Goal: Information Seeking & Learning: Check status

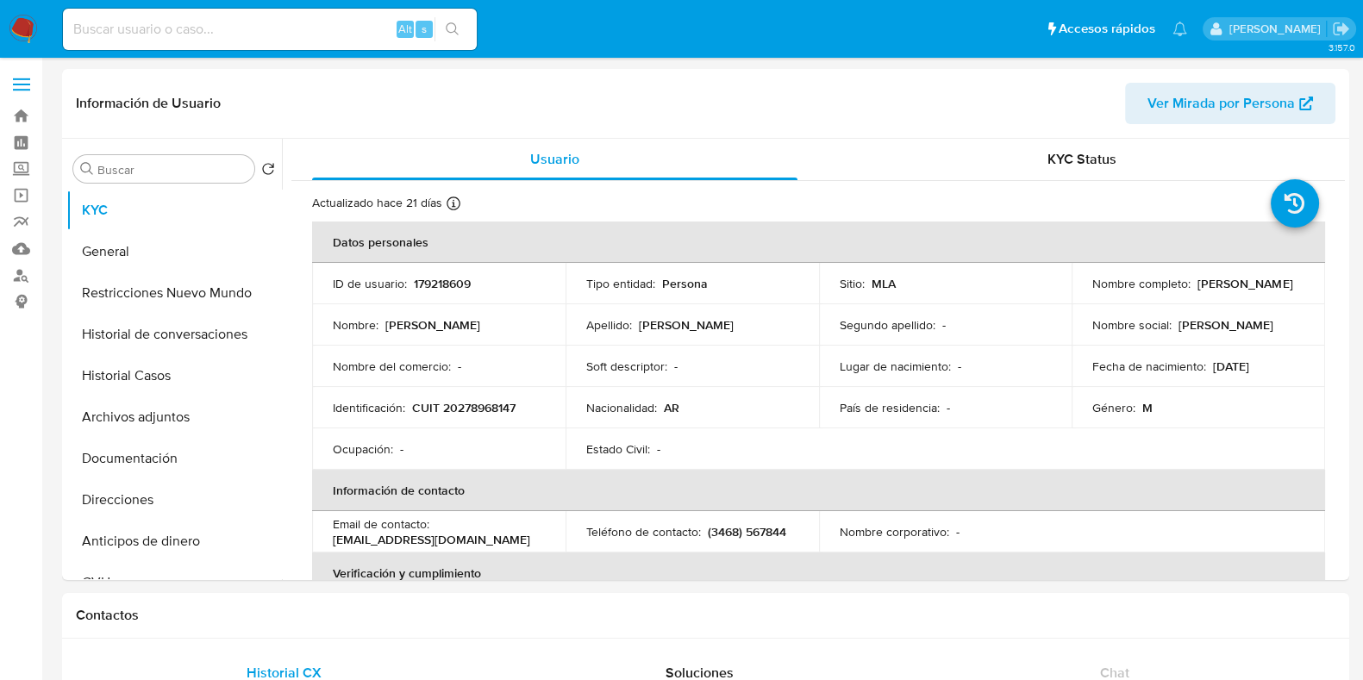
select select "10"
click at [137, 370] on button "Historial Casos" at bounding box center [167, 375] width 202 height 41
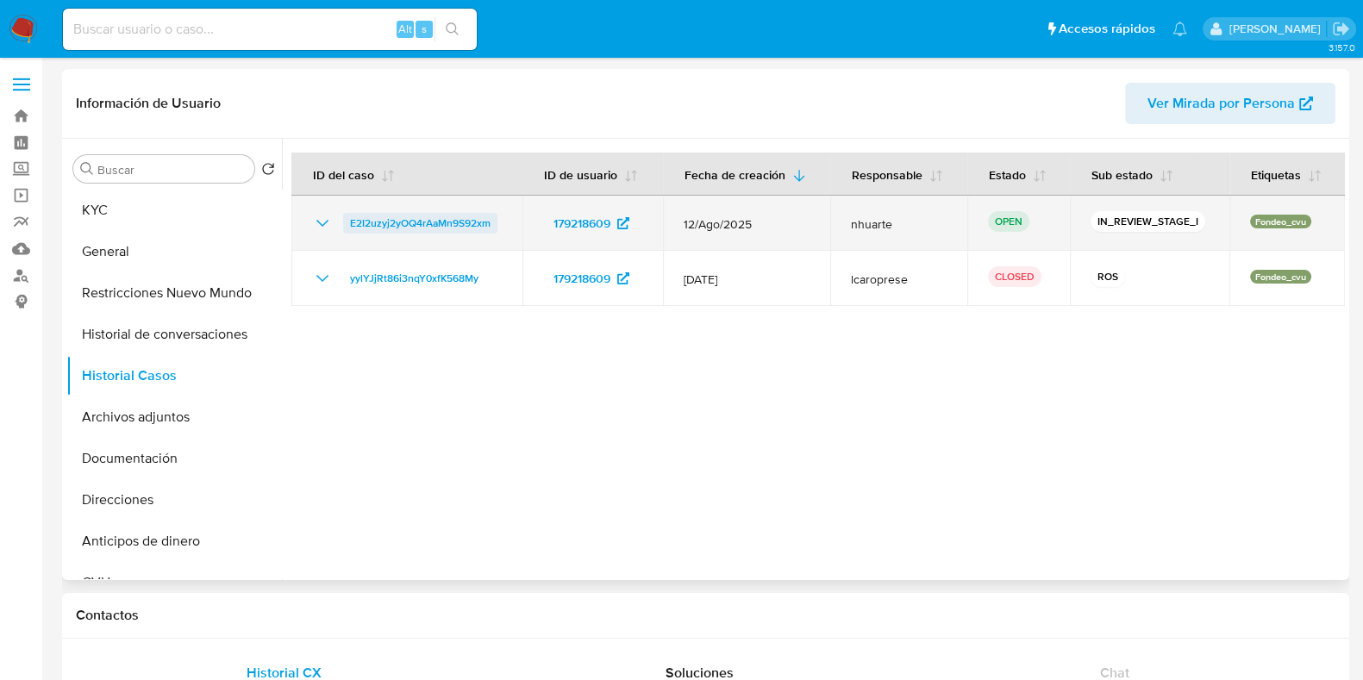
click at [380, 220] on span "E2I2uzyj2yOQ4rAaMn9S92xm" at bounding box center [420, 223] width 141 height 21
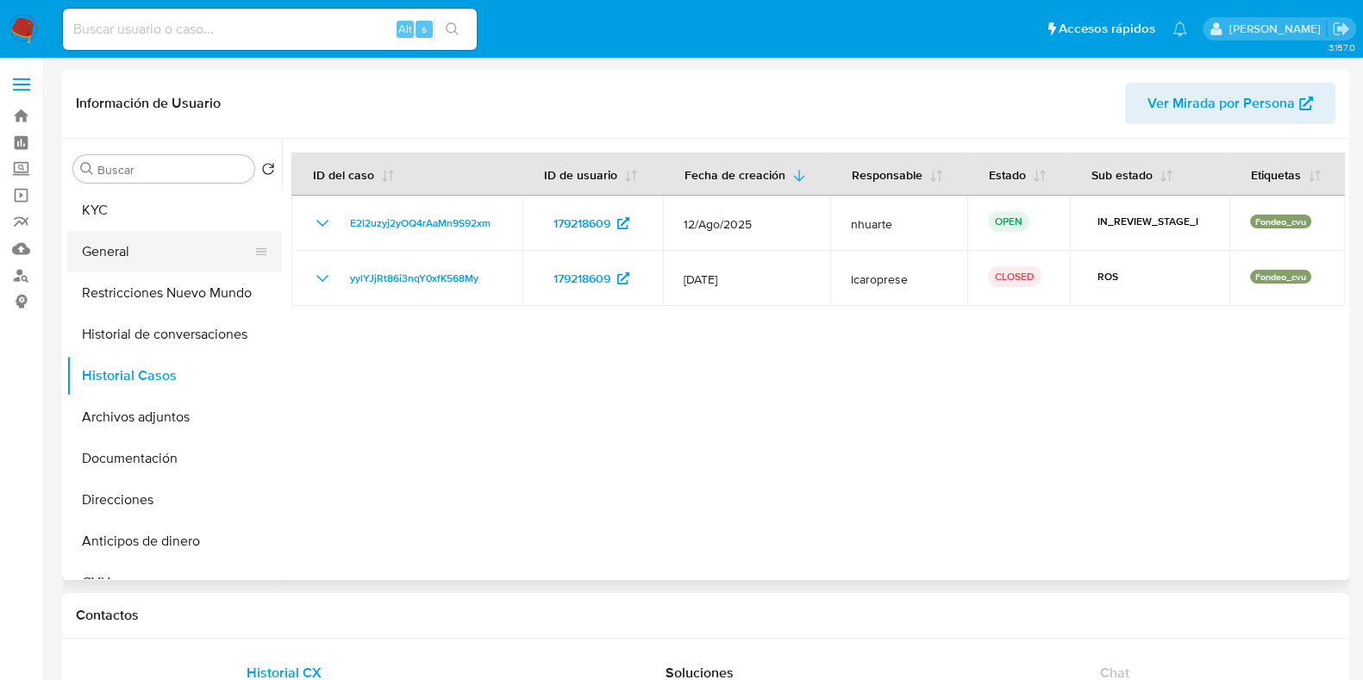
click at [157, 231] on button "General" at bounding box center [167, 251] width 202 height 41
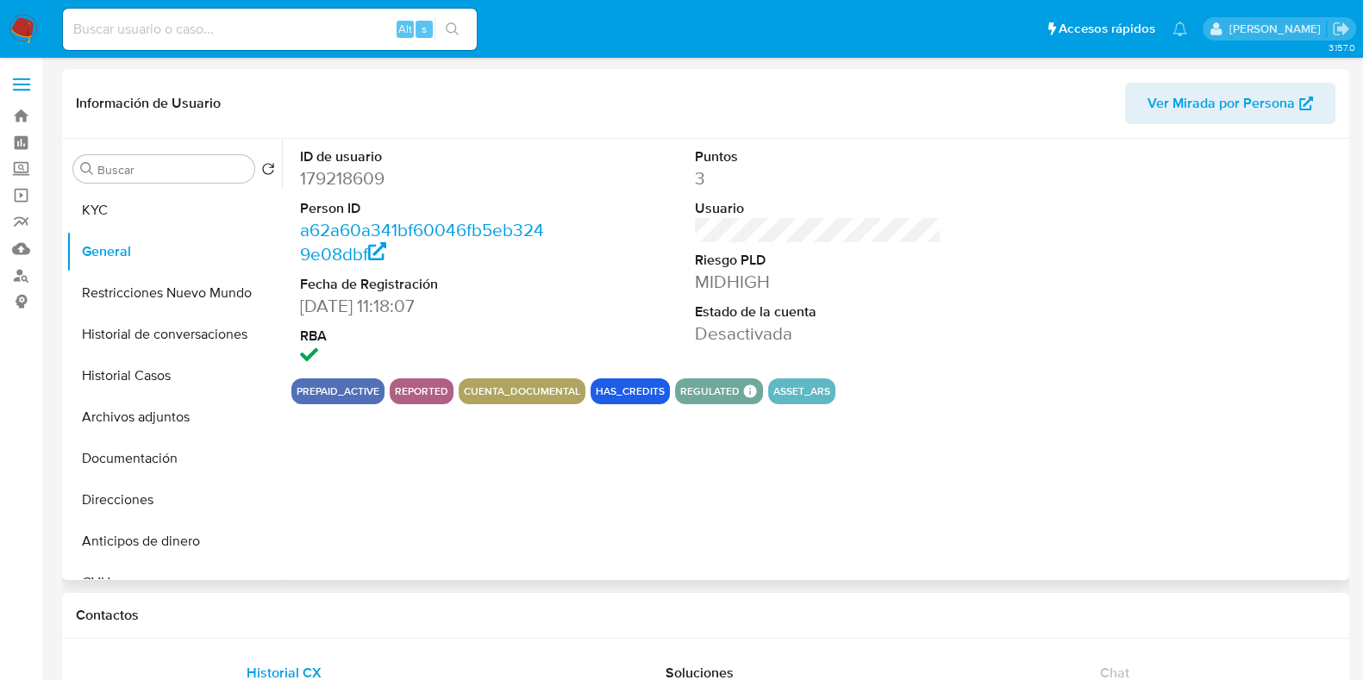
click at [357, 175] on dd "179218609" at bounding box center [423, 178] width 247 height 24
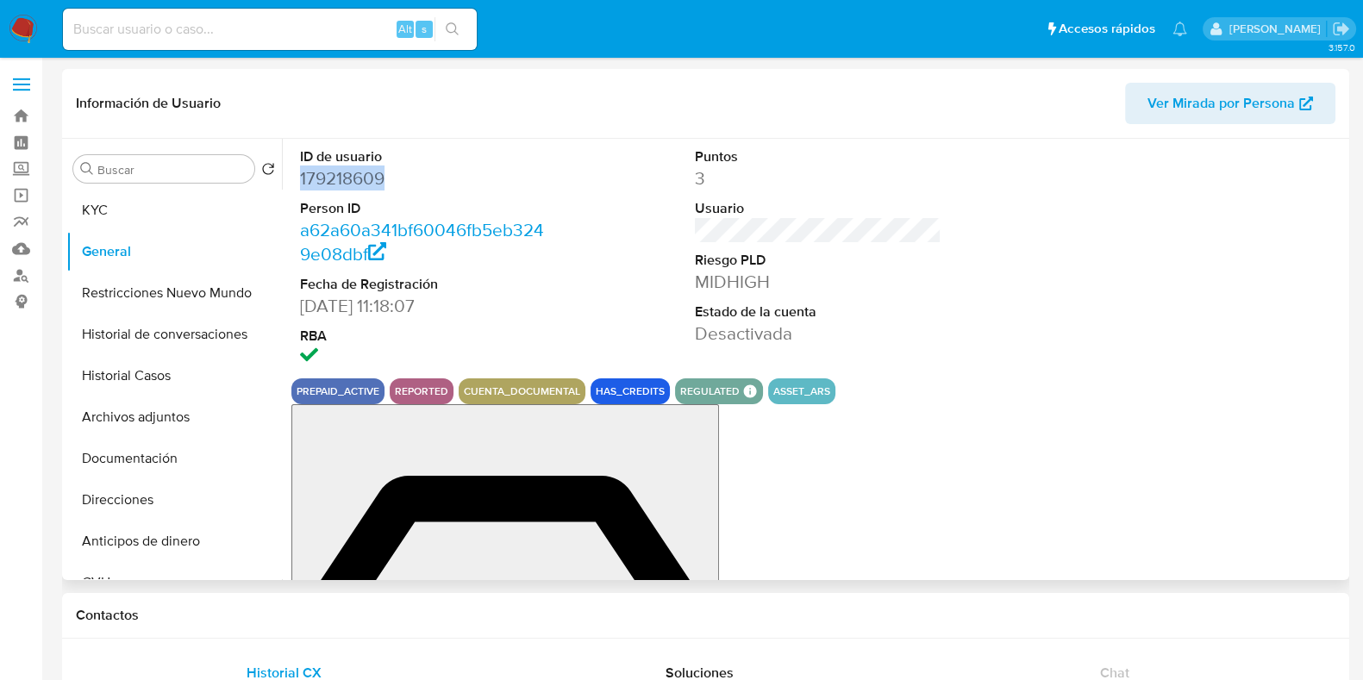
copy dd "179218609"
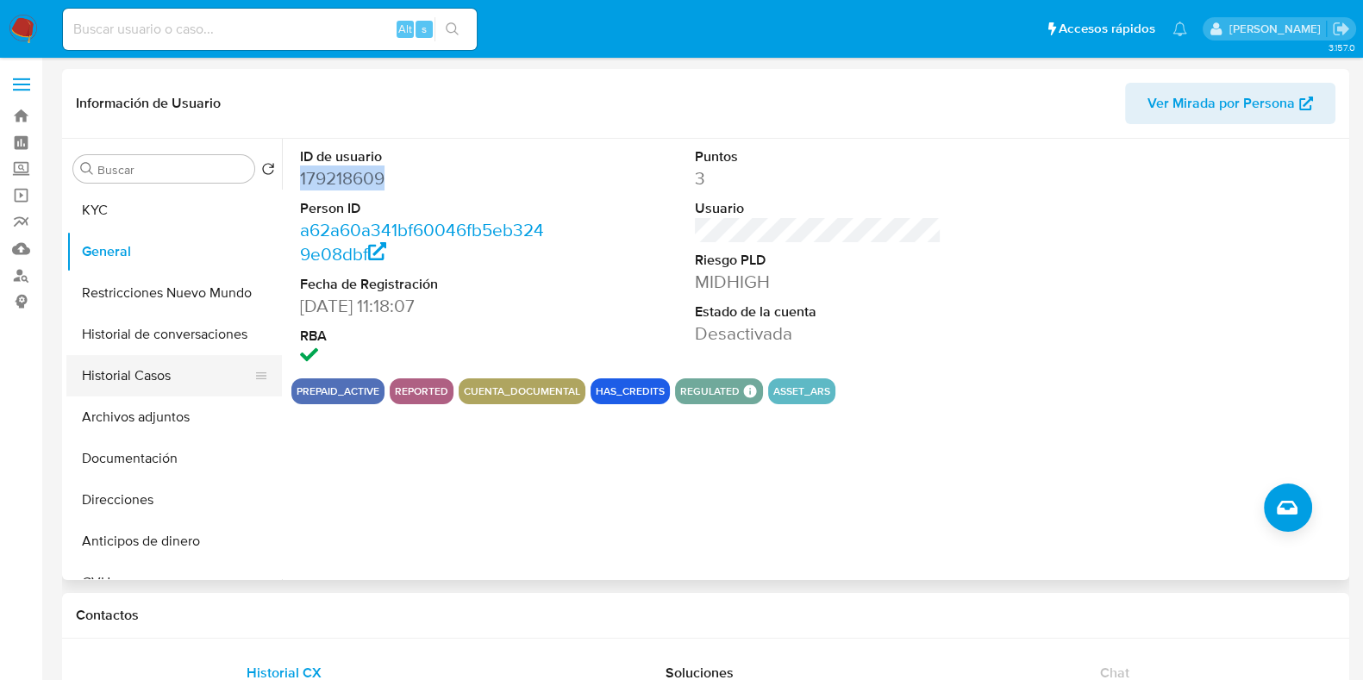
click at [200, 385] on button "Historial Casos" at bounding box center [167, 375] width 202 height 41
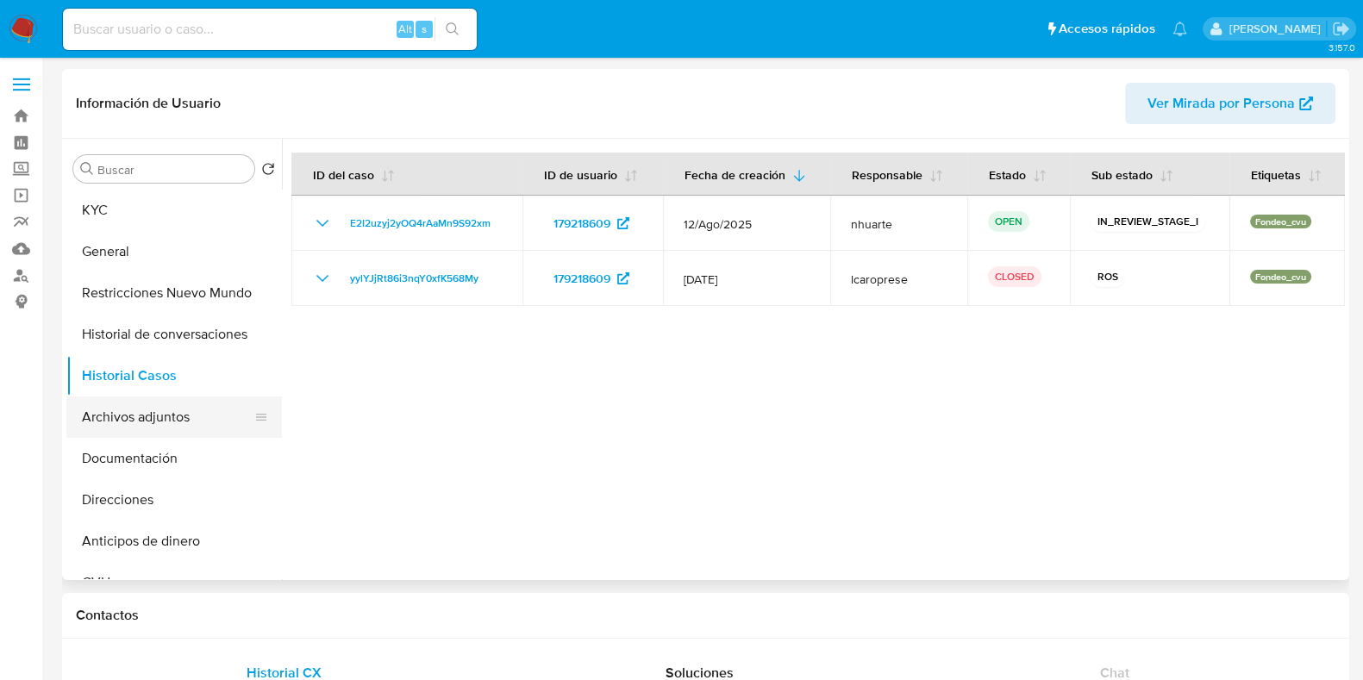
click at [166, 432] on button "Archivos adjuntos" at bounding box center [167, 417] width 202 height 41
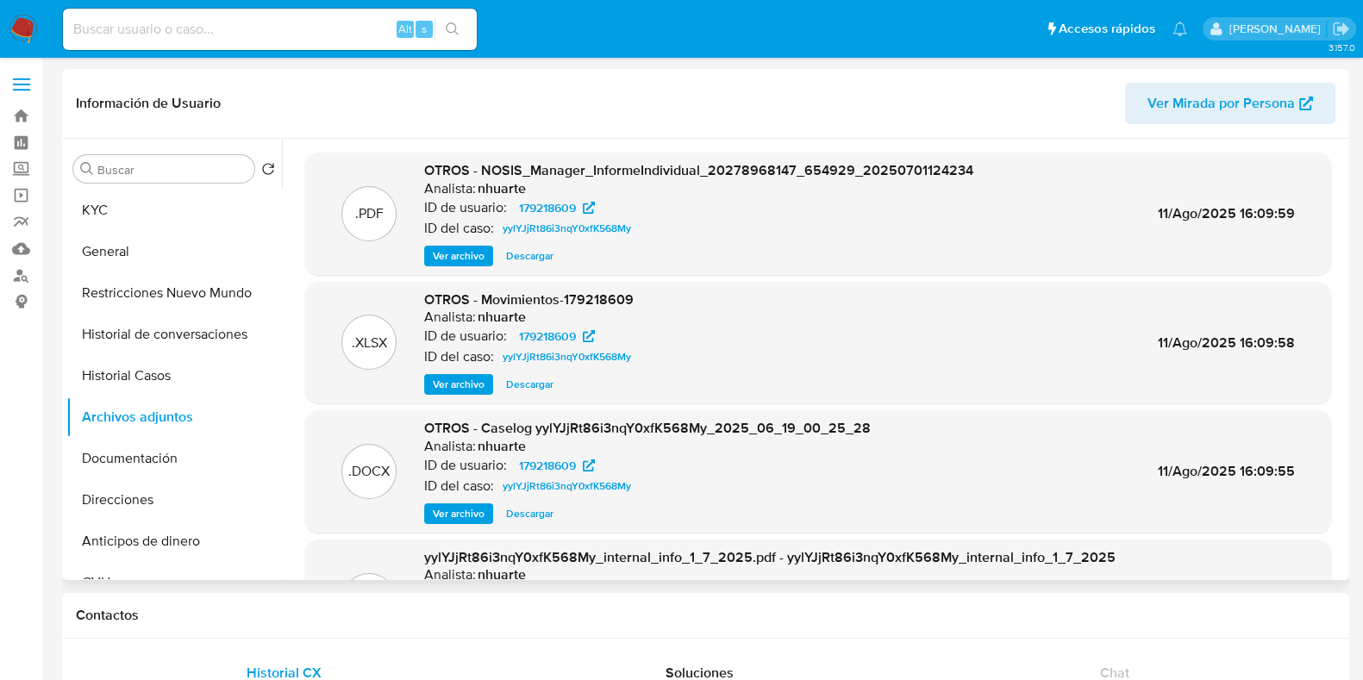
click at [479, 515] on span "Ver archivo" at bounding box center [459, 513] width 52 height 17
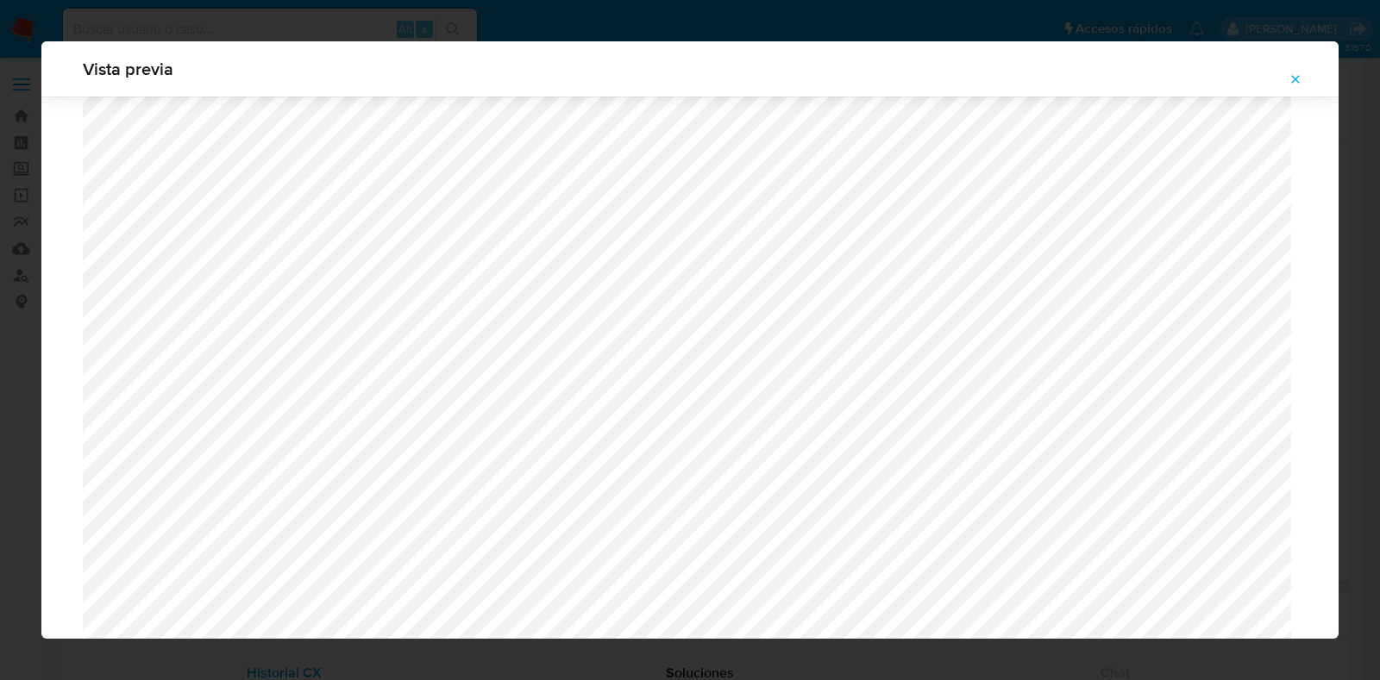
scroll to position [1366, 0]
click at [1211, 79] on icon "Attachment preview" at bounding box center [1295, 79] width 14 height 14
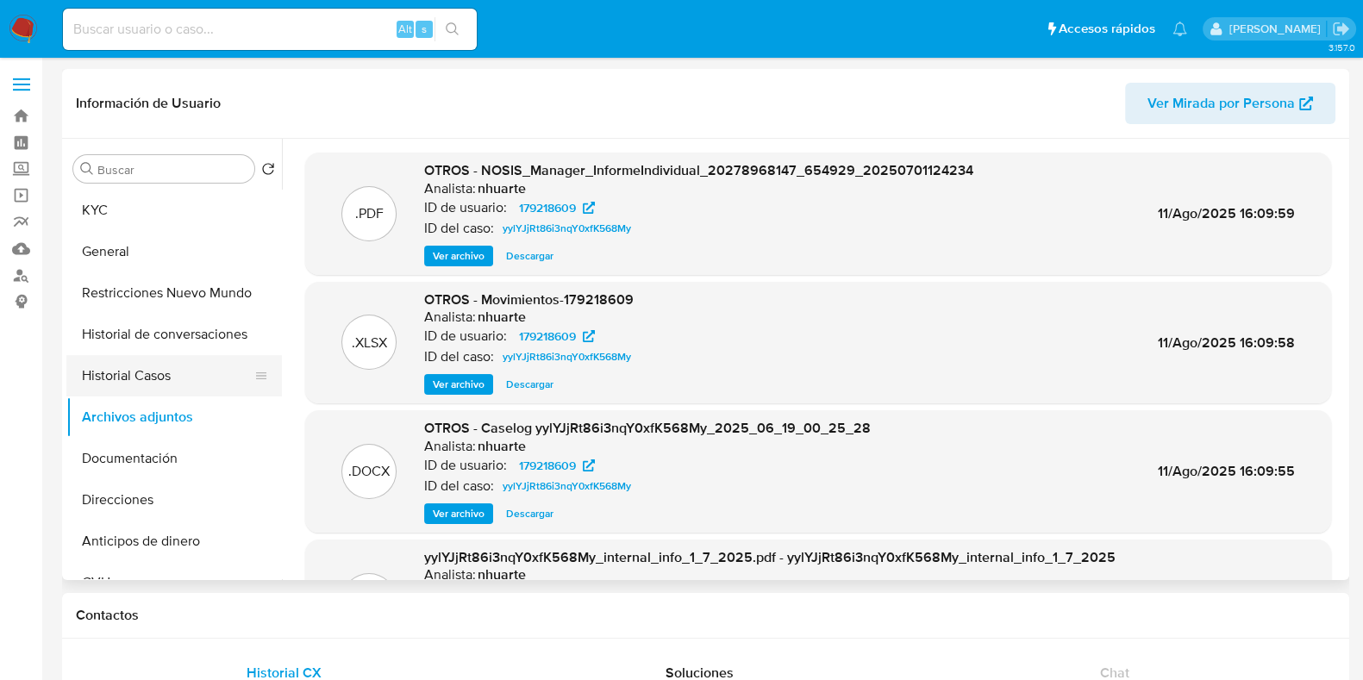
click at [185, 367] on button "Historial Casos" at bounding box center [167, 375] width 202 height 41
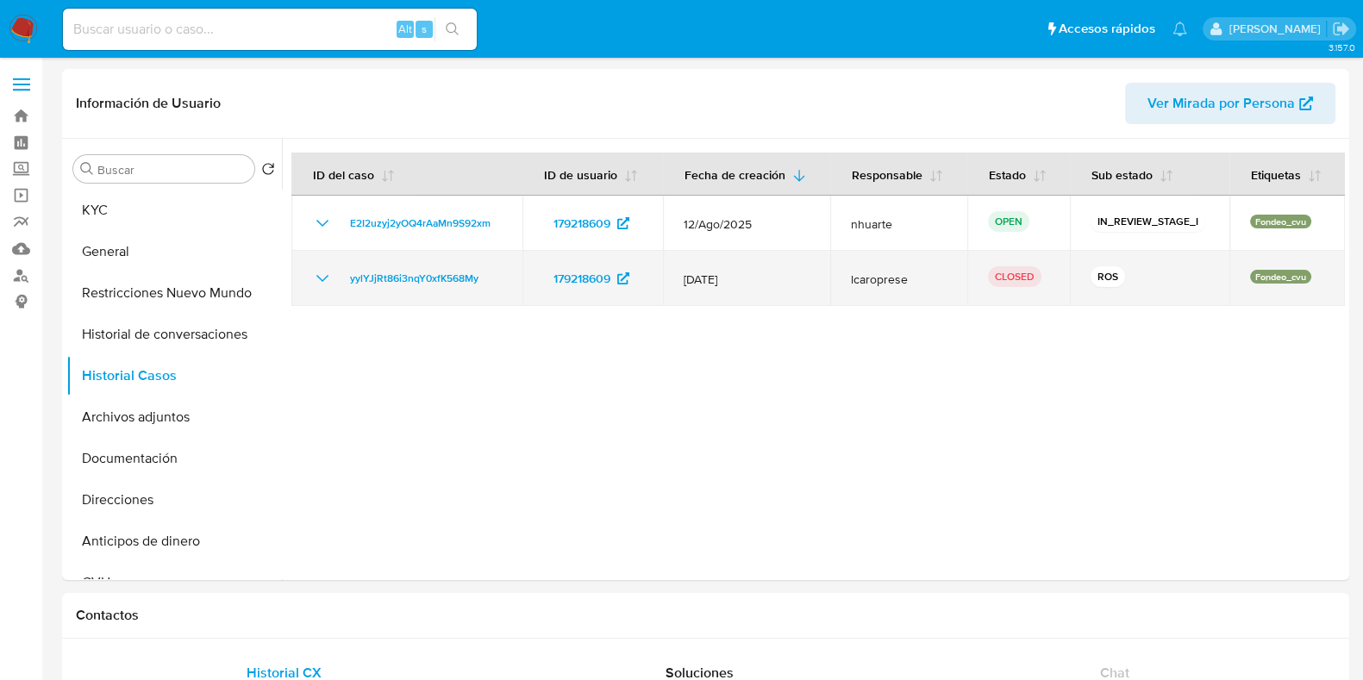
click at [331, 279] on icon "Mostrar/Ocultar" at bounding box center [322, 278] width 21 height 21
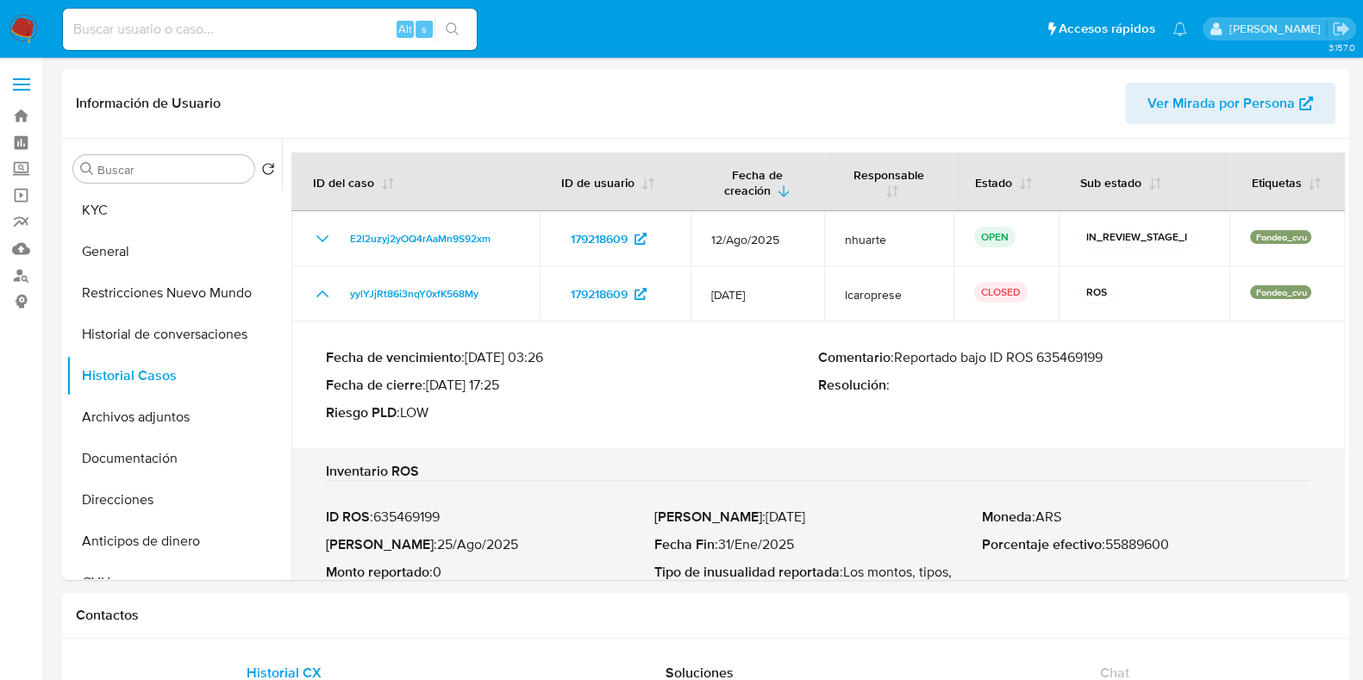
drag, startPoint x: 1043, startPoint y: 356, endPoint x: 1125, endPoint y: 356, distance: 81.9
click at [1125, 356] on p "Comentario : Reportado bajo ID ROS 635469199" at bounding box center [1064, 357] width 492 height 17
click at [132, 416] on button "Archivos adjuntos" at bounding box center [167, 417] width 202 height 41
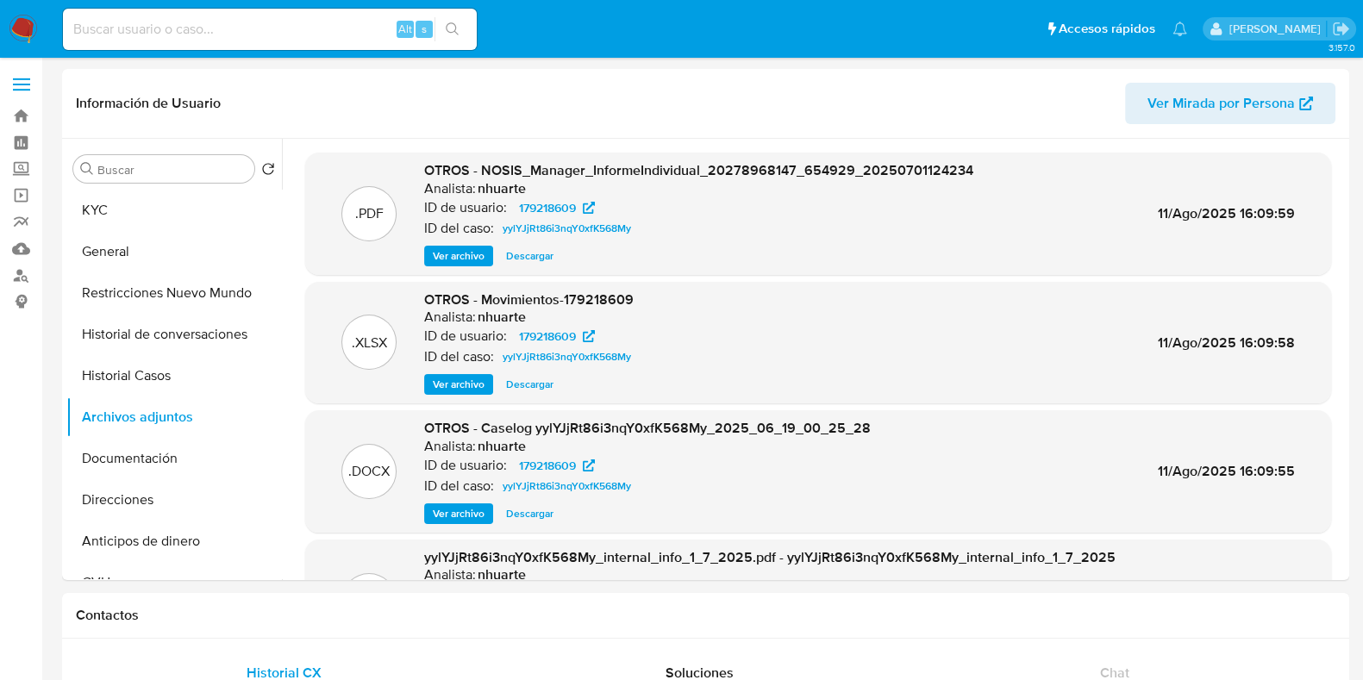
click at [441, 512] on span "Ver archivo" at bounding box center [459, 513] width 52 height 17
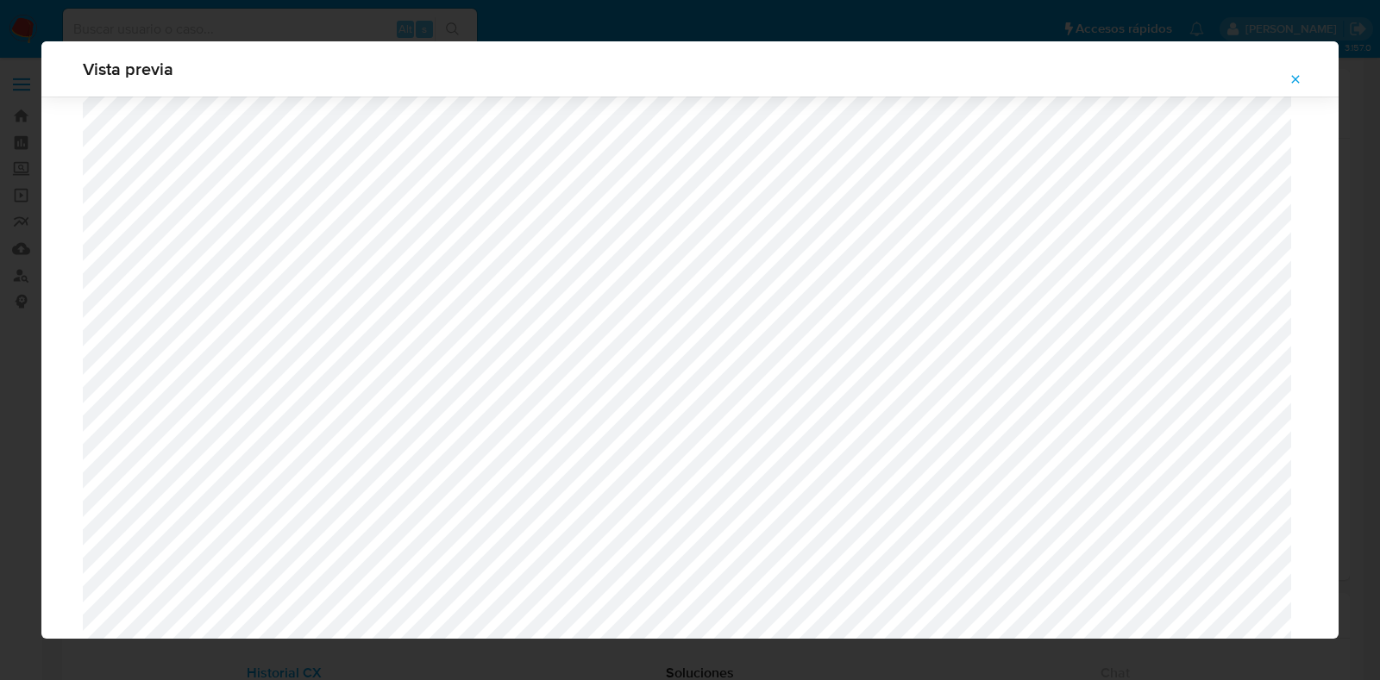
scroll to position [1573, 0]
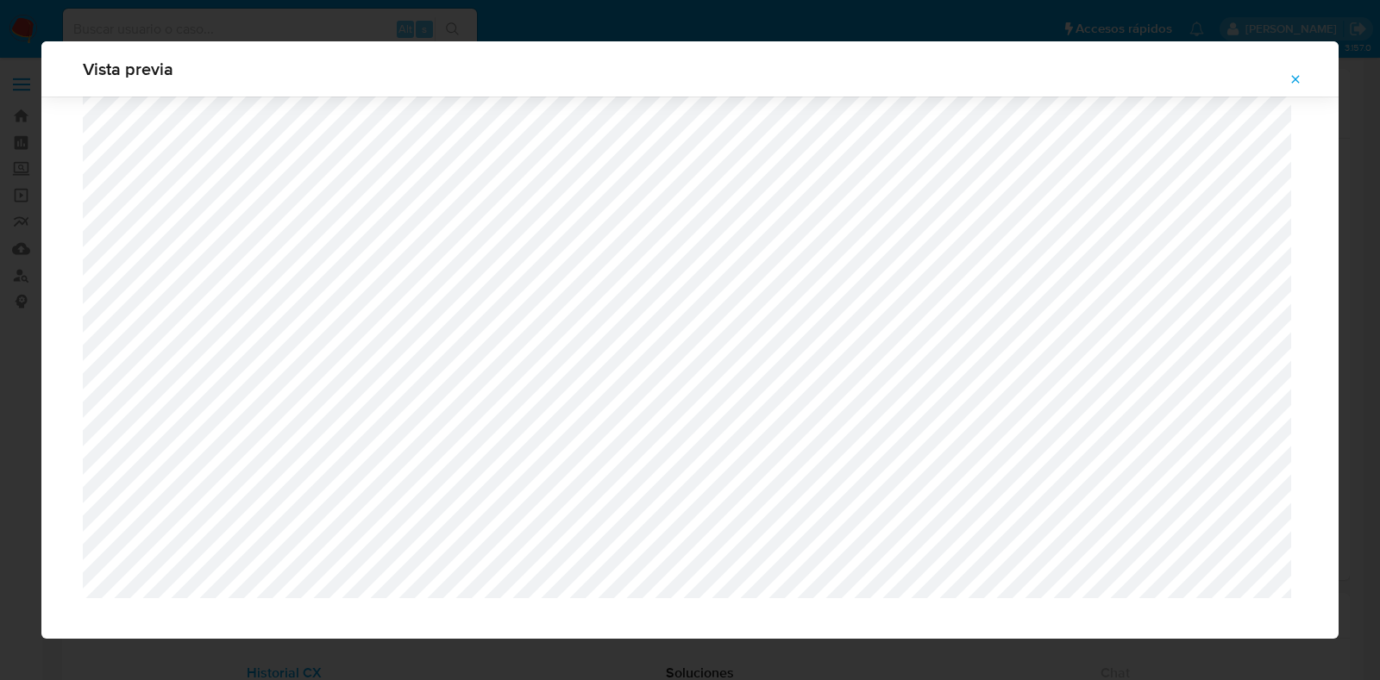
click at [1211, 77] on icon "Attachment preview" at bounding box center [1296, 79] width 8 height 8
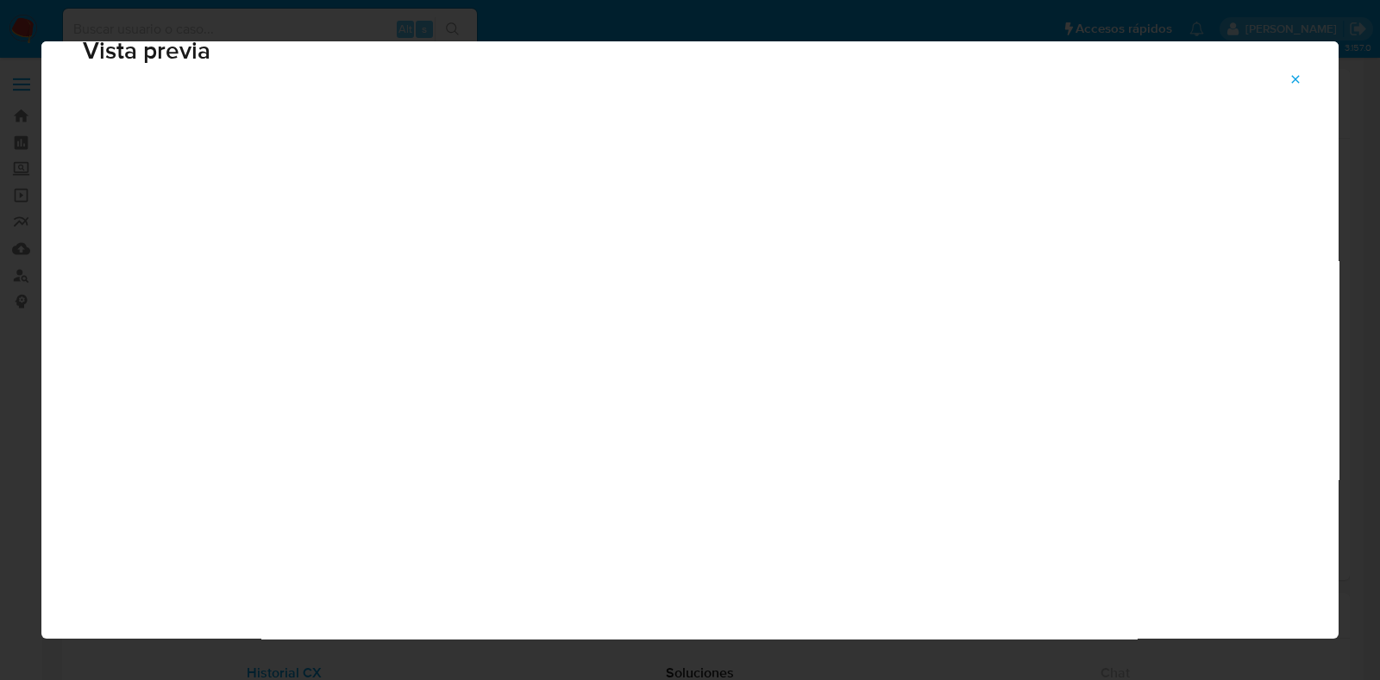
scroll to position [43, 0]
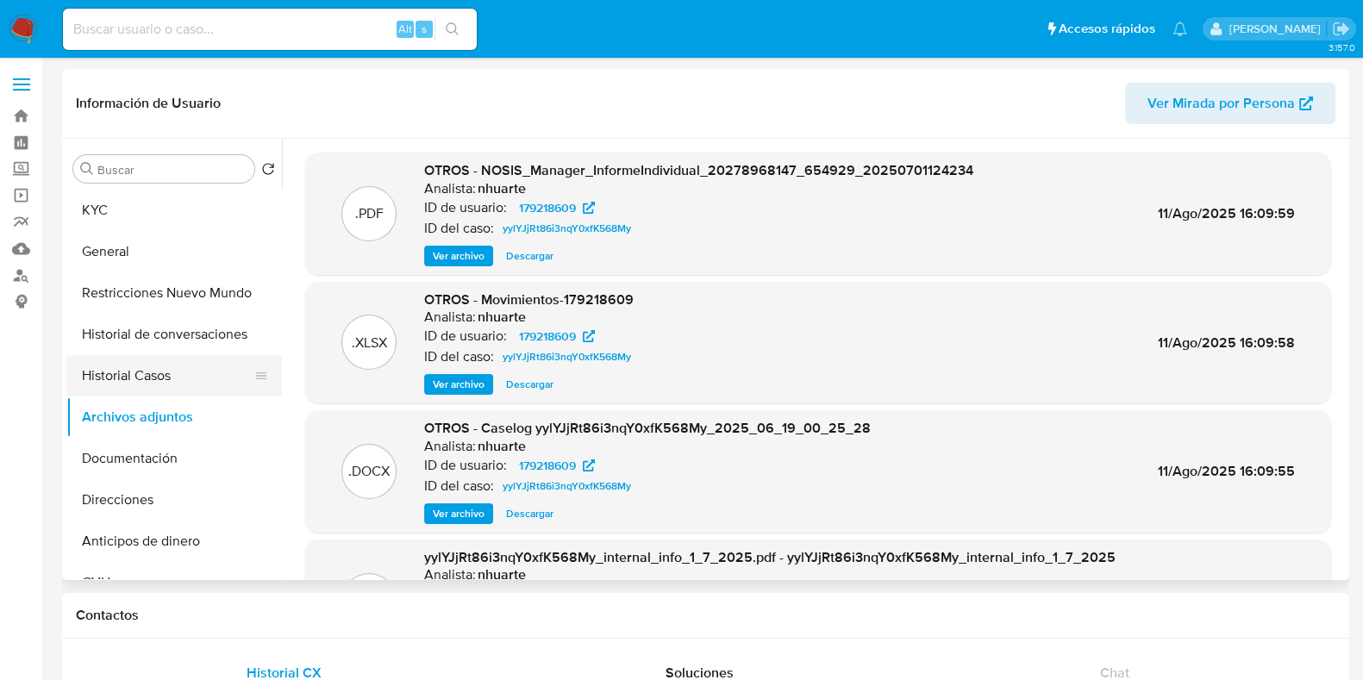
click at [180, 374] on button "Historial Casos" at bounding box center [167, 375] width 202 height 41
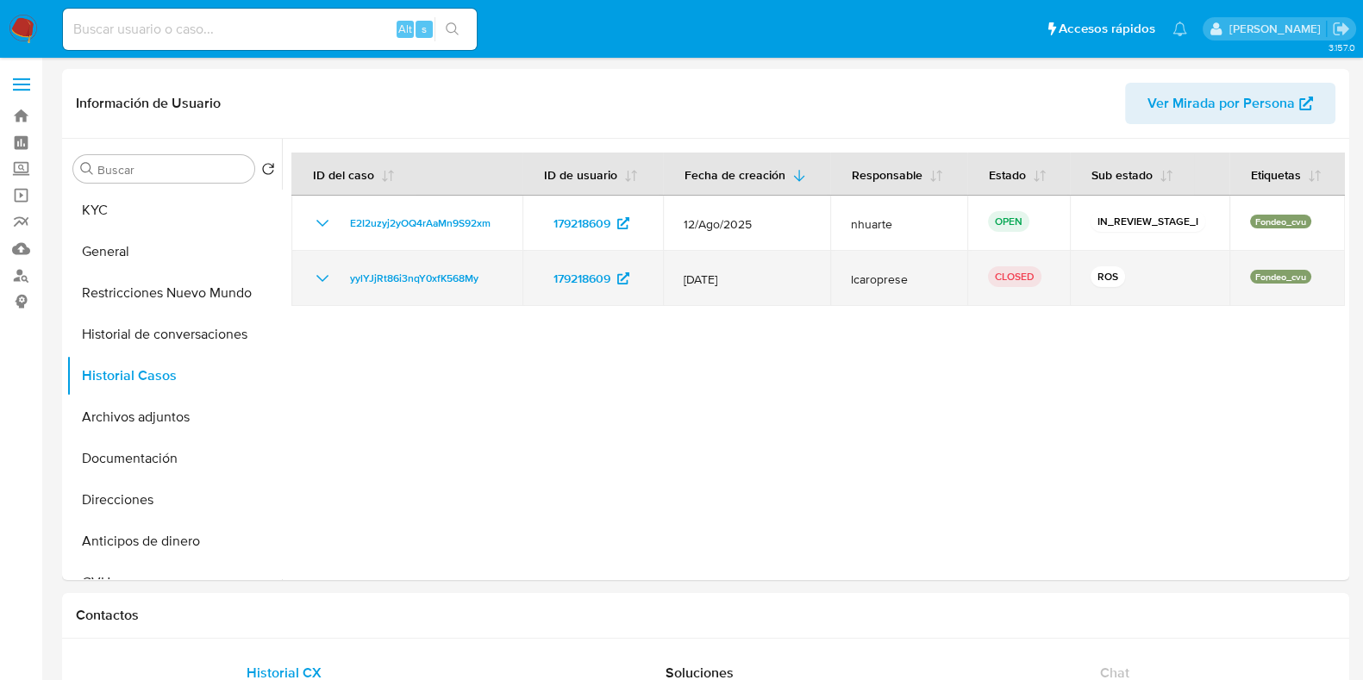
drag, startPoint x: 323, startPoint y: 279, endPoint x: 355, endPoint y: 281, distance: 31.9
click at [323, 279] on icon "Mostrar/Ocultar" at bounding box center [322, 278] width 12 height 7
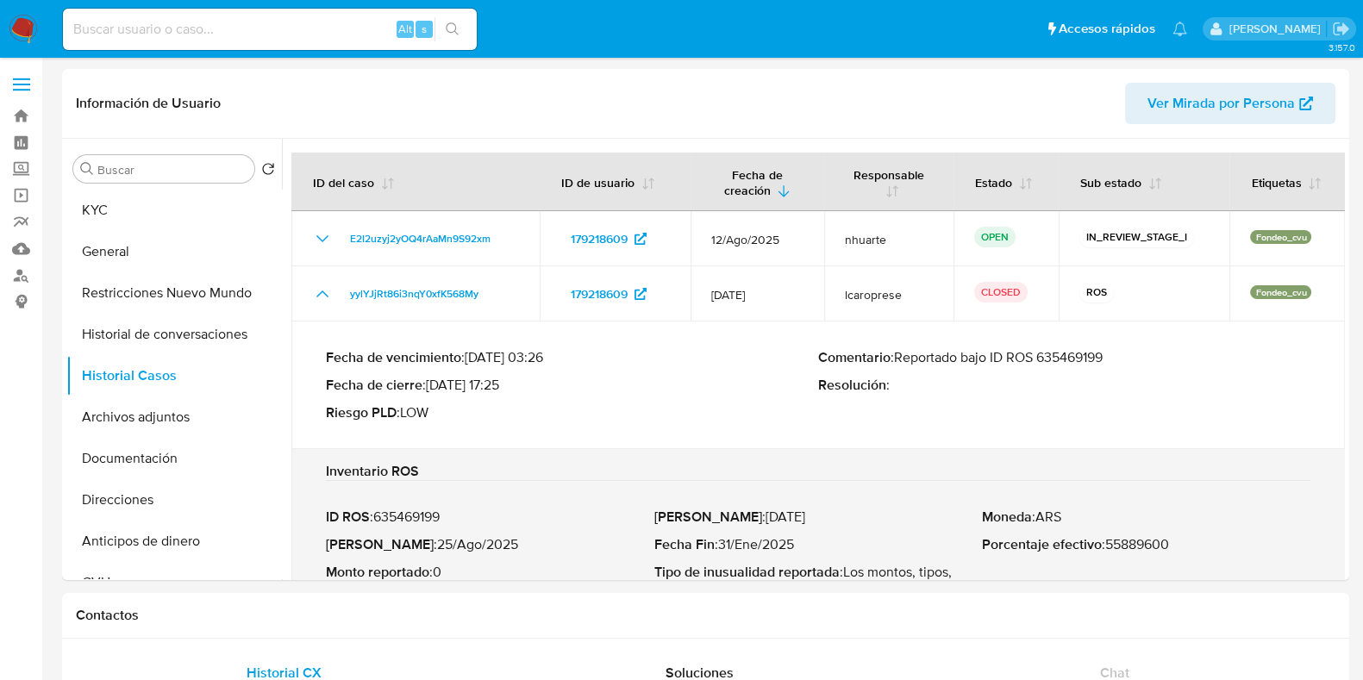
drag, startPoint x: 1044, startPoint y: 359, endPoint x: 1130, endPoint y: 359, distance: 85.4
click at [1130, 359] on p "Comentario : Reportado bajo ID ROS 635469199" at bounding box center [1064, 357] width 492 height 17
click at [112, 272] on button "General" at bounding box center [167, 251] width 202 height 41
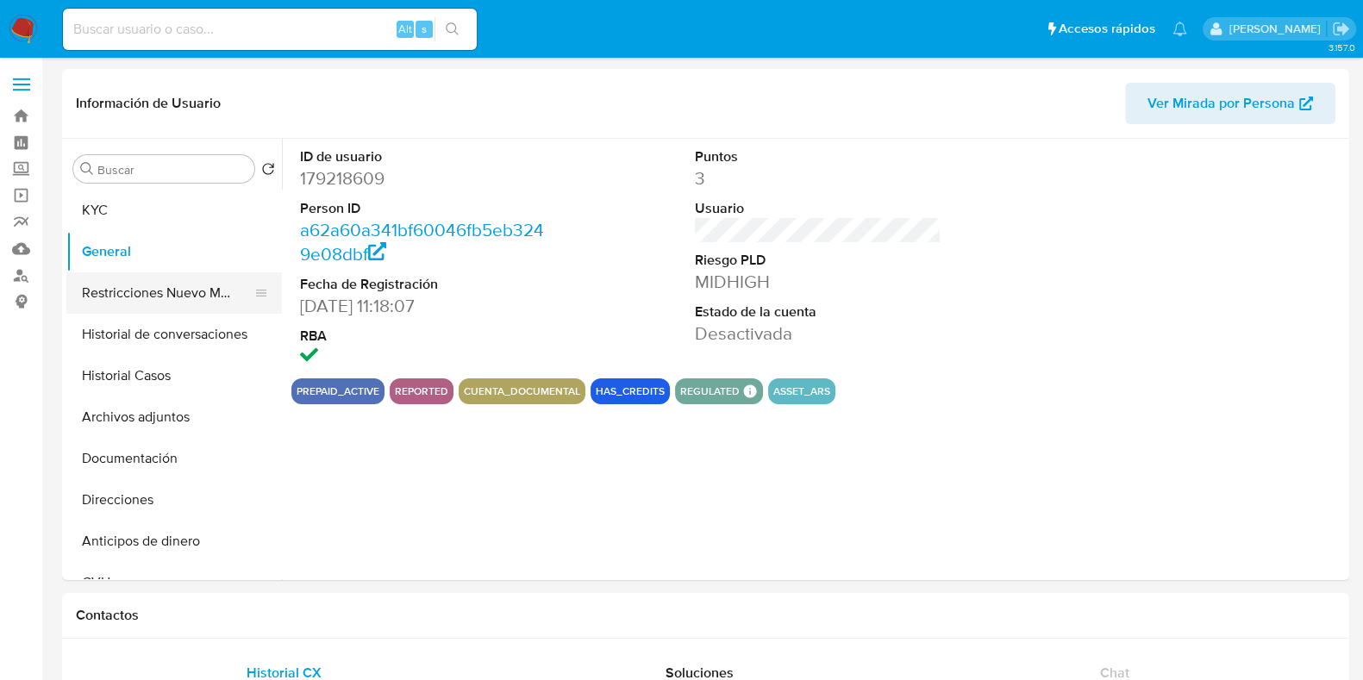
click at [121, 306] on button "Restricciones Nuevo Mundo" at bounding box center [167, 292] width 202 height 41
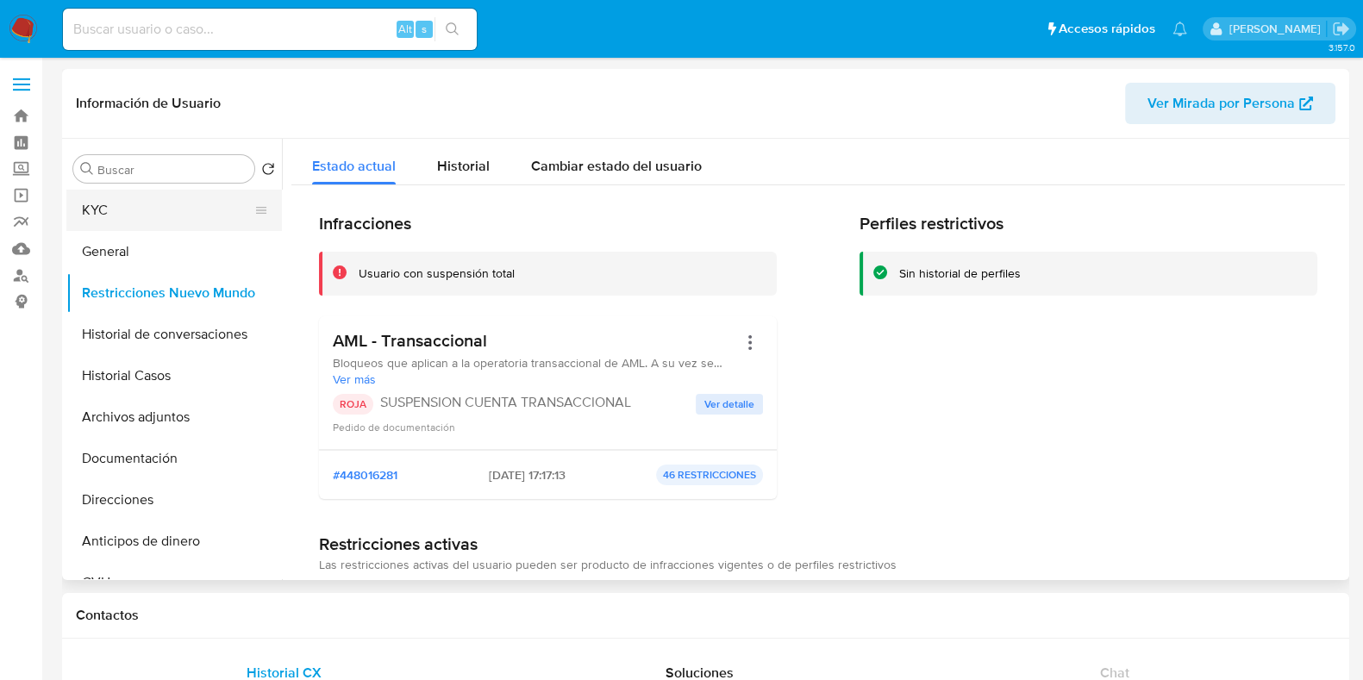
click at [147, 202] on button "KYC" at bounding box center [167, 210] width 202 height 41
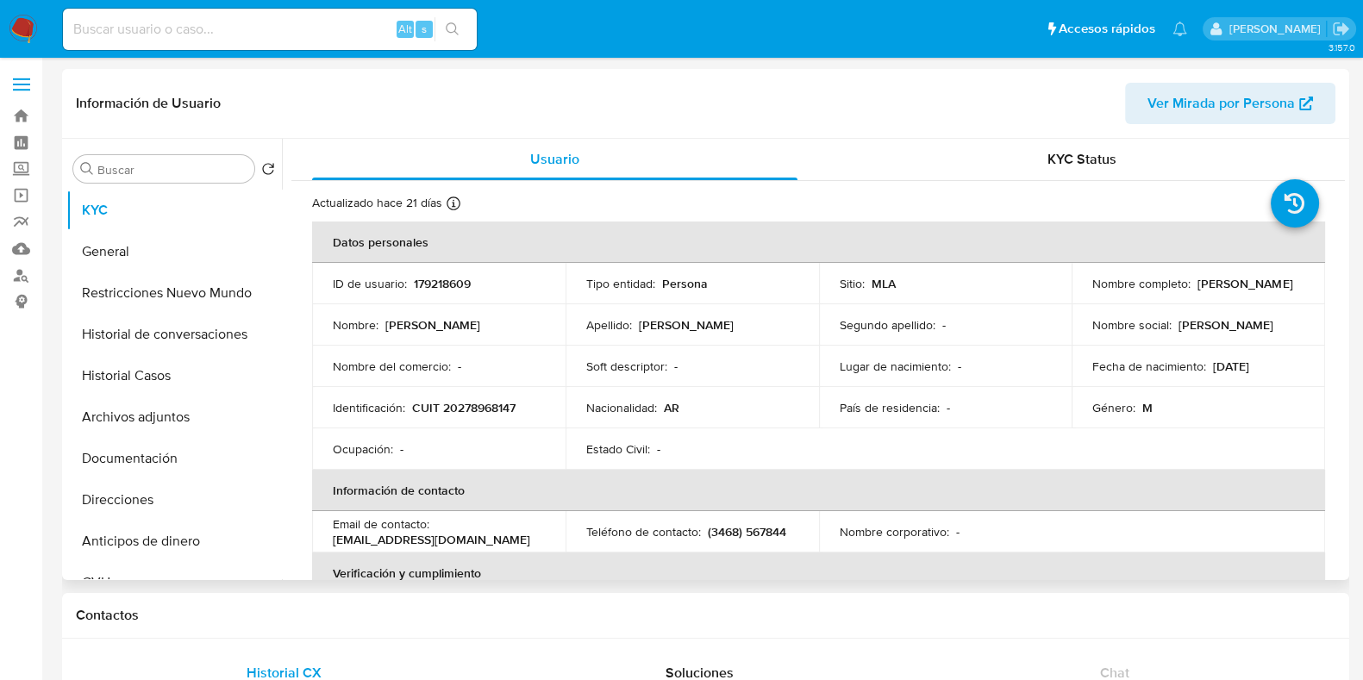
click at [461, 408] on p "CUIT 20278968147" at bounding box center [463, 408] width 103 height 16
copy p "20278968147"
click at [131, 27] on input at bounding box center [270, 29] width 414 height 22
paste input "106457382"
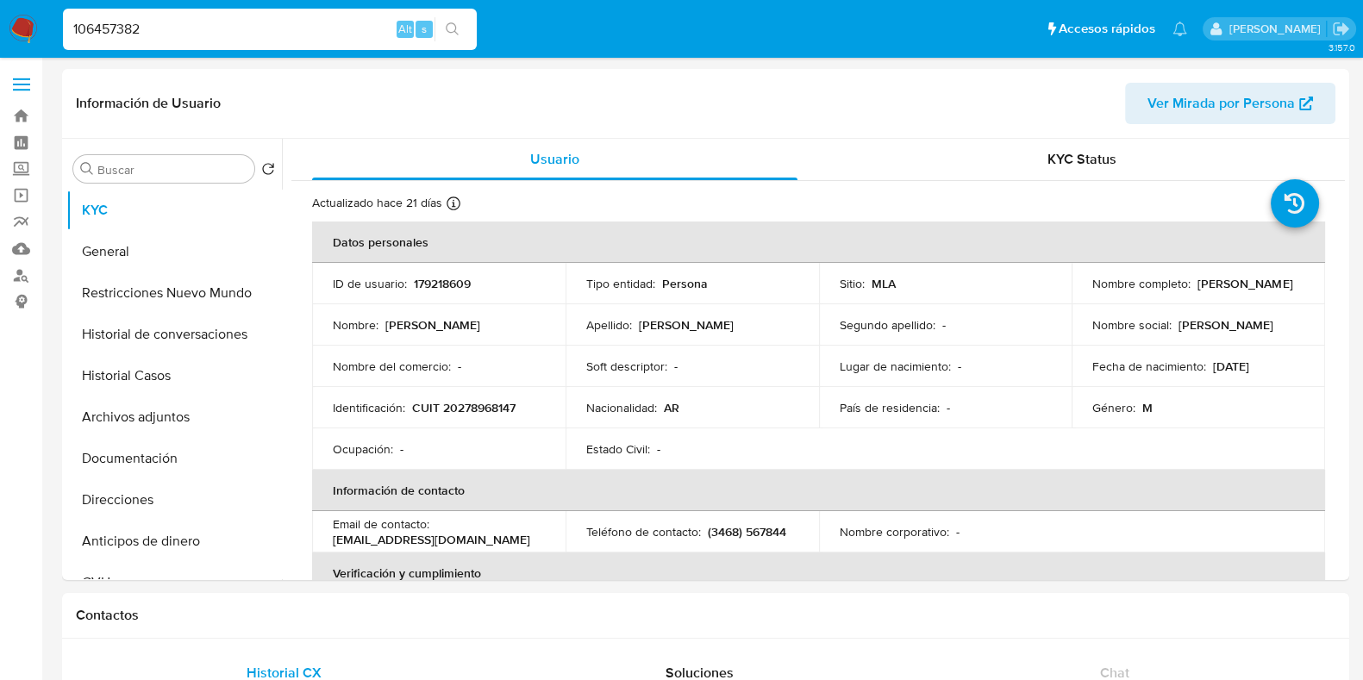
type input "106457382"
select select "10"
click at [435, 279] on p "106457382" at bounding box center [443, 284] width 59 height 16
copy p "106457382"
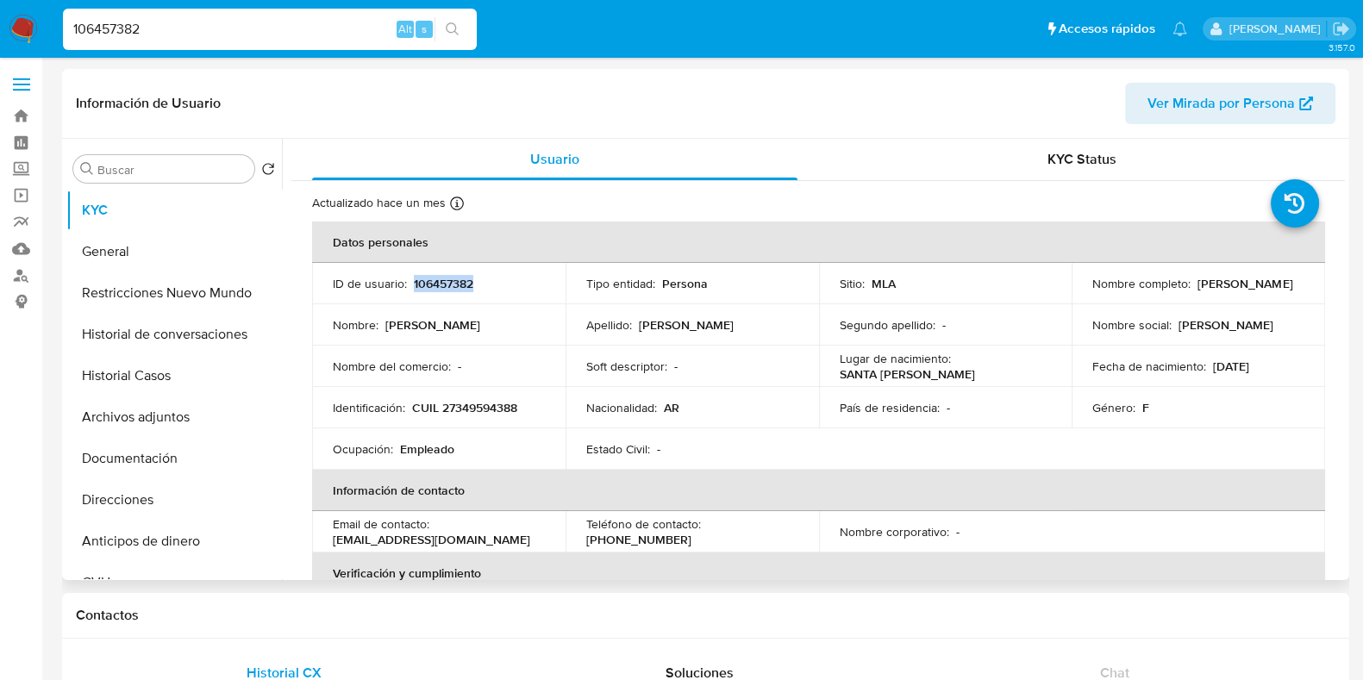
copy p "106457382"
drag, startPoint x: 121, startPoint y: 28, endPoint x: 64, endPoint y: 24, distance: 57.0
click at [64, 24] on input "106457382" at bounding box center [270, 29] width 414 height 22
paste input "159392154"
type input "1159392154"
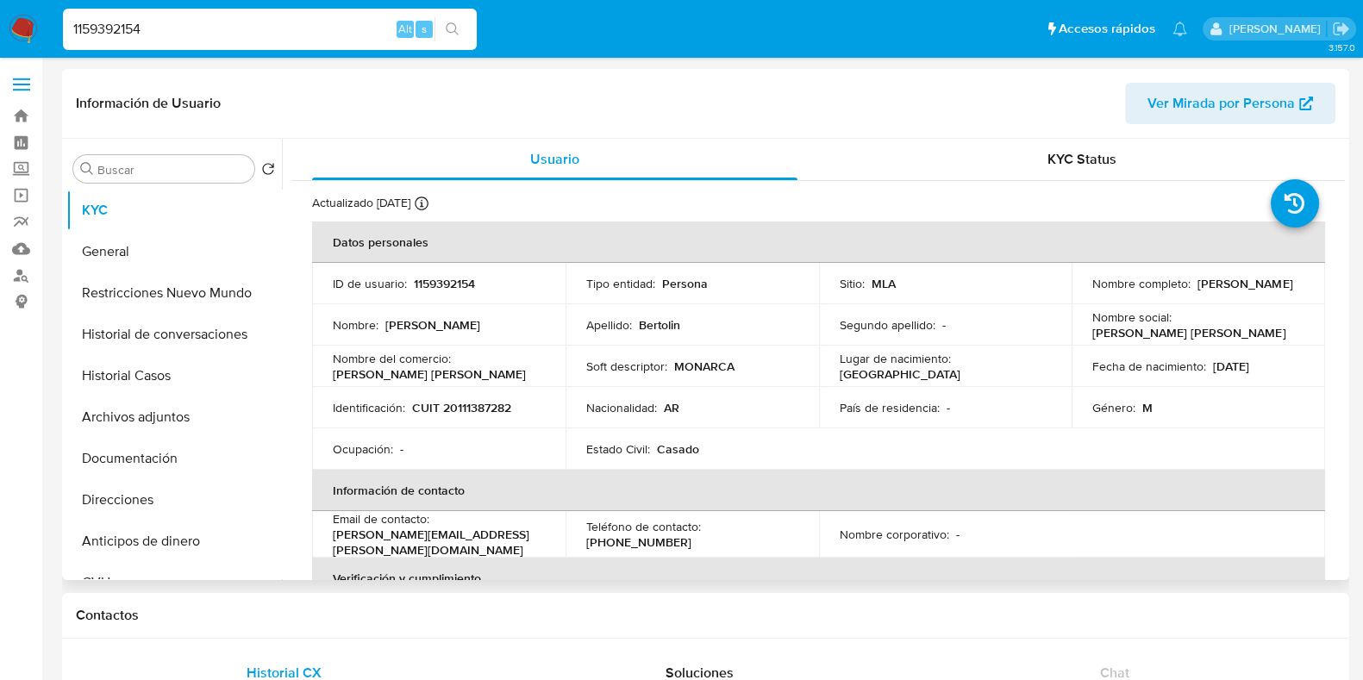
select select "10"
drag, startPoint x: 163, startPoint y: 33, endPoint x: 32, endPoint y: 28, distance: 131.1
click at [32, 28] on nav "Pausado Ver notificaciones 1159392154 Alt s Accesos rápidos Presiona las siguie…" at bounding box center [681, 29] width 1363 height 58
click at [164, 412] on button "Archivos adjuntos" at bounding box center [167, 417] width 202 height 41
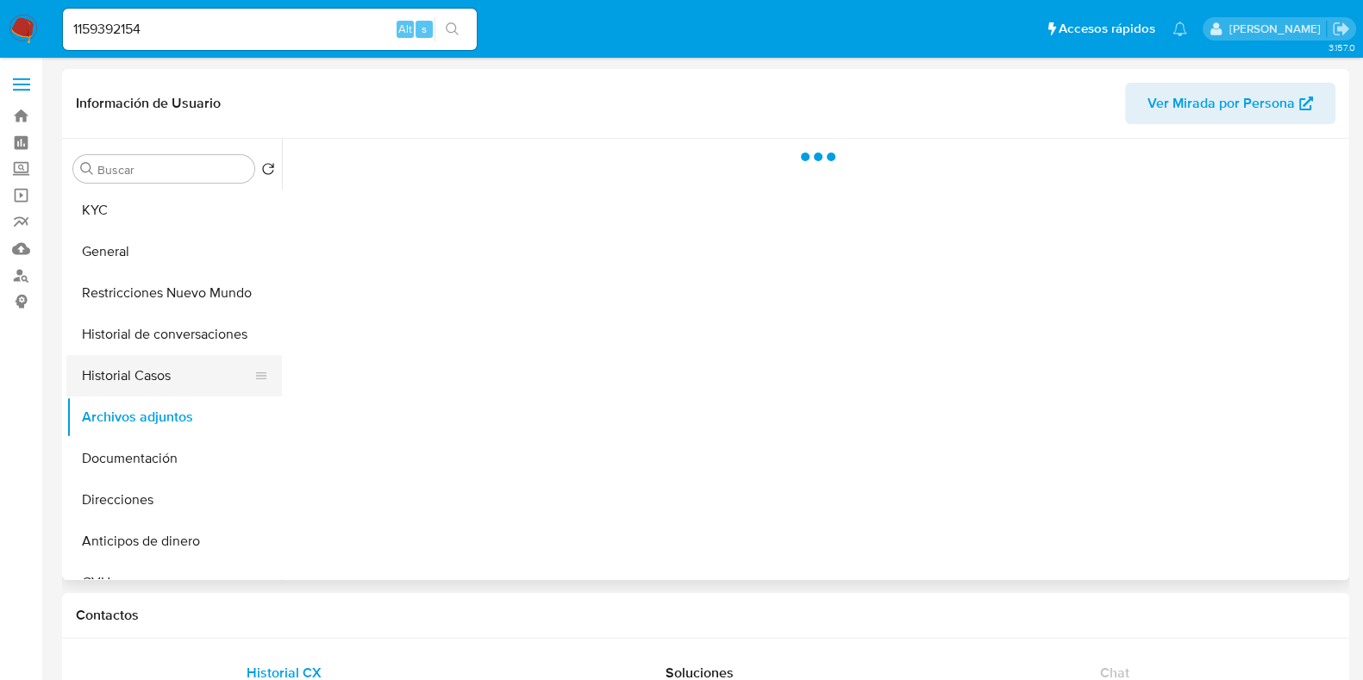
click at [155, 374] on button "Historial Casos" at bounding box center [167, 375] width 202 height 41
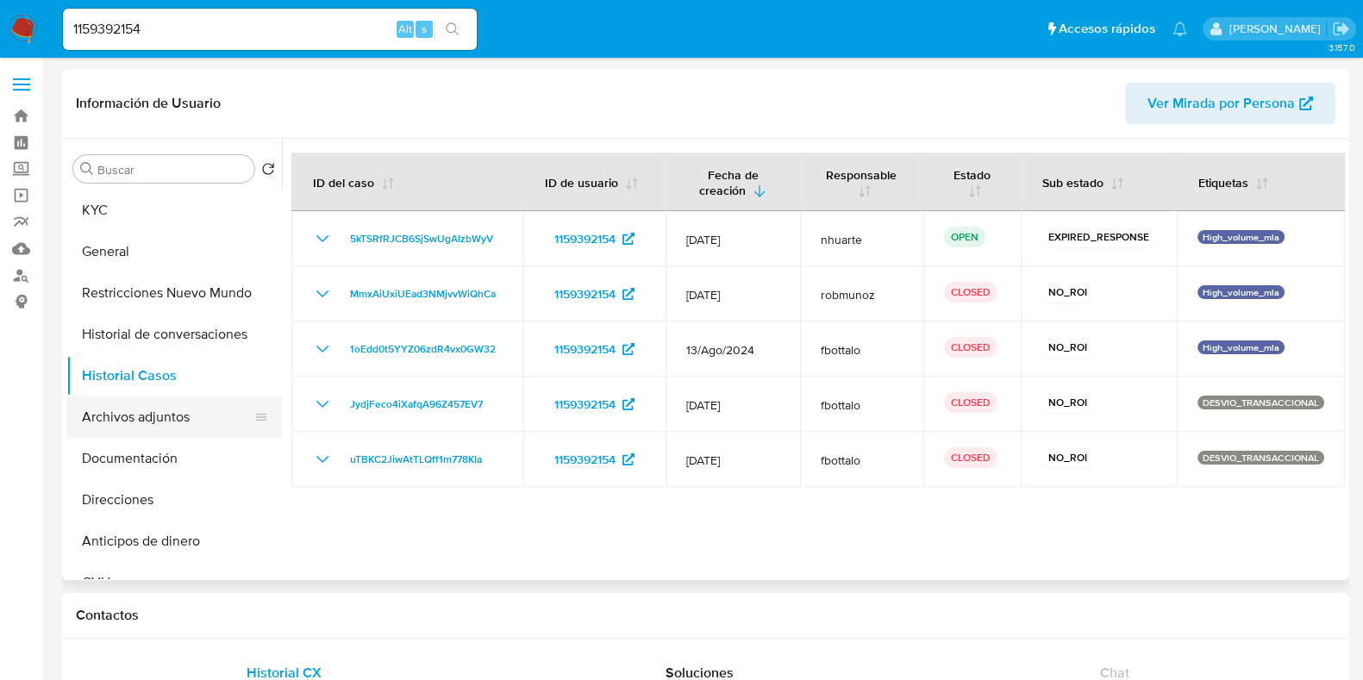
drag, startPoint x: 178, startPoint y: 454, endPoint x: 218, endPoint y: 435, distance: 45.1
click at [178, 454] on button "Documentación" at bounding box center [174, 458] width 216 height 41
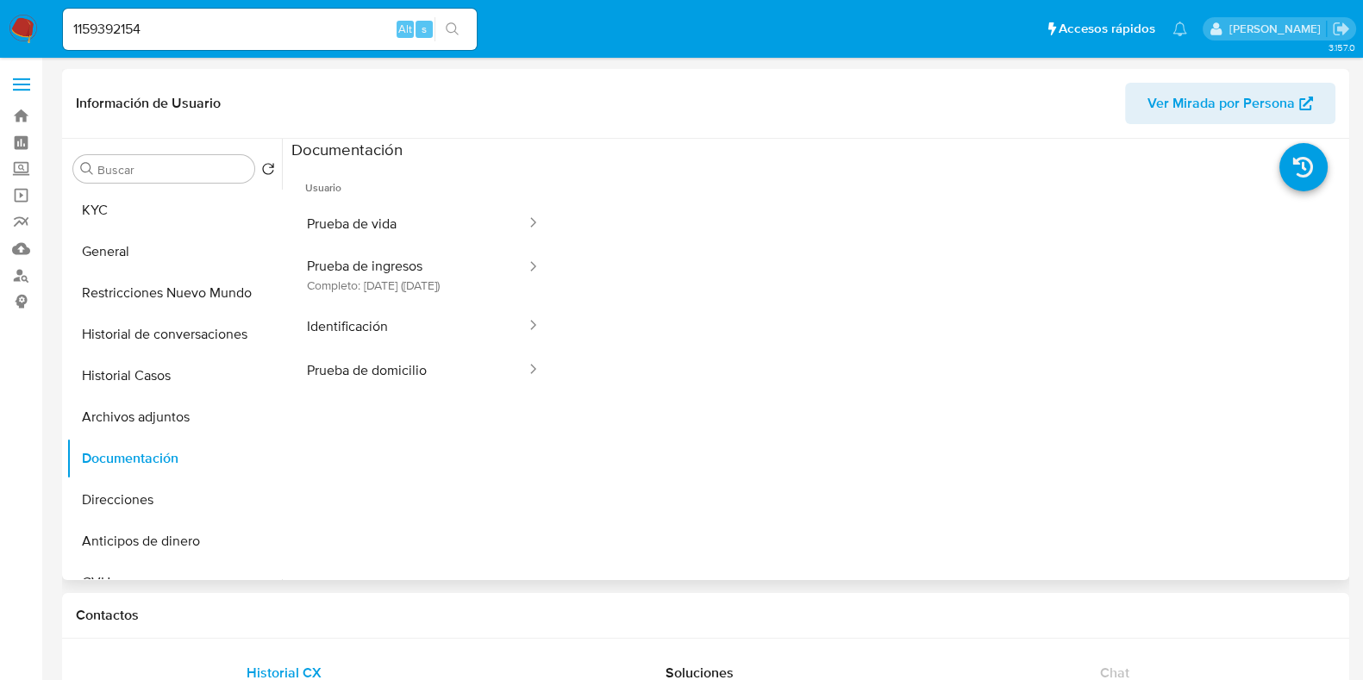
click at [374, 266] on button "Prueba de ingresos Completo: 18/03/2024 (hace un año)" at bounding box center [409, 275] width 236 height 59
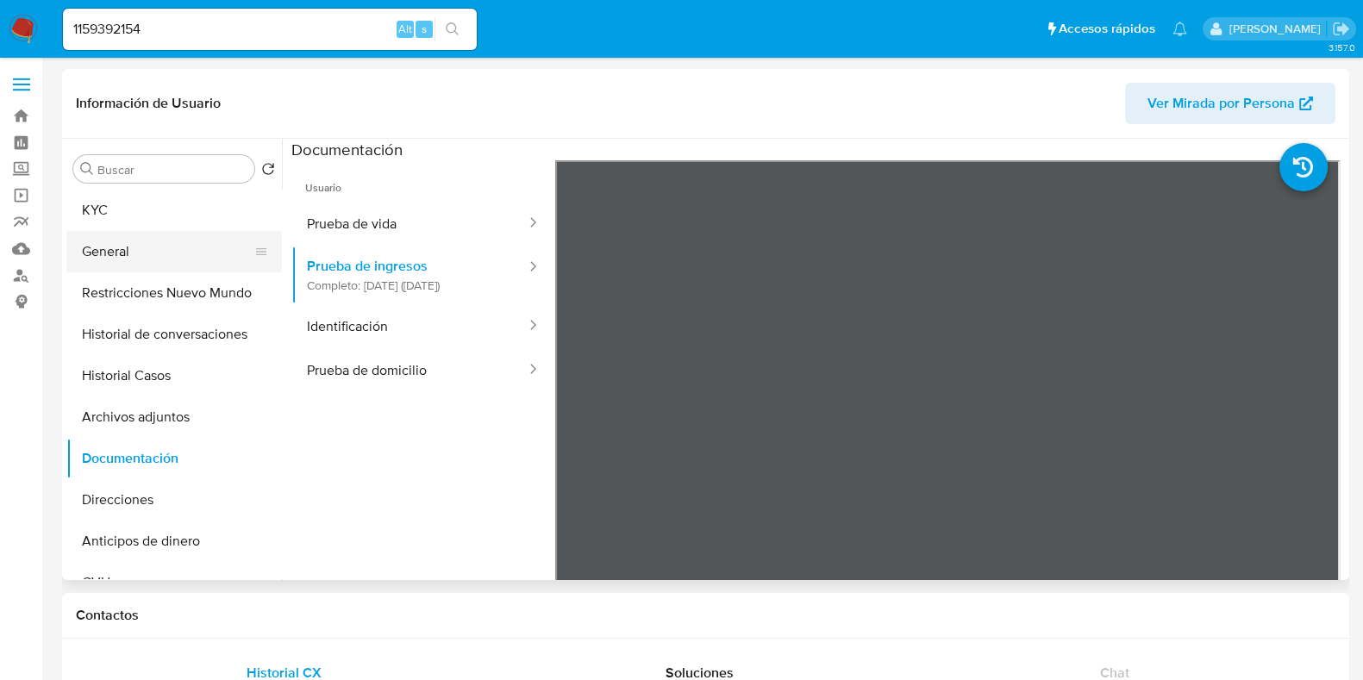
click at [97, 258] on button "General" at bounding box center [167, 251] width 202 height 41
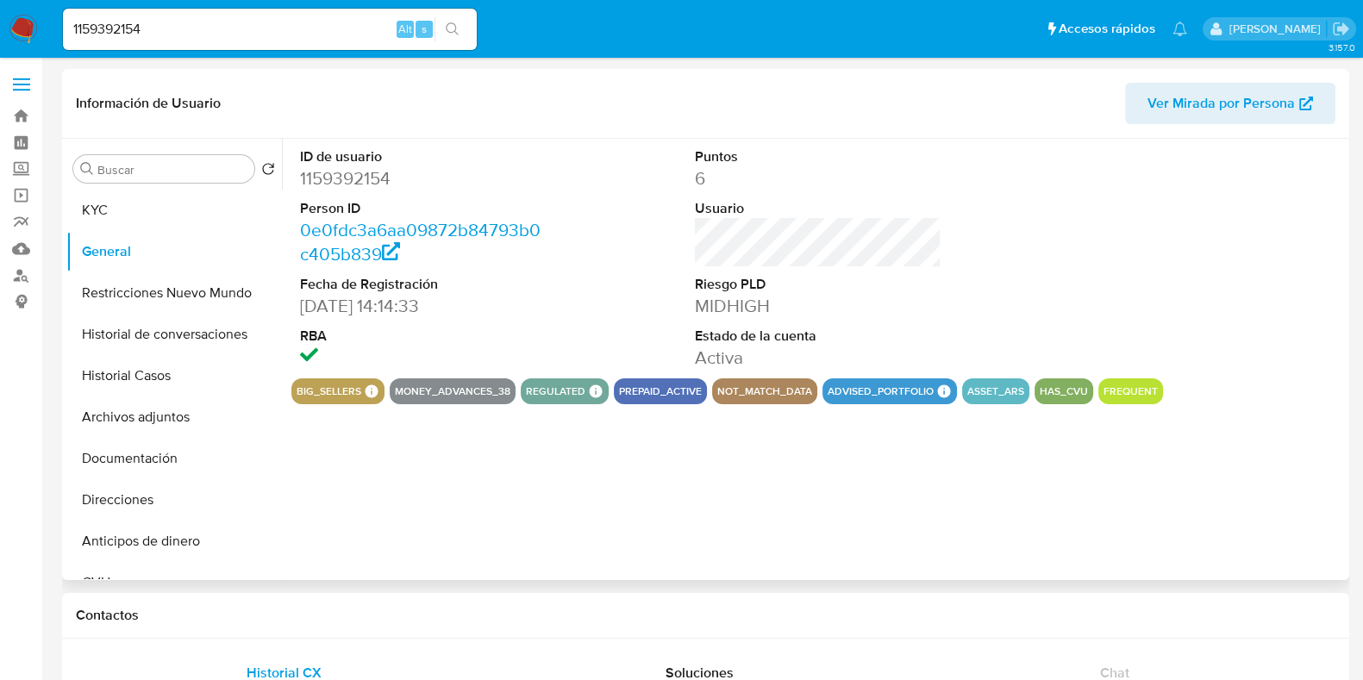
click at [349, 178] on dd "1159392154" at bounding box center [423, 178] width 247 height 24
copy dd "1159392154"
click at [170, 377] on button "Historial Casos" at bounding box center [167, 375] width 202 height 41
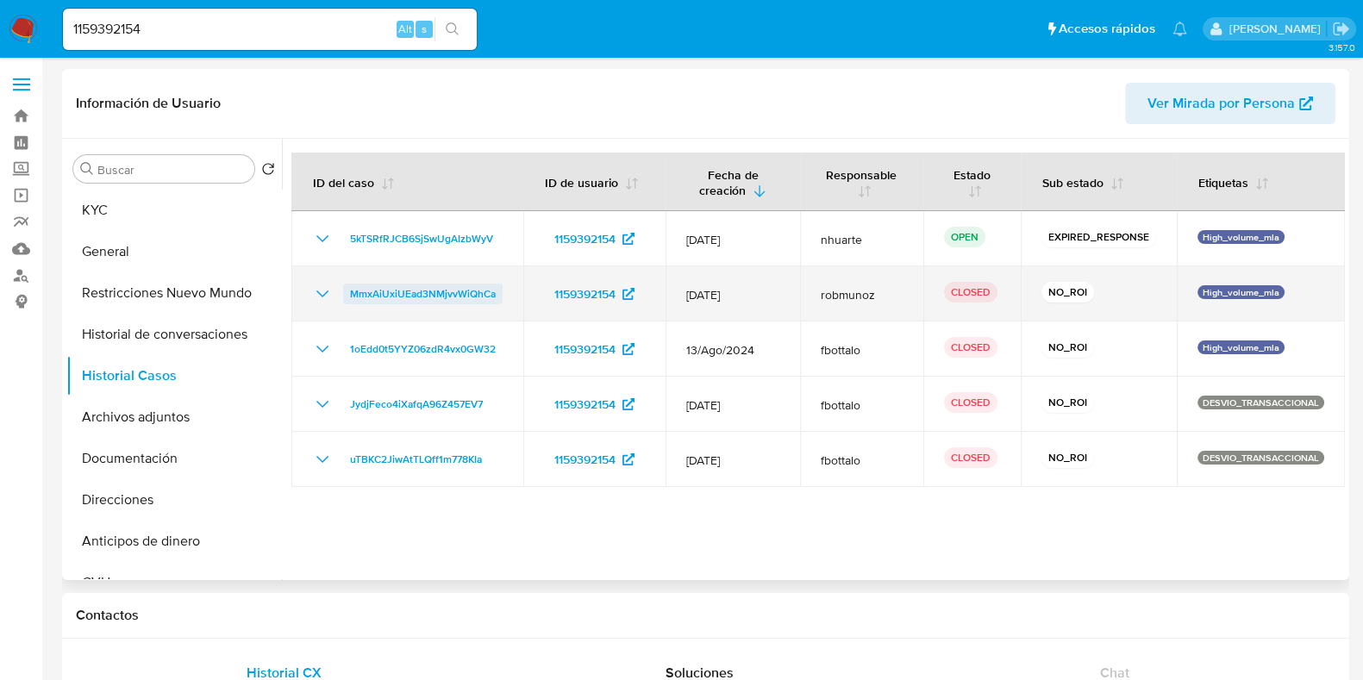
click at [379, 299] on span "MmxAiUxiUEad3NMjvvWiQhCa" at bounding box center [423, 294] width 146 height 21
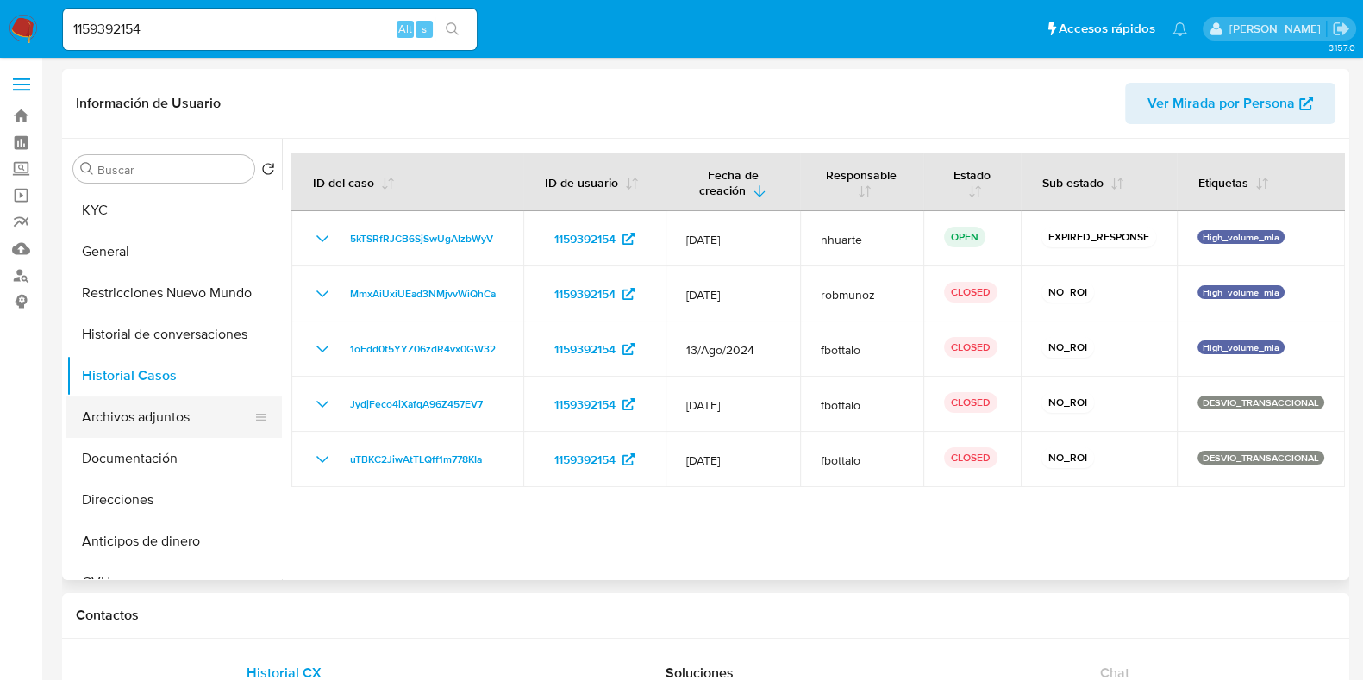
click at [135, 412] on button "Archivos adjuntos" at bounding box center [167, 417] width 202 height 41
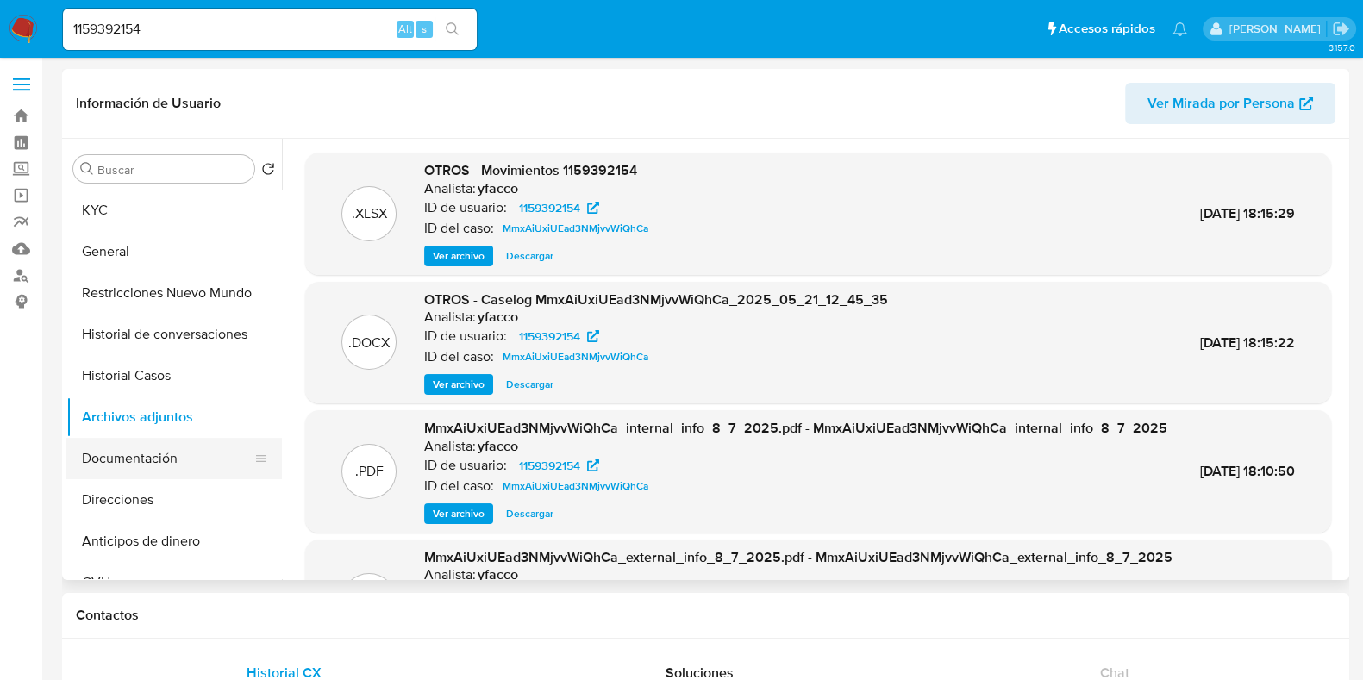
click at [166, 453] on button "Documentación" at bounding box center [167, 458] width 202 height 41
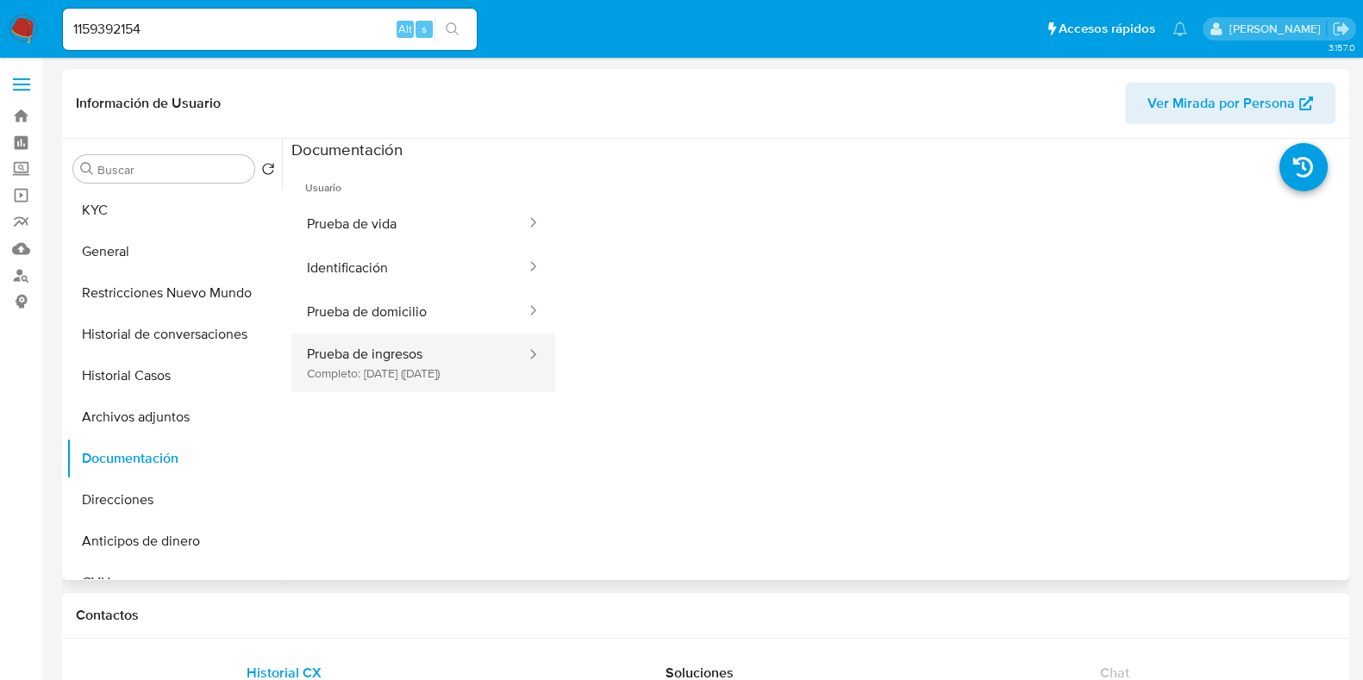
click at [414, 370] on button "Prueba de ingresos Completo: 18/03/2024 (hace un año)" at bounding box center [409, 363] width 236 height 59
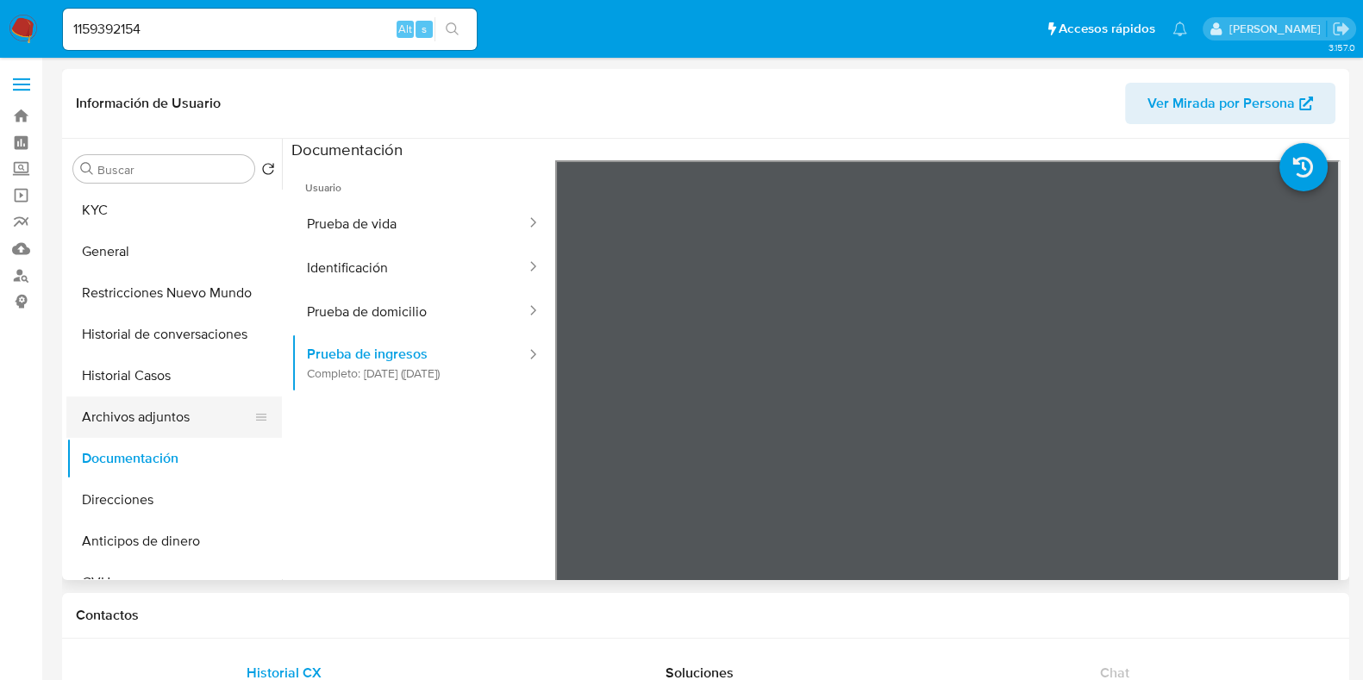
click at [129, 407] on button "Archivos adjuntos" at bounding box center [167, 417] width 202 height 41
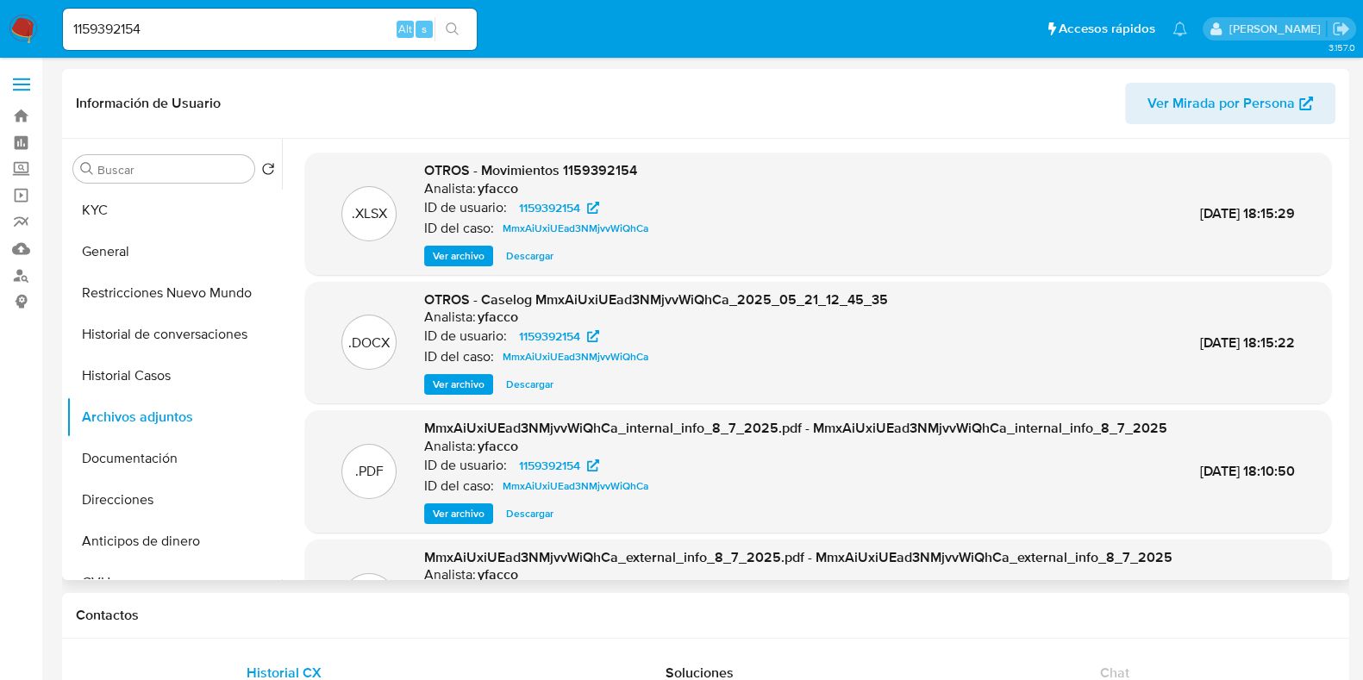
click at [460, 389] on span "Ver archivo" at bounding box center [459, 384] width 52 height 17
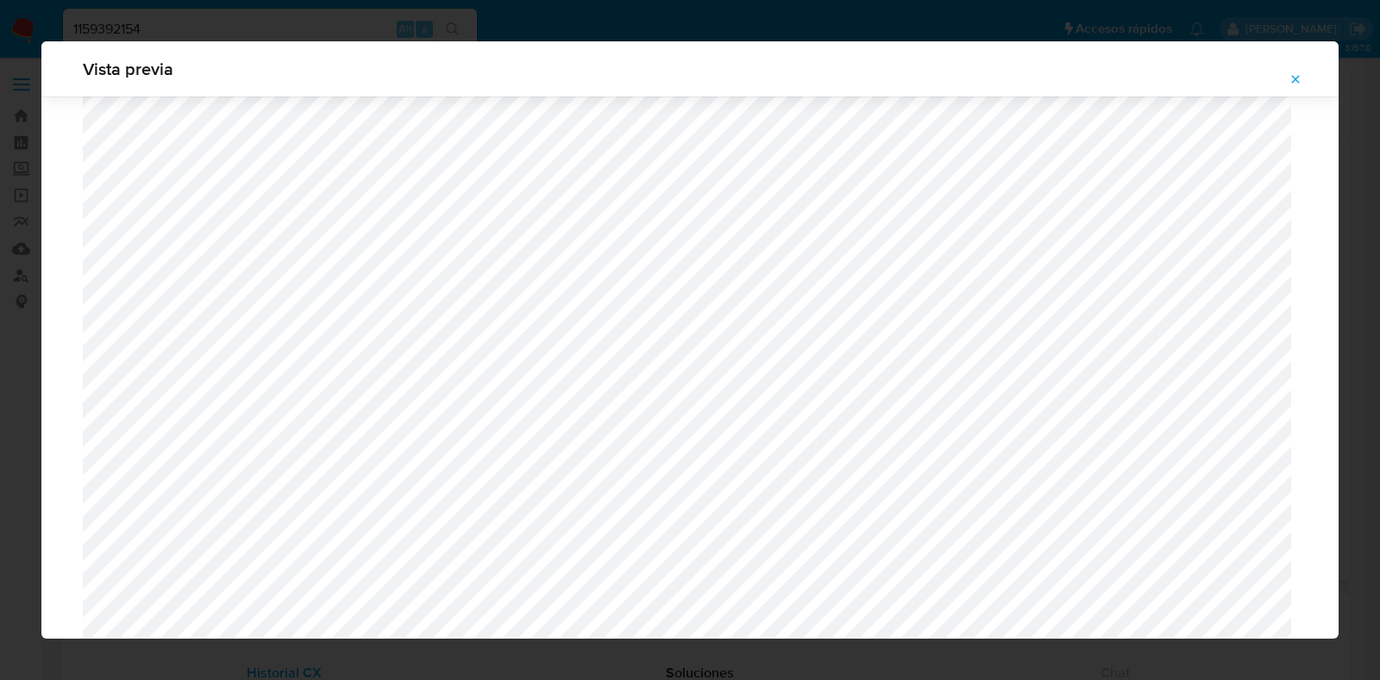
scroll to position [2121, 0]
click at [1211, 78] on icon "Attachment preview" at bounding box center [1295, 79] width 14 height 14
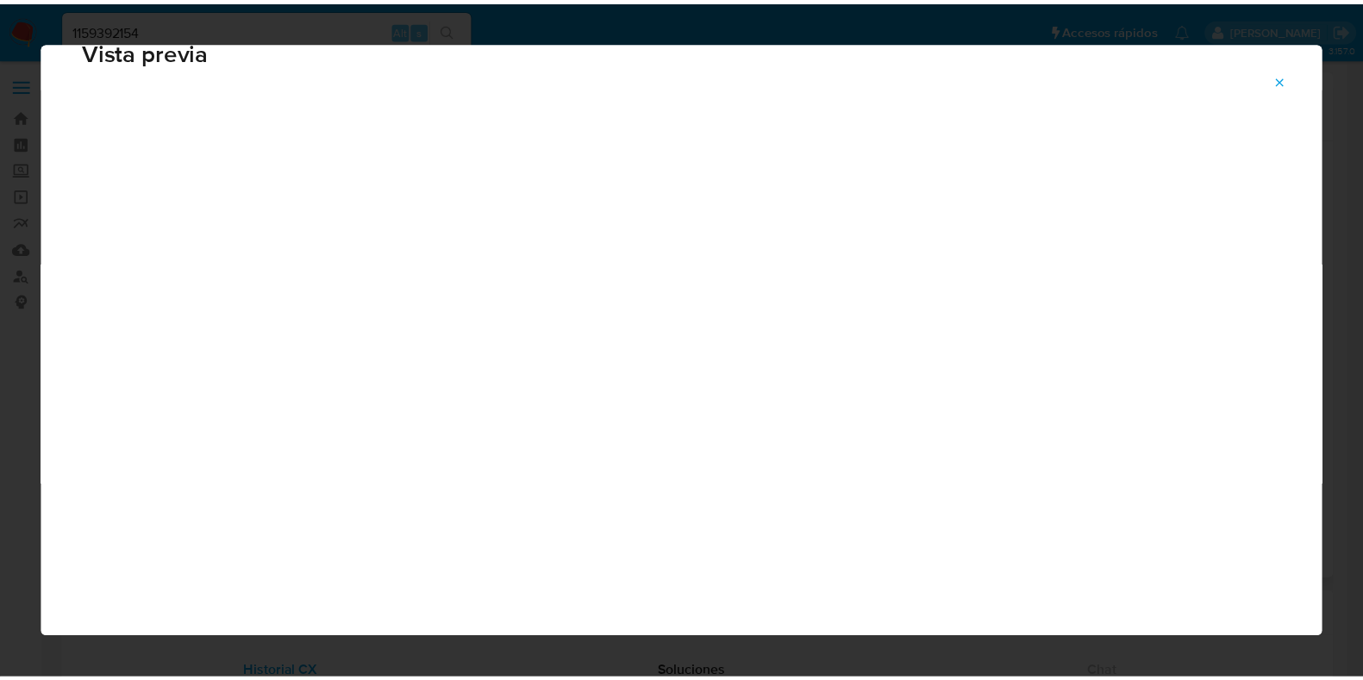
scroll to position [43, 0]
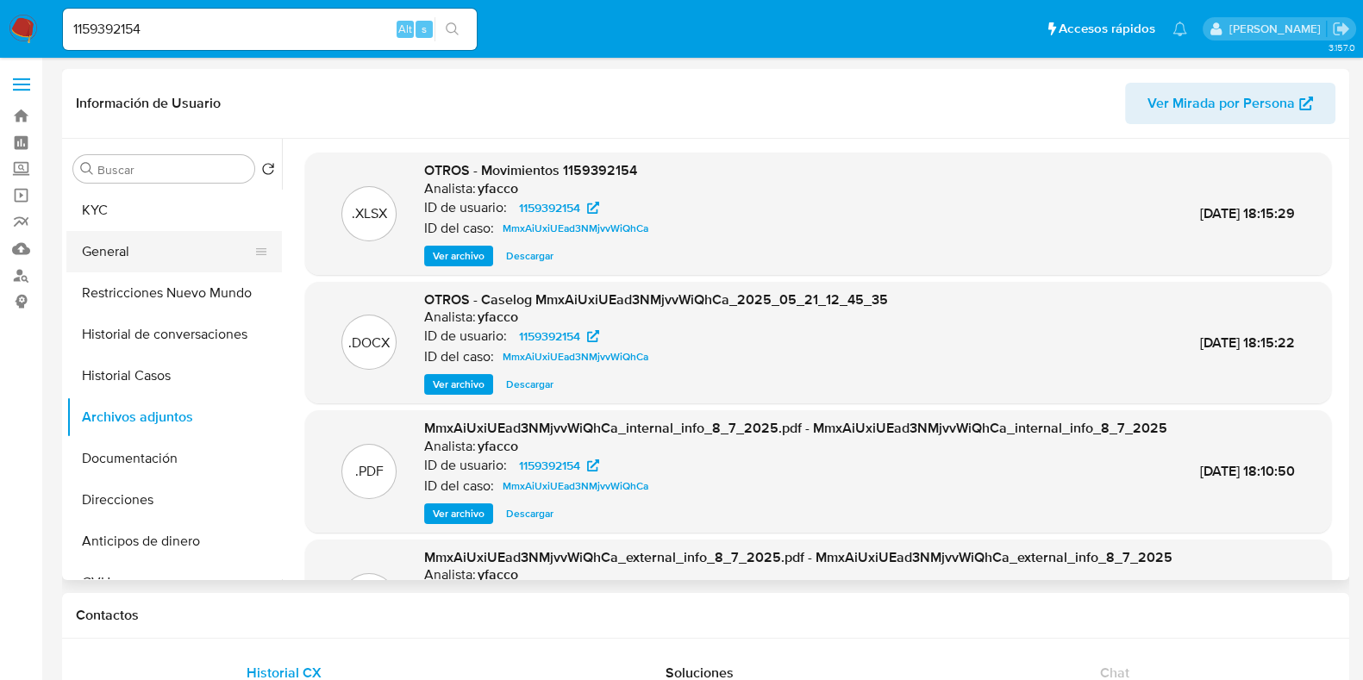
drag, startPoint x: 122, startPoint y: 215, endPoint x: 257, endPoint y: 234, distance: 136.7
click at [122, 214] on button "KYC" at bounding box center [174, 210] width 216 height 41
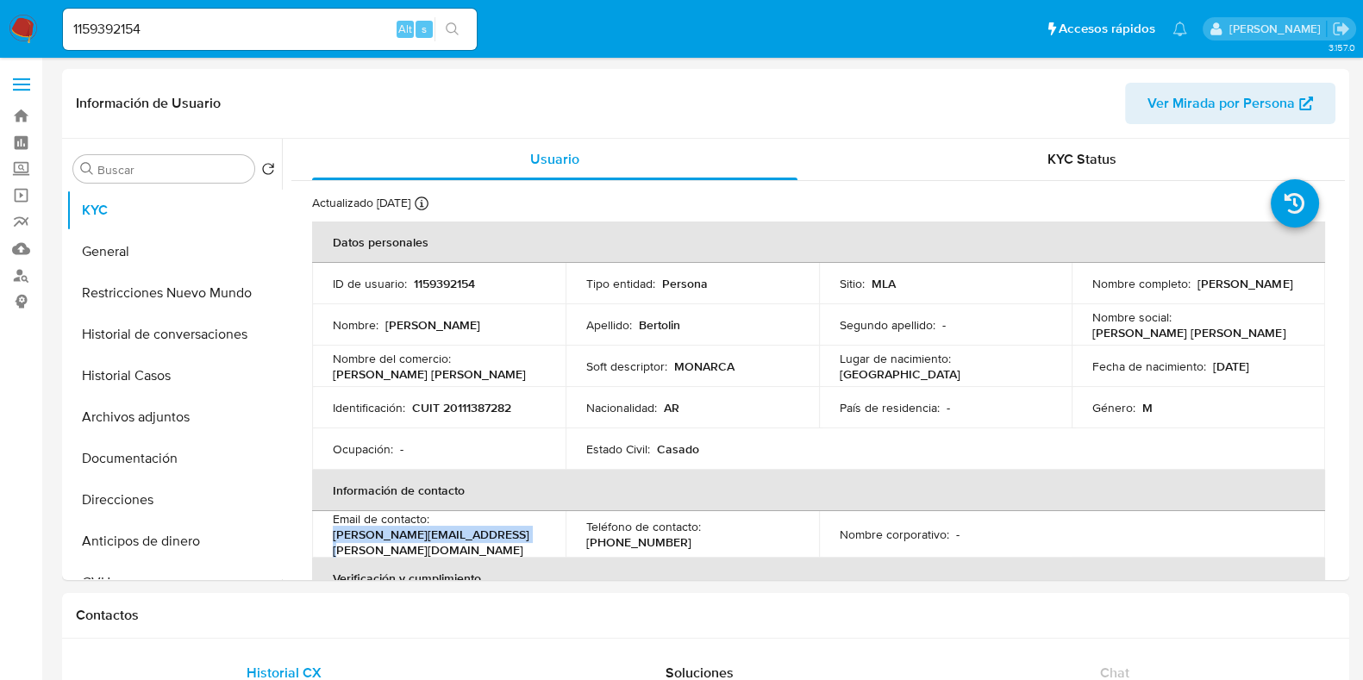
drag, startPoint x: 334, startPoint y: 541, endPoint x: 518, endPoint y: 540, distance: 184.5
click at [518, 540] on div "Email de contacto : paula.bertolin@monarca.com.ar" at bounding box center [439, 534] width 212 height 47
copy p "paula.bertolin@monarca.com.ar"
drag, startPoint x: 192, startPoint y: 28, endPoint x: 0, endPoint y: 30, distance: 192.3
click at [0, 30] on nav "Pausado Ver notificaciones 1159392154 Alt s Accesos rápidos Presiona las siguie…" at bounding box center [681, 29] width 1363 height 58
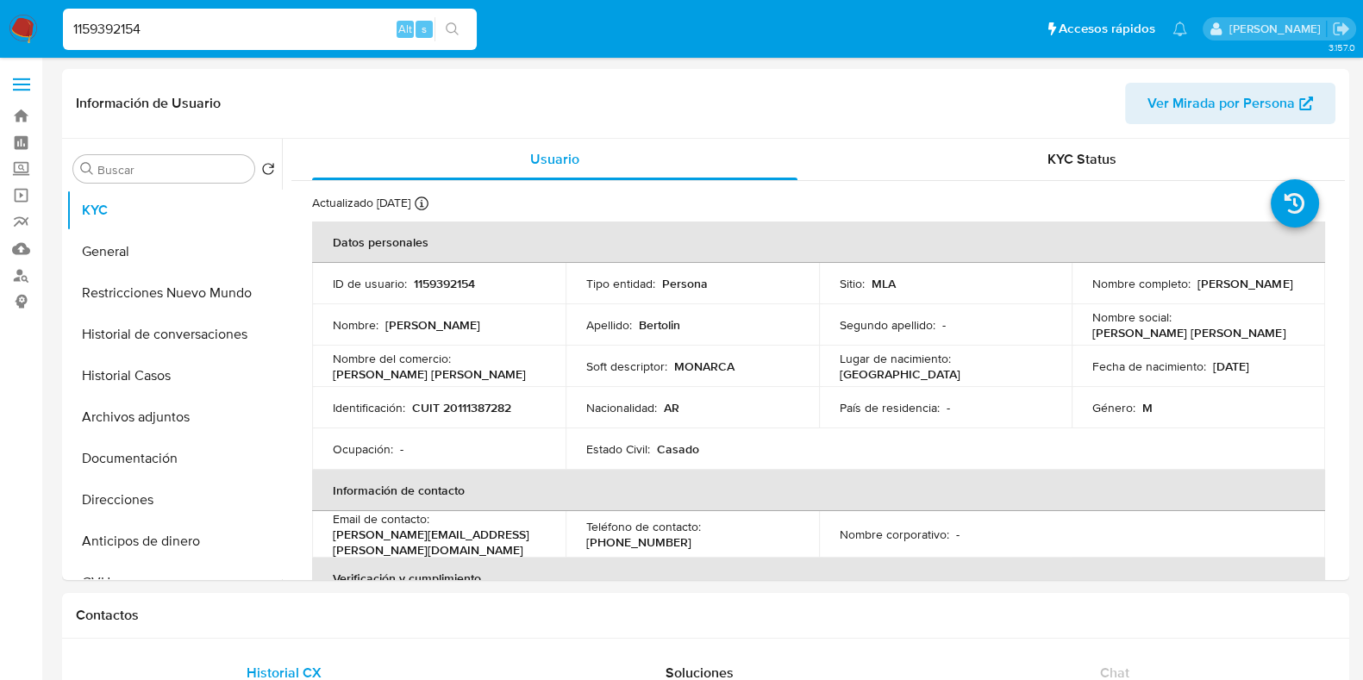
paste input "515755236"
type input "515755236"
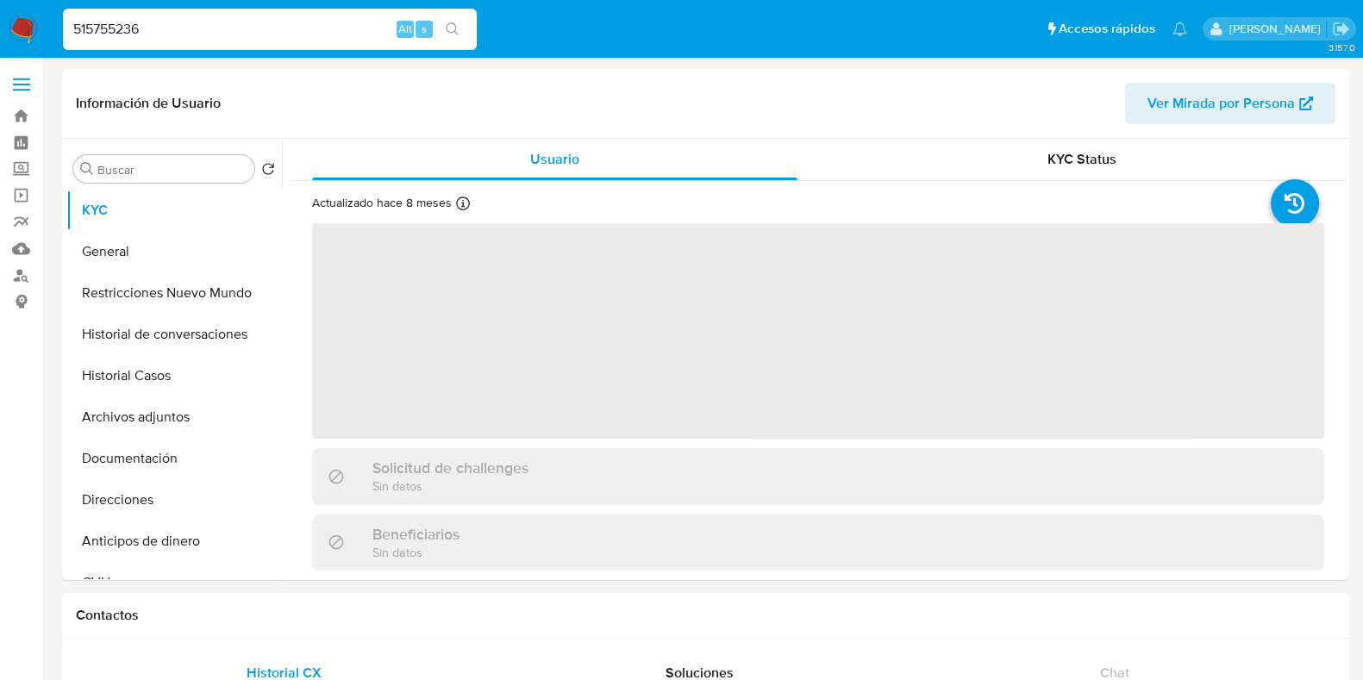
select select "10"
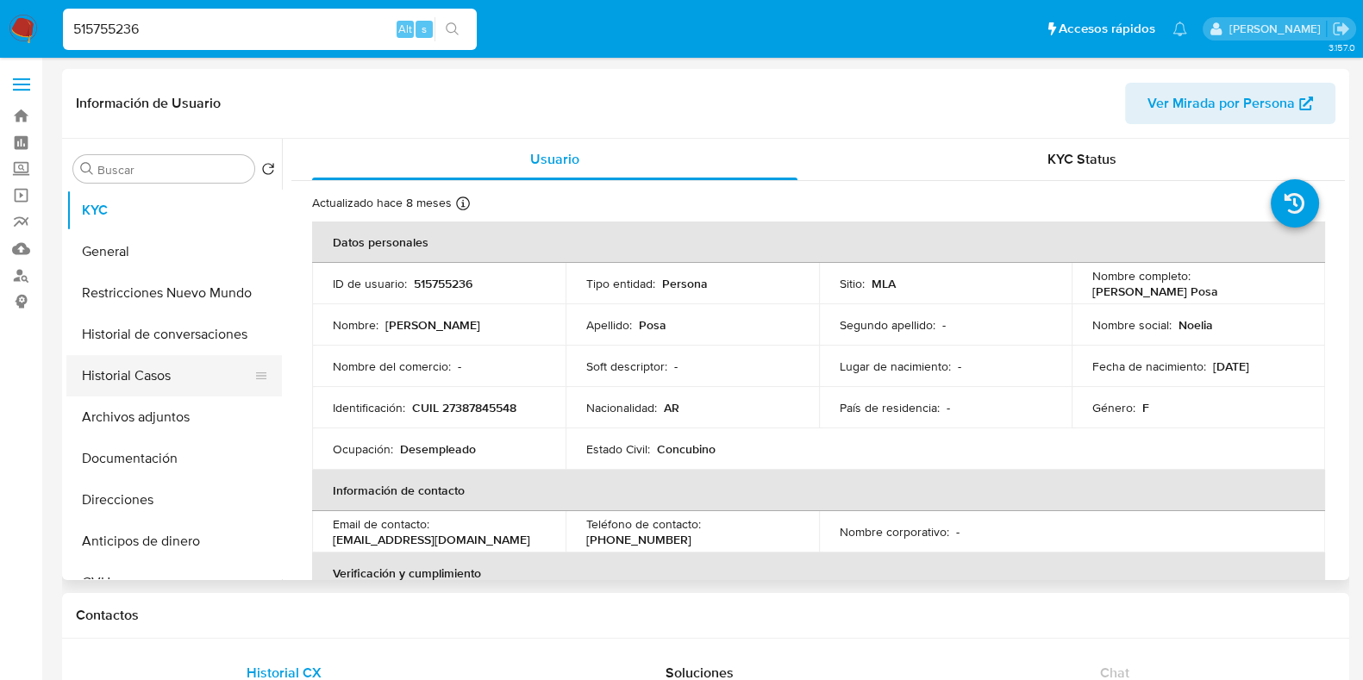
click at [157, 380] on button "Historial Casos" at bounding box center [167, 375] width 202 height 41
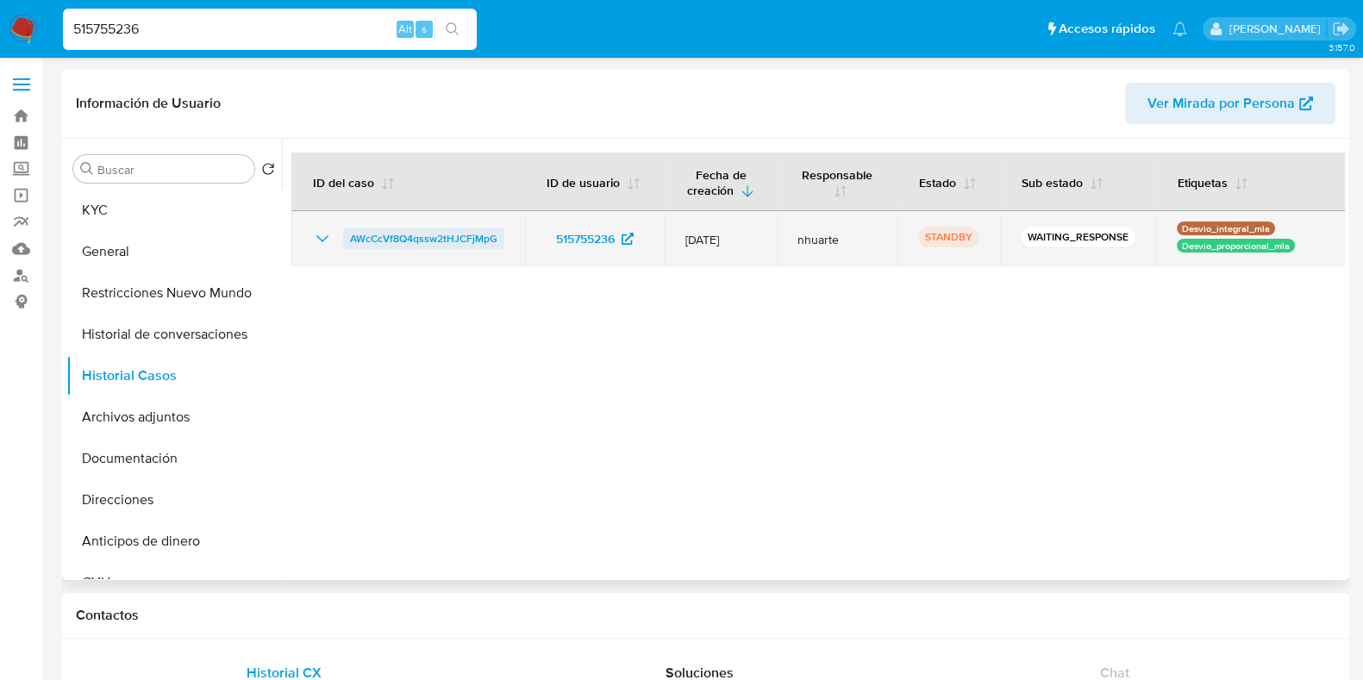
click at [461, 239] on span "AWcCcVf8Q4qssw2tHJCFjMpG" at bounding box center [423, 238] width 147 height 21
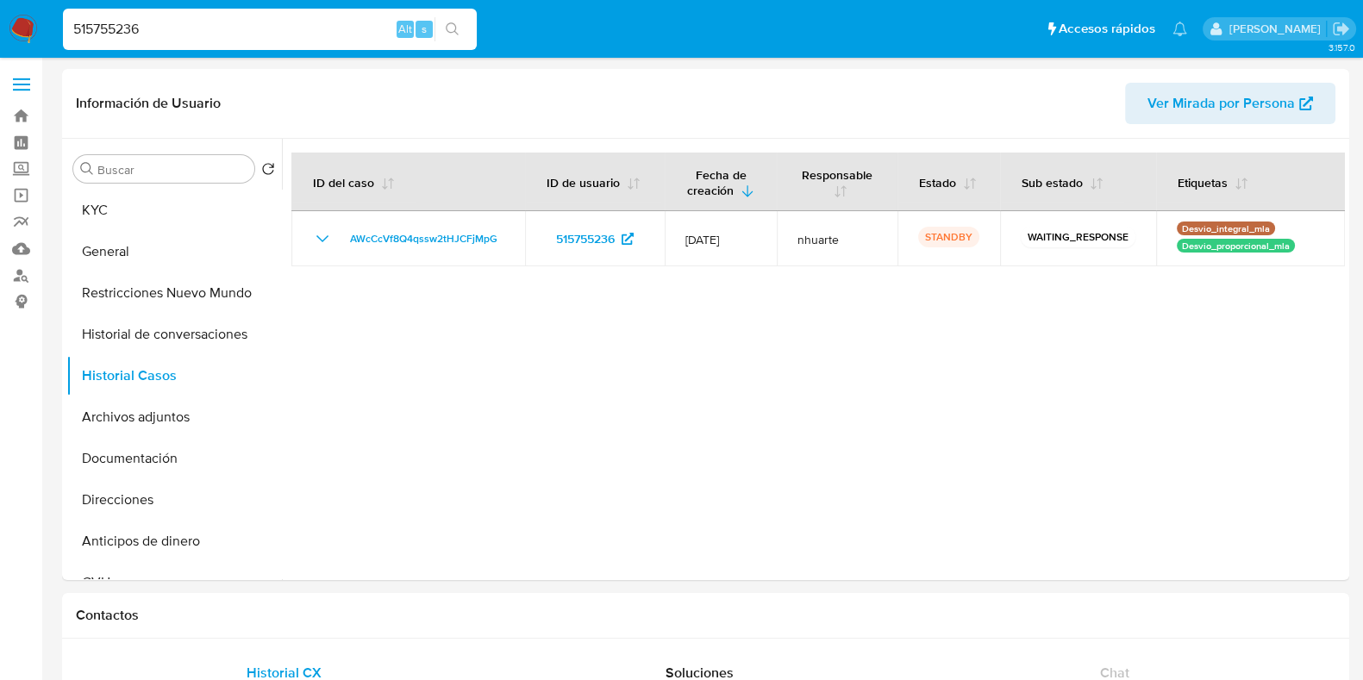
drag, startPoint x: 166, startPoint y: 28, endPoint x: 37, endPoint y: 41, distance: 130.0
click at [37, 41] on nav "Pausado Ver notificaciones 515755236 Alt s Accesos rápidos Presiona las siguien…" at bounding box center [681, 29] width 1363 height 58
paste input "474210501"
type input "474210501"
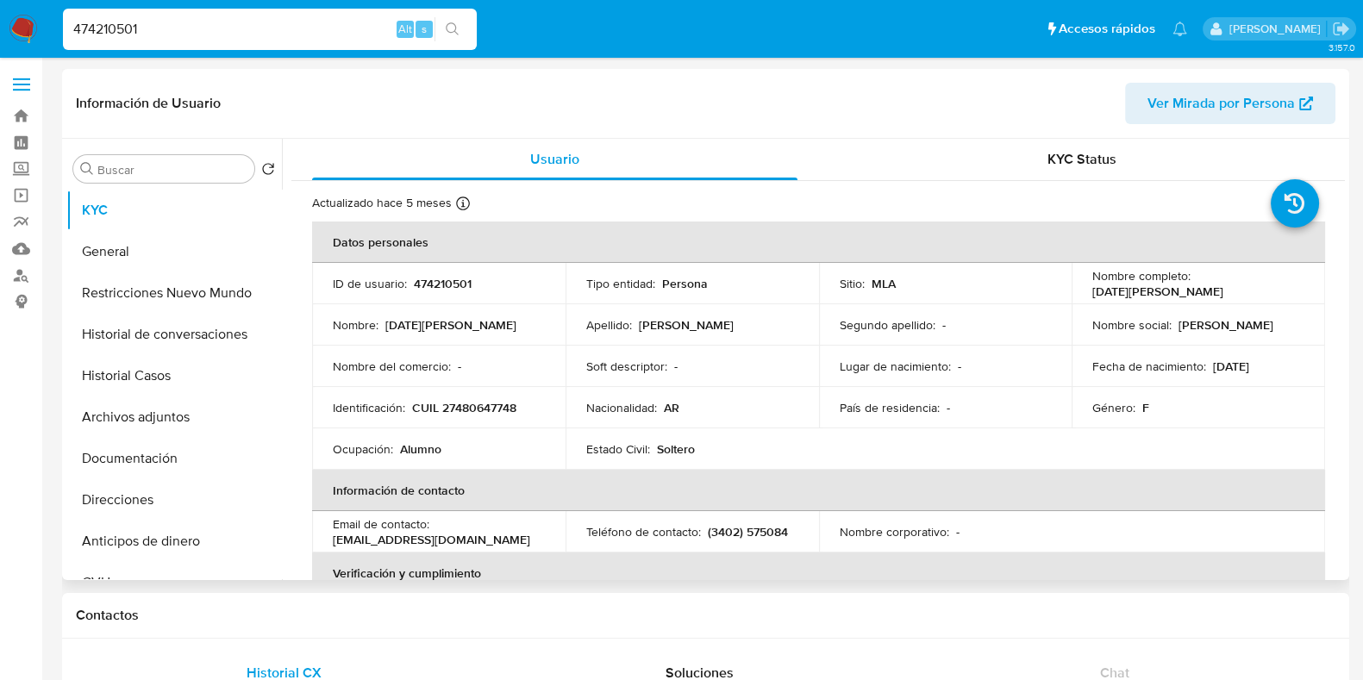
select select "10"
click at [160, 447] on button "Documentación" at bounding box center [167, 458] width 202 height 41
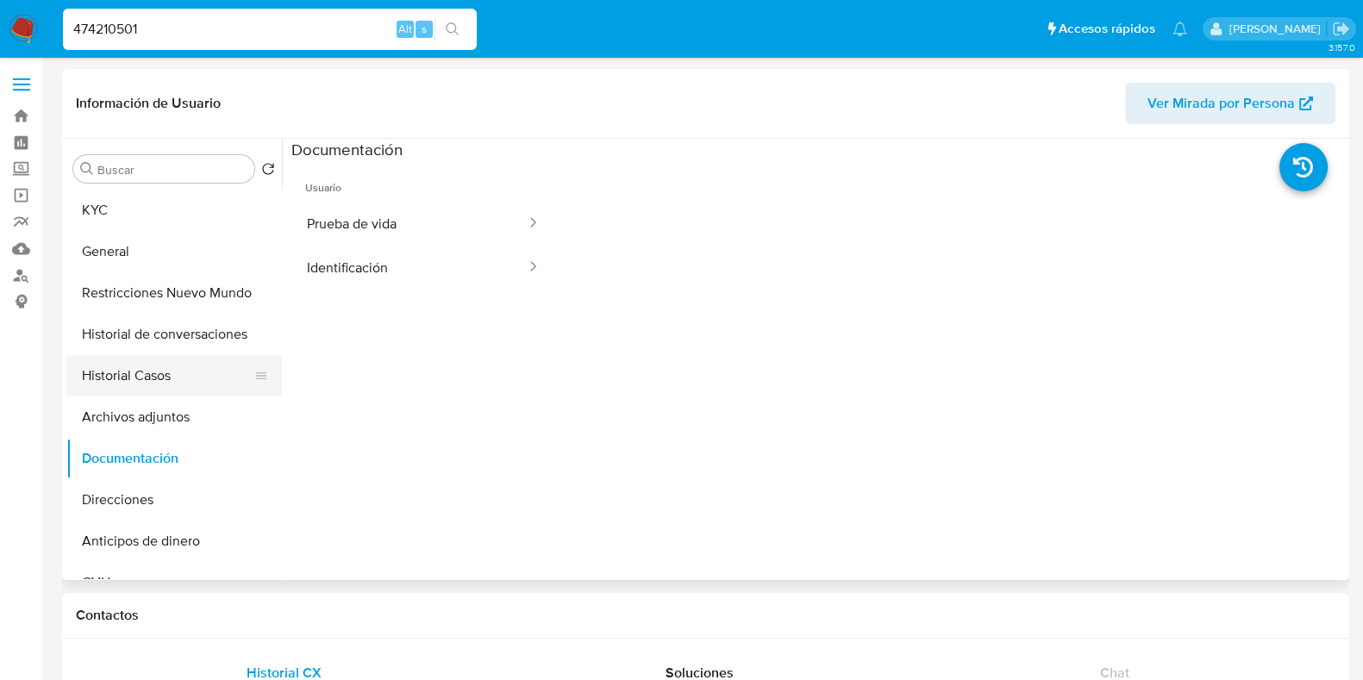
click at [153, 386] on button "Historial Casos" at bounding box center [167, 375] width 202 height 41
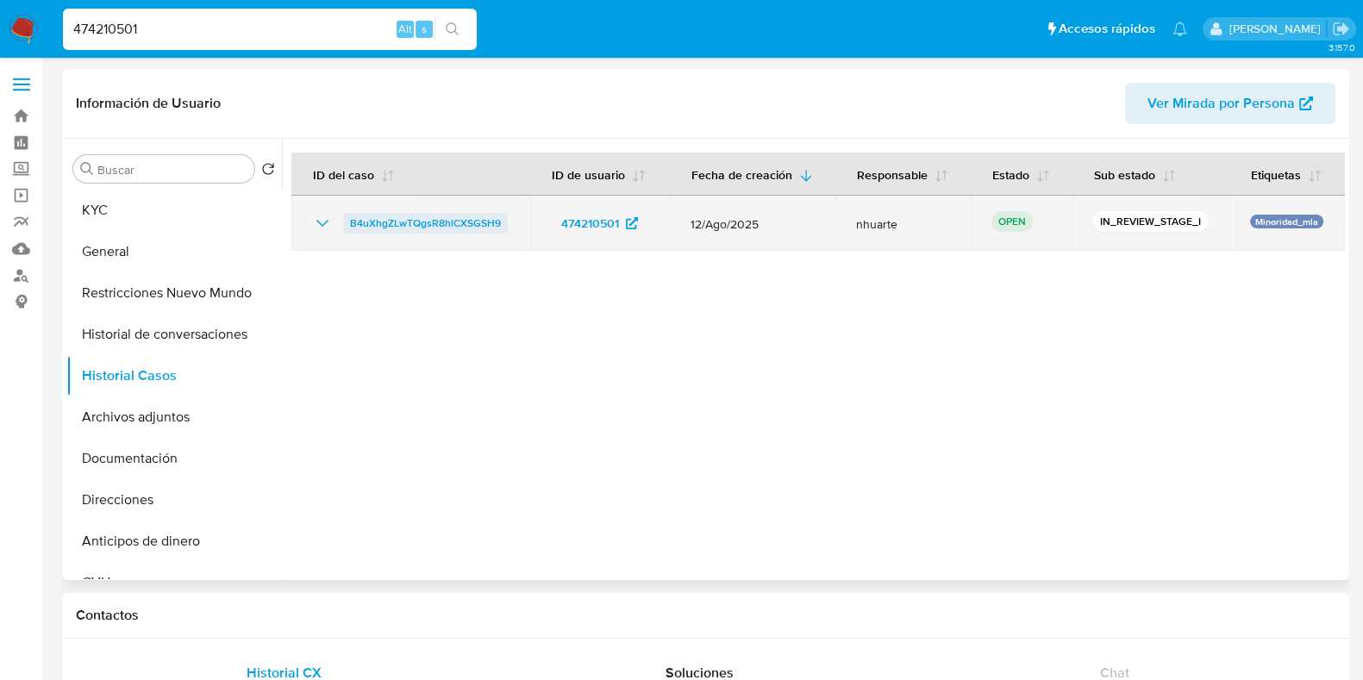
click at [438, 222] on span "B4uXhgZLwTQgsR8hlCXSGSH9" at bounding box center [425, 223] width 151 height 21
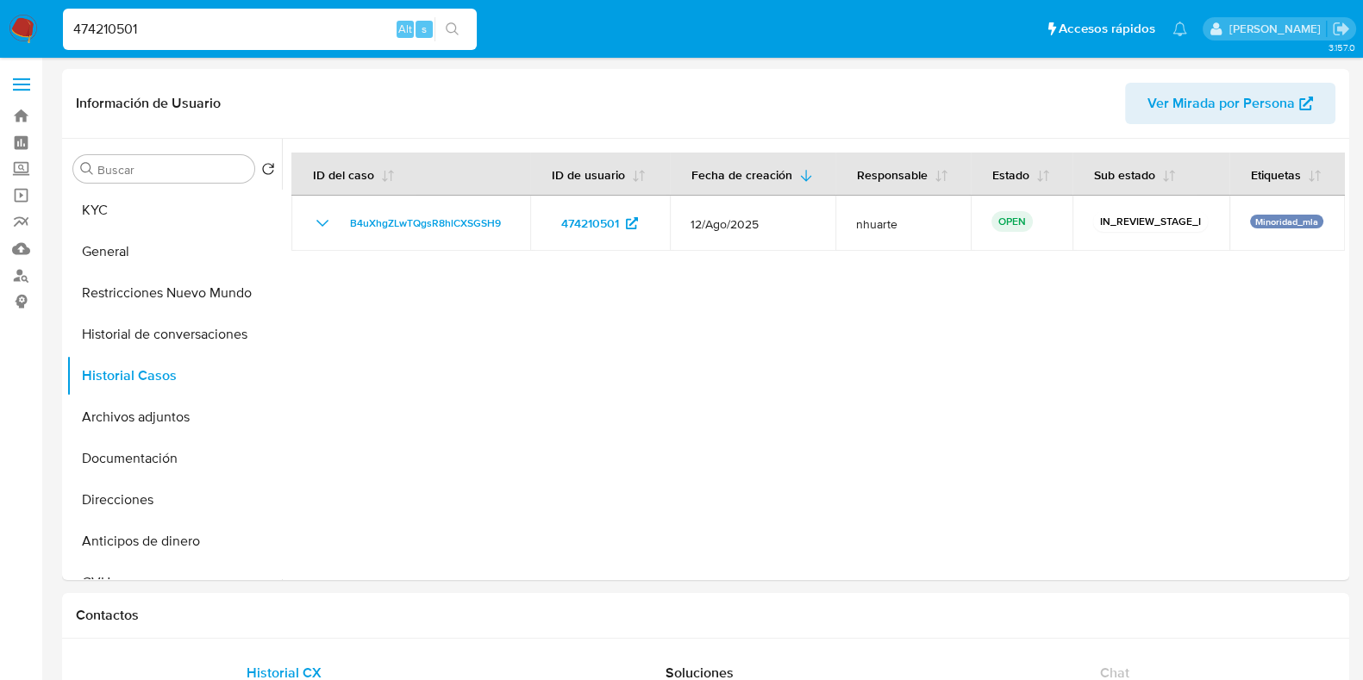
drag, startPoint x: 155, startPoint y: 34, endPoint x: 38, endPoint y: 4, distance: 120.9
click at [38, 4] on nav "Pausado Ver notificaciones 474210501 Alt s Accesos rápidos Presiona las siguien…" at bounding box center [681, 29] width 1363 height 58
paste input "106457382"
type input "106457382"
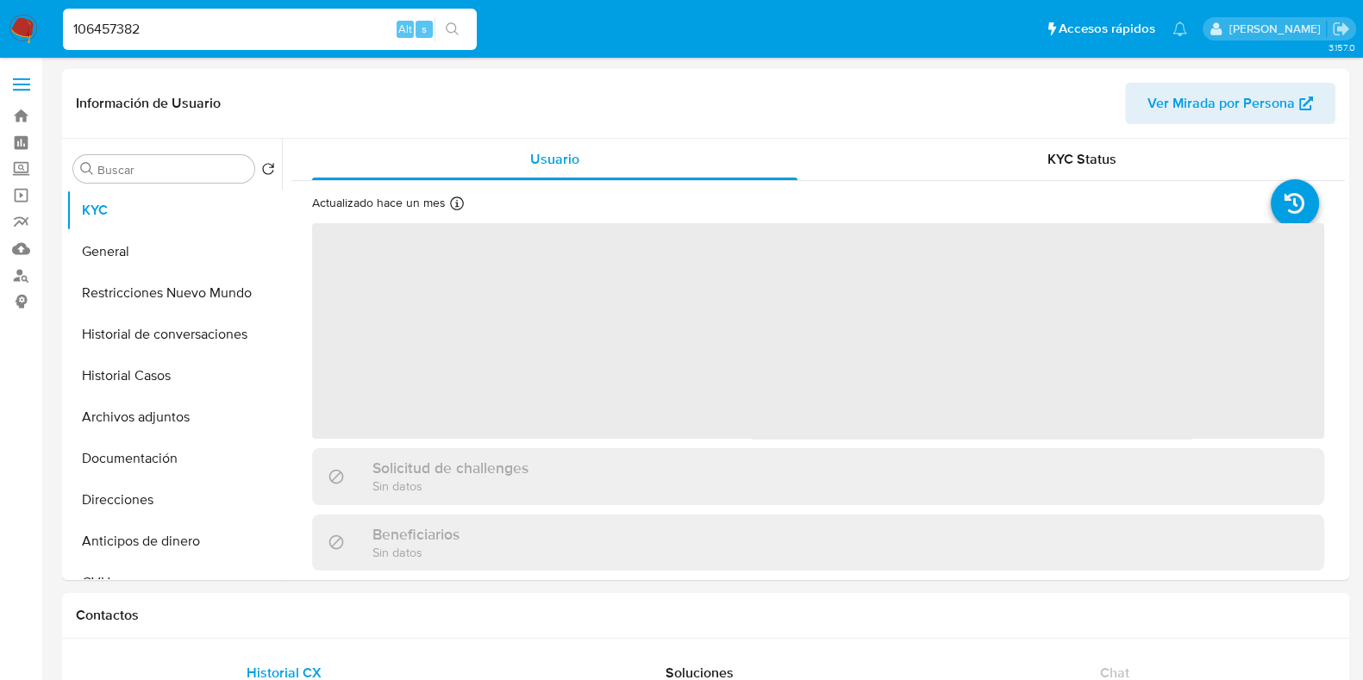
select select "10"
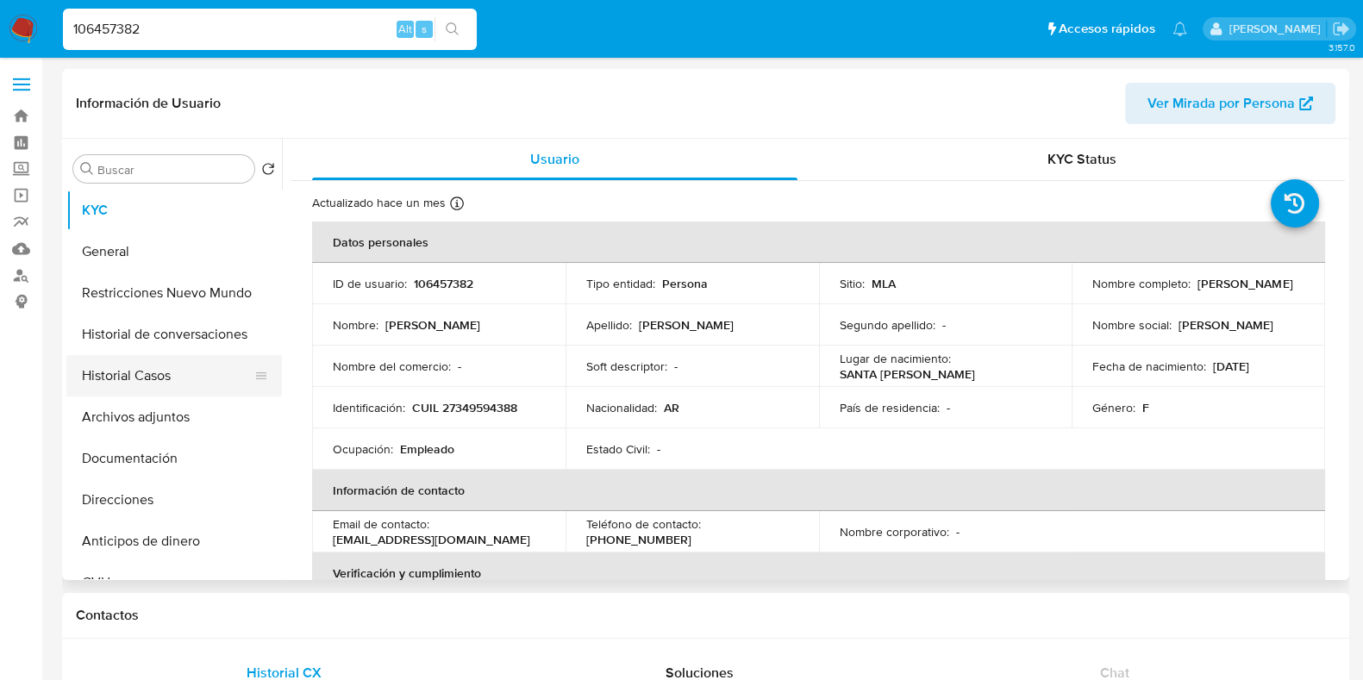
click at [172, 379] on button "Historial Casos" at bounding box center [167, 375] width 202 height 41
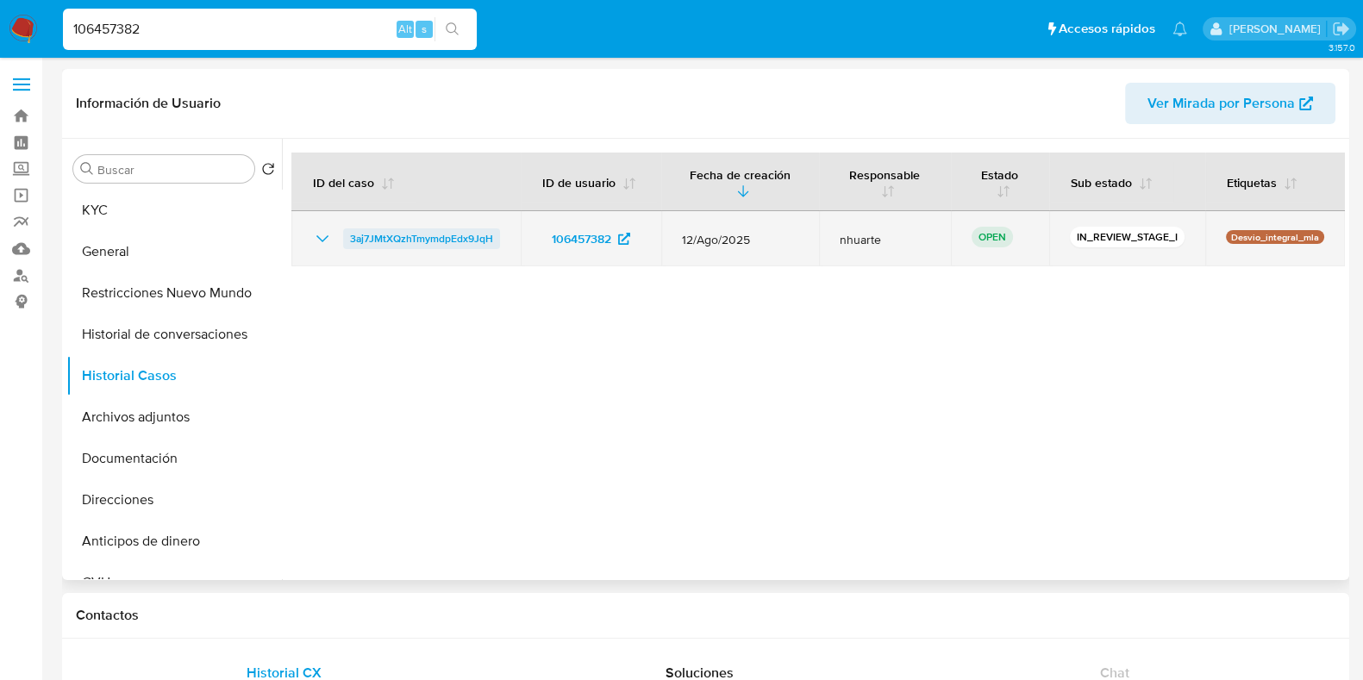
click at [447, 235] on span "3aj7JMtXQzhTmymdpEdx9JqH" at bounding box center [421, 238] width 143 height 21
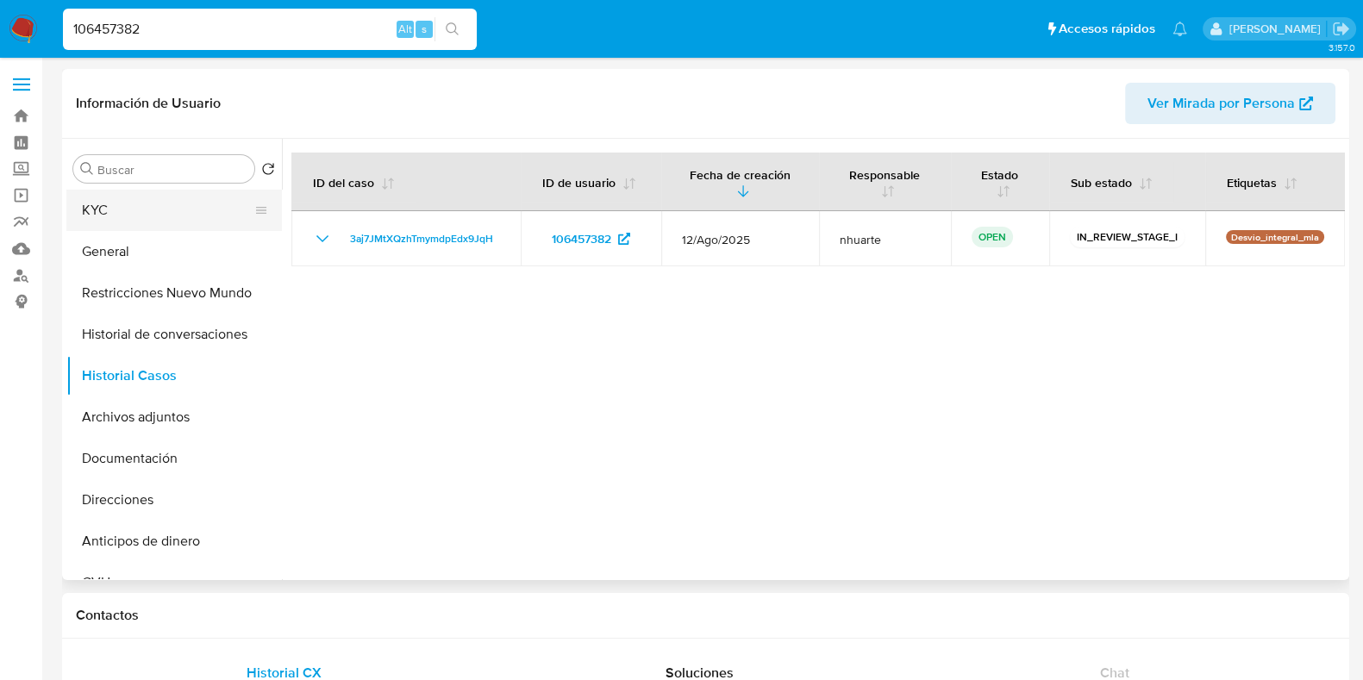
click at [177, 209] on button "KYC" at bounding box center [167, 210] width 202 height 41
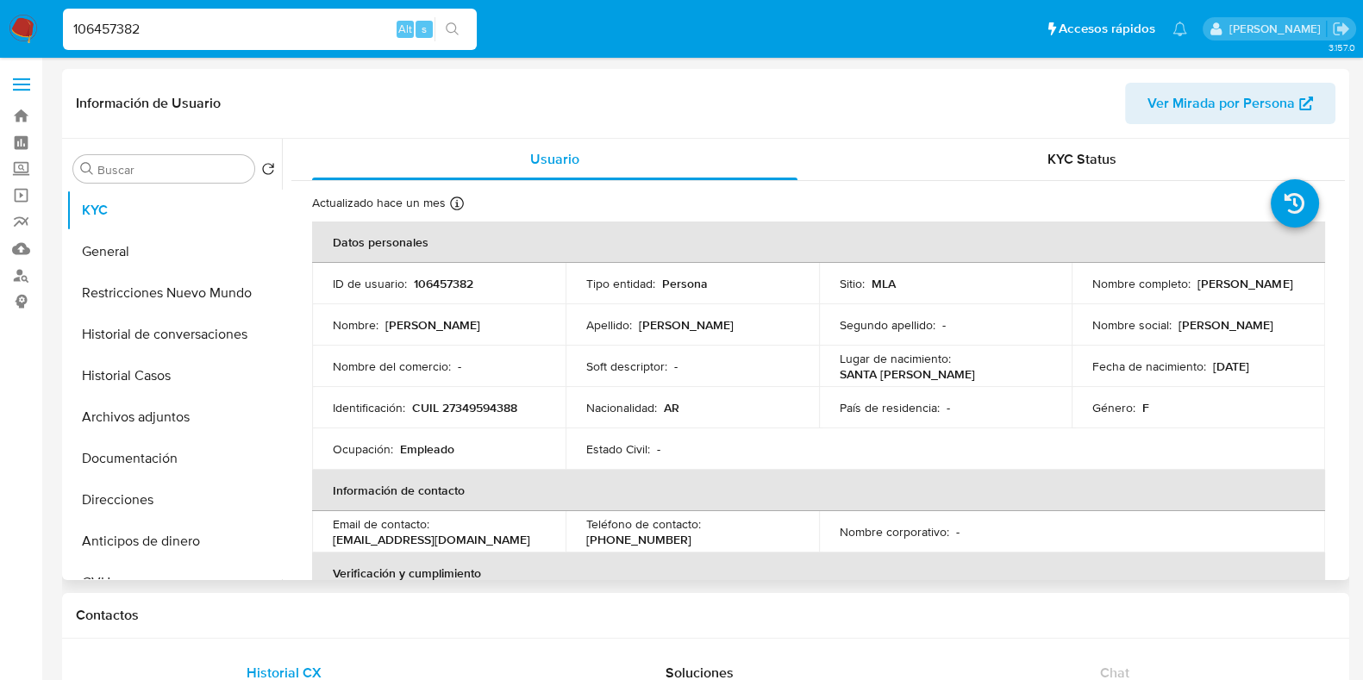
click at [475, 405] on p "CUIL 27349594388" at bounding box center [464, 408] width 105 height 16
copy p "27349594388"
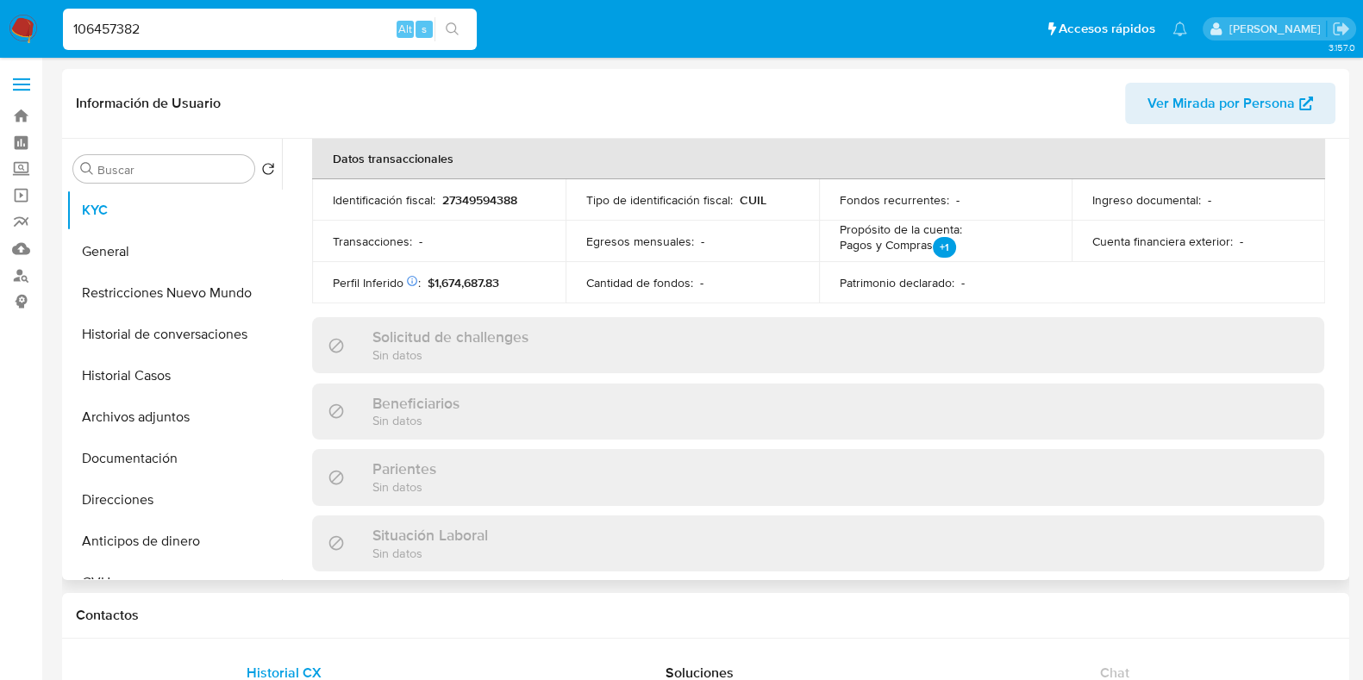
scroll to position [861, 0]
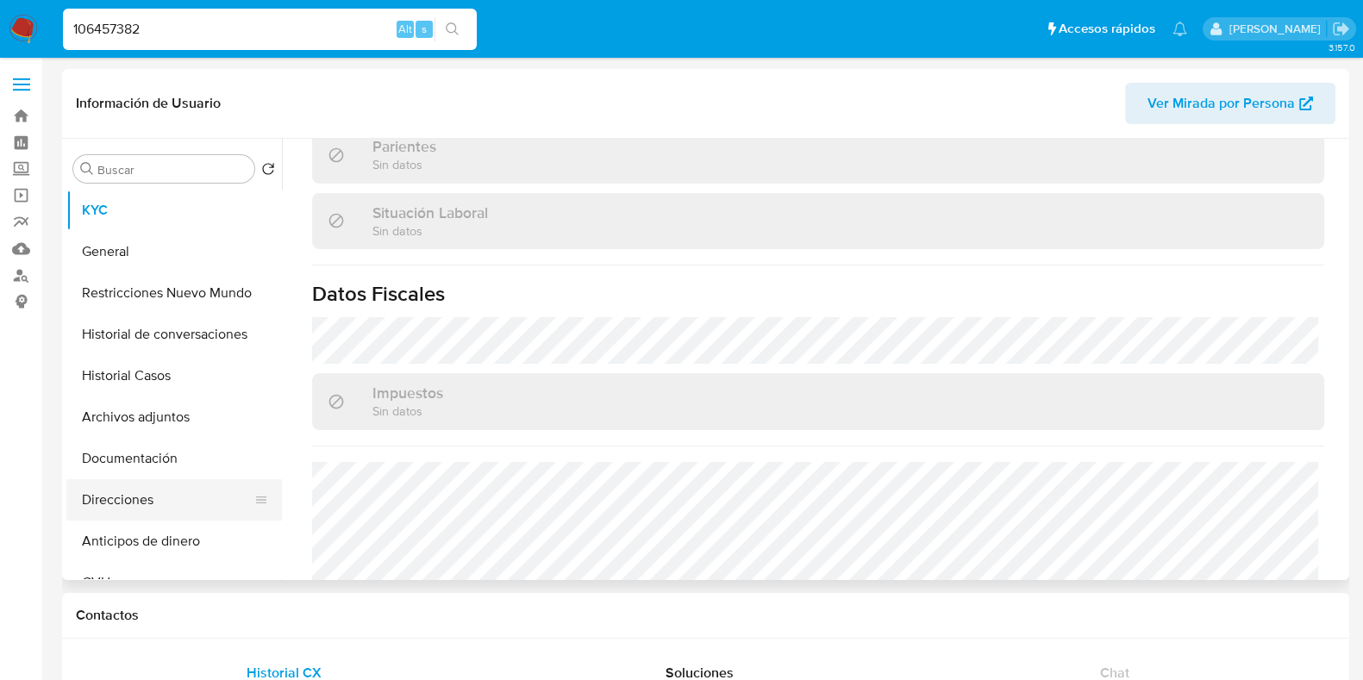
click at [125, 506] on button "Direcciones" at bounding box center [167, 499] width 202 height 41
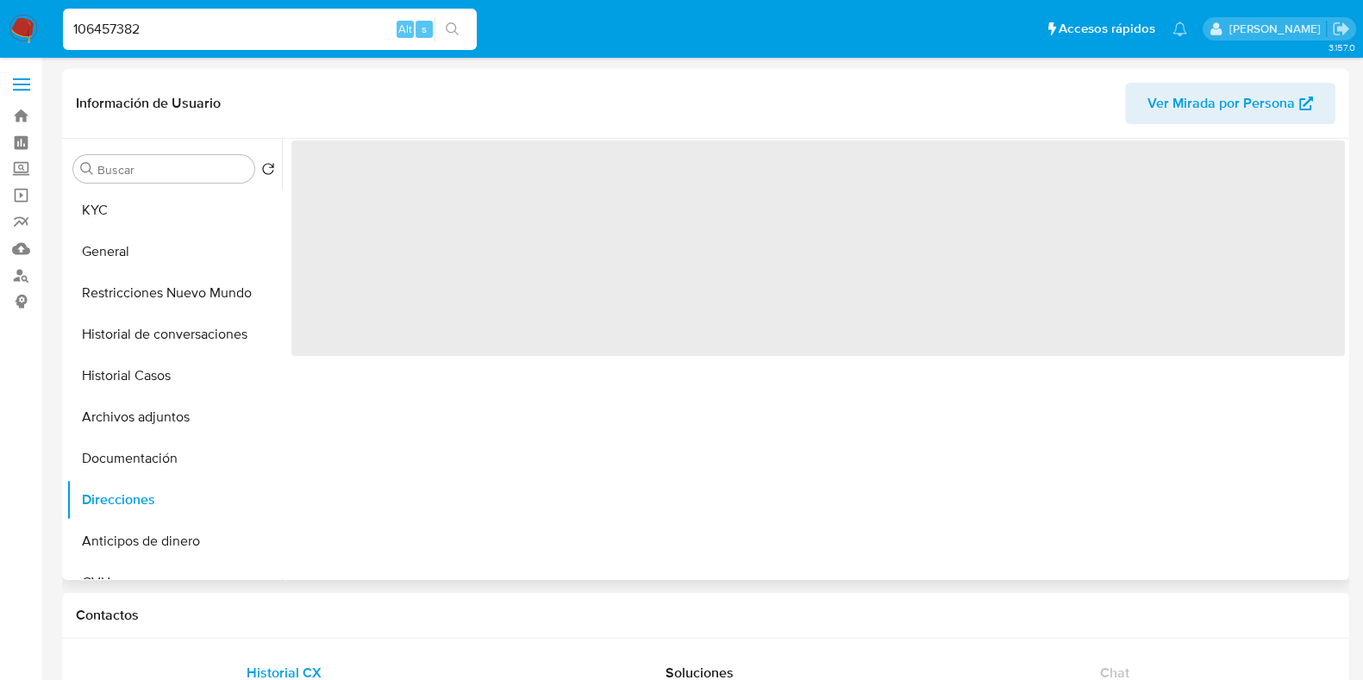
scroll to position [0, 0]
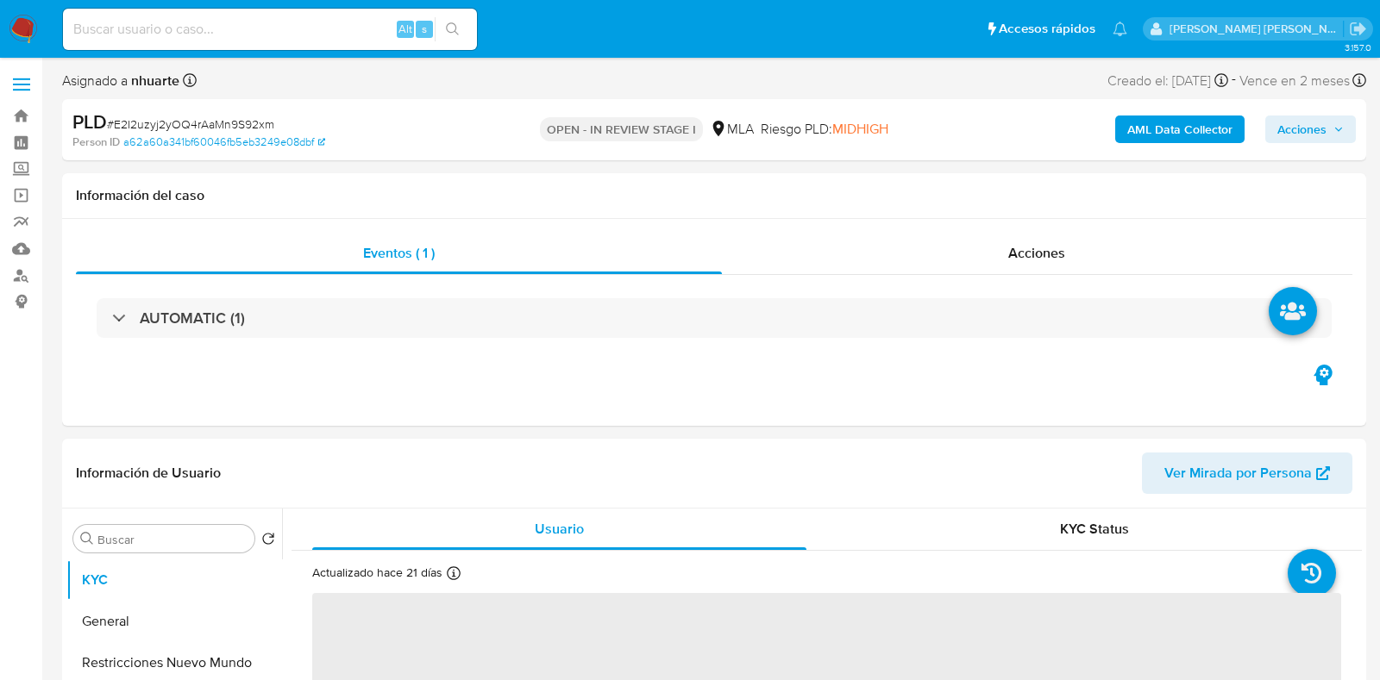
select select "10"
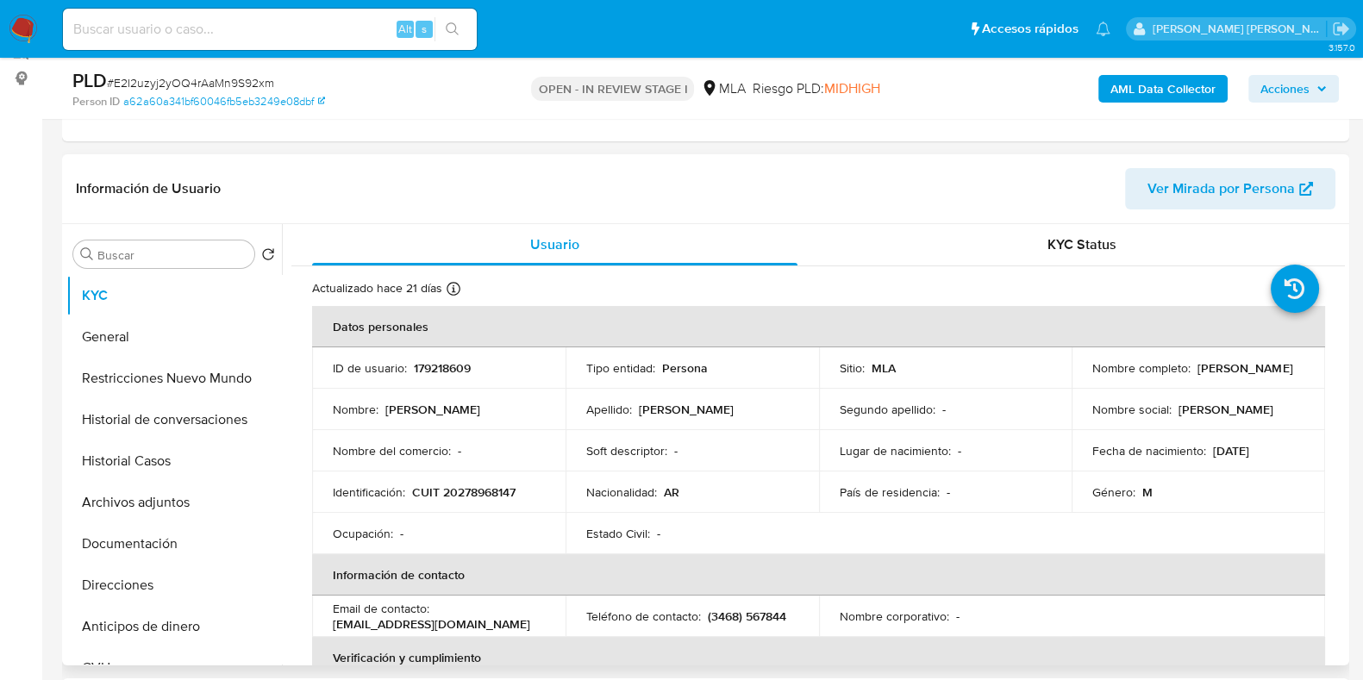
scroll to position [323, 0]
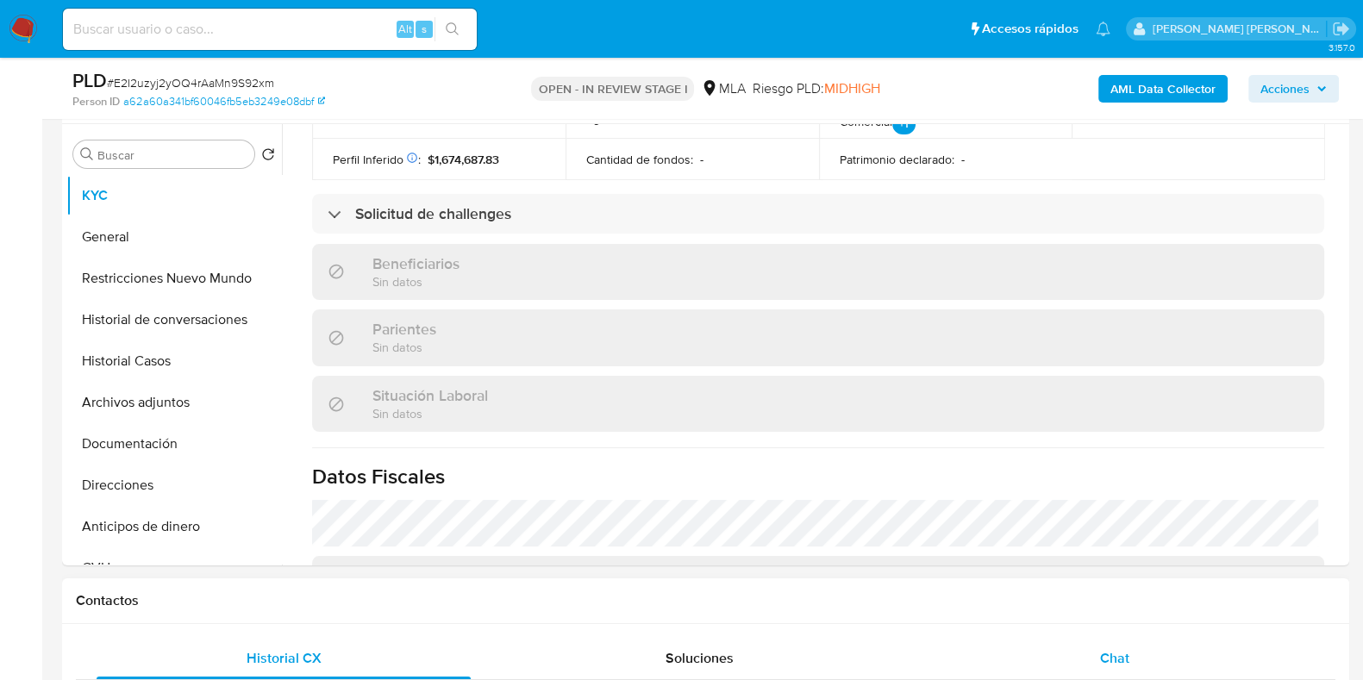
click at [1124, 650] on span "Chat" at bounding box center [1114, 658] width 29 height 20
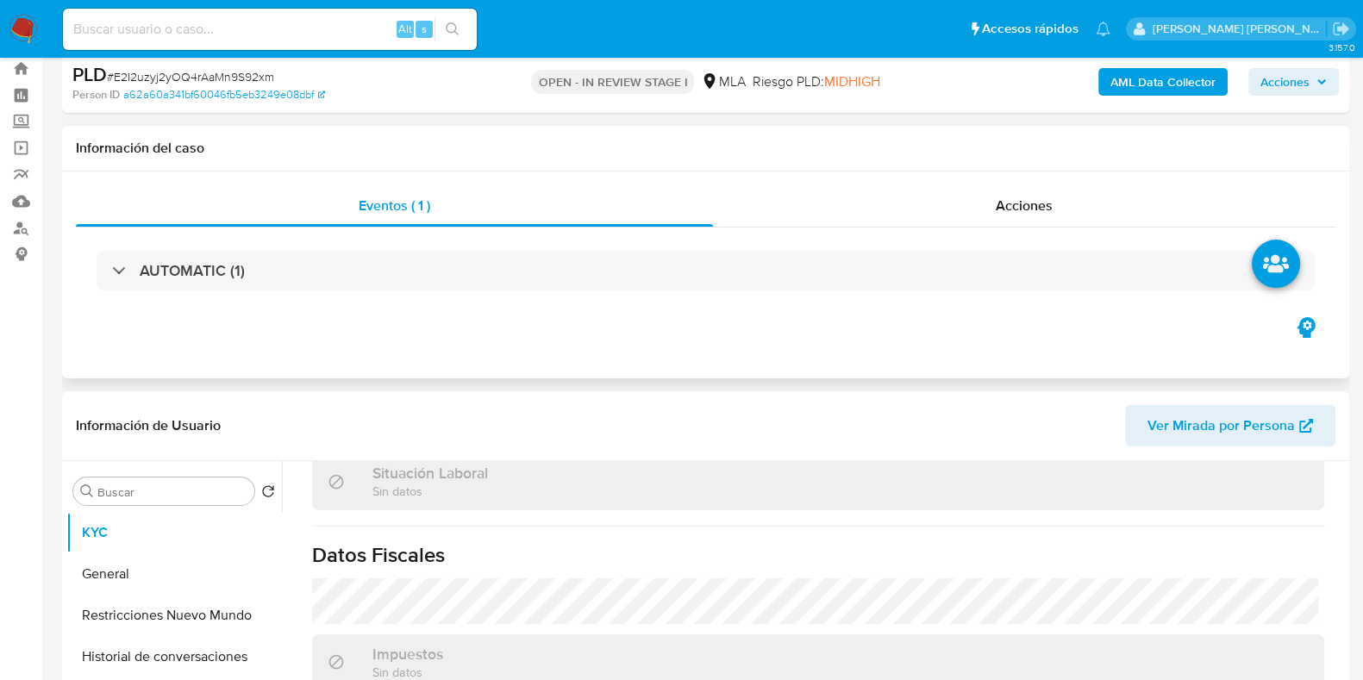
scroll to position [0, 0]
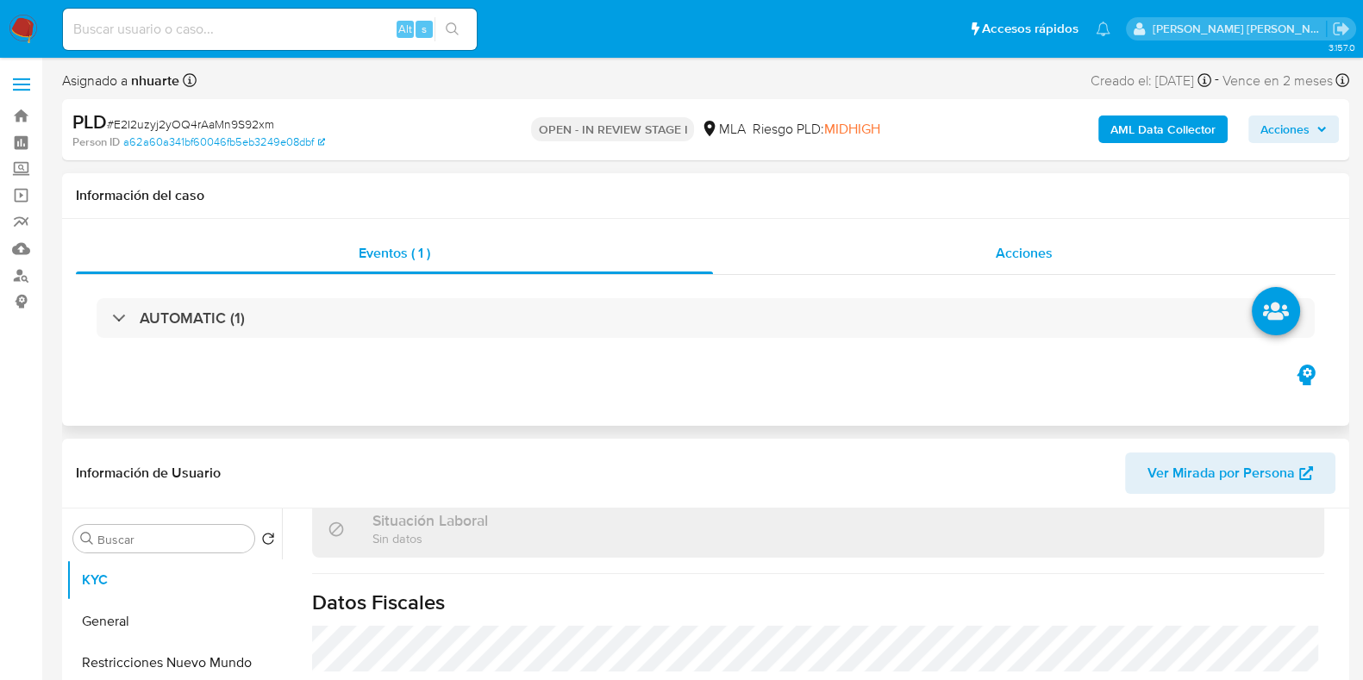
click at [1024, 260] on span "Acciones" at bounding box center [1024, 253] width 57 height 20
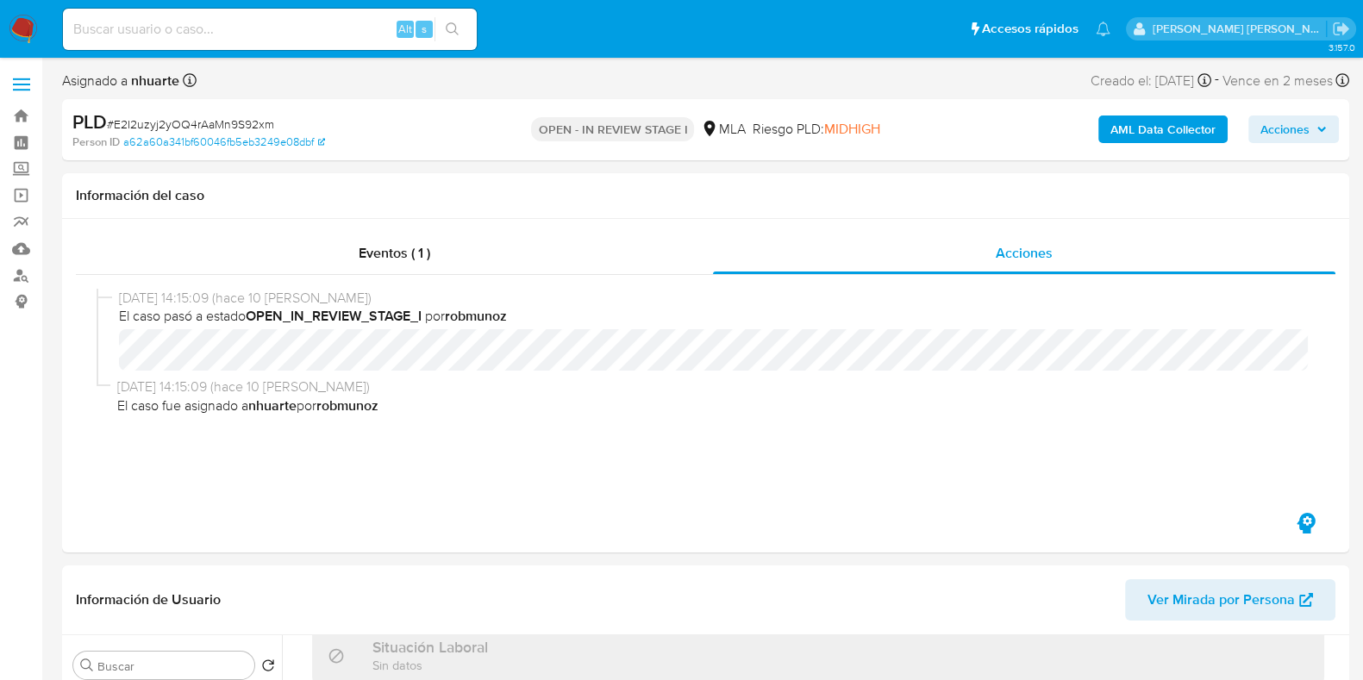
click at [1151, 131] on b "AML Data Collector" at bounding box center [1163, 130] width 105 height 28
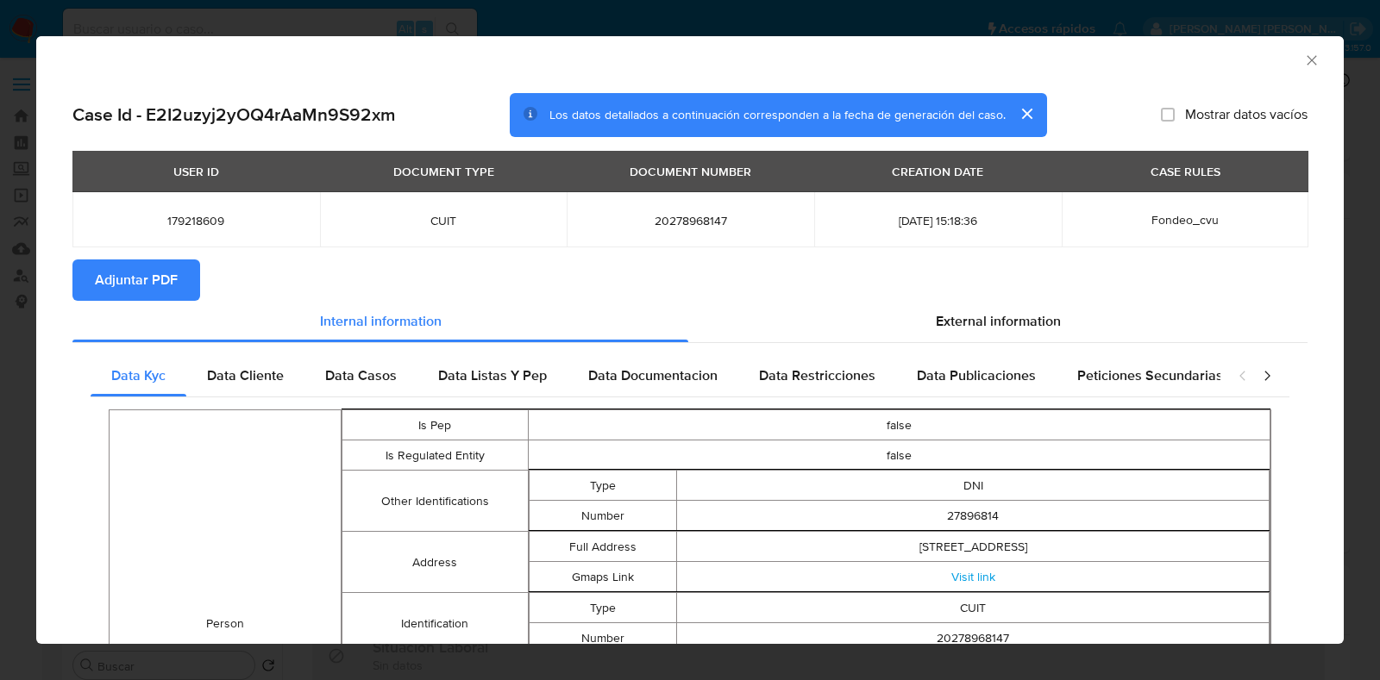
click at [155, 274] on span "Adjuntar PDF" at bounding box center [136, 280] width 83 height 38
click at [1303, 54] on icon "Cerrar ventana" at bounding box center [1311, 60] width 17 height 17
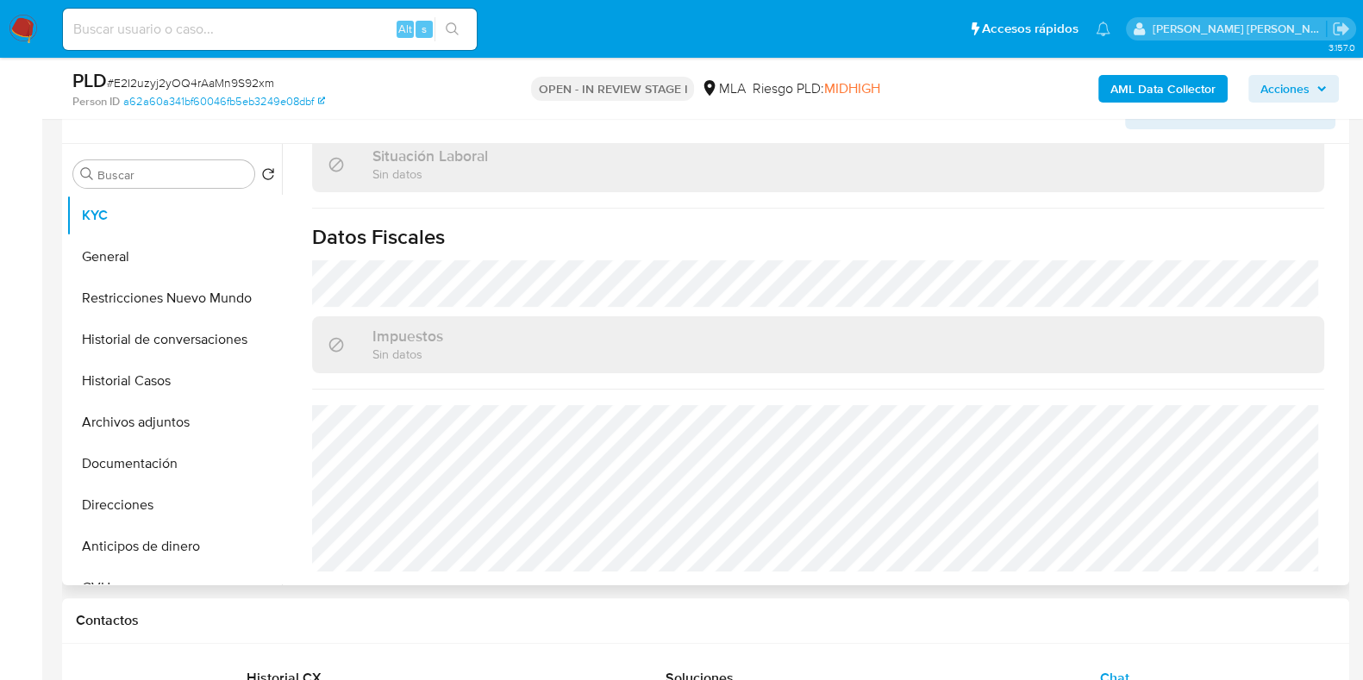
scroll to position [905, 0]
click at [174, 379] on button "Historial Casos" at bounding box center [167, 380] width 202 height 41
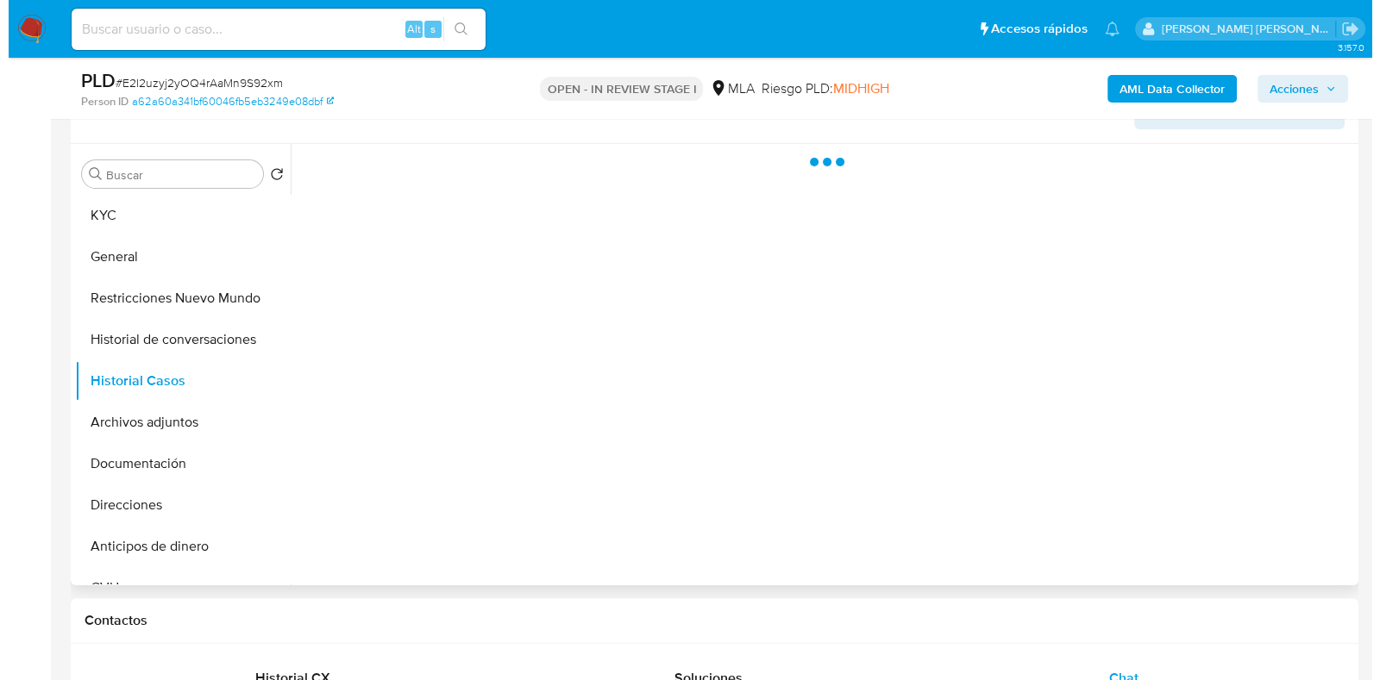
scroll to position [0, 0]
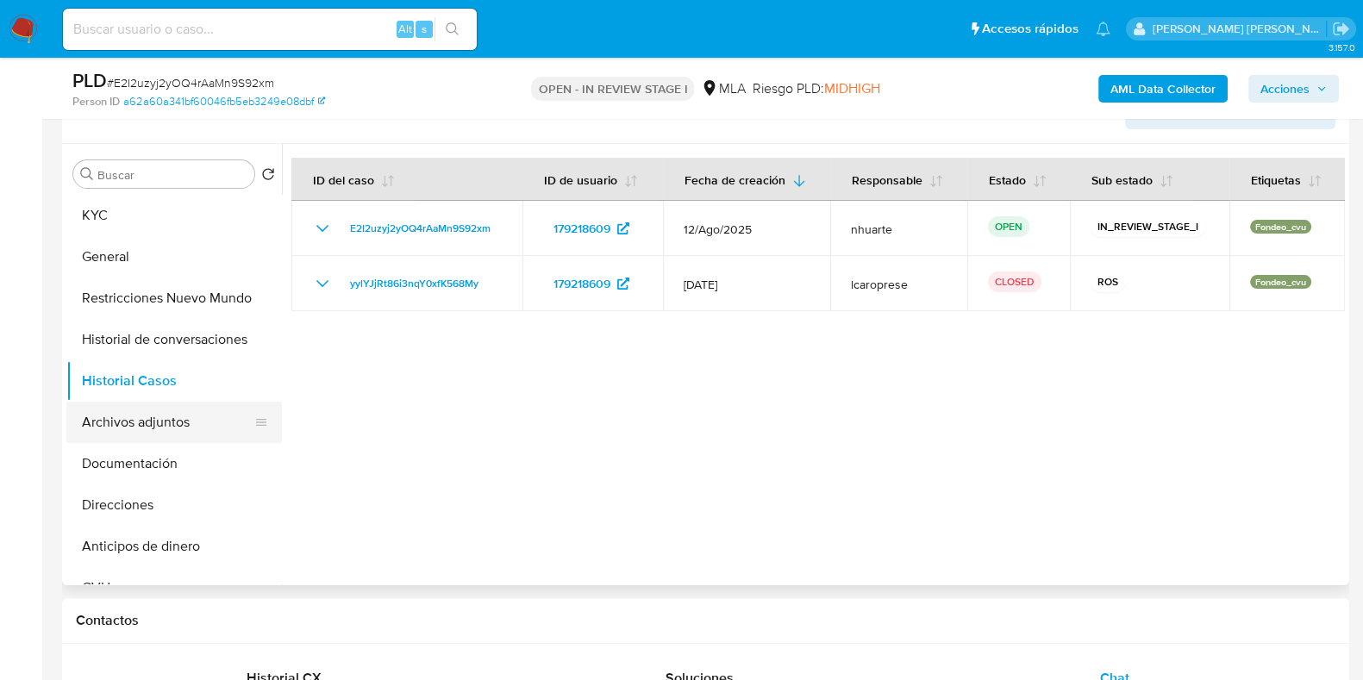
click at [133, 410] on button "Archivos adjuntos" at bounding box center [167, 422] width 202 height 41
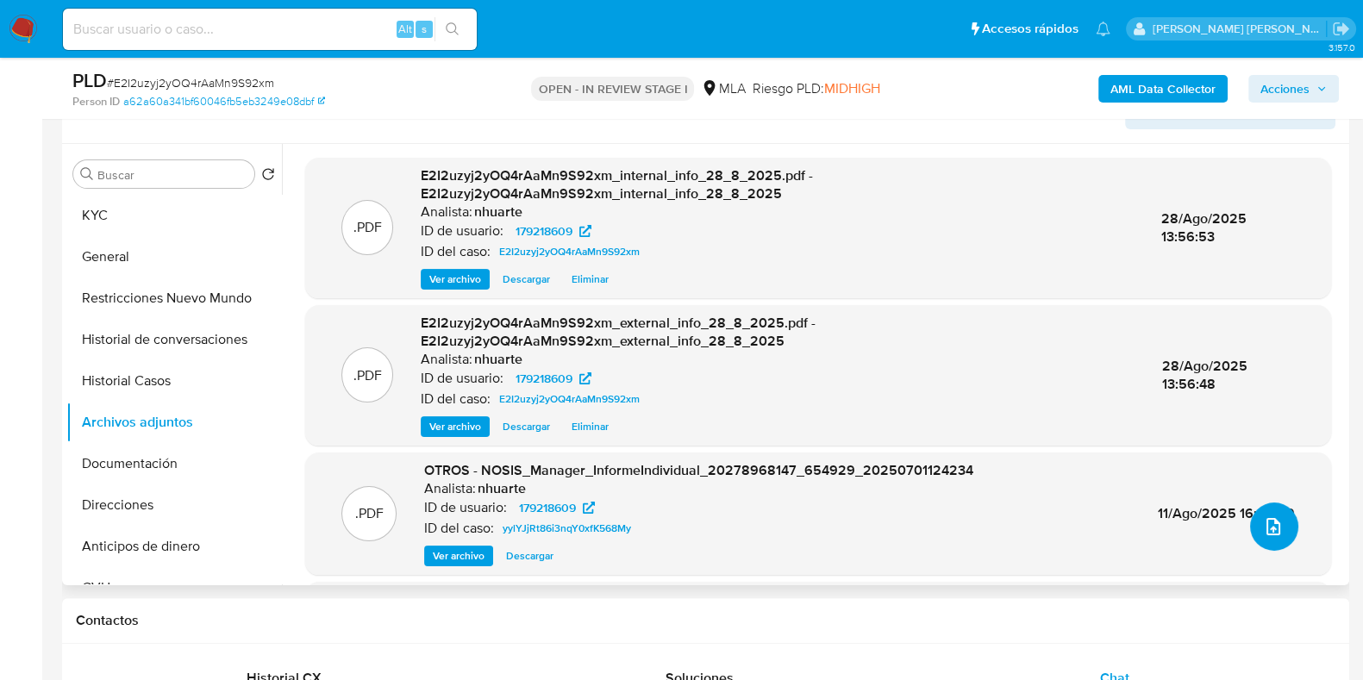
click at [1276, 523] on icon "upload-file" at bounding box center [1273, 526] width 21 height 21
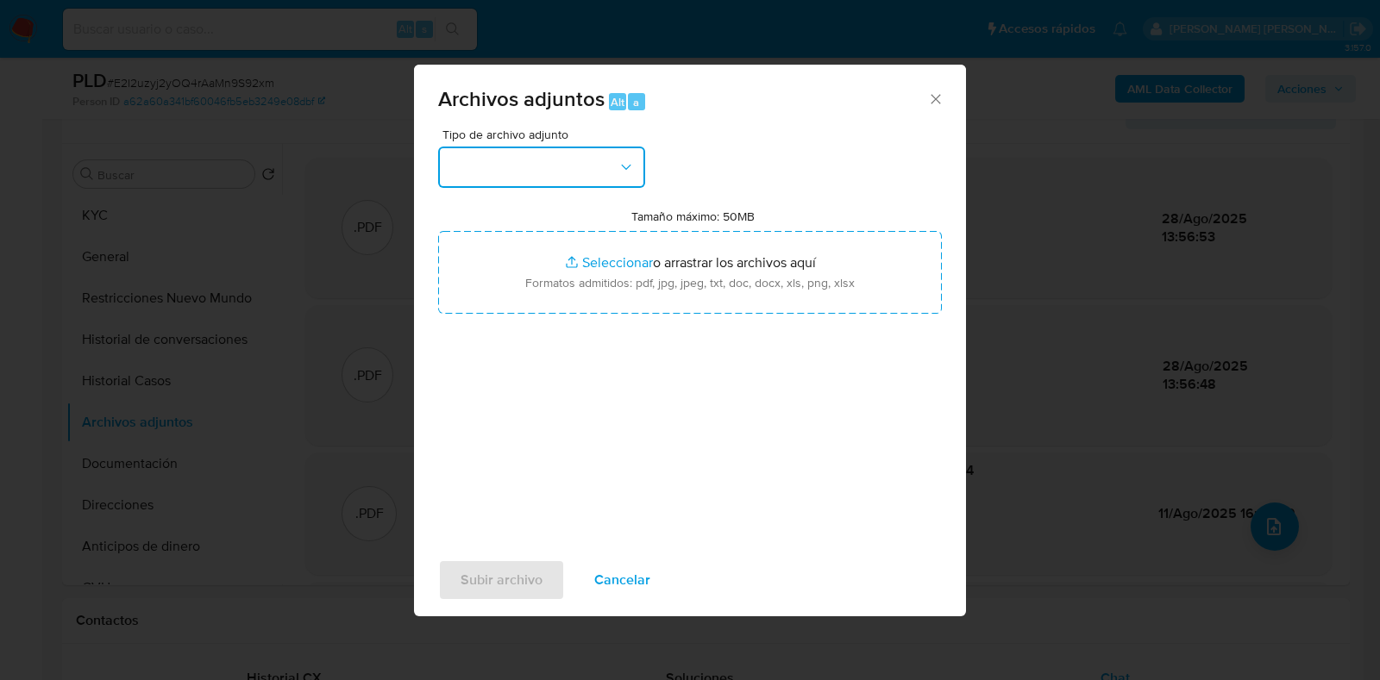
click at [633, 168] on icon "button" at bounding box center [625, 167] width 17 height 17
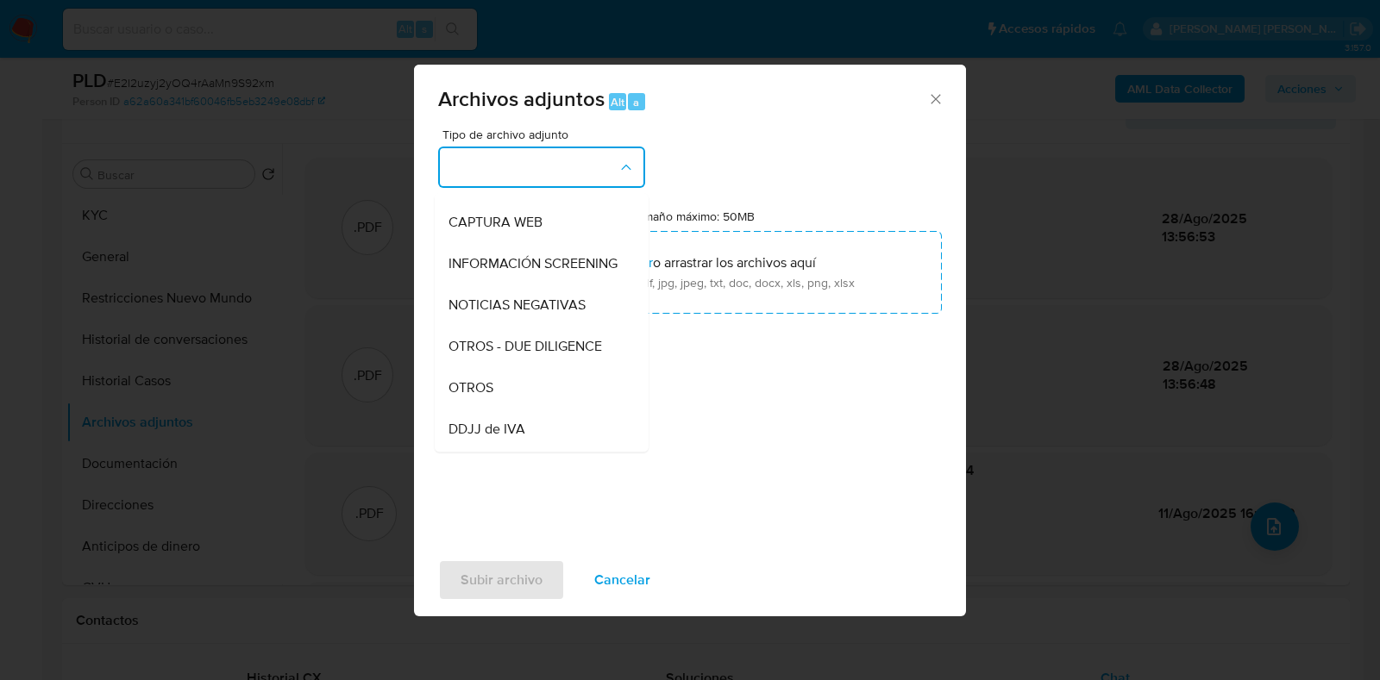
scroll to position [191, 0]
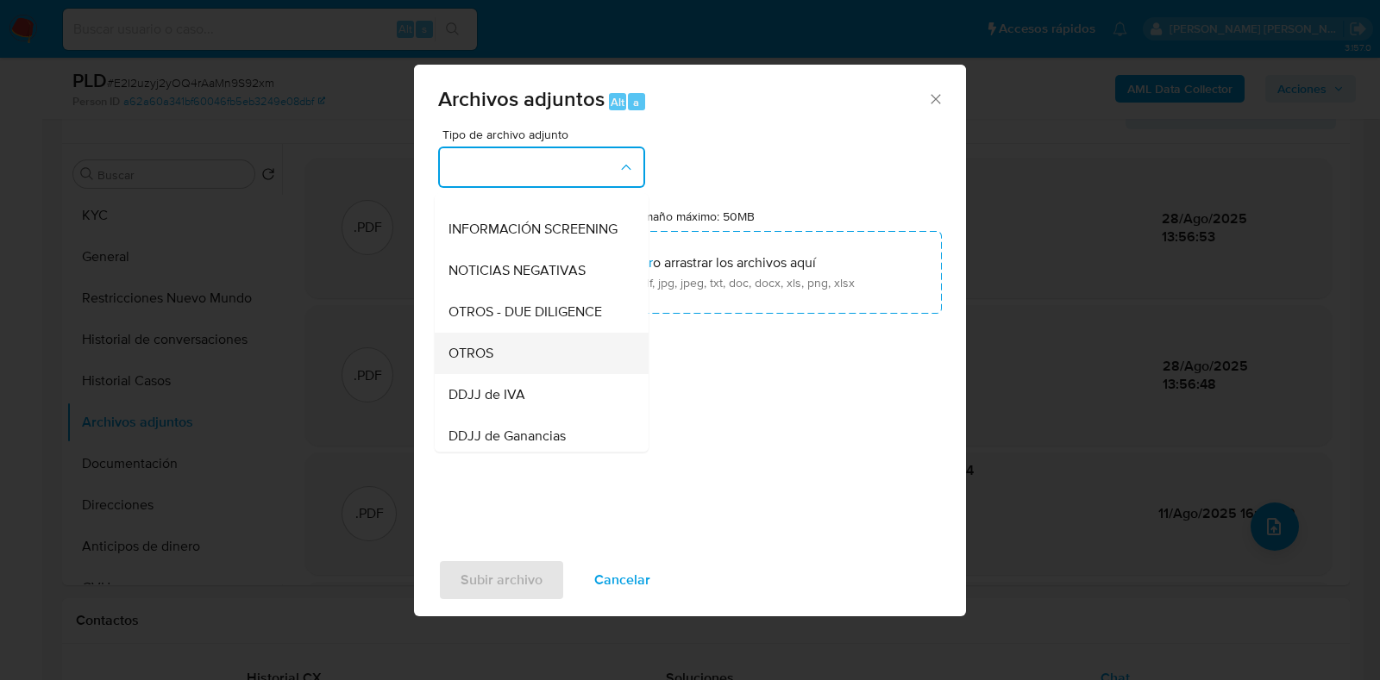
click at [531, 374] on div "OTROS" at bounding box center [536, 353] width 176 height 41
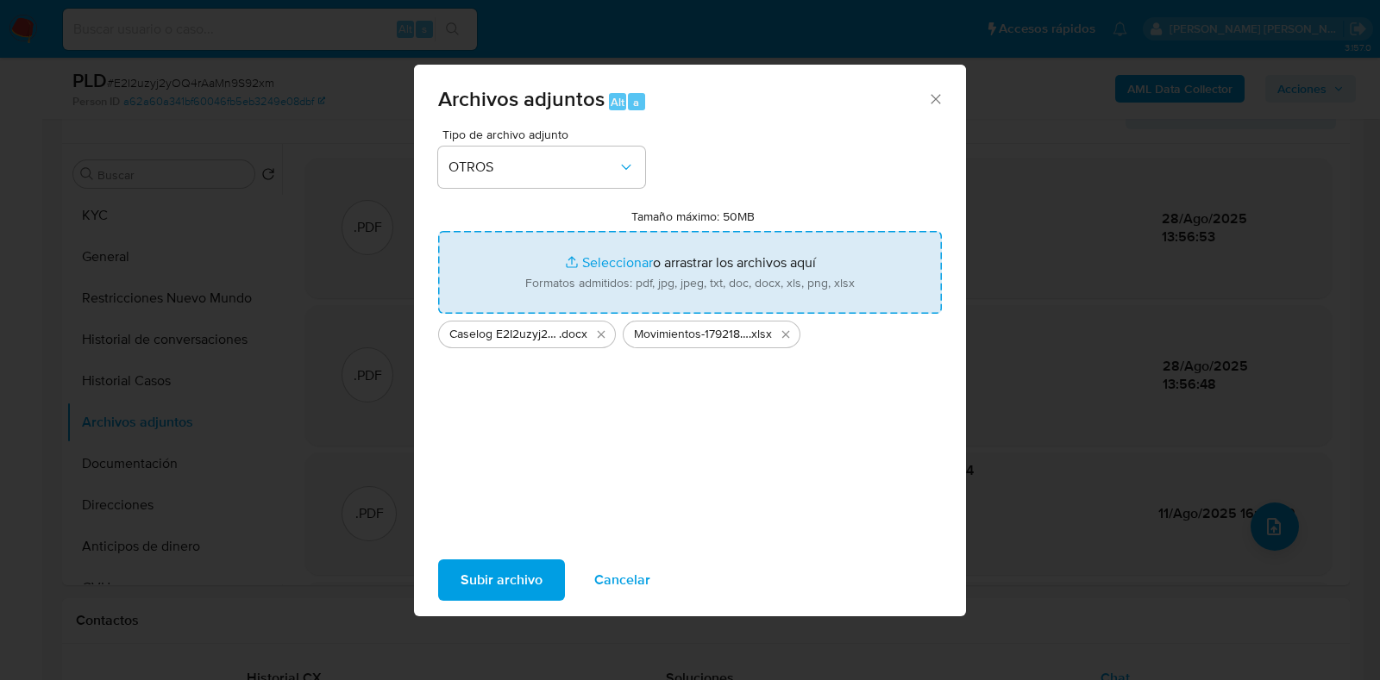
type input "C:\fakepath\NOSIS_Manager_InformeIndividual_20278968147_620658_20250828140301.p…"
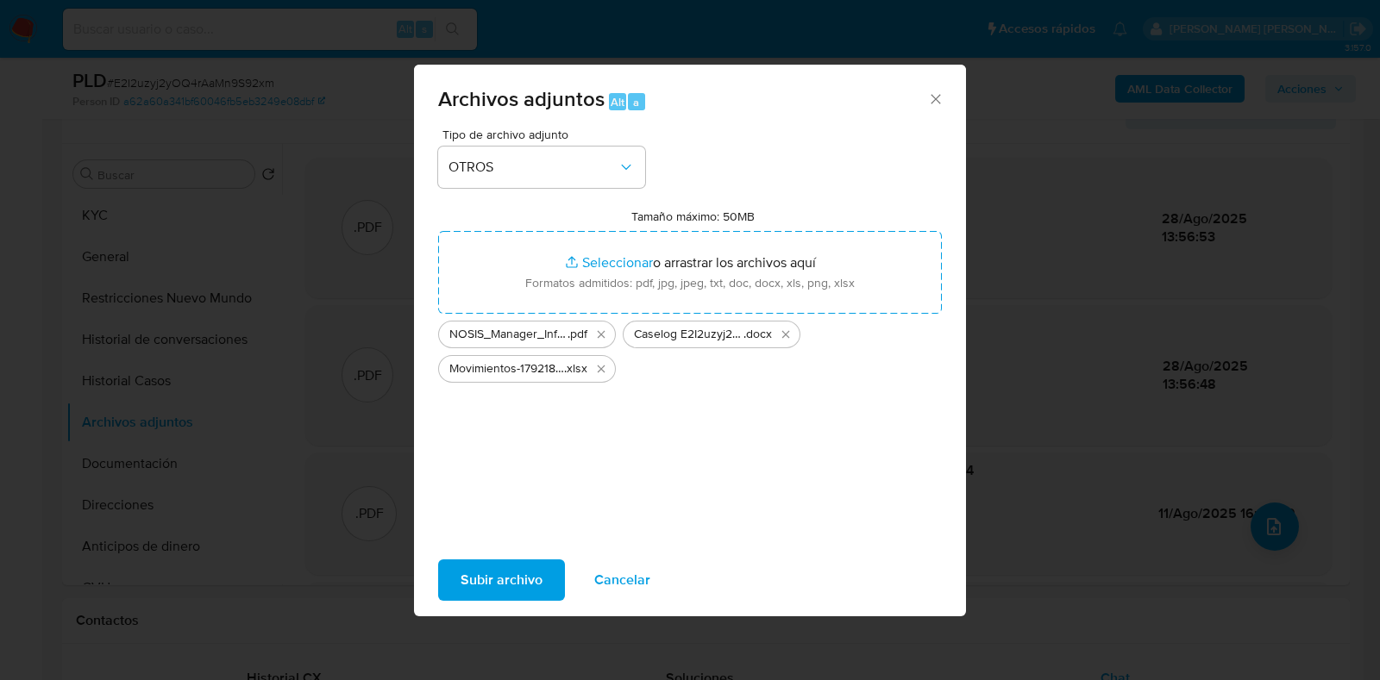
click at [496, 567] on span "Subir archivo" at bounding box center [501, 580] width 82 height 38
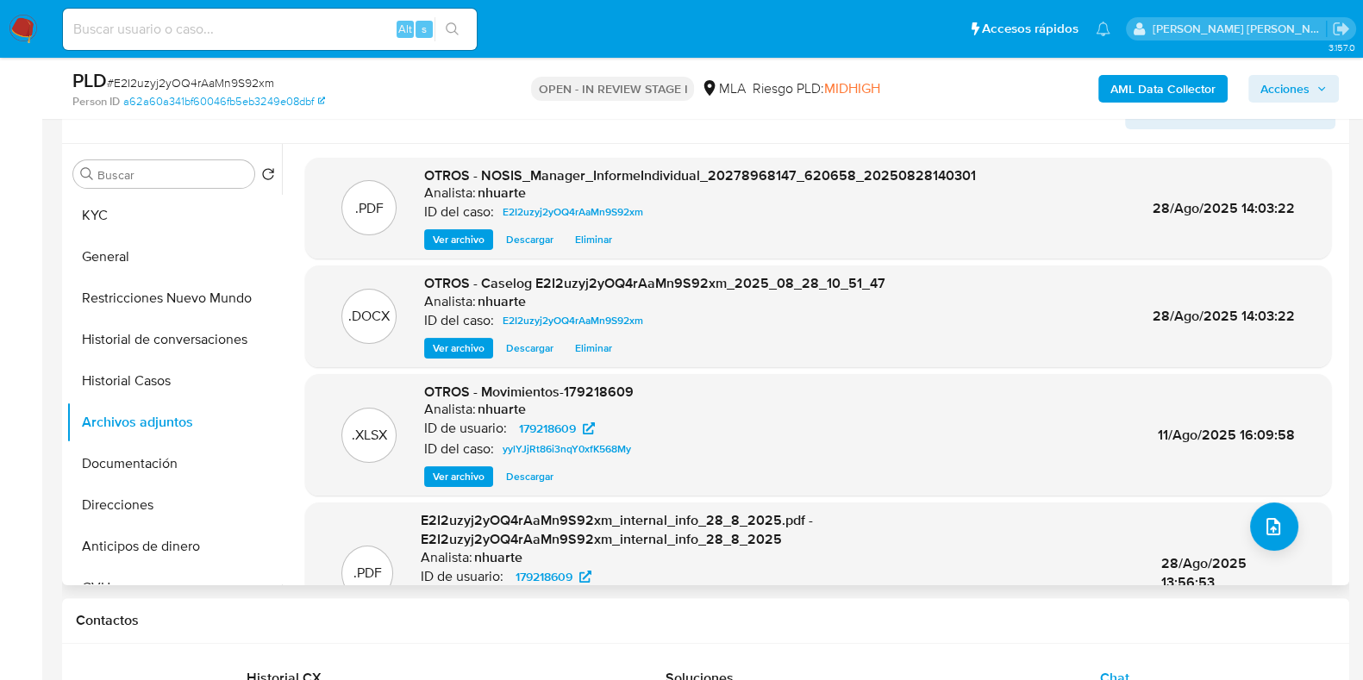
click at [454, 354] on span "Ver archivo" at bounding box center [459, 348] width 52 height 17
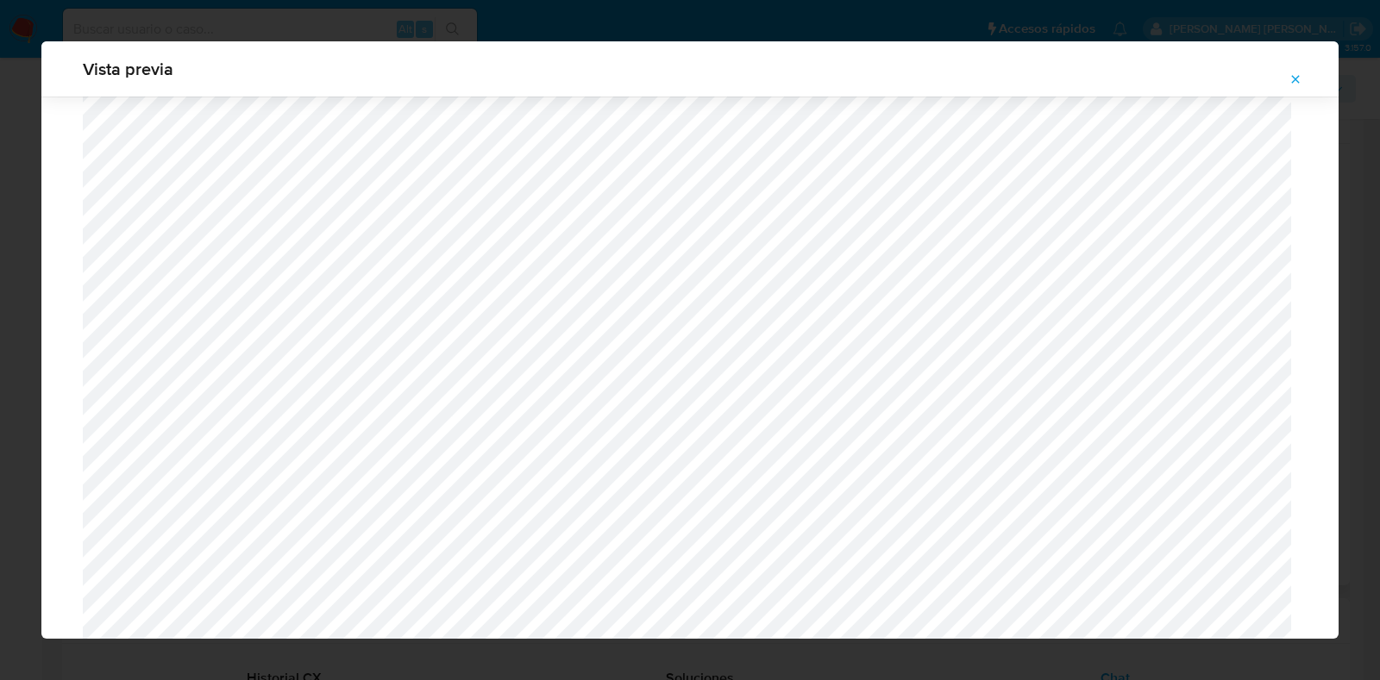
scroll to position [1581, 0]
click at [1296, 78] on icon "Attachment preview" at bounding box center [1296, 79] width 8 height 8
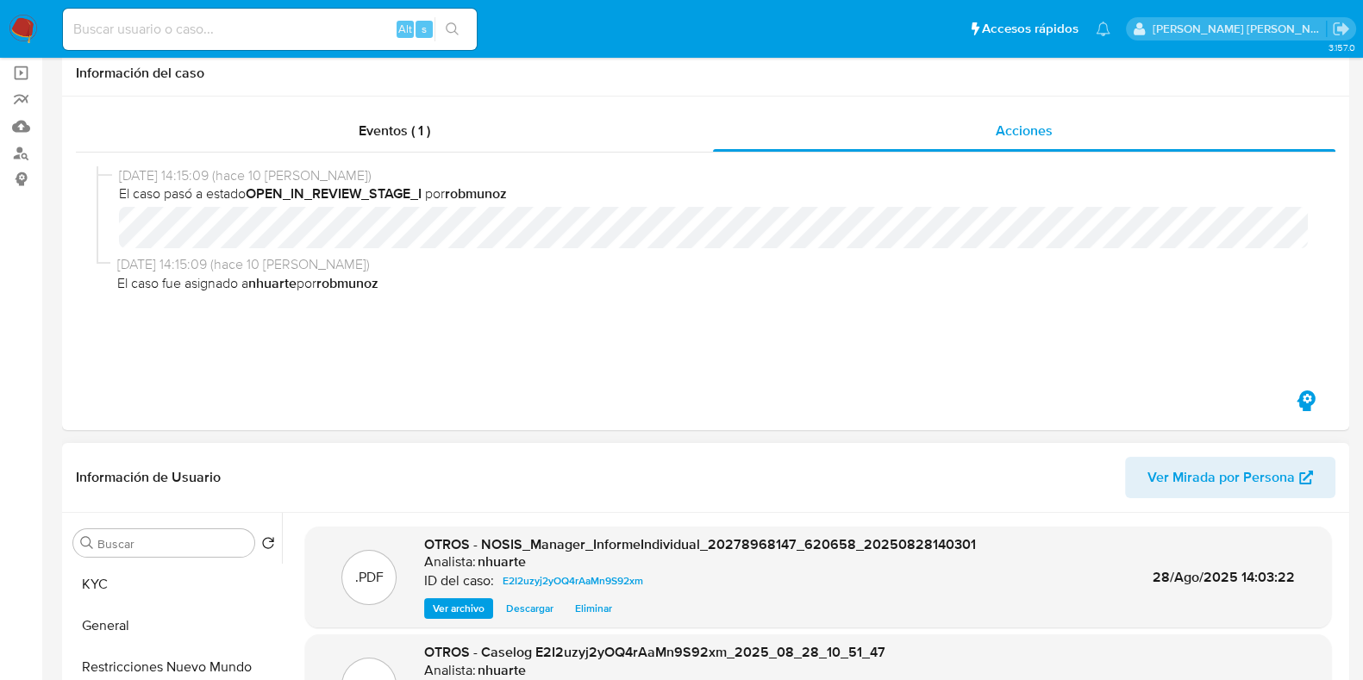
scroll to position [0, 0]
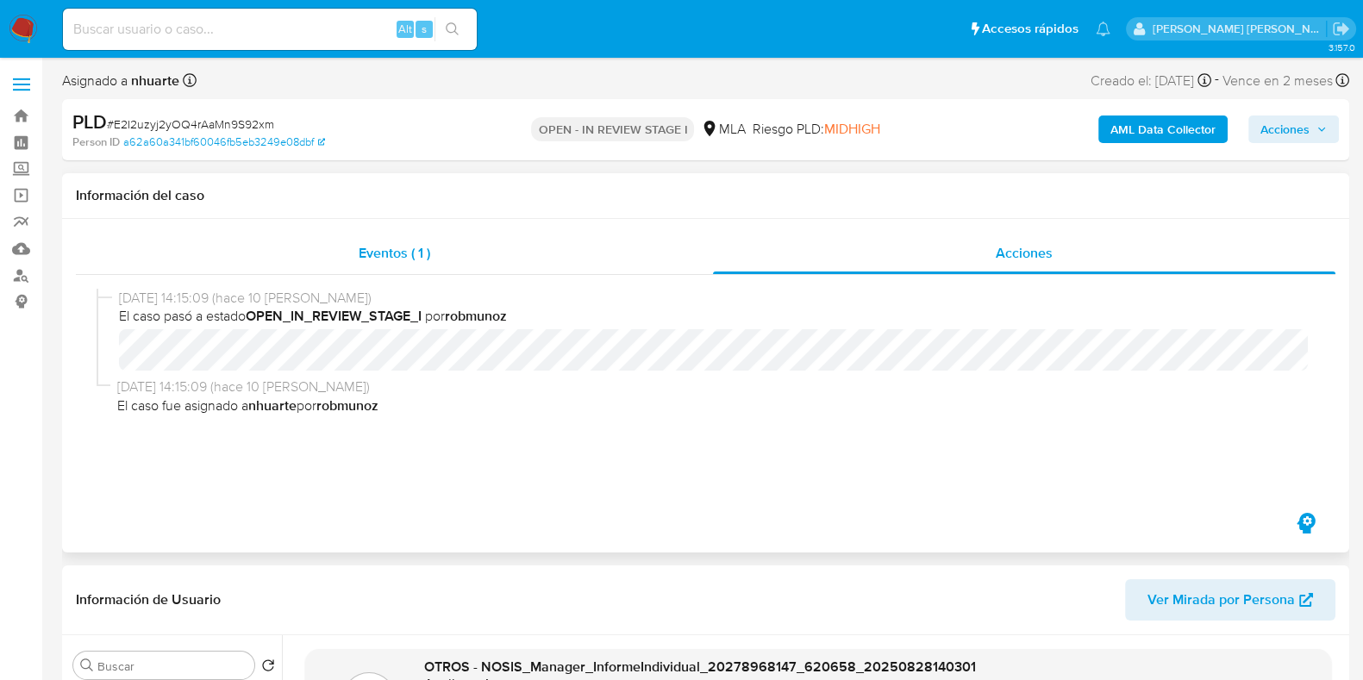
click at [406, 243] on span "Eventos ( 1 )" at bounding box center [395, 253] width 72 height 20
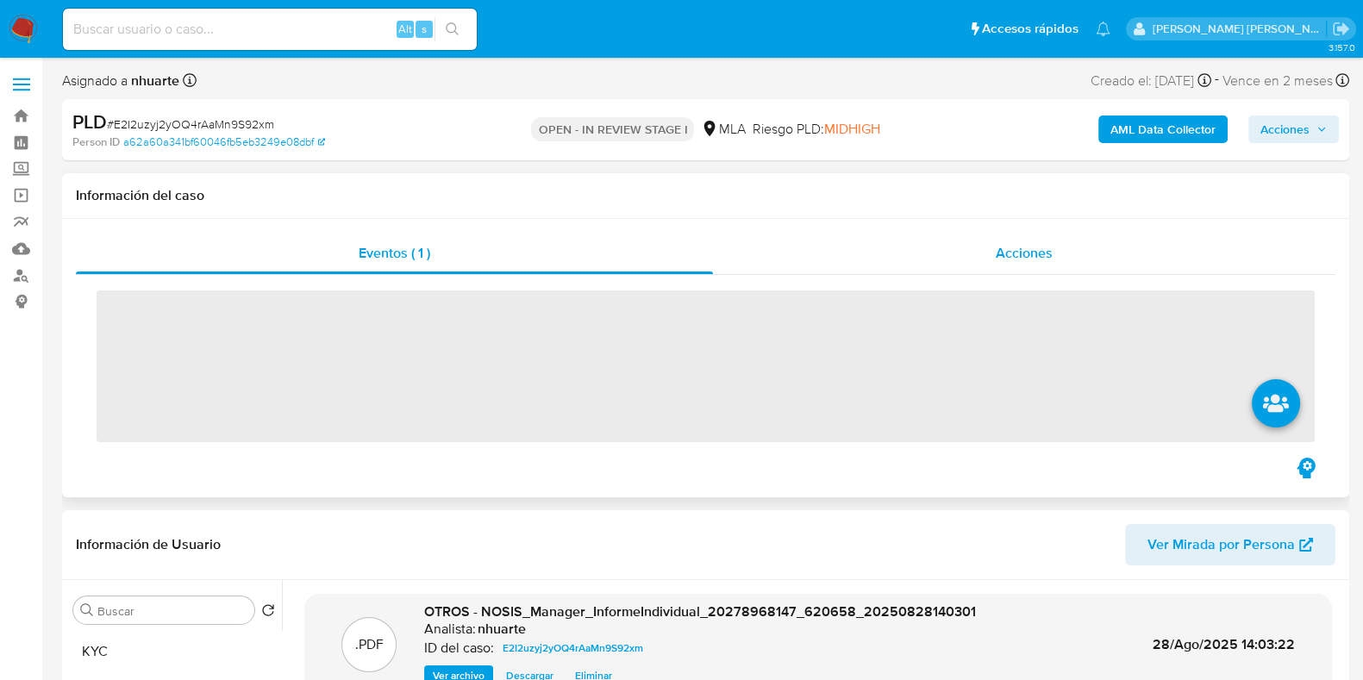
click at [1042, 253] on span "Acciones" at bounding box center [1024, 253] width 57 height 20
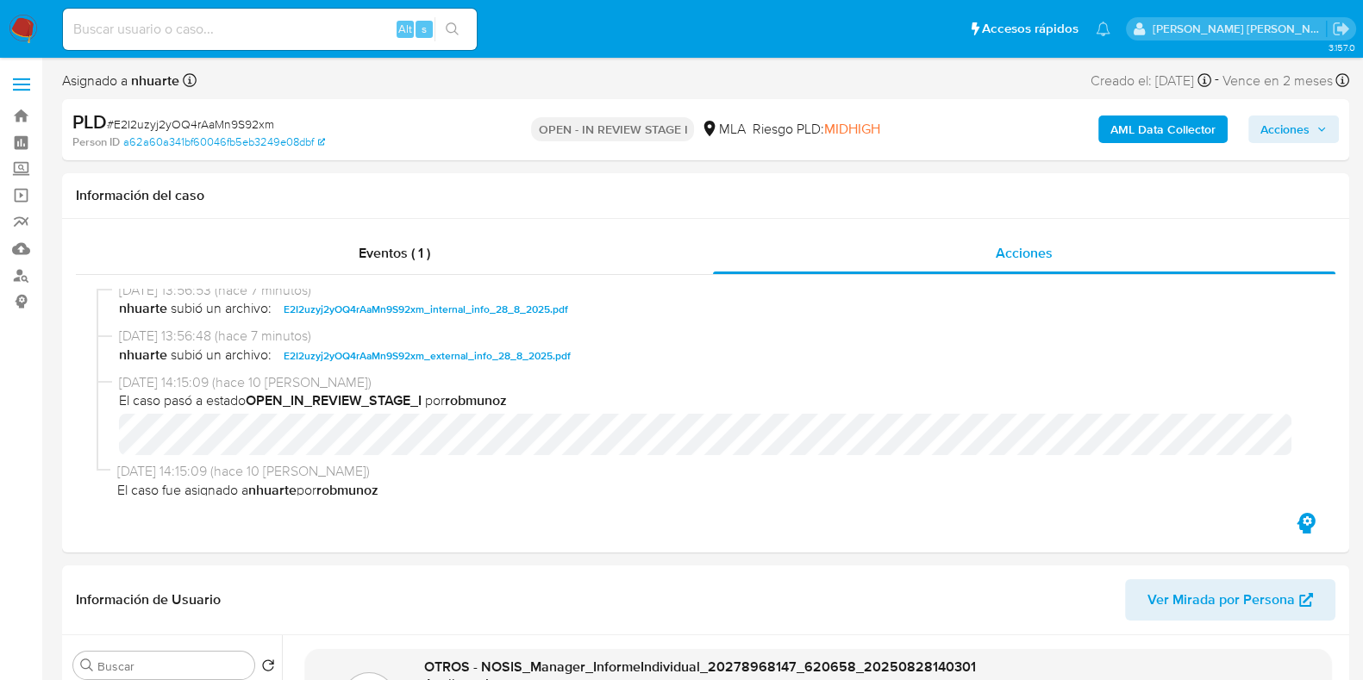
scroll to position [157, 0]
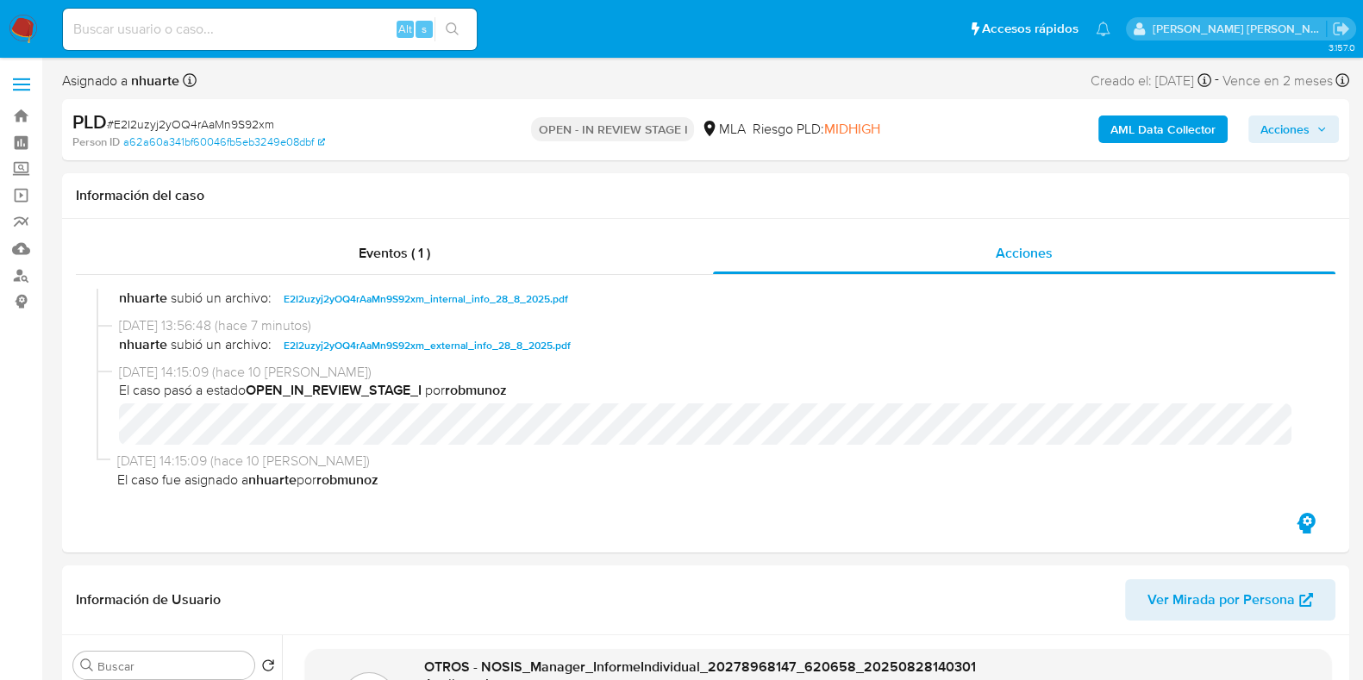
click at [1292, 133] on span "Acciones" at bounding box center [1285, 130] width 49 height 28
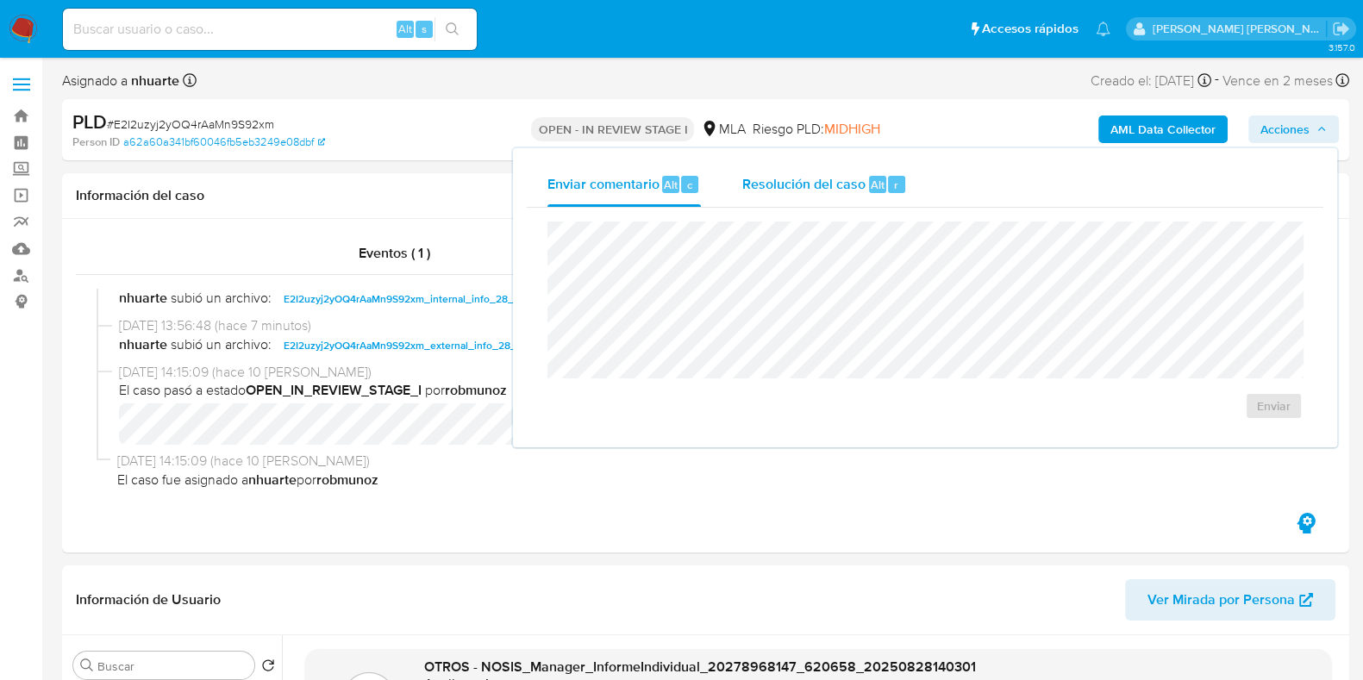
click at [880, 187] on span "Alt" at bounding box center [878, 185] width 14 height 16
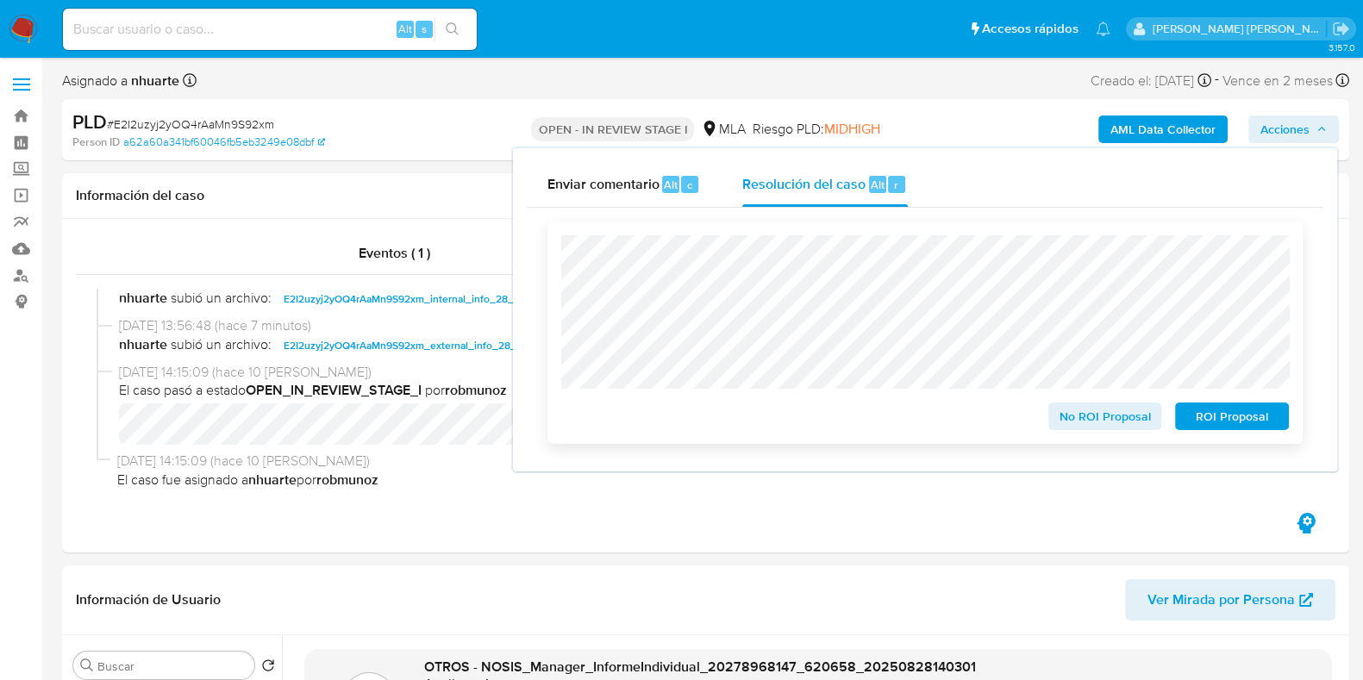
click at [1247, 422] on span "ROI Proposal" at bounding box center [1232, 416] width 90 height 24
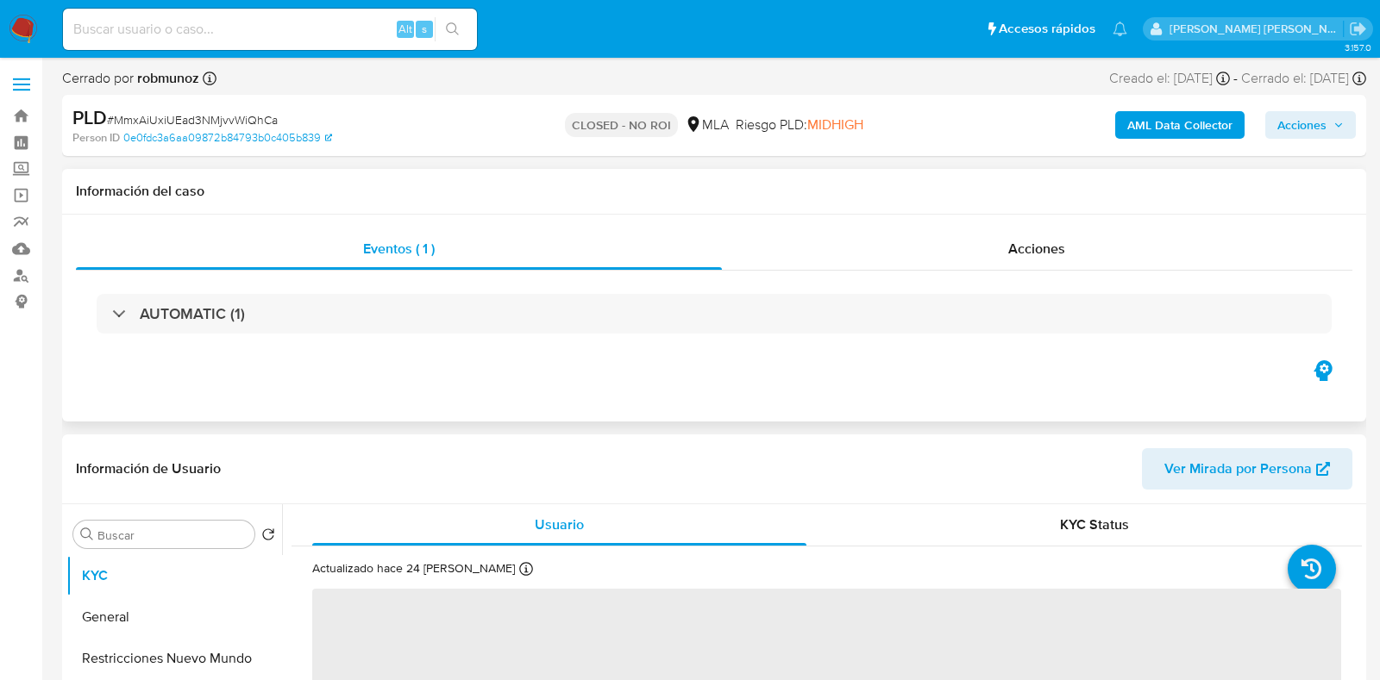
select select "10"
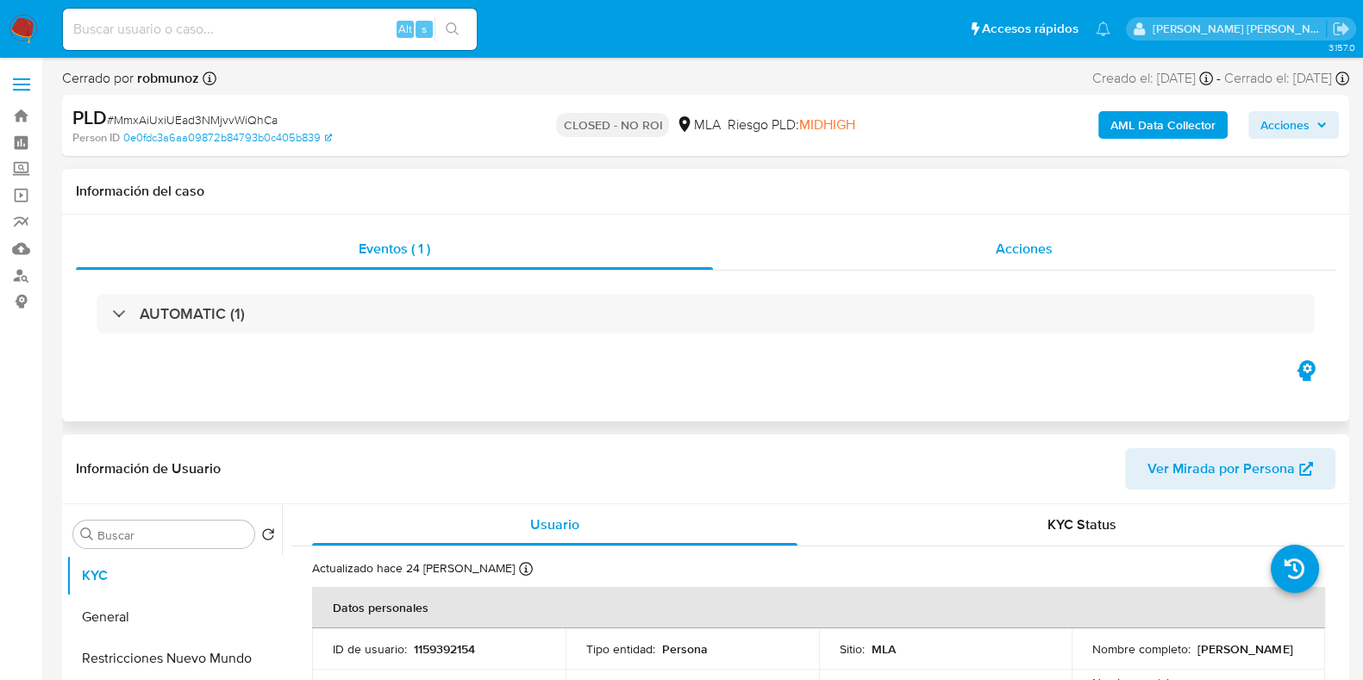
click at [1053, 241] on div "Acciones" at bounding box center [1024, 248] width 623 height 41
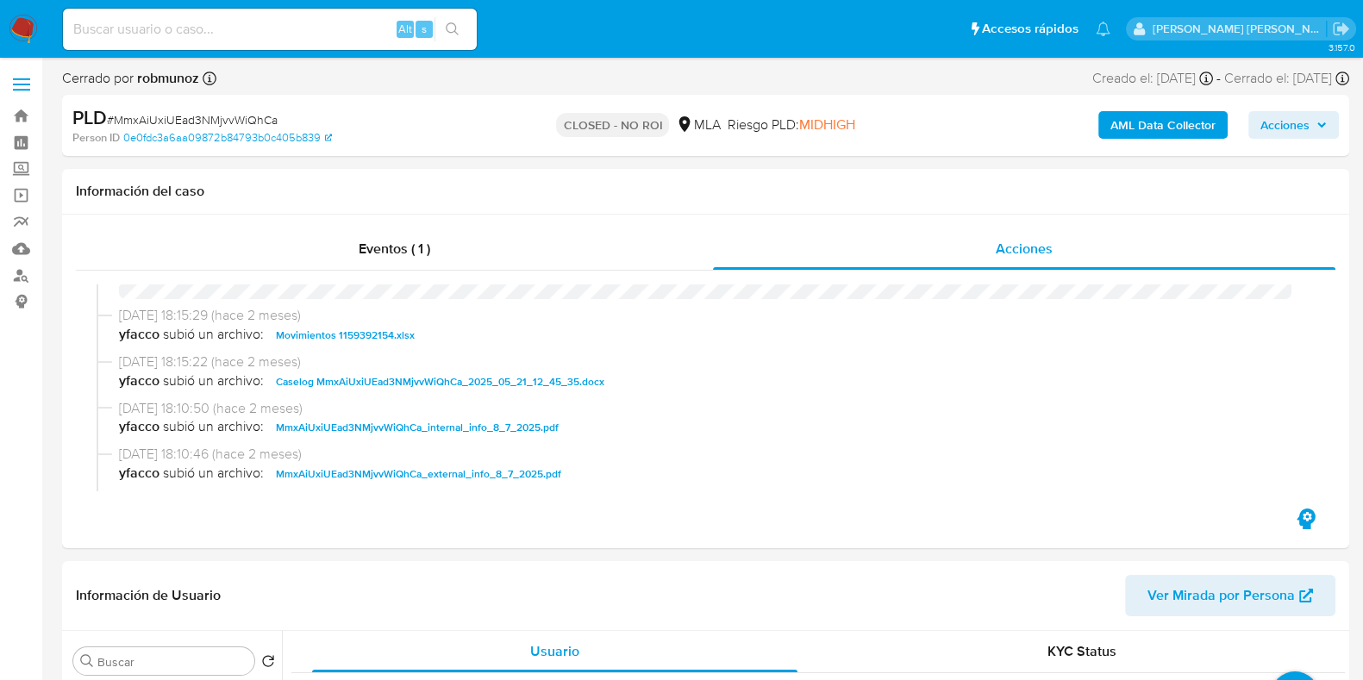
scroll to position [323, 0]
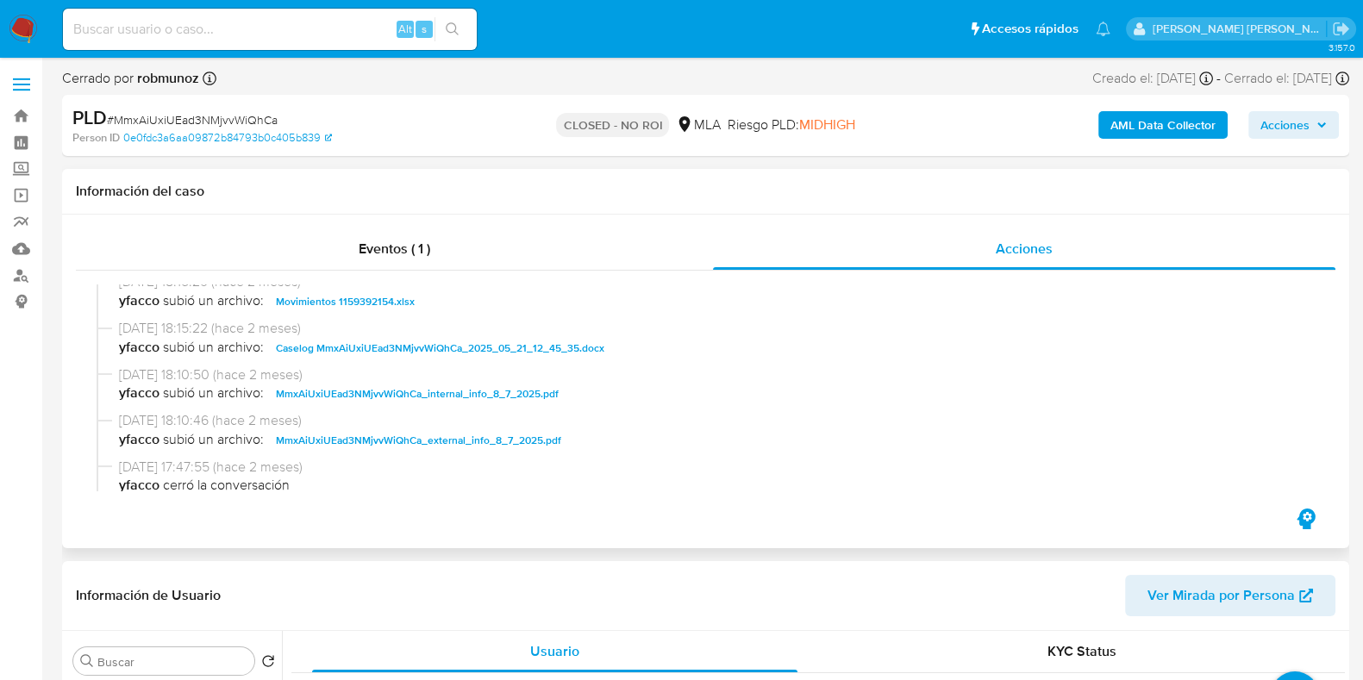
click at [365, 304] on span "Movimientos 1159392154.xlsx" at bounding box center [345, 301] width 139 height 21
click at [377, 358] on span "Caselog MmxAiUxiUEad3NMjvvWiQhCa_2025_05_21_12_45_35.docx" at bounding box center [440, 348] width 329 height 21
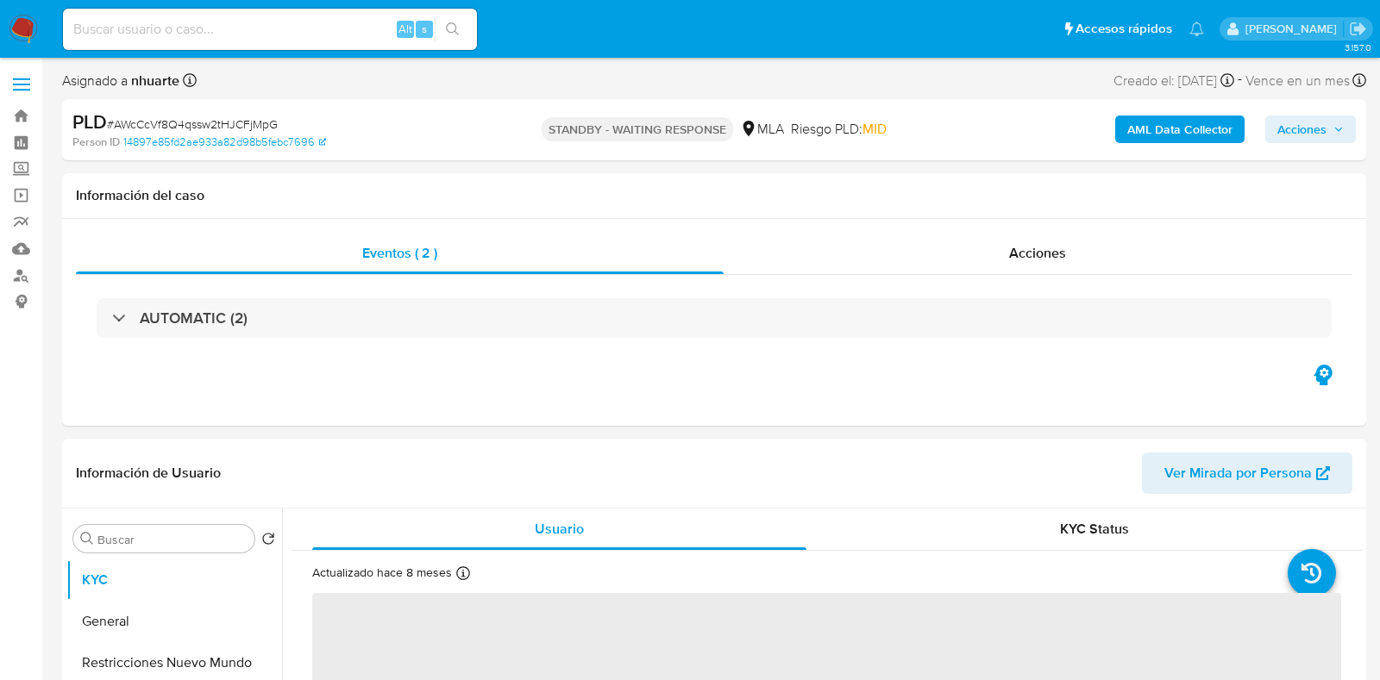
select select "10"
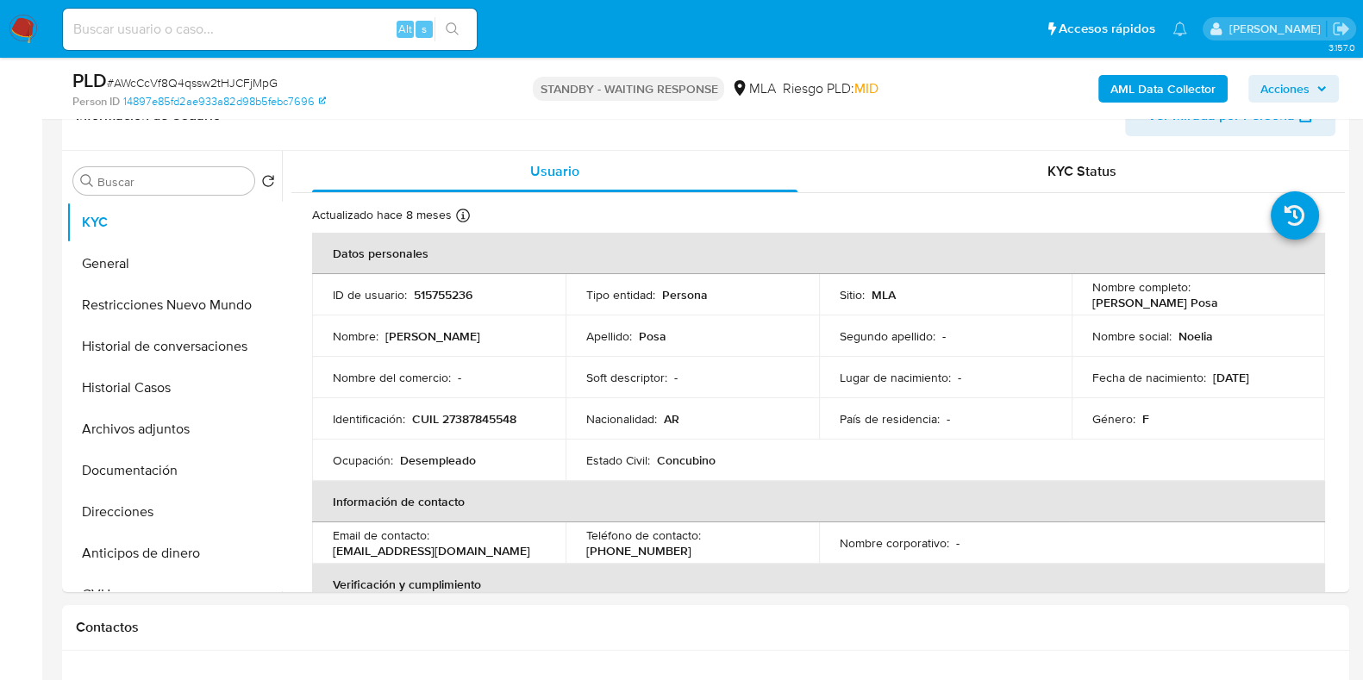
scroll to position [323, 0]
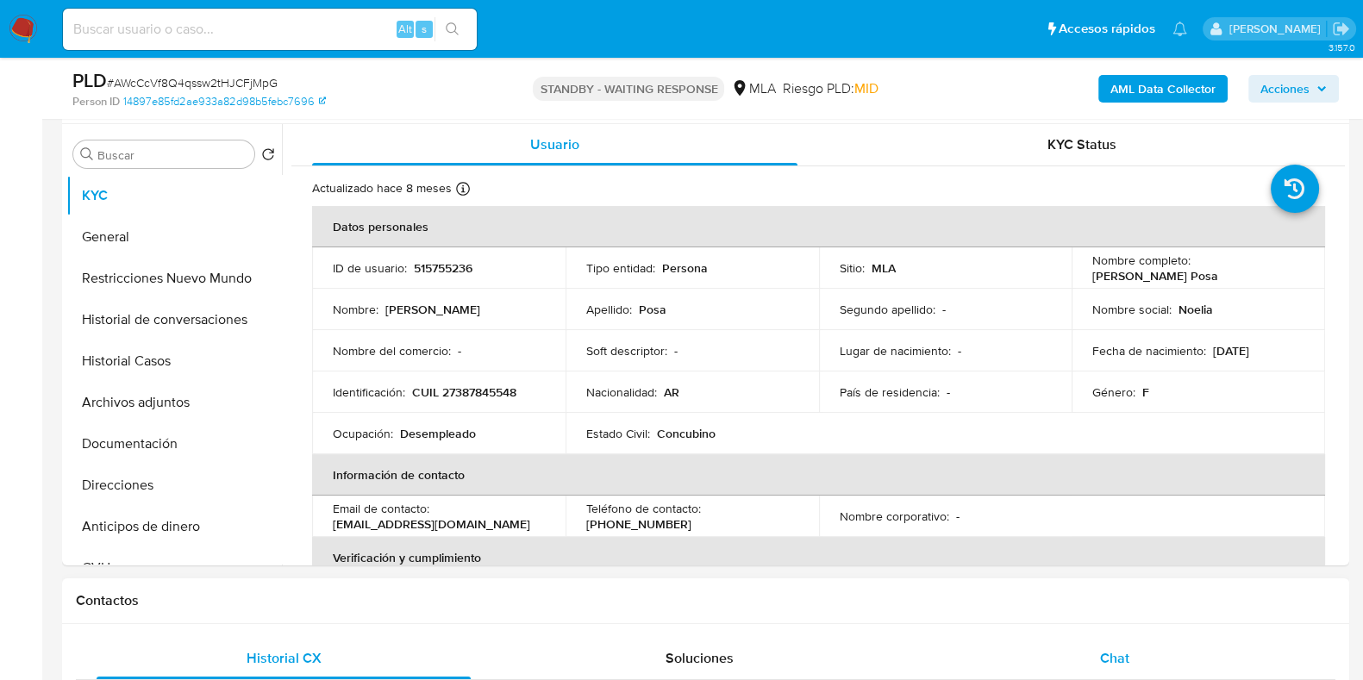
click at [1126, 656] on span "Chat" at bounding box center [1114, 658] width 29 height 20
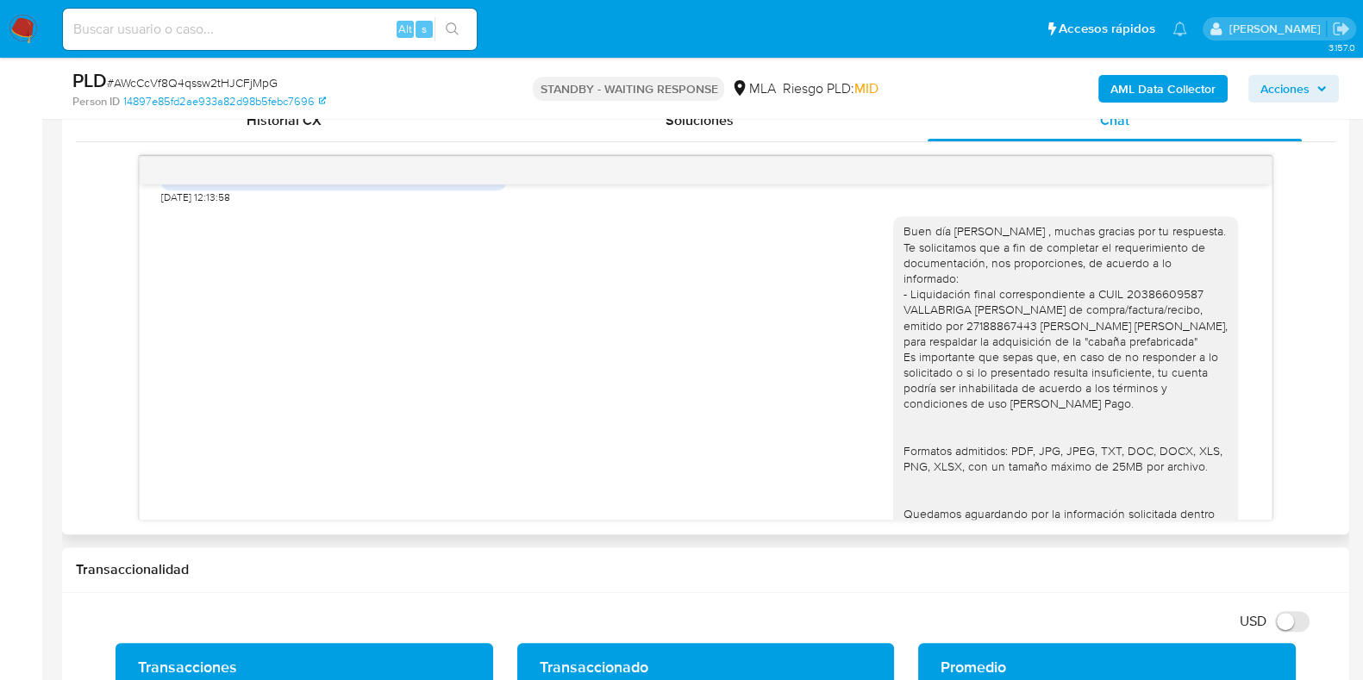
scroll to position [1577, 0]
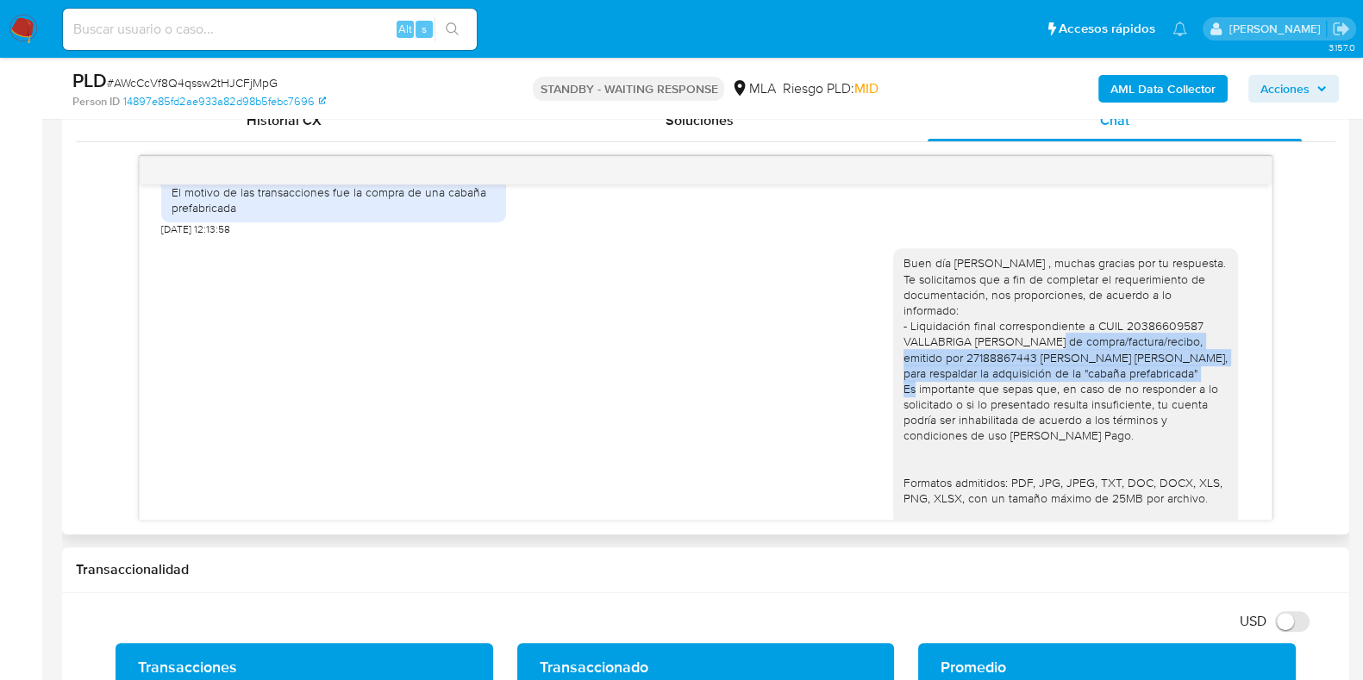
drag, startPoint x: 898, startPoint y: 412, endPoint x: 1086, endPoint y: 451, distance: 192.8
click at [1086, 451] on div "Buen día [PERSON_NAME] , muchas gracias por tu respuesta. Te solicitamos que a …" at bounding box center [1066, 482] width 324 height 454
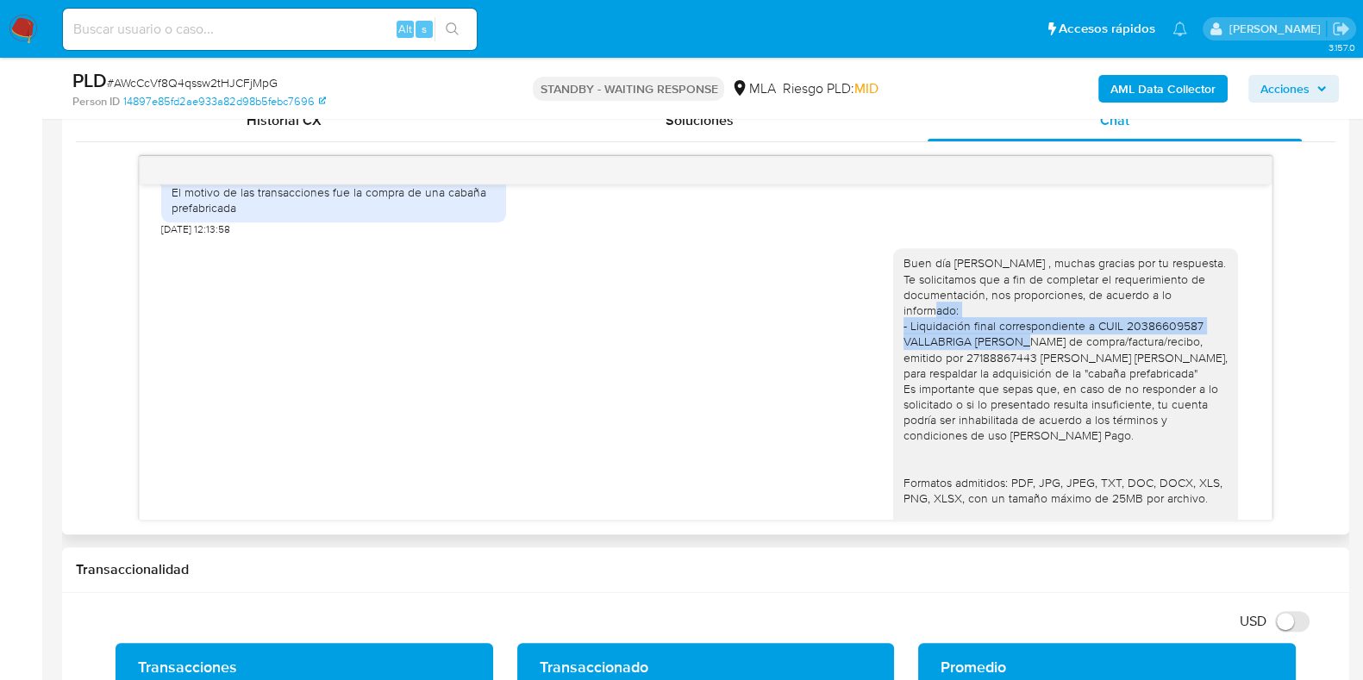
drag, startPoint x: 895, startPoint y: 389, endPoint x: 1069, endPoint y: 398, distance: 174.4
click at [1069, 398] on div "Buen día Noelia , muchas gracias por tu respuesta. Te solicitamos que a fin de …" at bounding box center [1066, 482] width 324 height 454
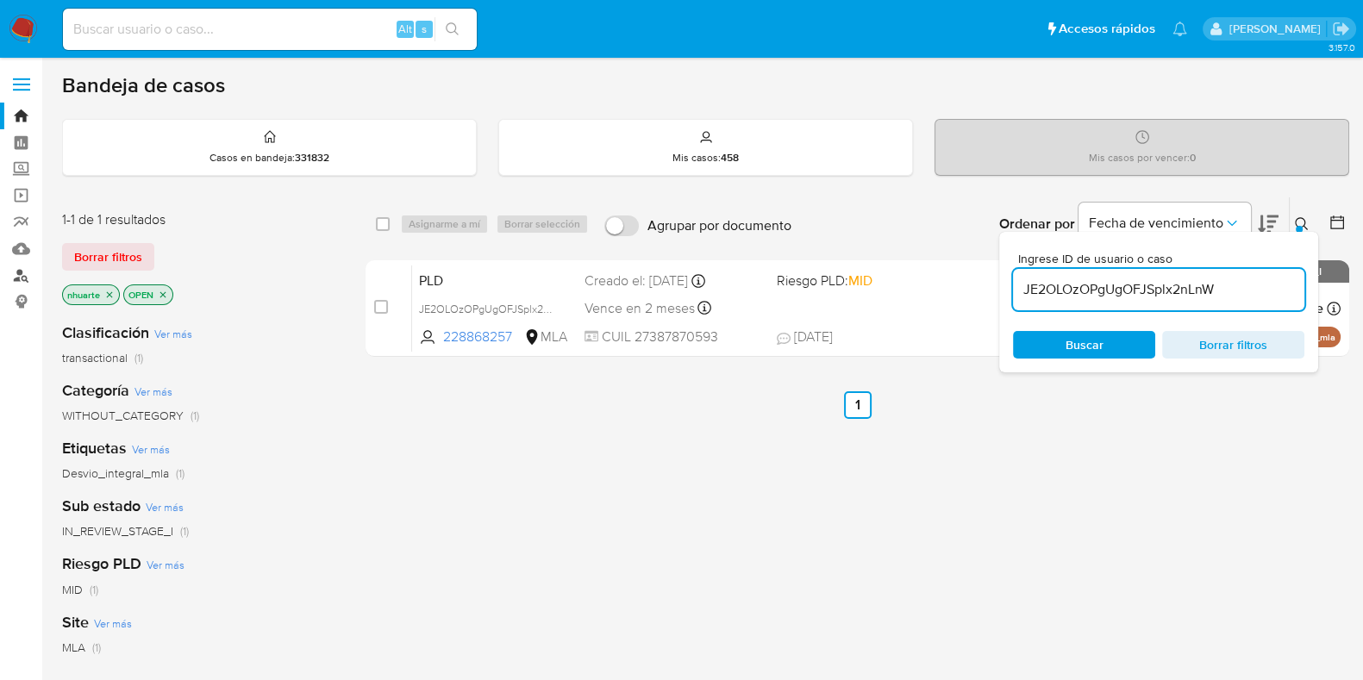
drag, startPoint x: 26, startPoint y: 278, endPoint x: 37, endPoint y: 276, distance: 11.3
click at [26, 277] on link "Buscador de personas" at bounding box center [102, 275] width 205 height 27
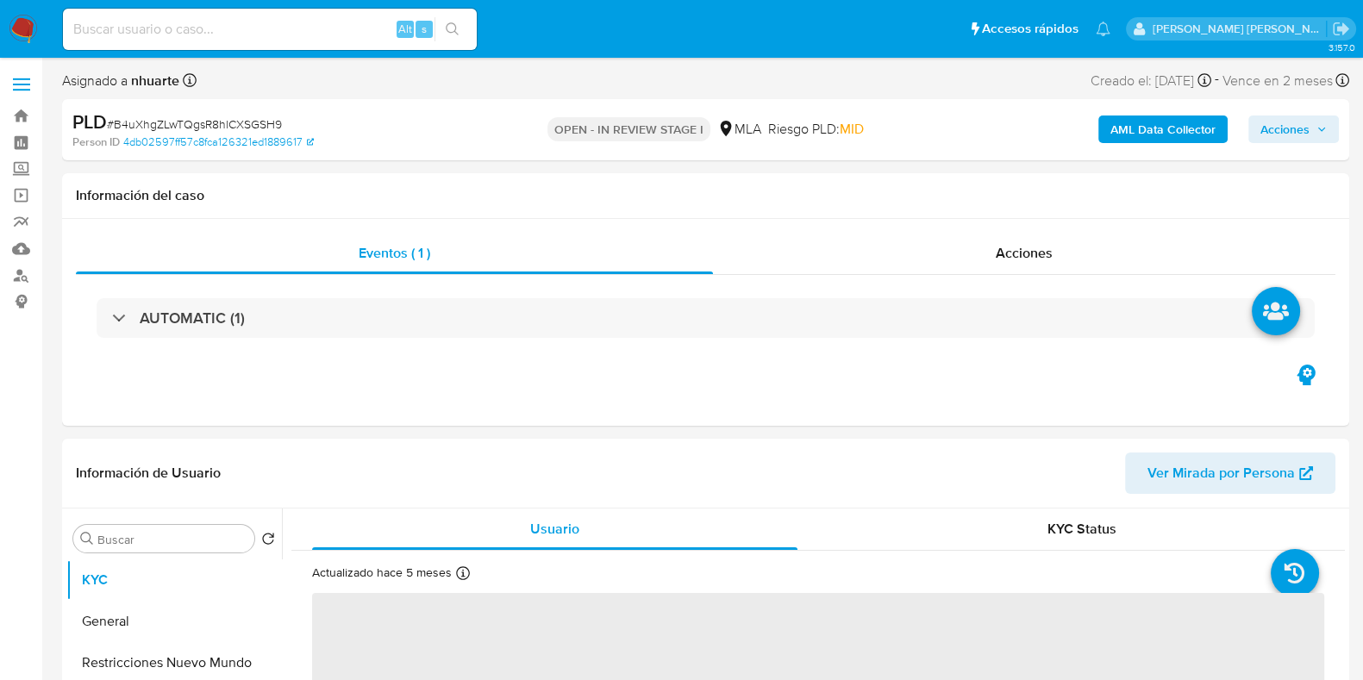
select select "10"
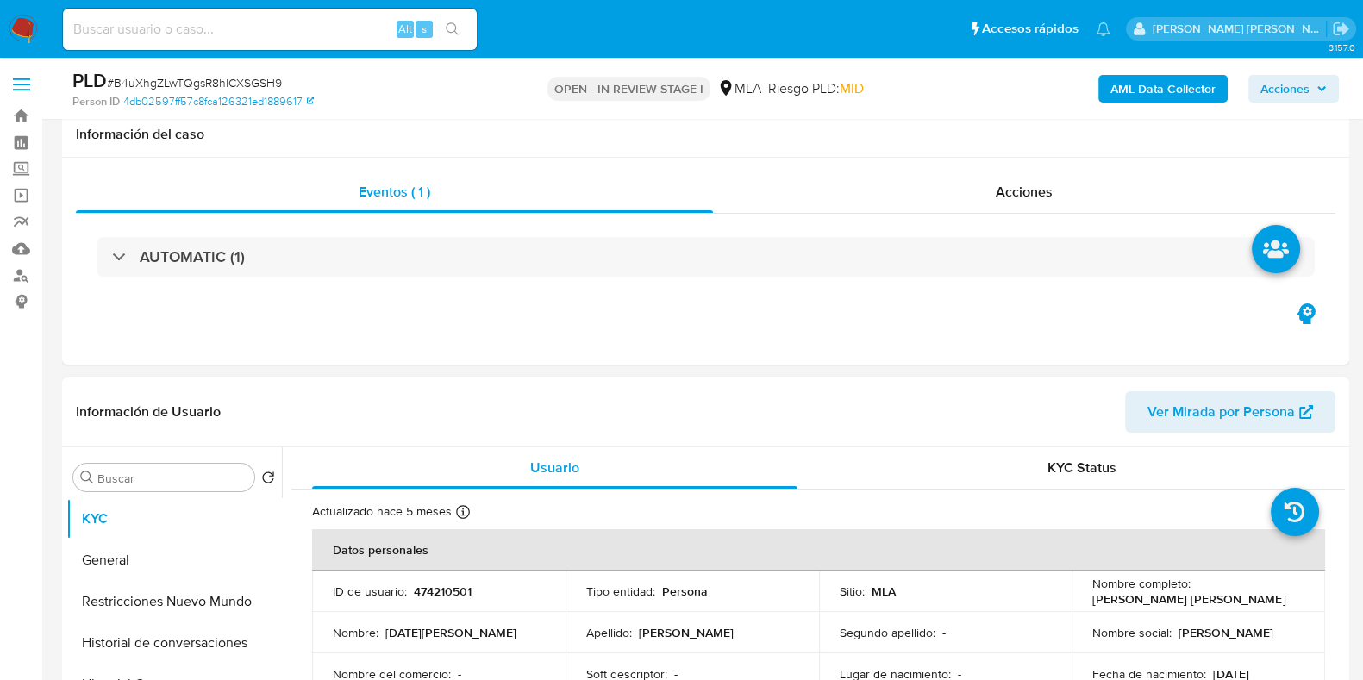
scroll to position [539, 0]
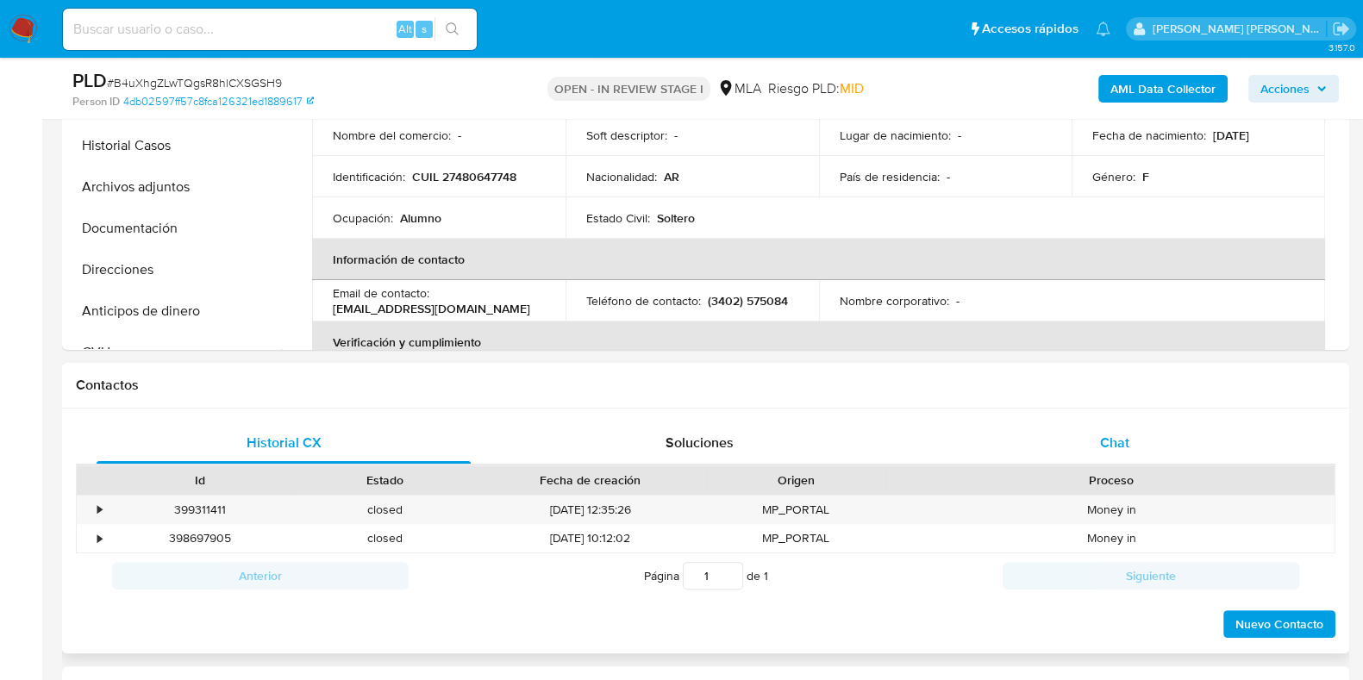
click at [1112, 447] on span "Chat" at bounding box center [1114, 443] width 29 height 20
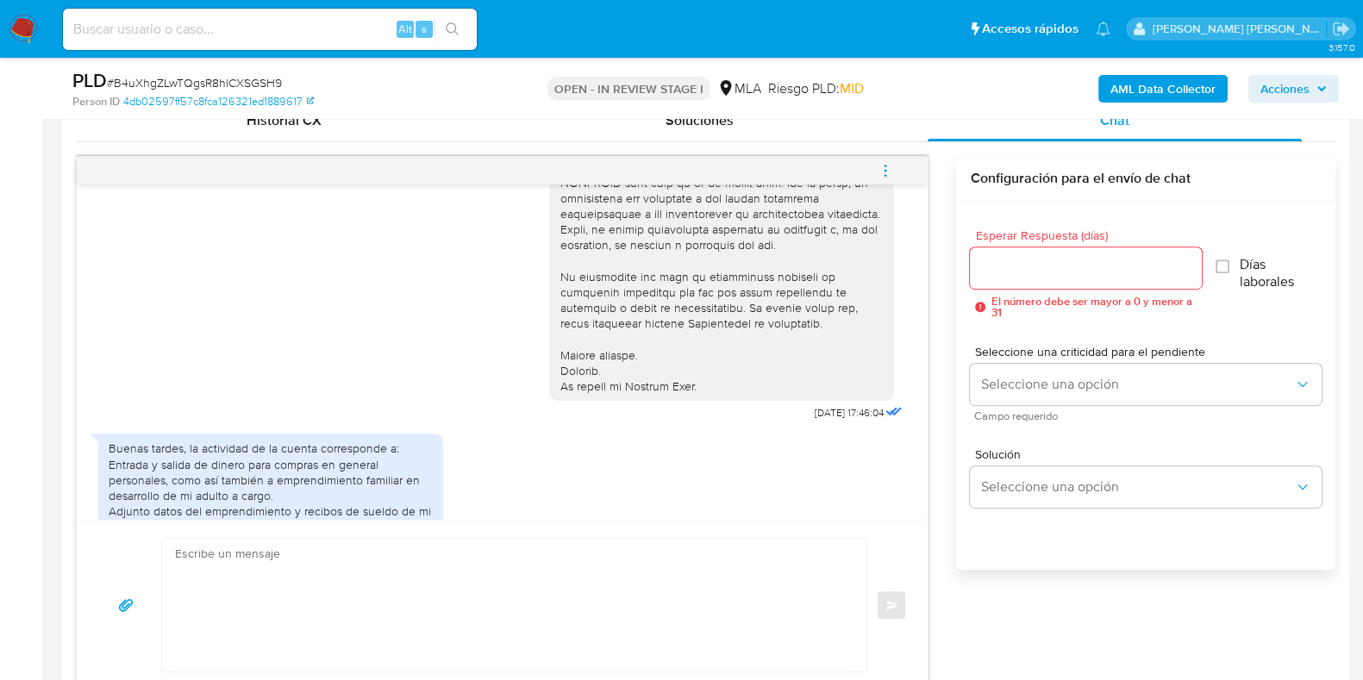
scroll to position [647, 0]
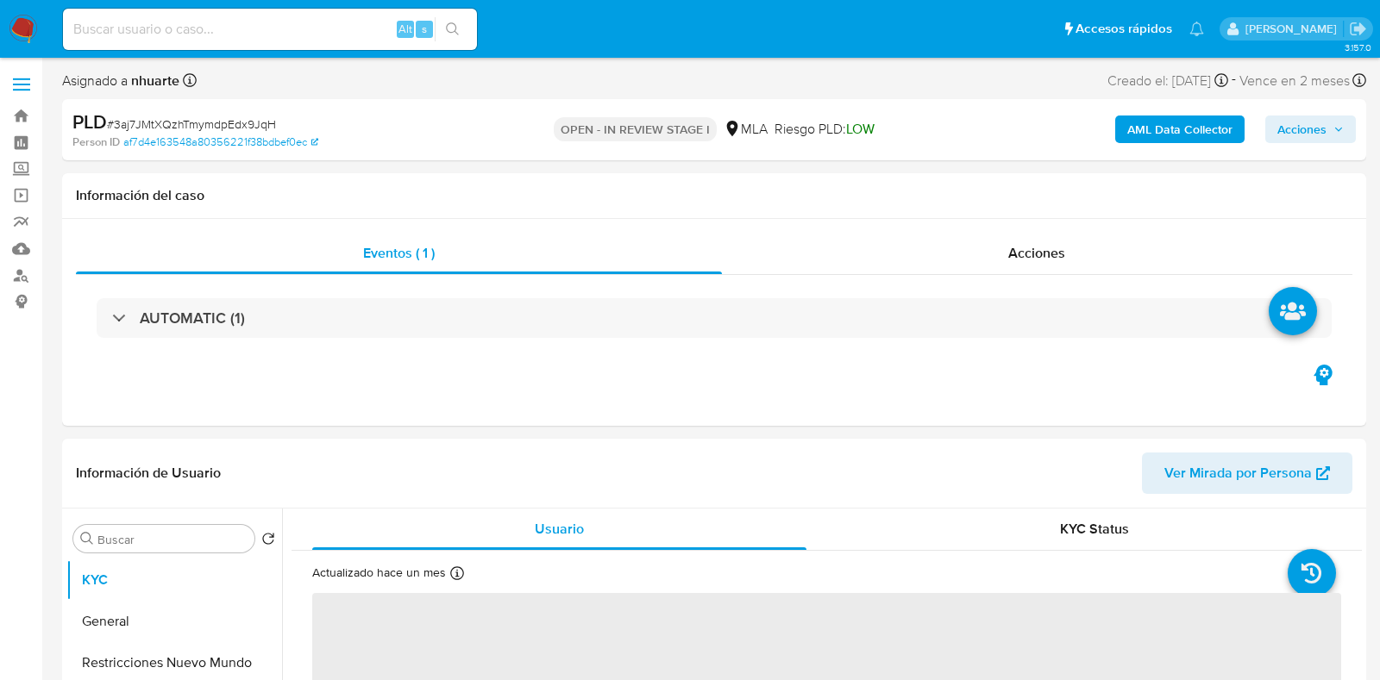
select select "10"
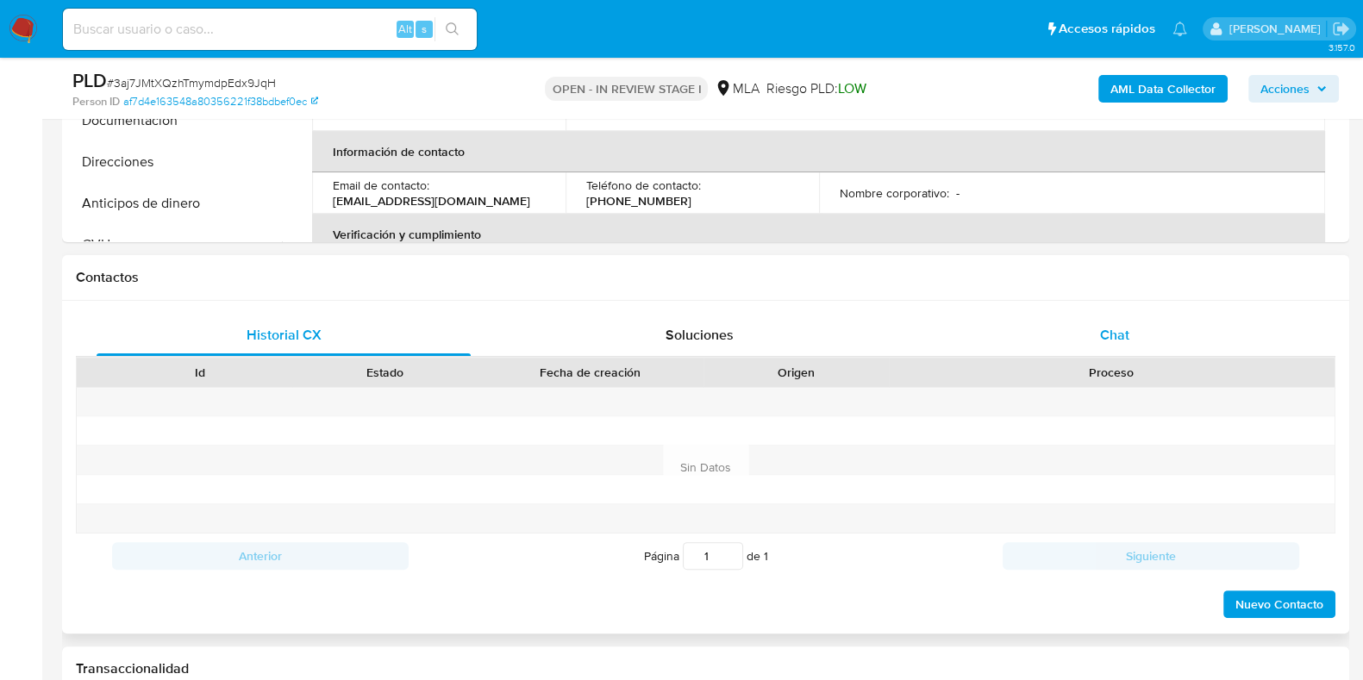
click at [1112, 339] on span "Chat" at bounding box center [1114, 335] width 29 height 20
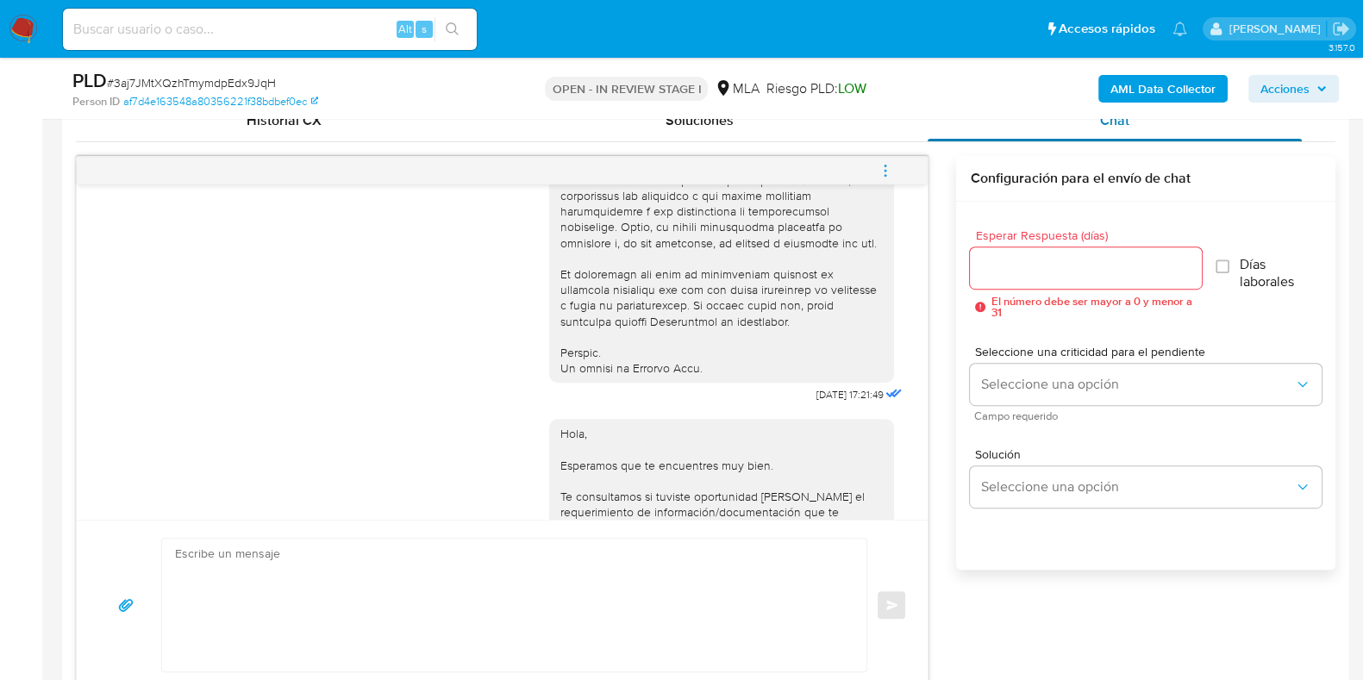
scroll to position [697, 0]
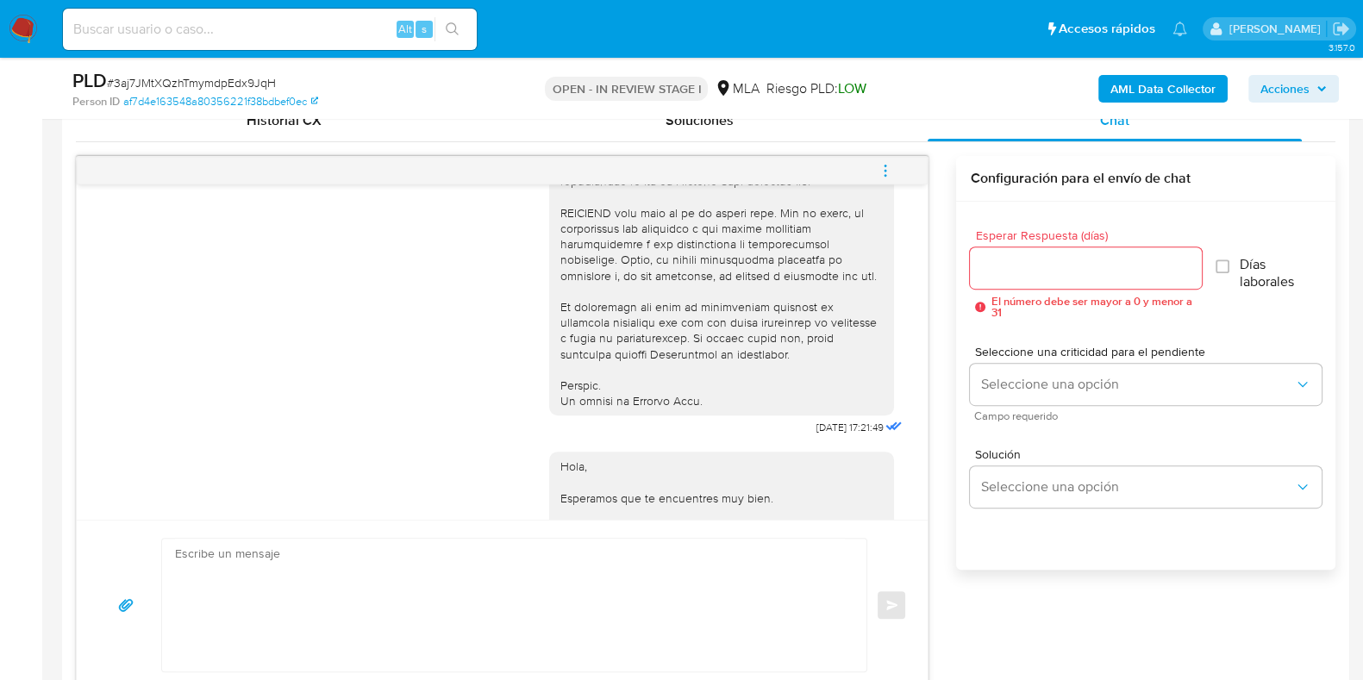
click at [890, 178] on span "menu-action" at bounding box center [886, 170] width 16 height 41
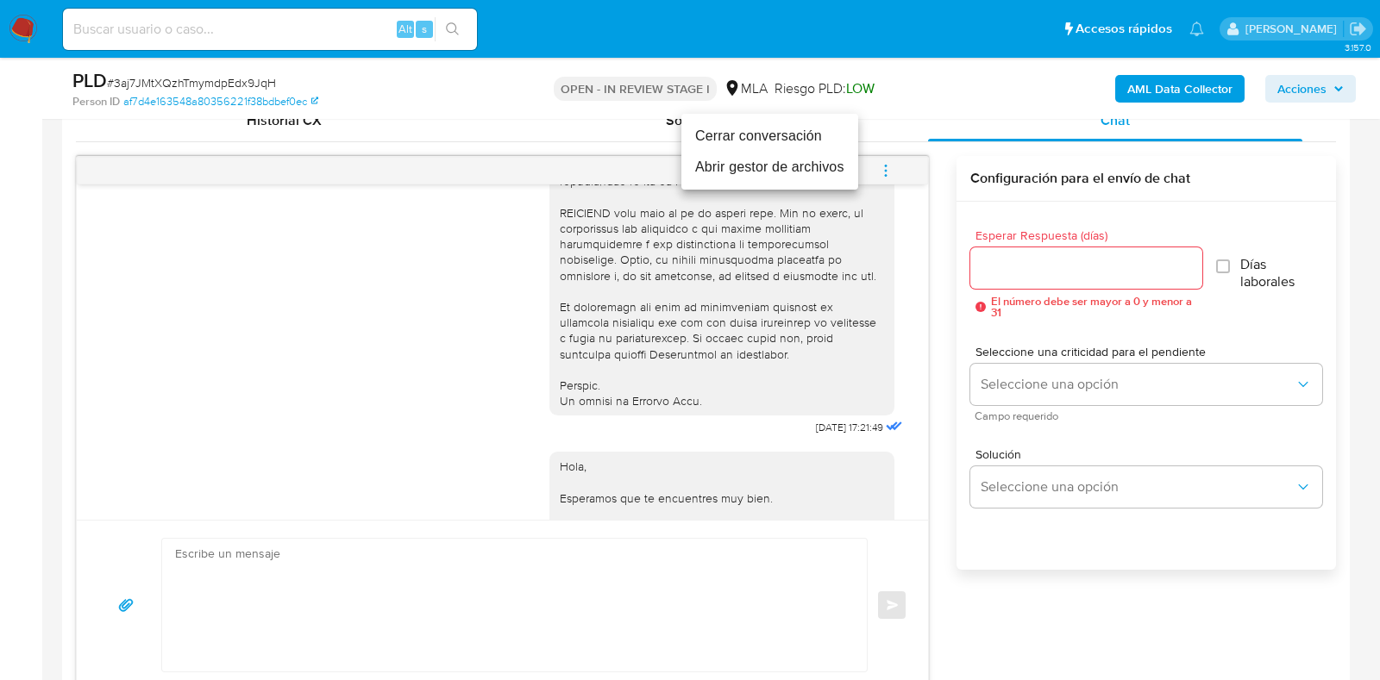
click at [817, 141] on li "Cerrar conversación" at bounding box center [769, 136] width 177 height 31
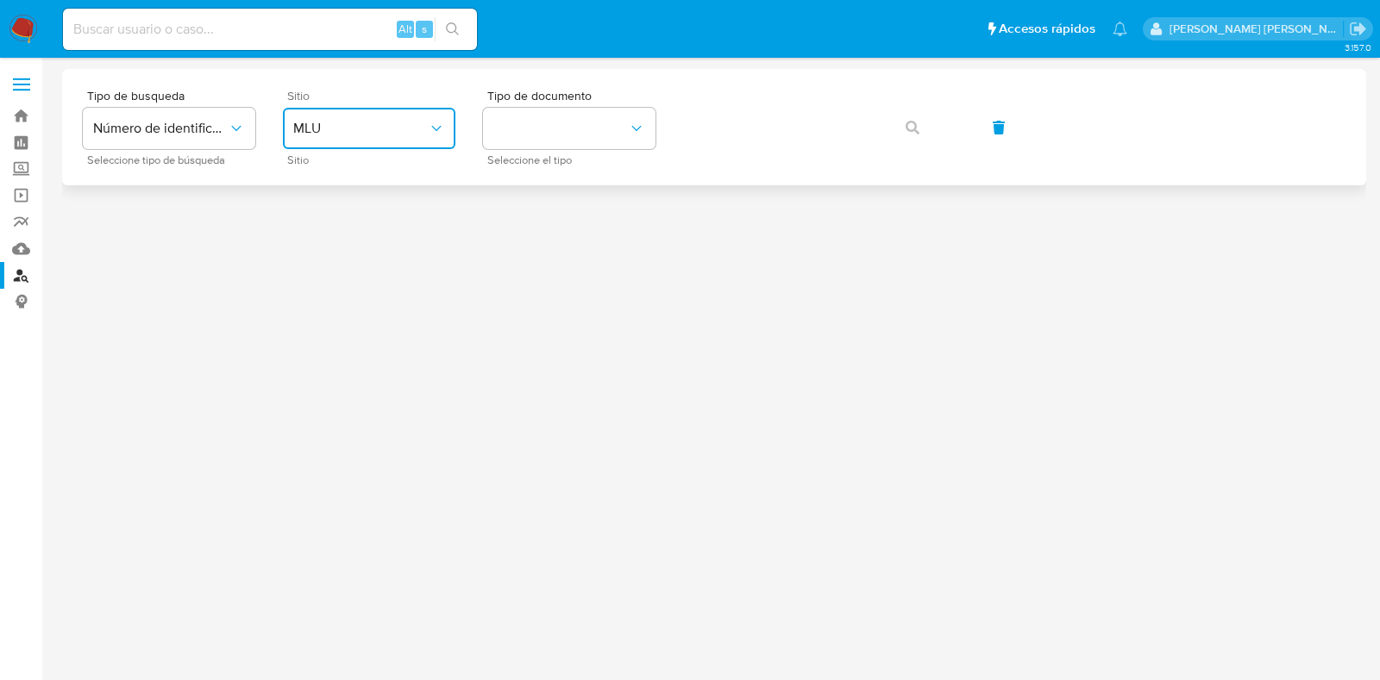
click at [397, 120] on span "MLU" at bounding box center [360, 128] width 135 height 17
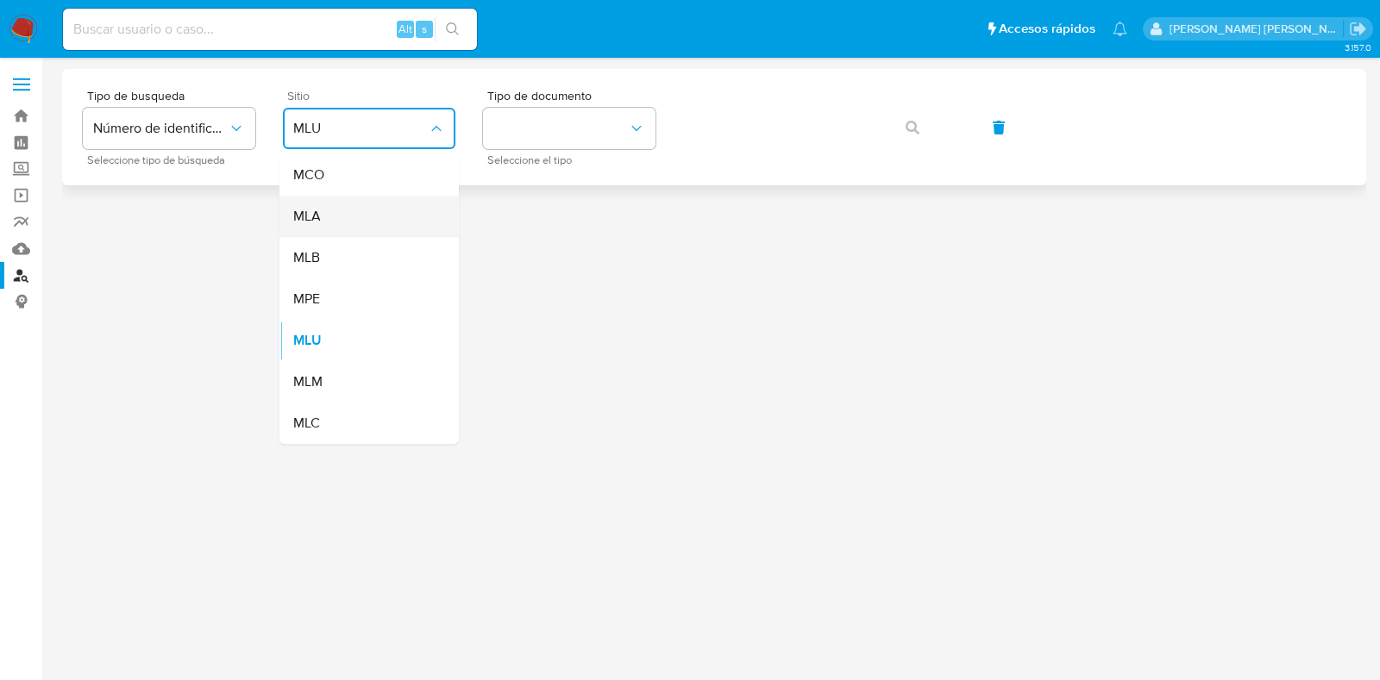
click at [389, 206] on div "MLA" at bounding box center [363, 216] width 141 height 41
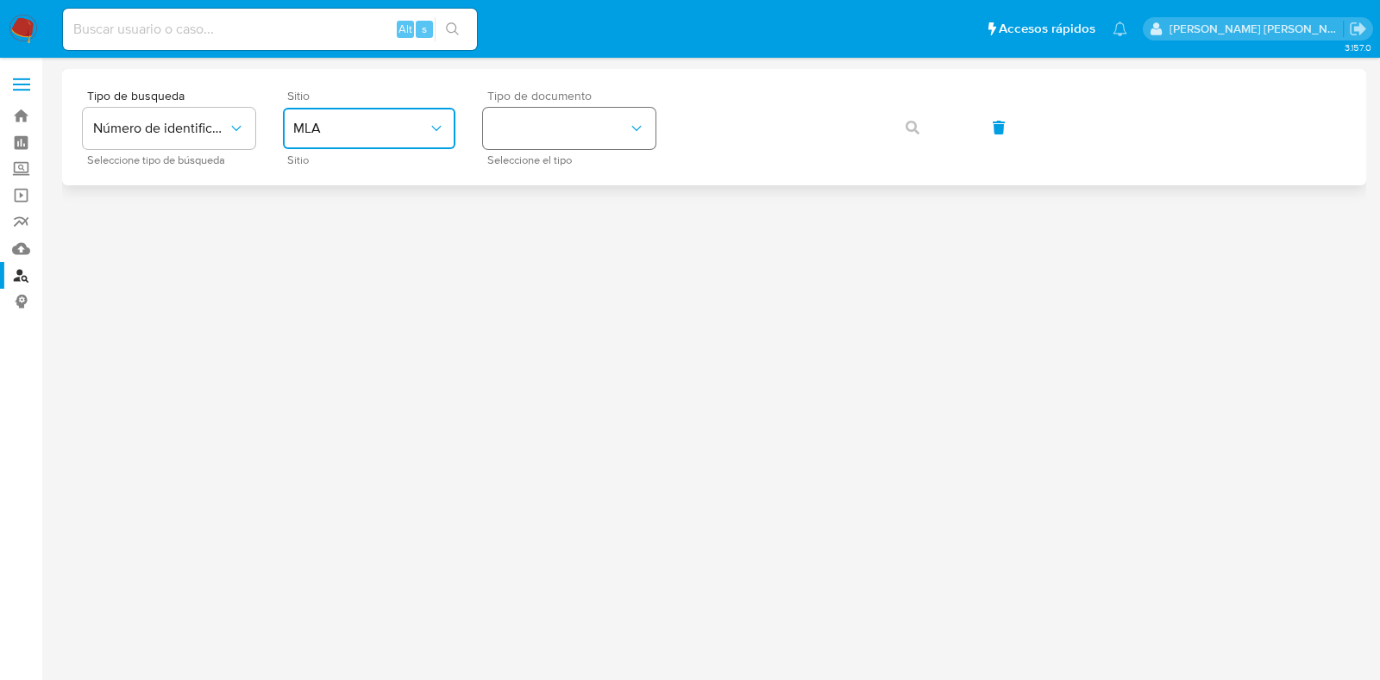
click at [560, 126] on button "identificationType" at bounding box center [569, 128] width 172 height 41
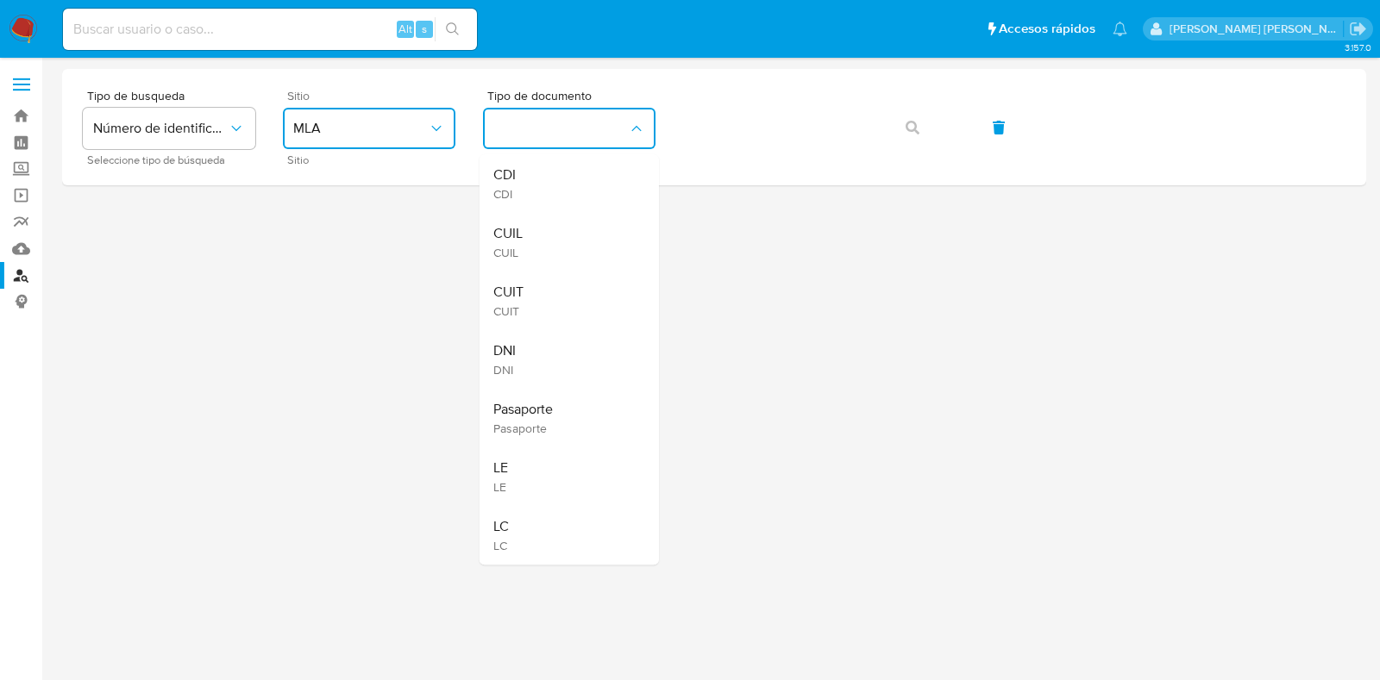
drag, startPoint x: 563, startPoint y: 224, endPoint x: 616, endPoint y: 185, distance: 65.4
click at [563, 225] on div "CUIL CUIL" at bounding box center [563, 242] width 141 height 59
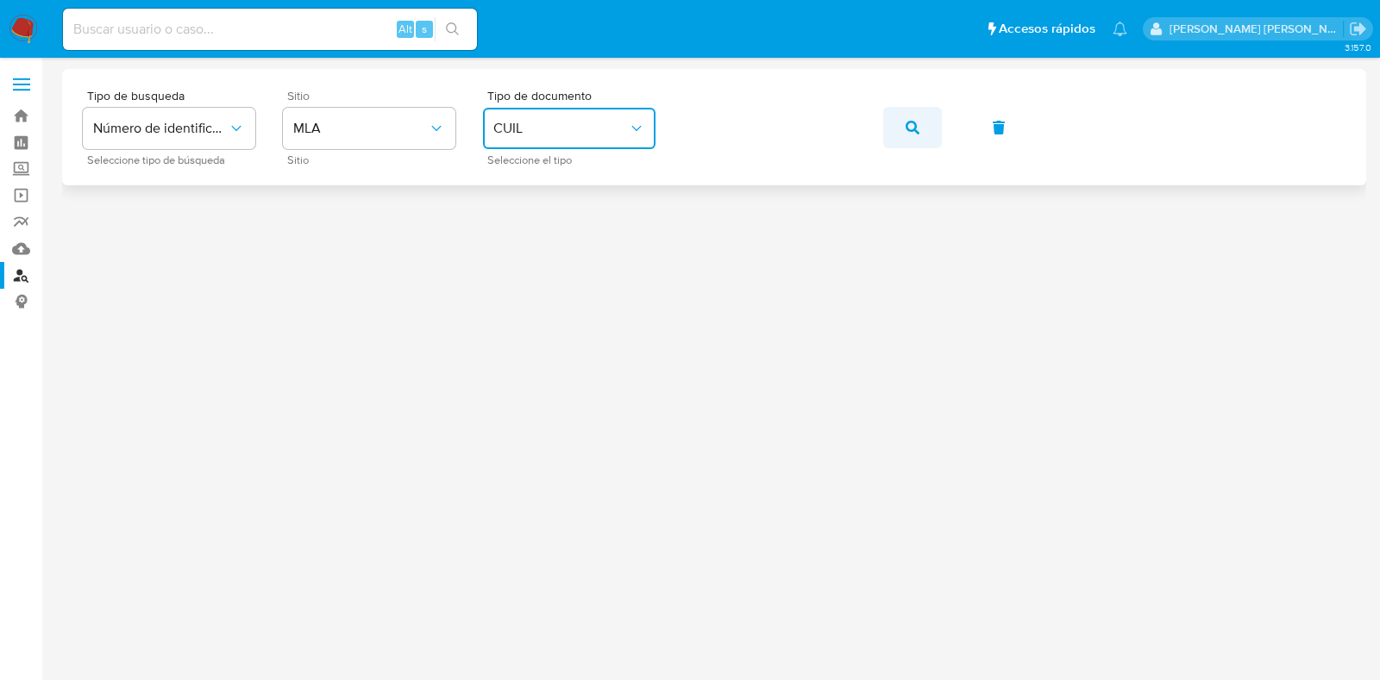
click at [906, 128] on icon "button" at bounding box center [912, 128] width 14 height 14
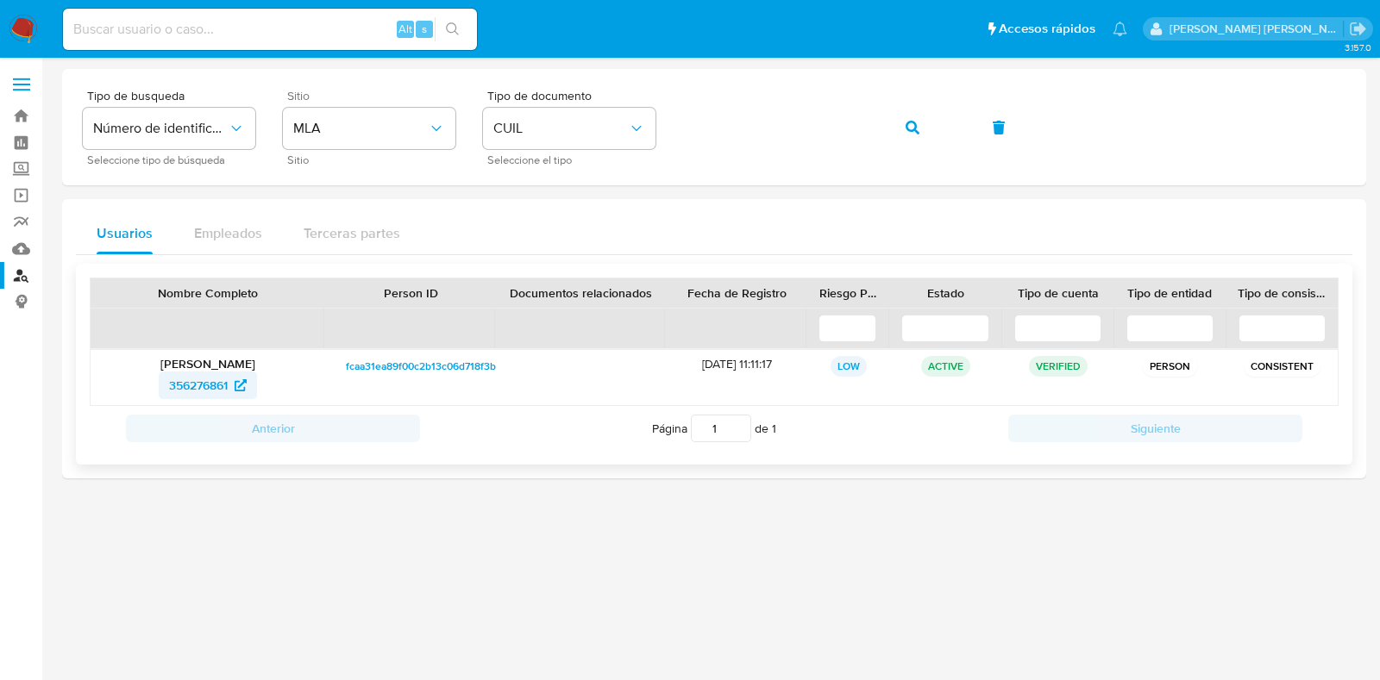
click at [224, 391] on span "356276861" at bounding box center [198, 386] width 59 height 28
click at [213, 27] on input at bounding box center [270, 29] width 414 height 22
paste input "318087720"
type input "318087720"
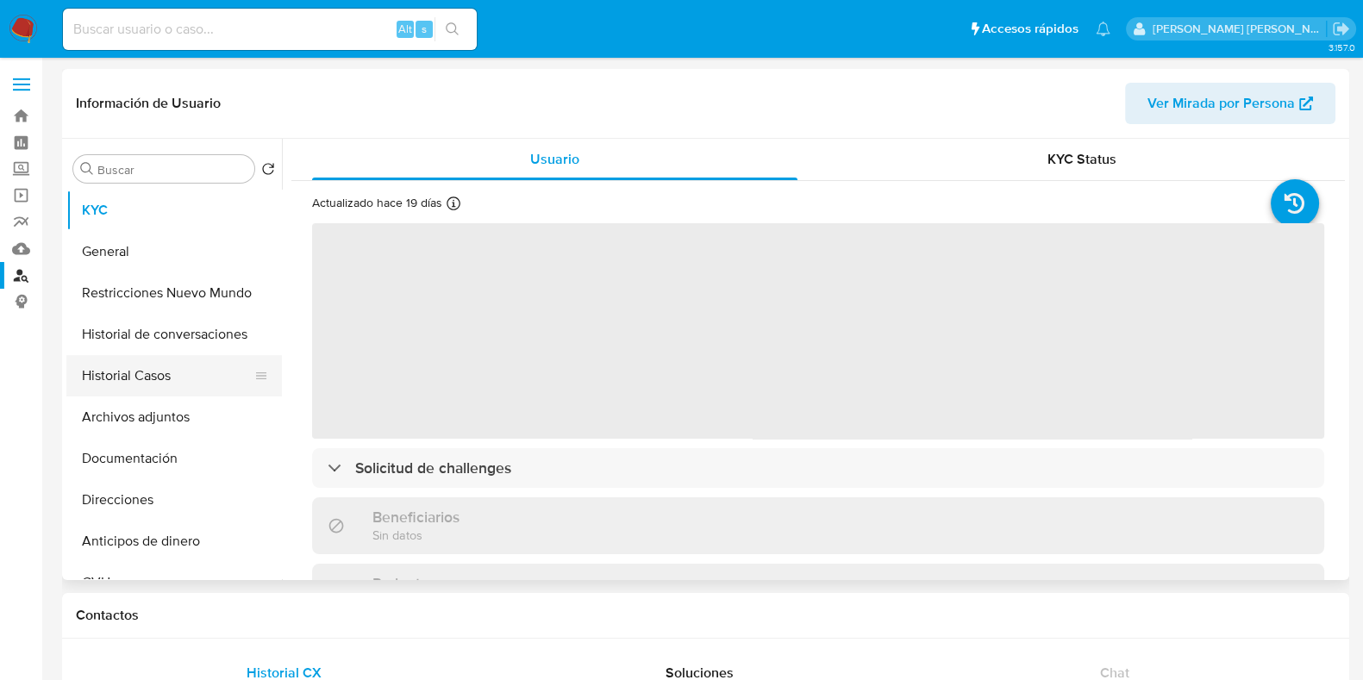
click at [182, 375] on button "Historial Casos" at bounding box center [167, 375] width 202 height 41
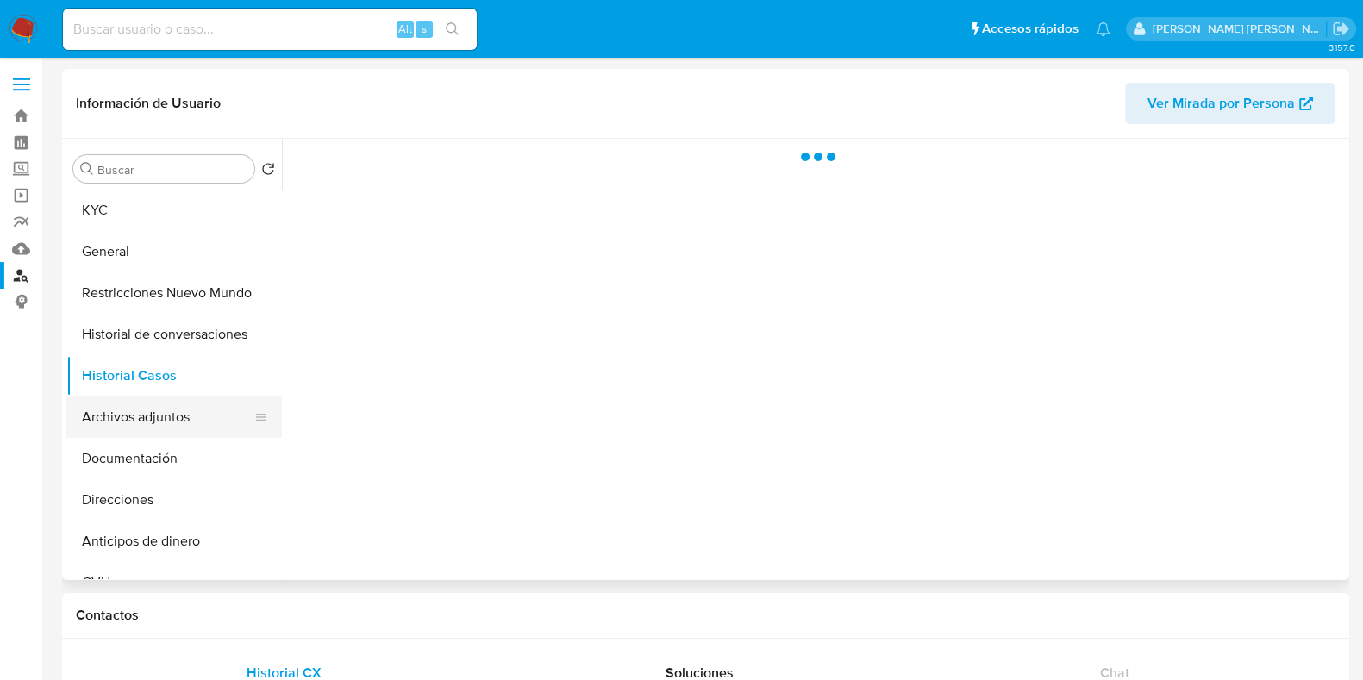
click at [178, 407] on button "Archivos adjuntos" at bounding box center [167, 417] width 202 height 41
select select "10"
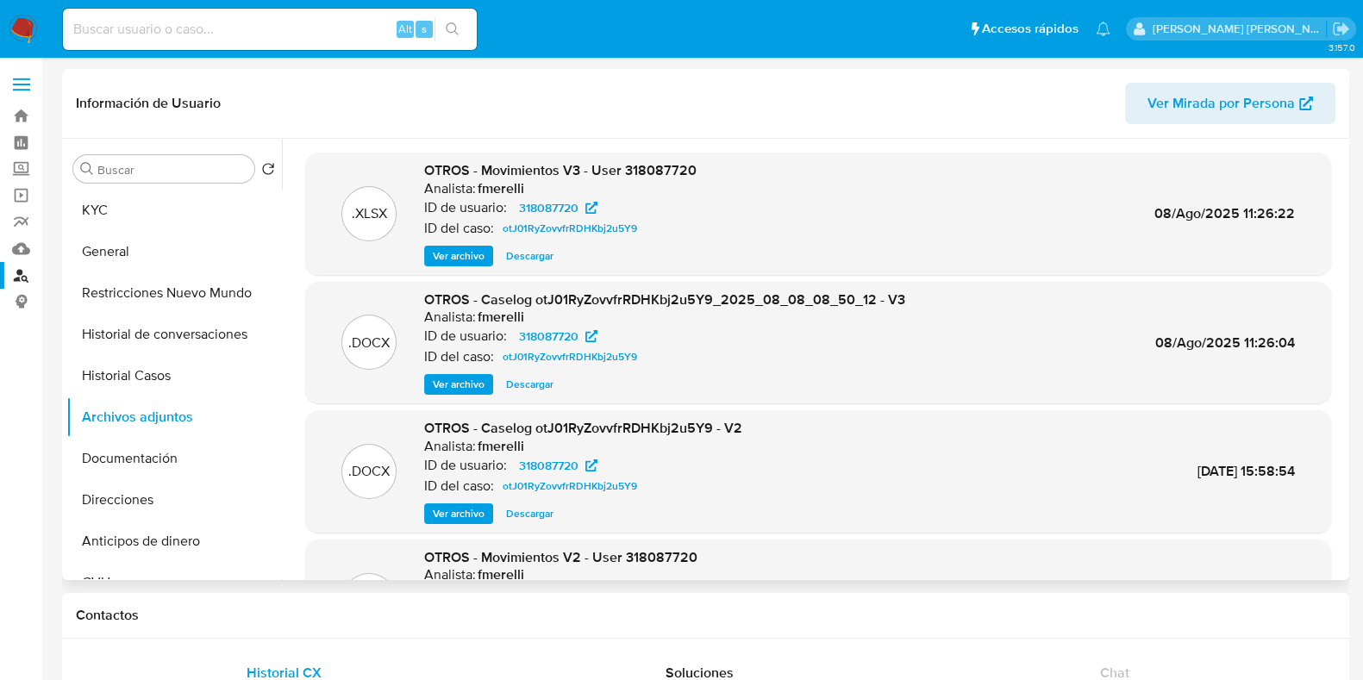
click at [475, 388] on span "Ver archivo" at bounding box center [459, 384] width 52 height 17
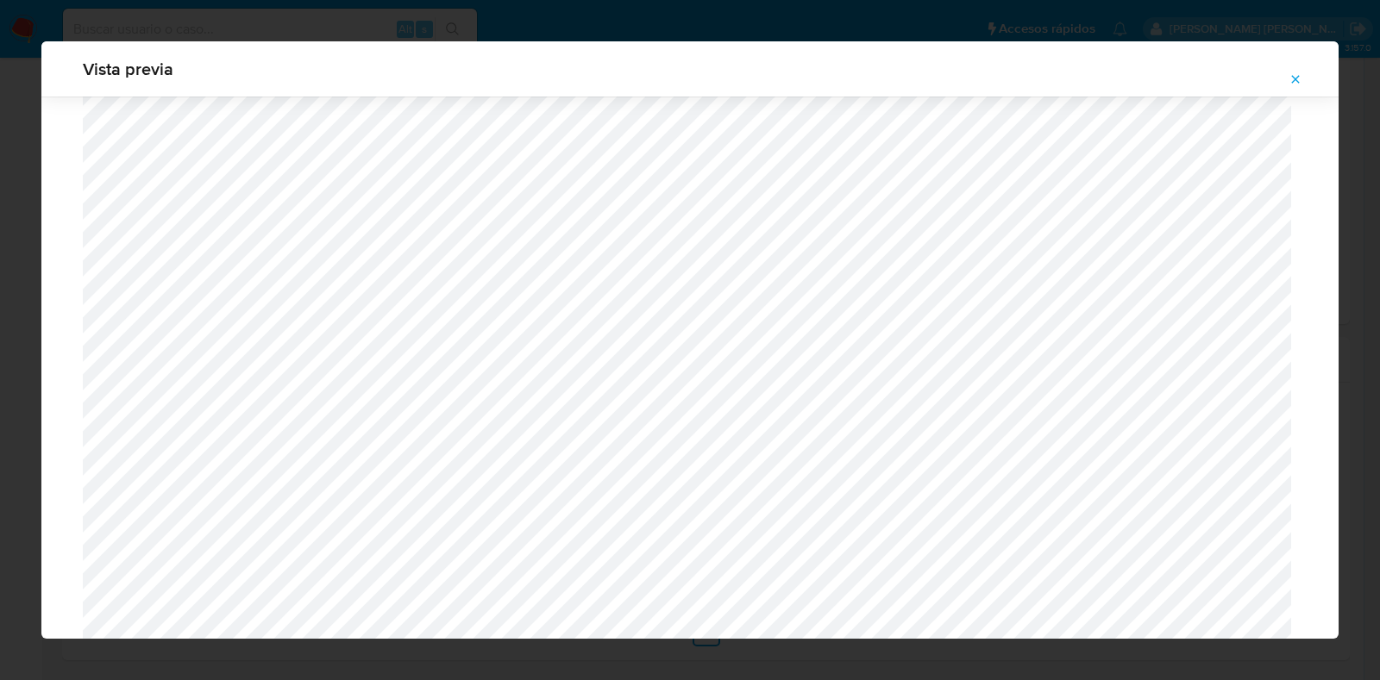
scroll to position [1798, 0]
click at [1289, 84] on icon "Attachment preview" at bounding box center [1295, 79] width 14 height 14
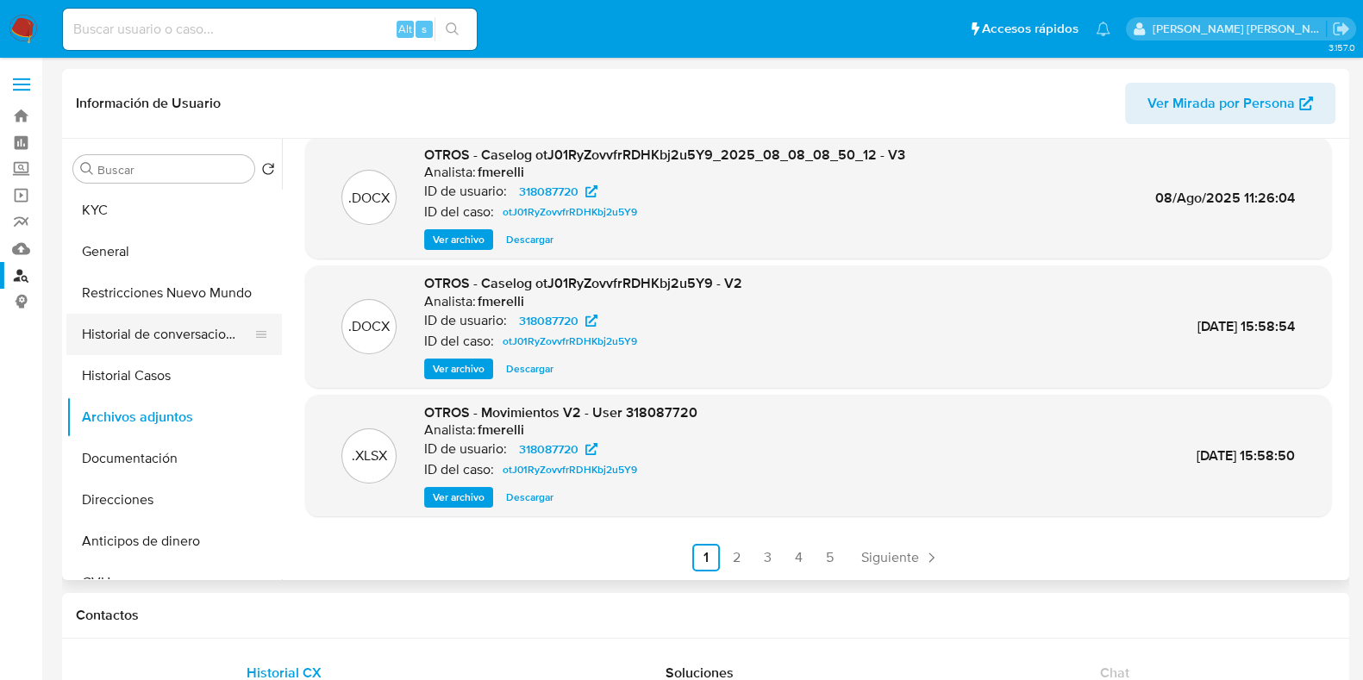
scroll to position [37, 0]
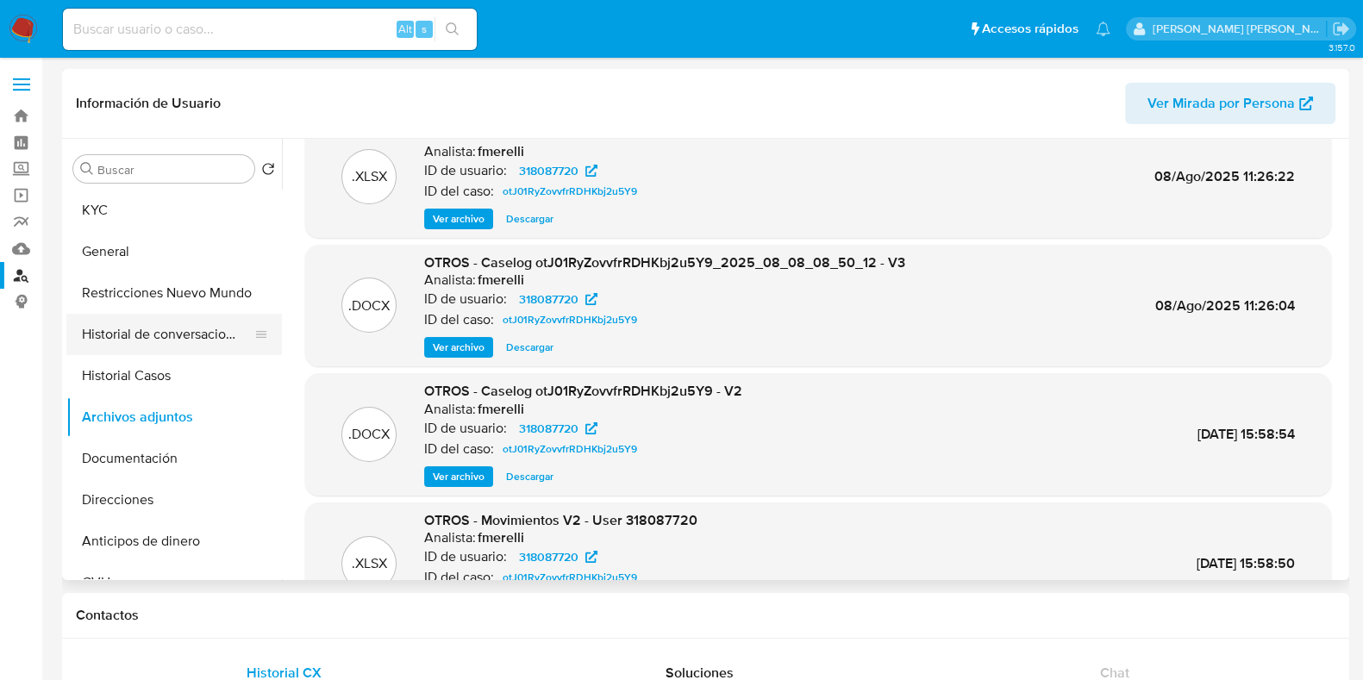
click at [181, 330] on button "Historial de conversaciones" at bounding box center [167, 334] width 202 height 41
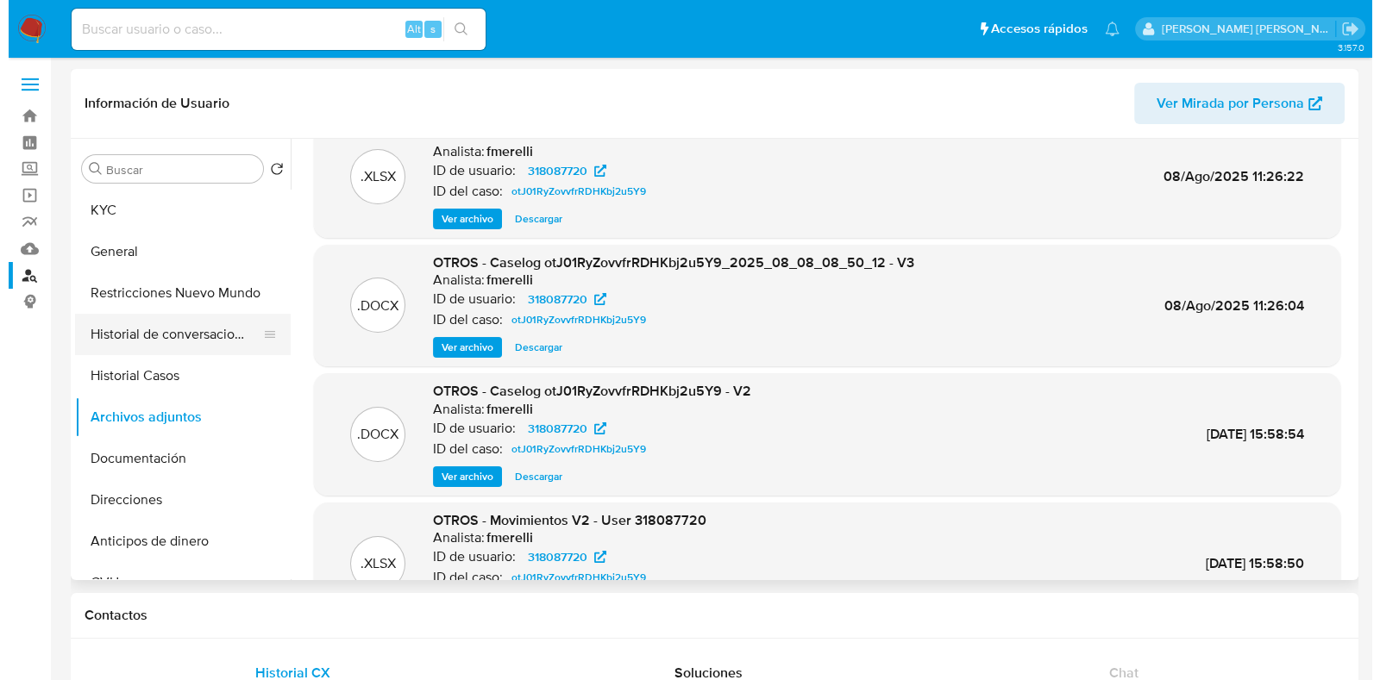
scroll to position [0, 0]
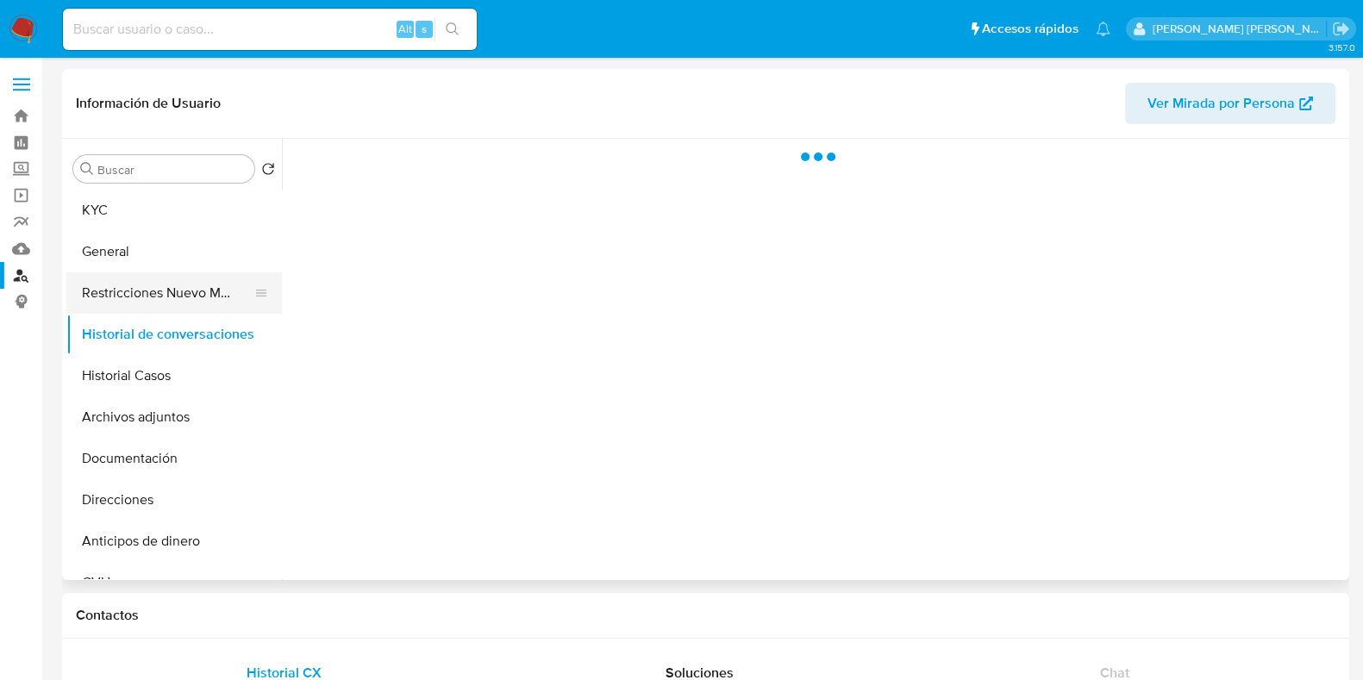
click at [183, 291] on button "Restricciones Nuevo Mundo" at bounding box center [167, 292] width 202 height 41
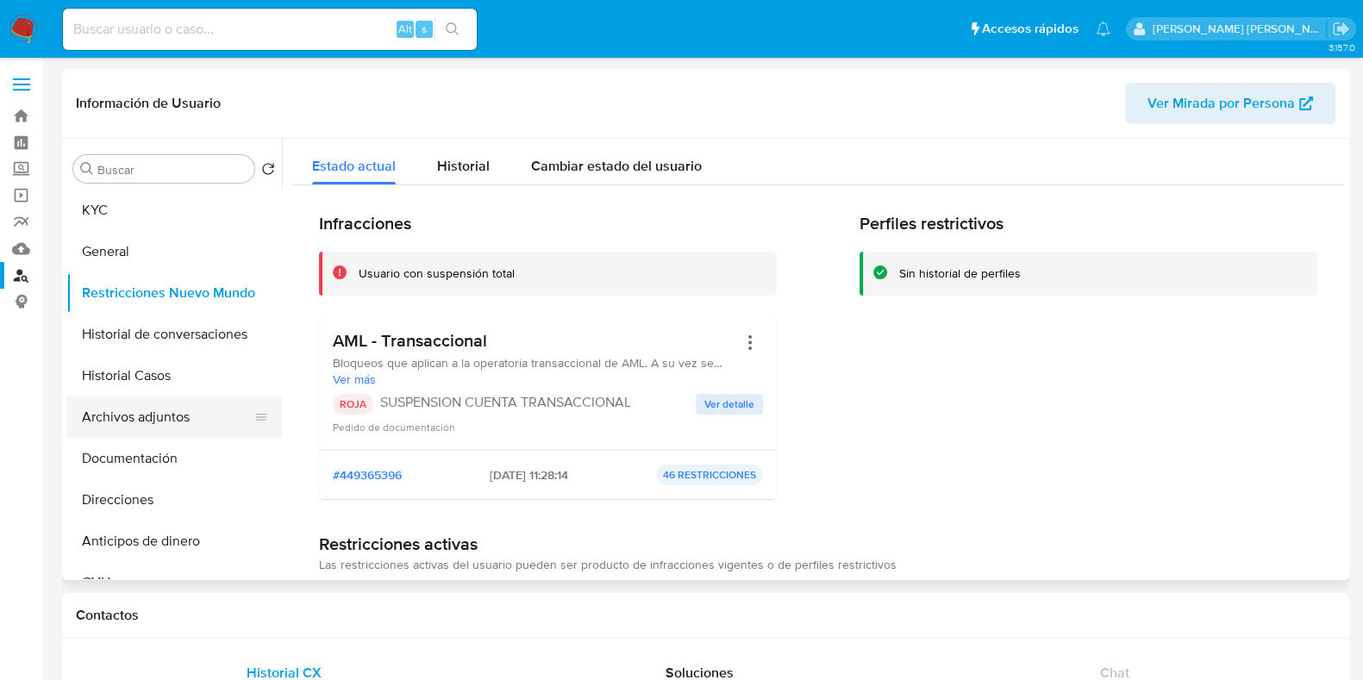
click at [154, 424] on button "Archivos adjuntos" at bounding box center [167, 417] width 202 height 41
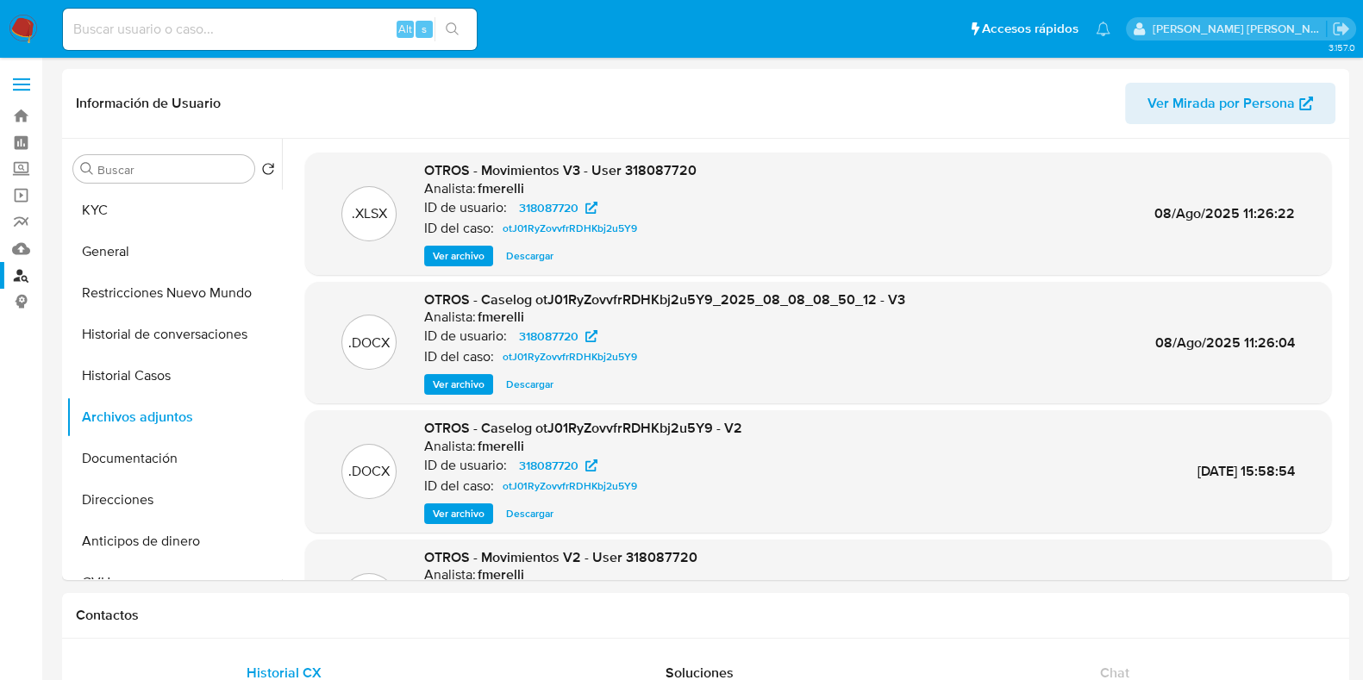
click at [457, 380] on span "Ver archivo" at bounding box center [459, 384] width 52 height 17
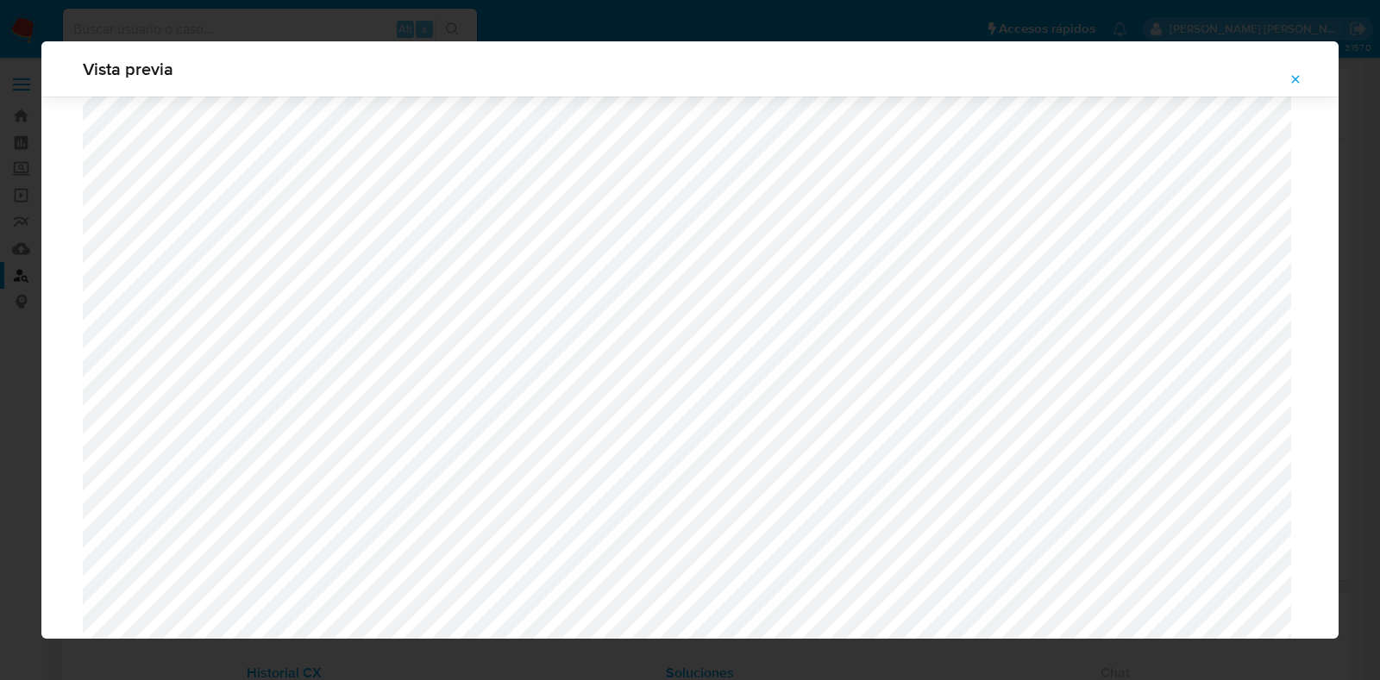
scroll to position [1581, 0]
click at [1288, 77] on icon "Attachment preview" at bounding box center [1295, 79] width 14 height 14
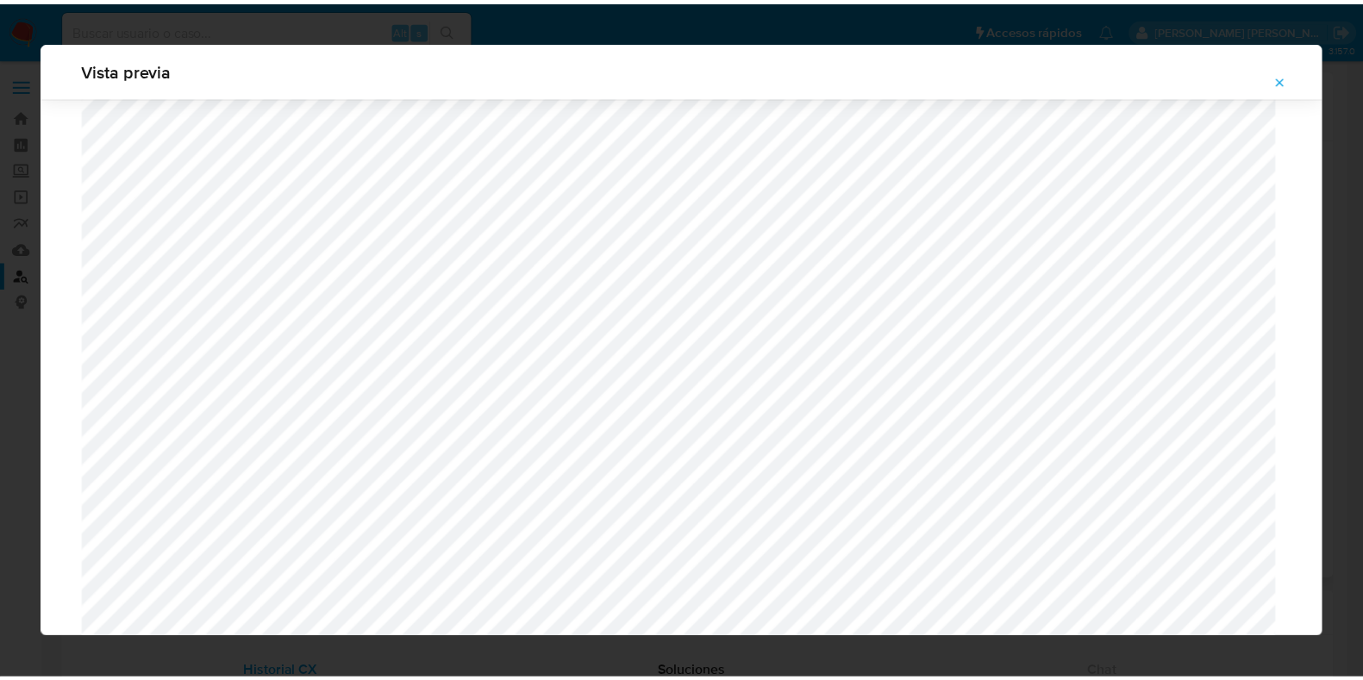
scroll to position [43, 0]
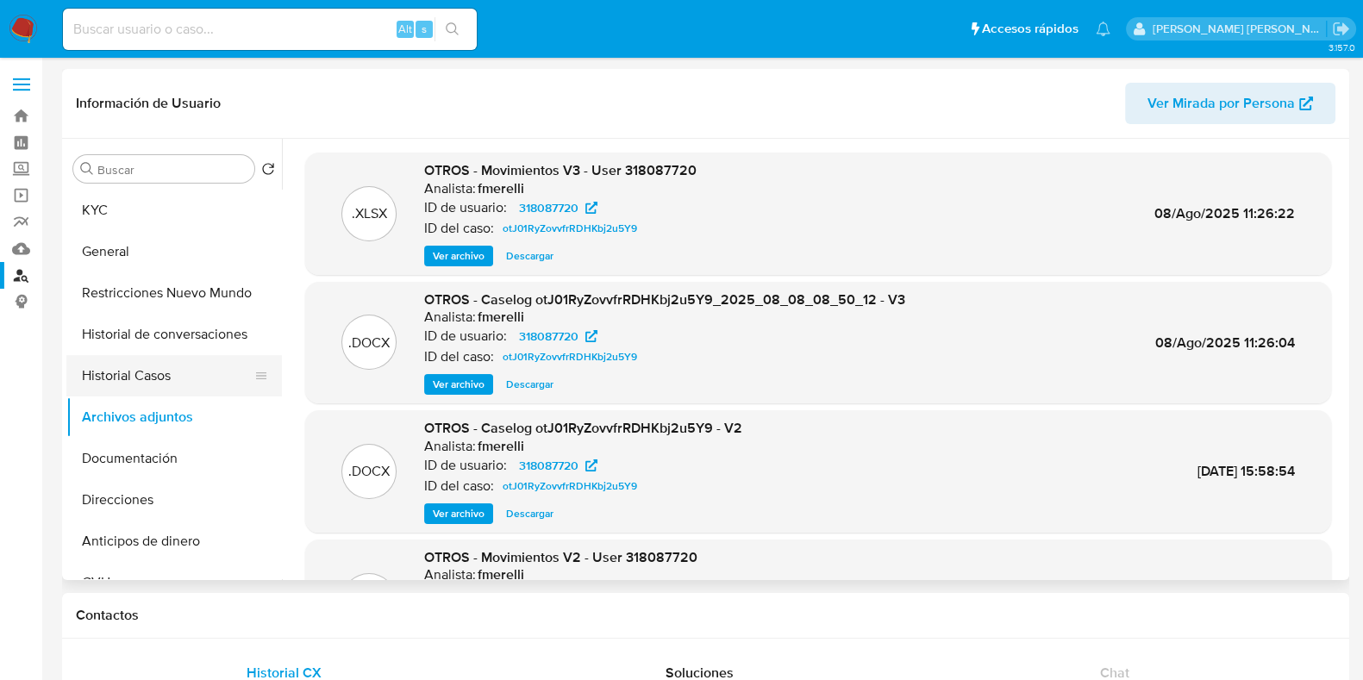
click at [162, 380] on button "Historial Casos" at bounding box center [167, 375] width 202 height 41
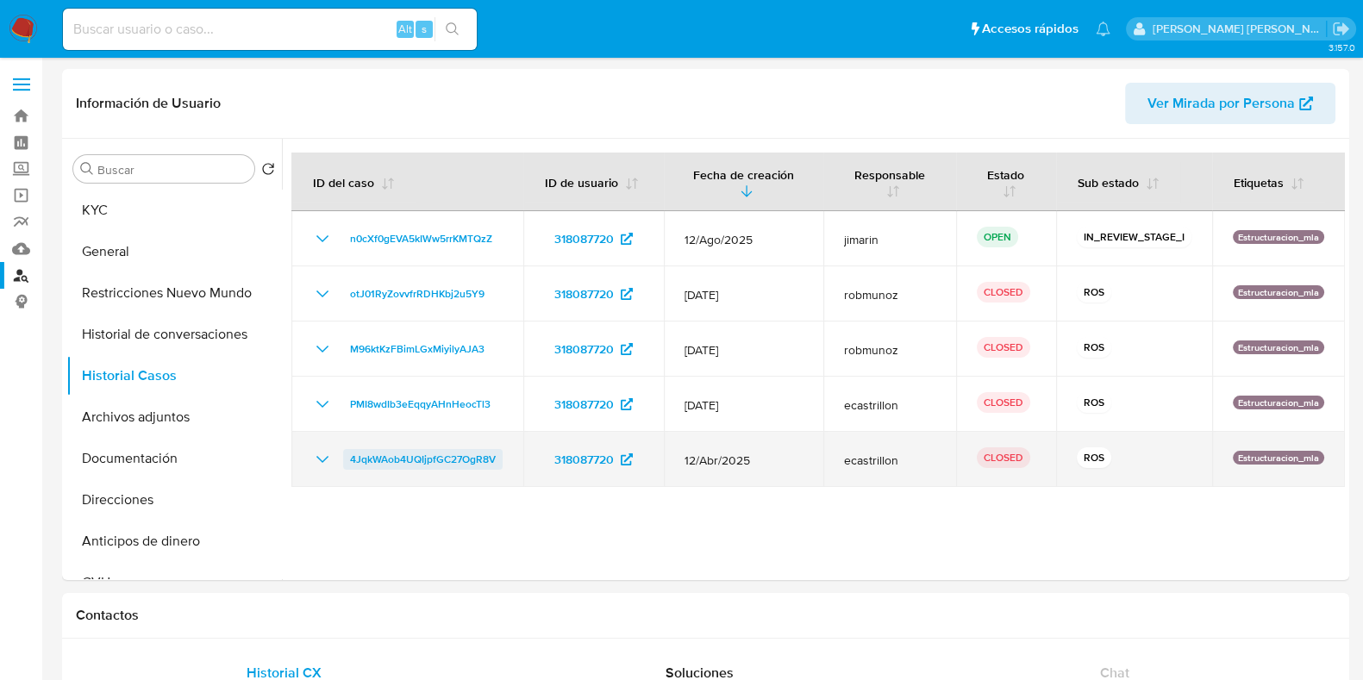
click at [417, 462] on span "4JqkWAob4UQIjpfGC27OgR8V" at bounding box center [423, 459] width 146 height 21
click at [330, 457] on icon "Mostrar/Ocultar" at bounding box center [322, 459] width 21 height 21
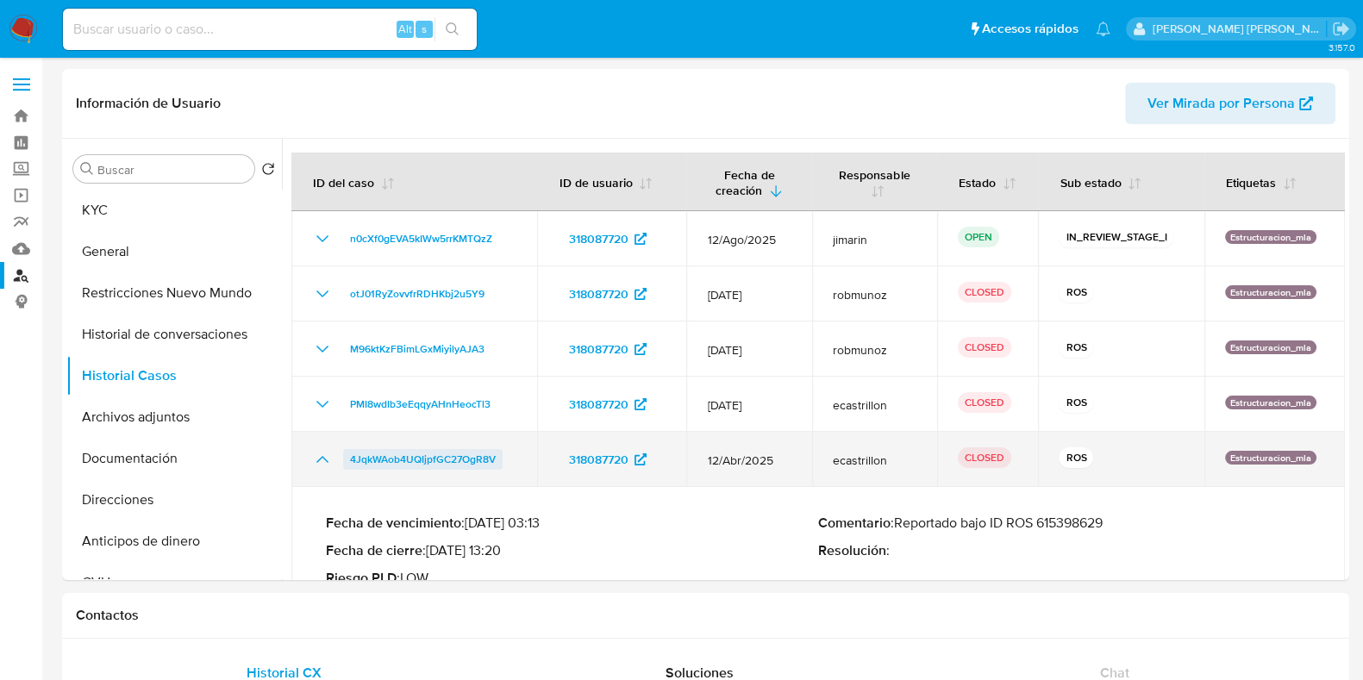
click at [404, 457] on span "4JqkWAob4UQIjpfGC27OgR8V" at bounding box center [423, 459] width 146 height 21
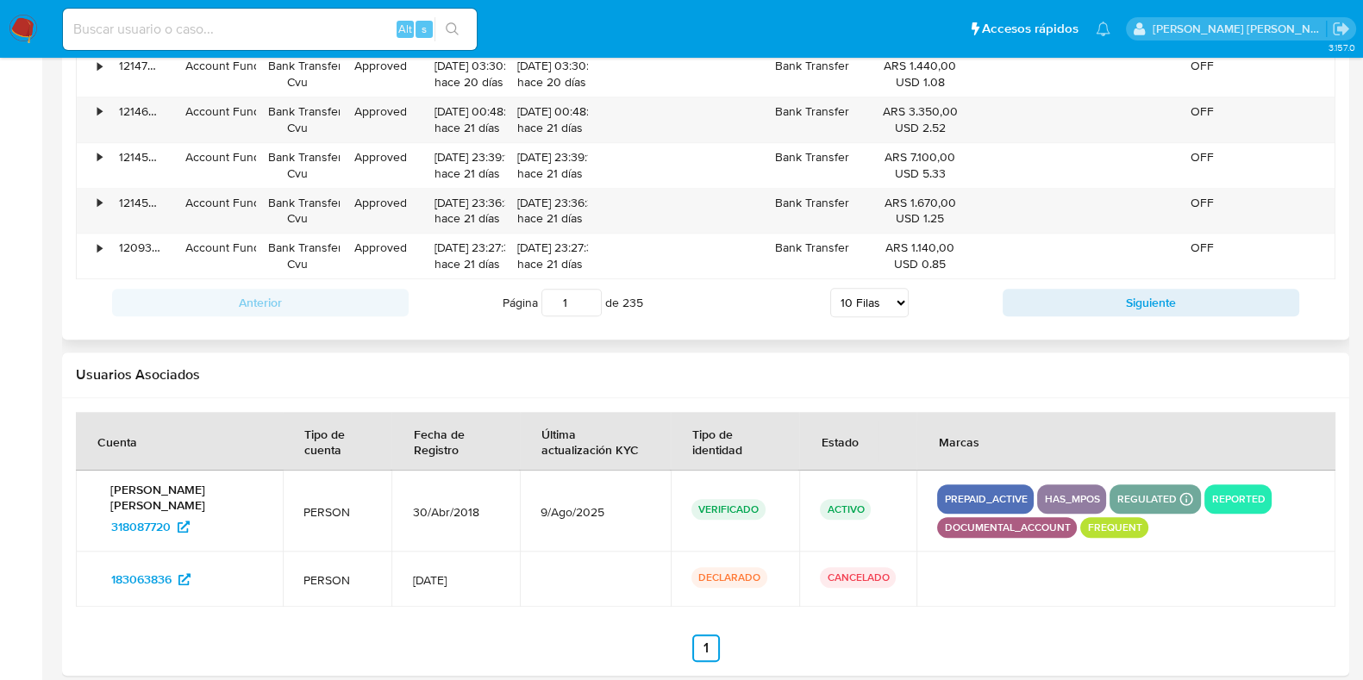
scroll to position [1990, 0]
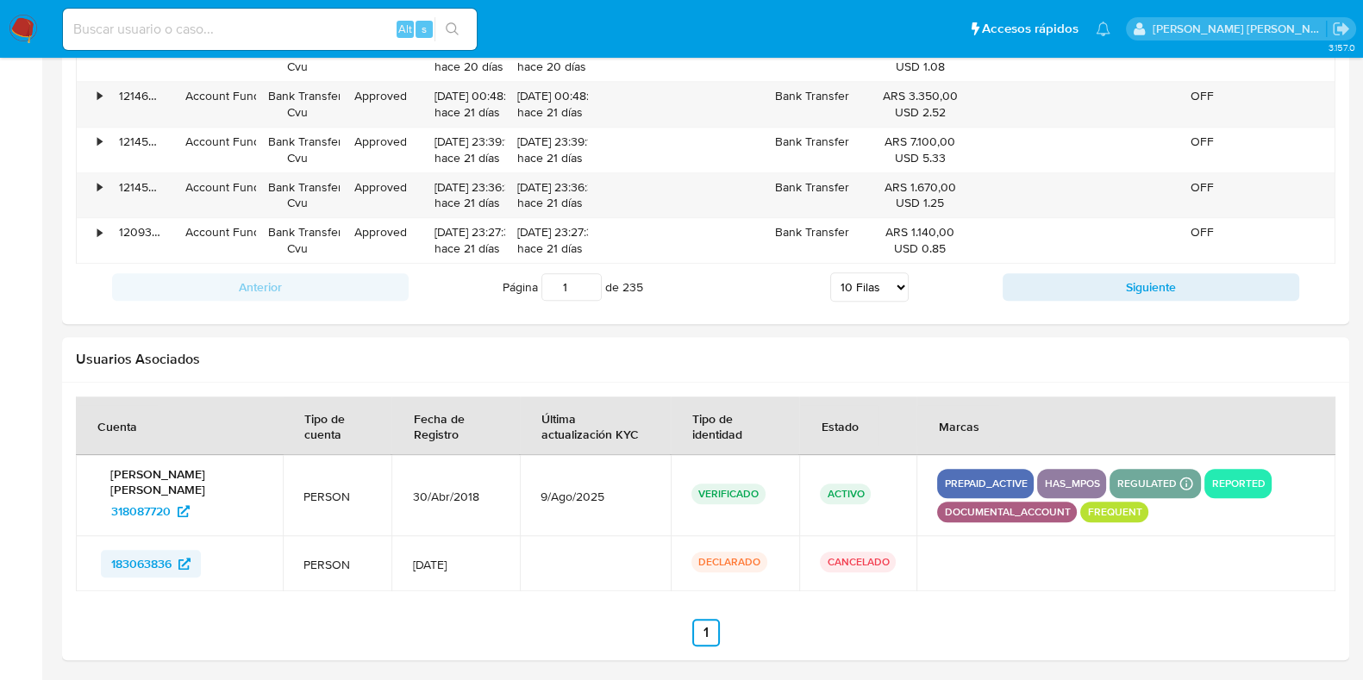
click at [160, 560] on span "183063836" at bounding box center [141, 564] width 60 height 28
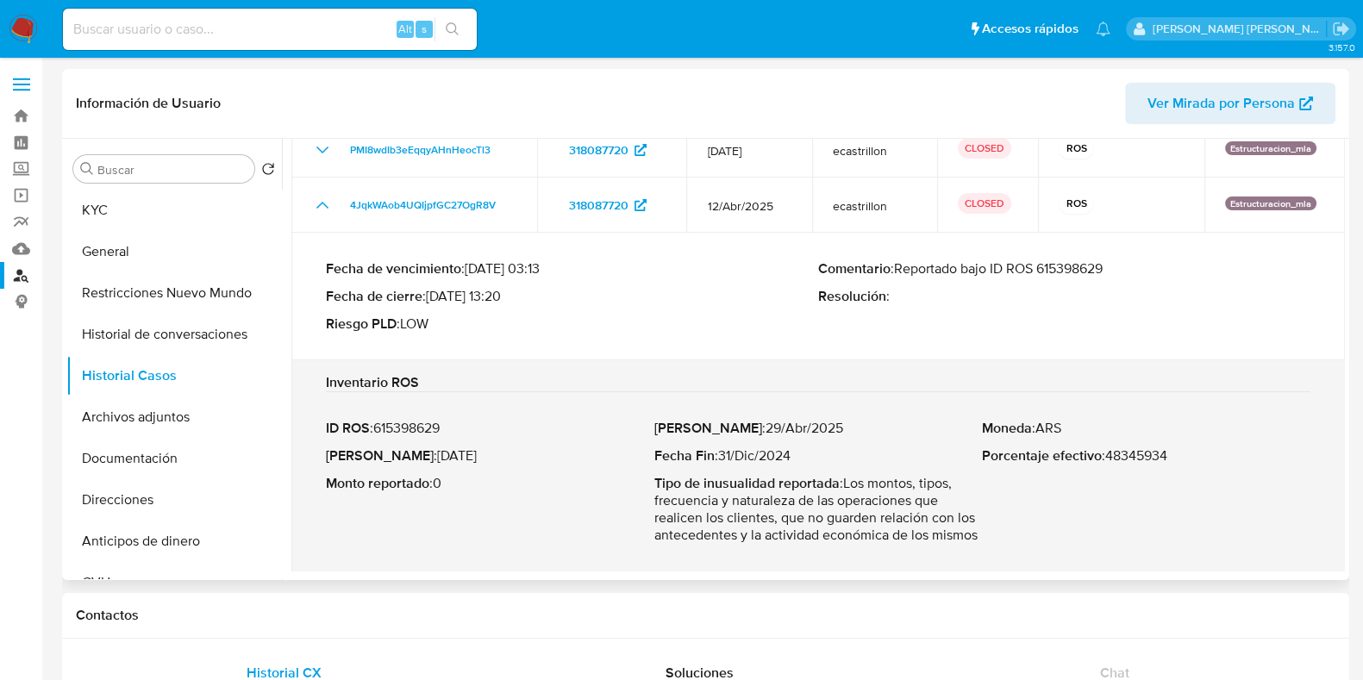
scroll to position [0, 0]
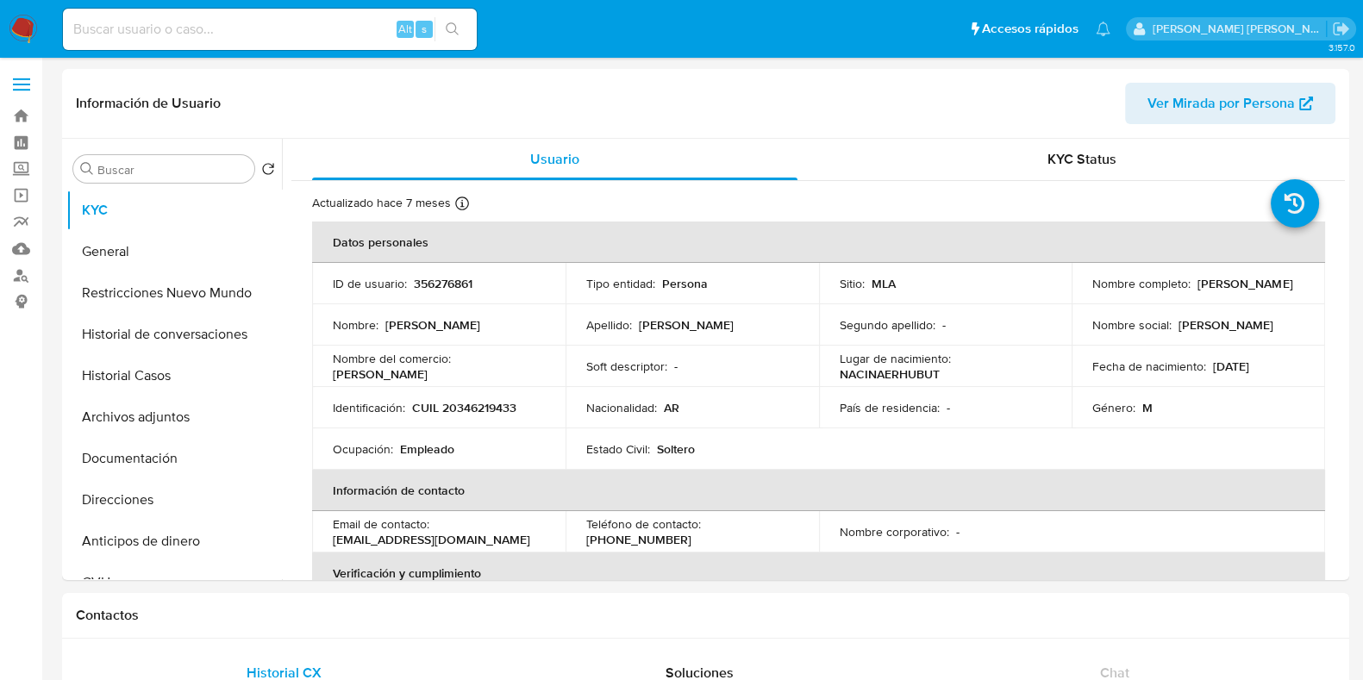
select select "10"
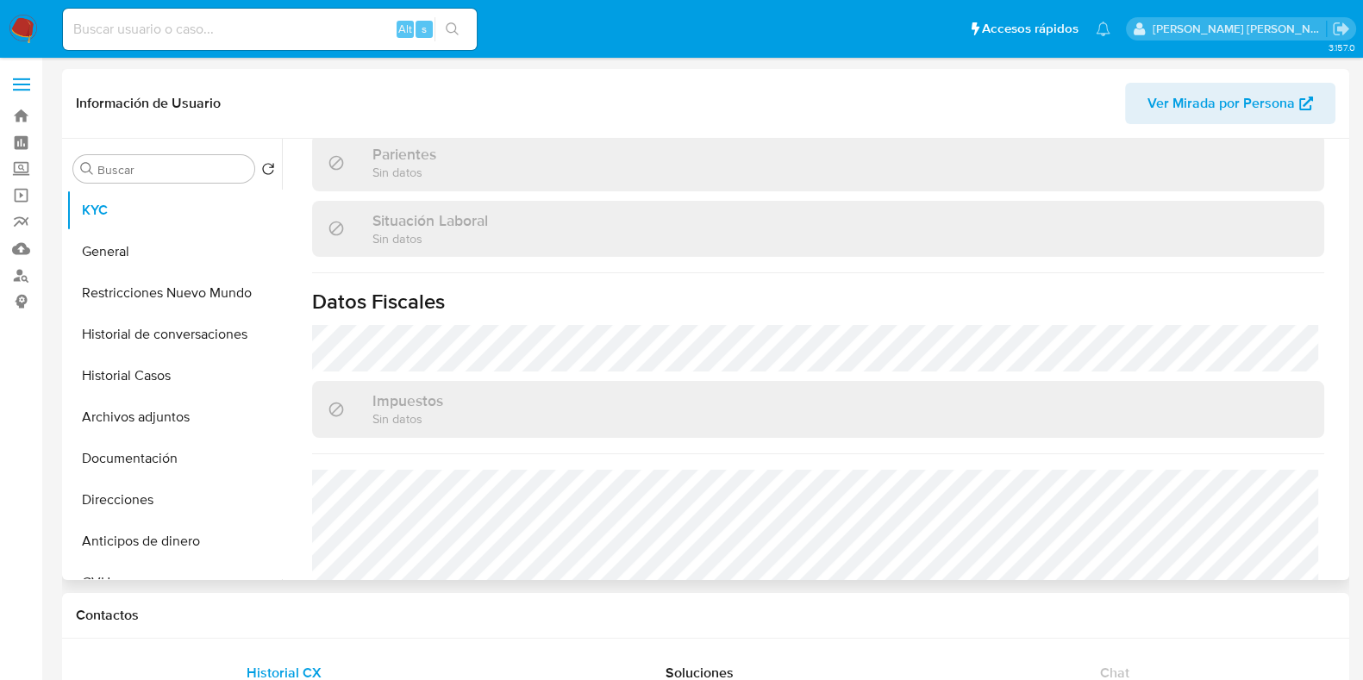
scroll to position [923, 0]
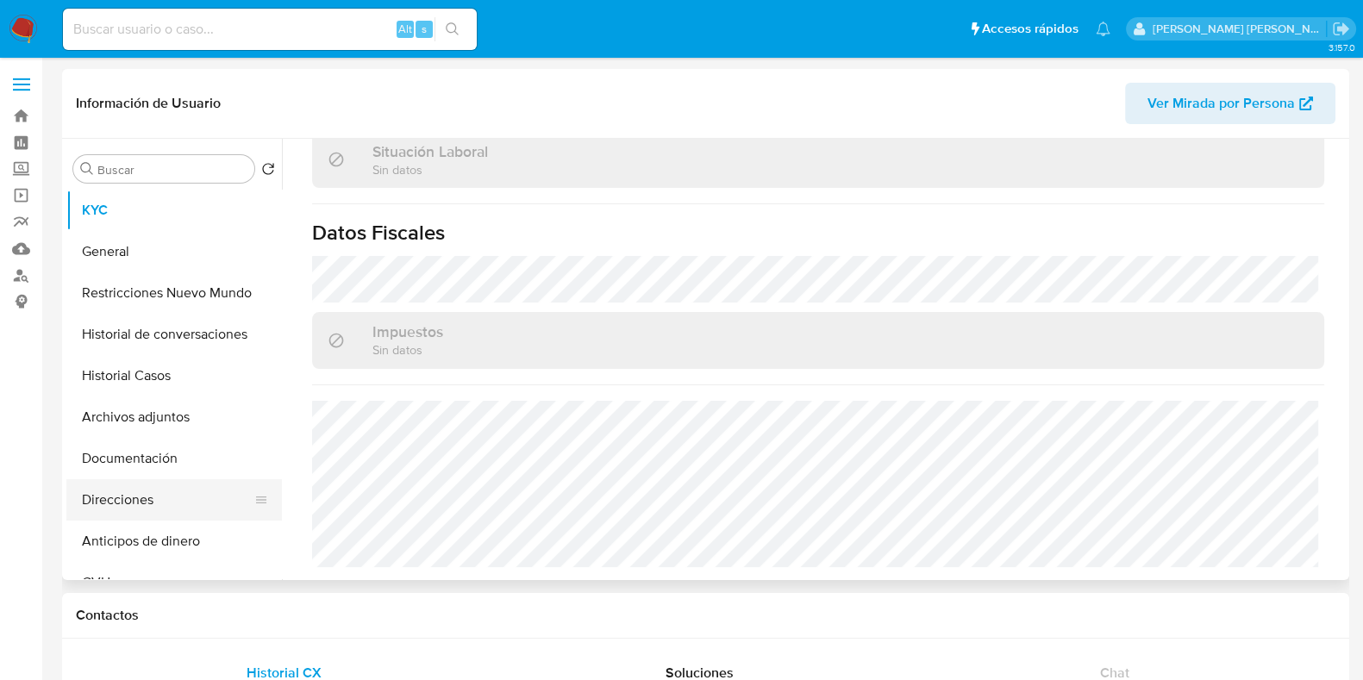
click at [142, 483] on button "Direcciones" at bounding box center [167, 499] width 202 height 41
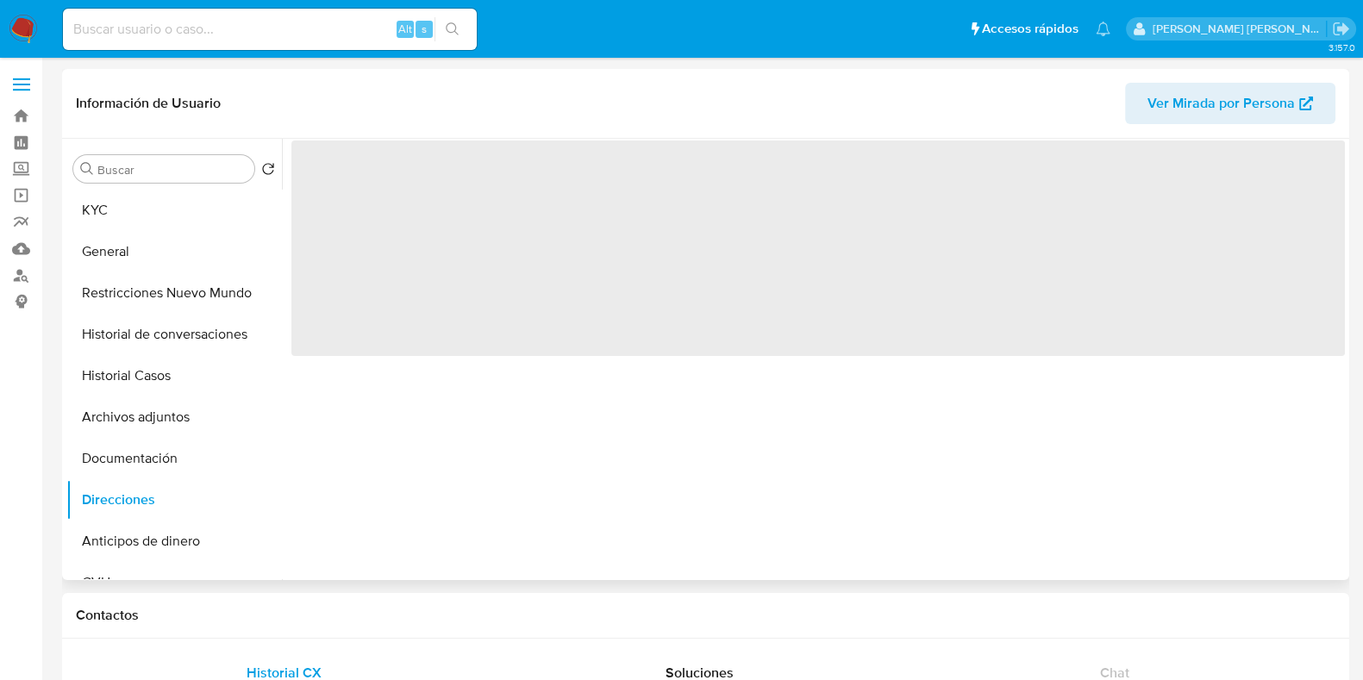
scroll to position [0, 0]
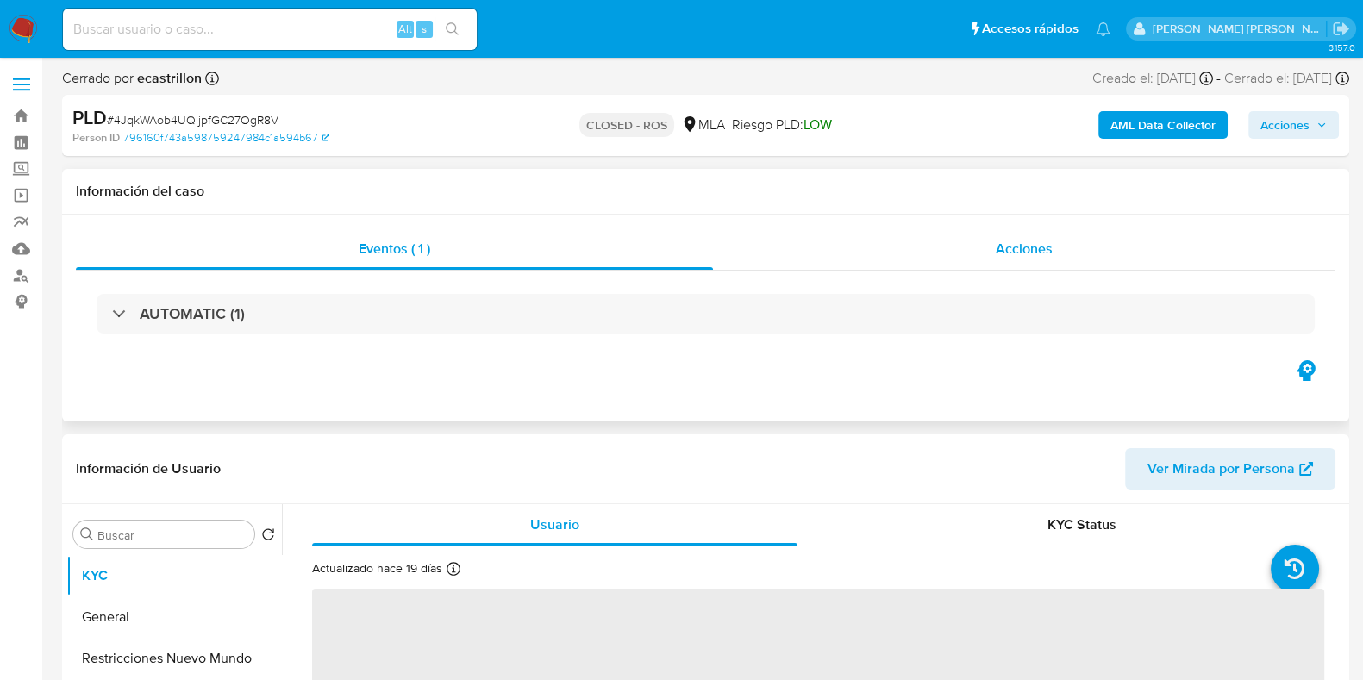
click at [998, 252] on span "Acciones" at bounding box center [1024, 249] width 57 height 20
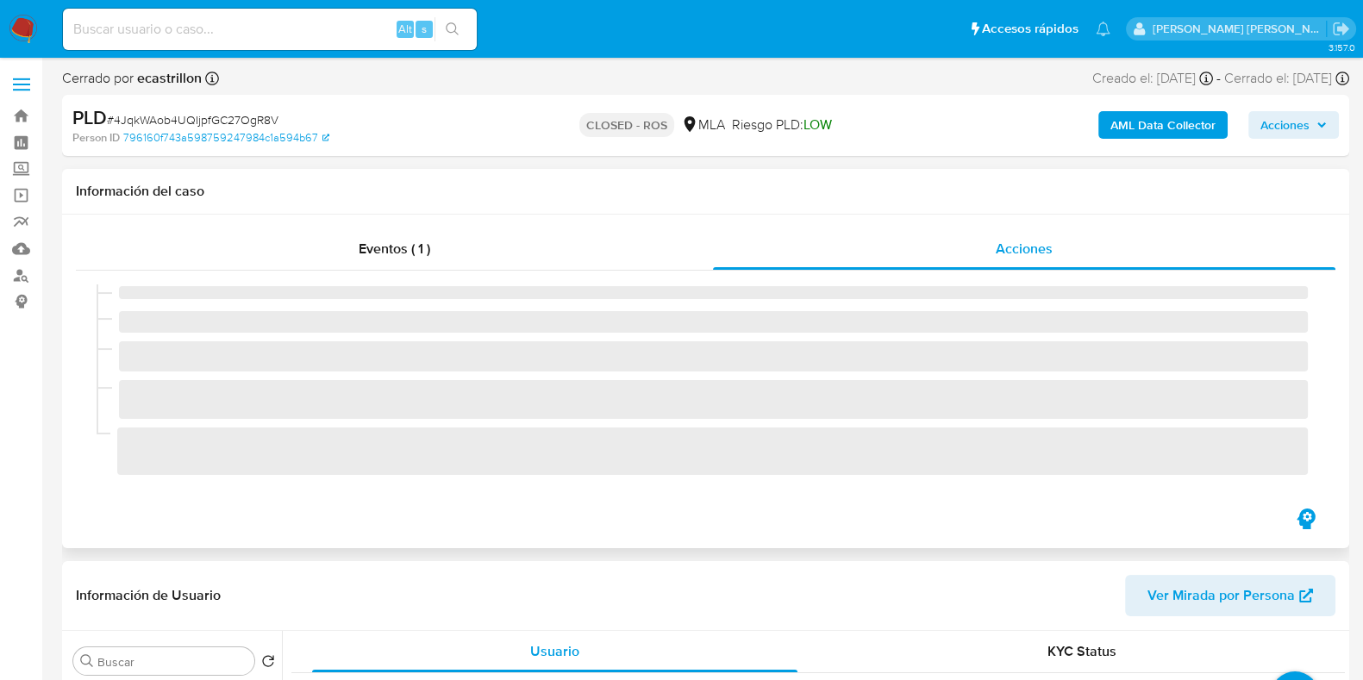
select select "10"
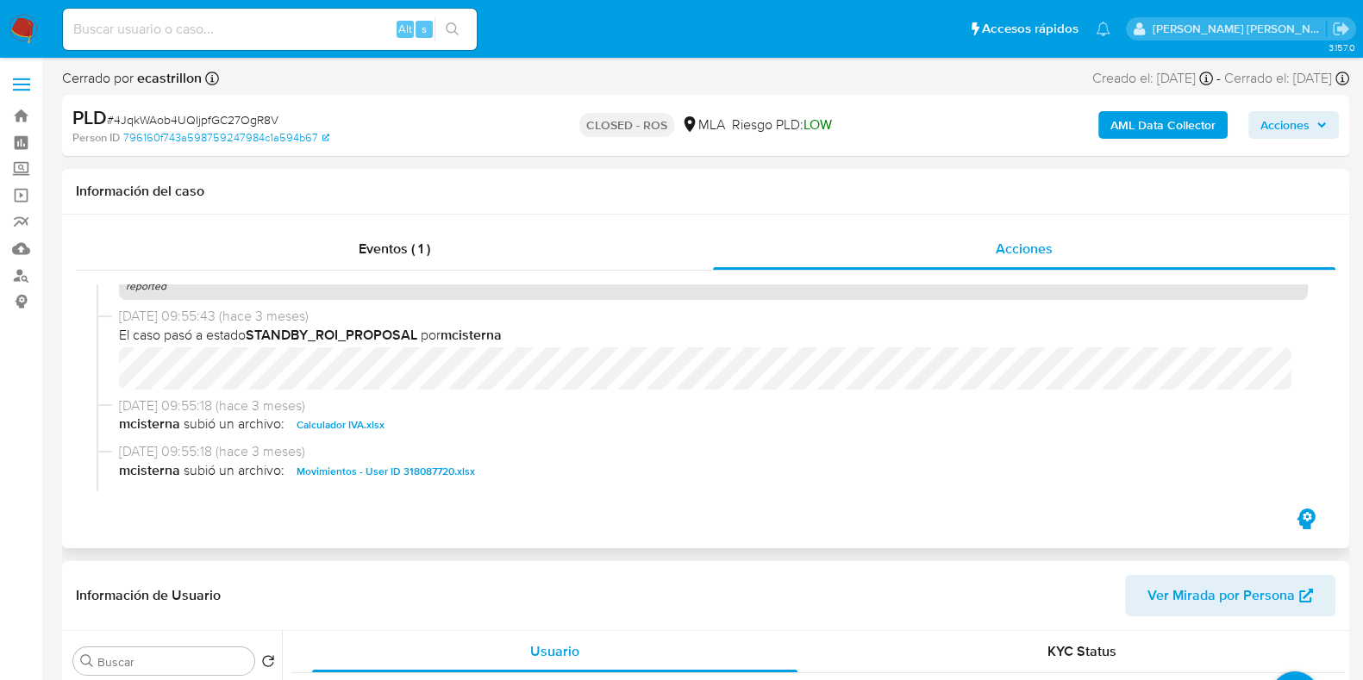
scroll to position [861, 0]
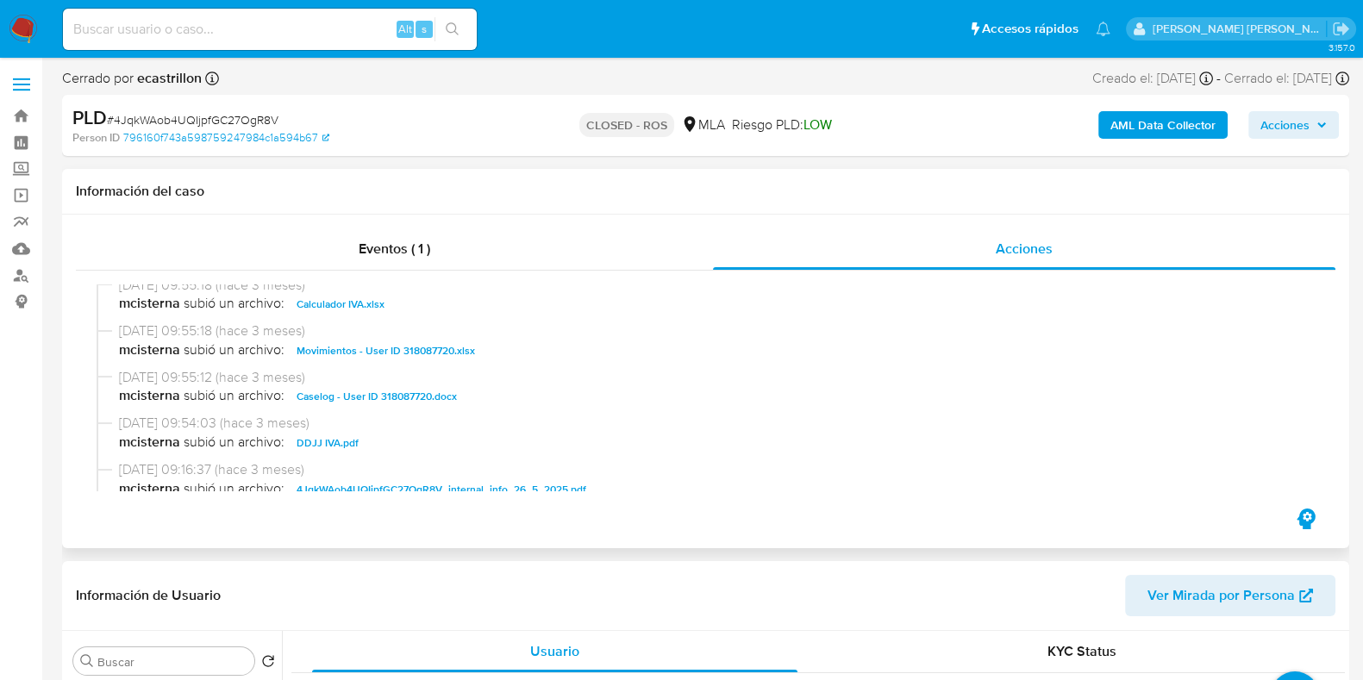
click at [343, 394] on span "Caselog - User ID 318087720.docx" at bounding box center [377, 396] width 160 height 21
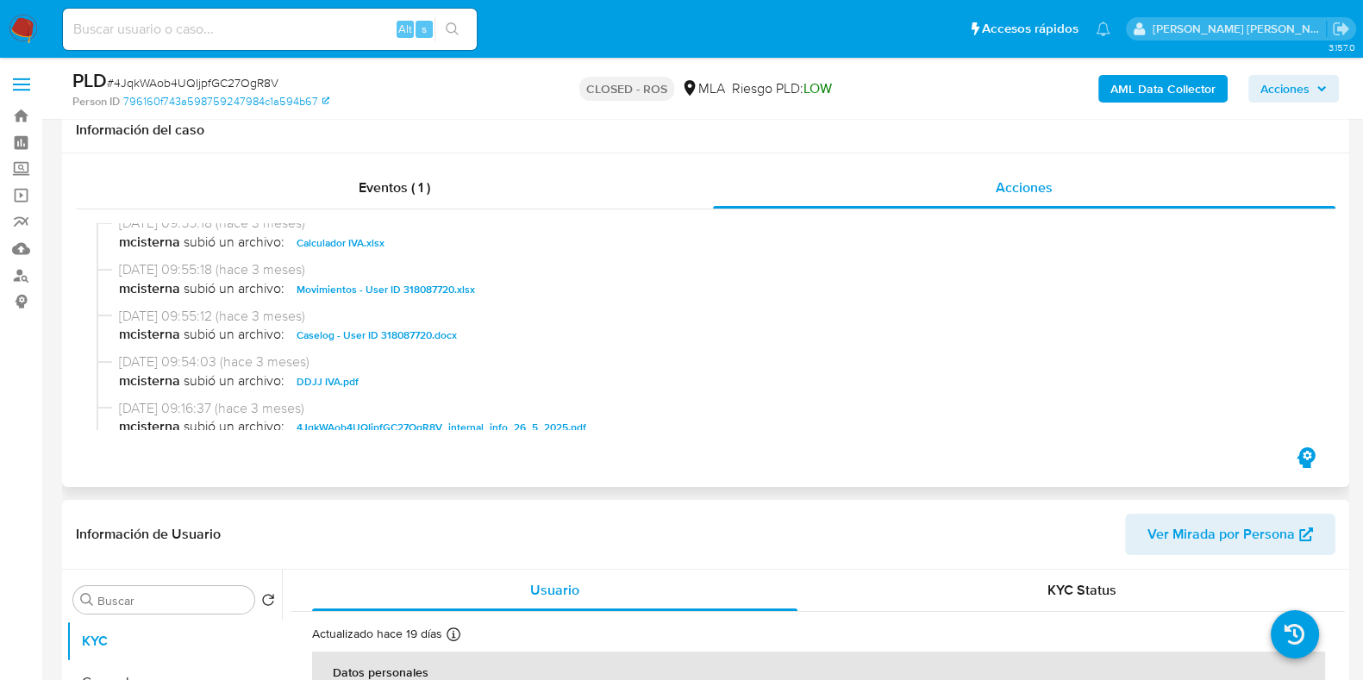
scroll to position [430, 0]
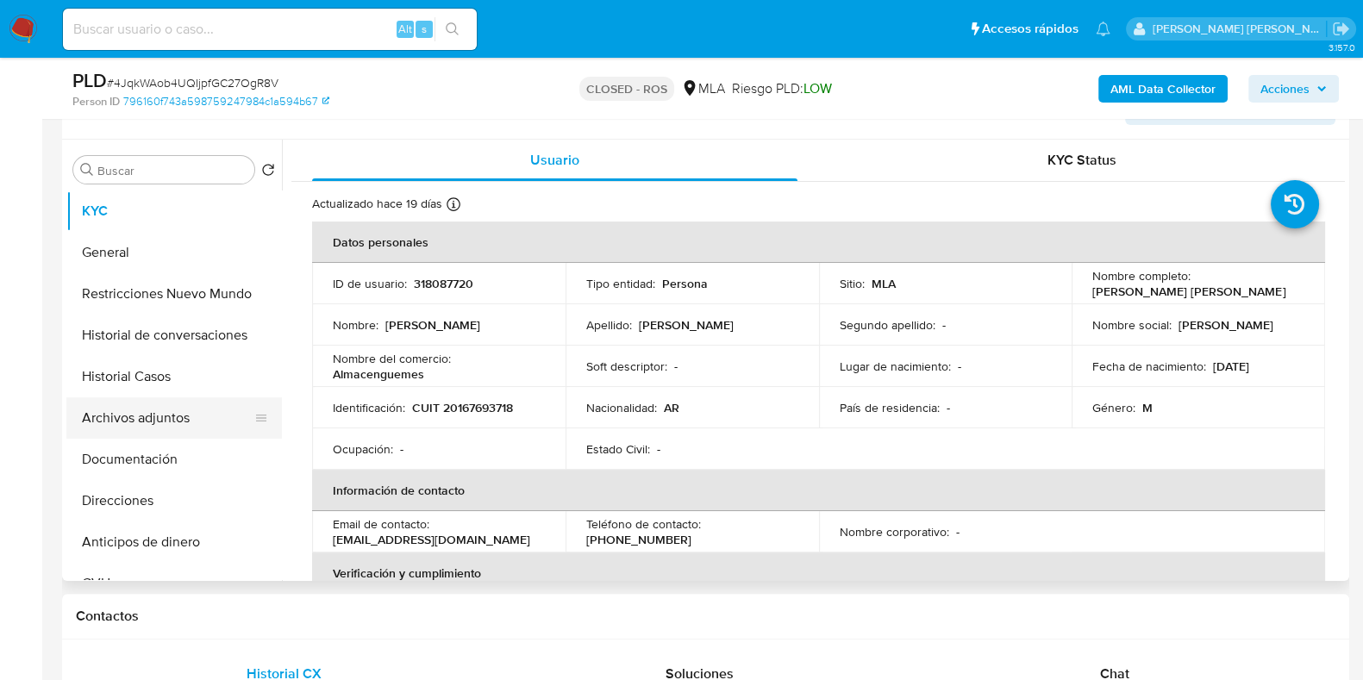
click at [168, 426] on button "Archivos adjuntos" at bounding box center [167, 417] width 202 height 41
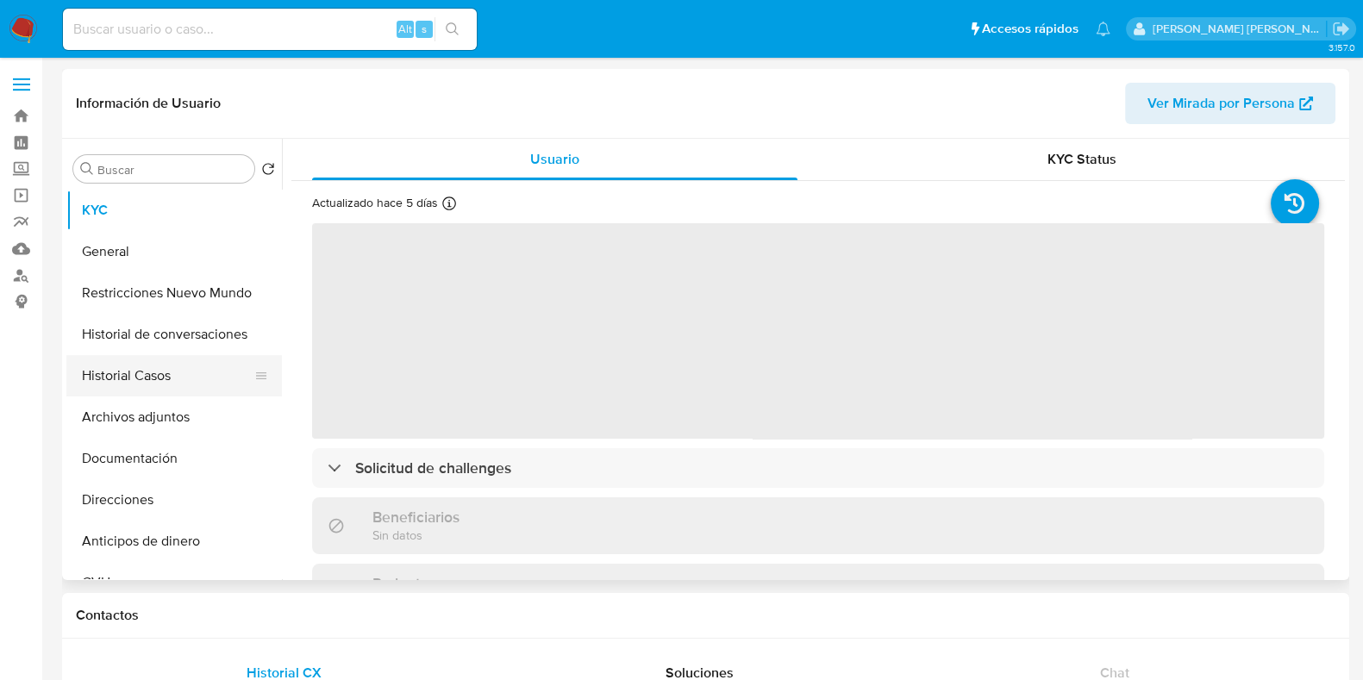
click at [177, 370] on button "Historial Casos" at bounding box center [167, 375] width 202 height 41
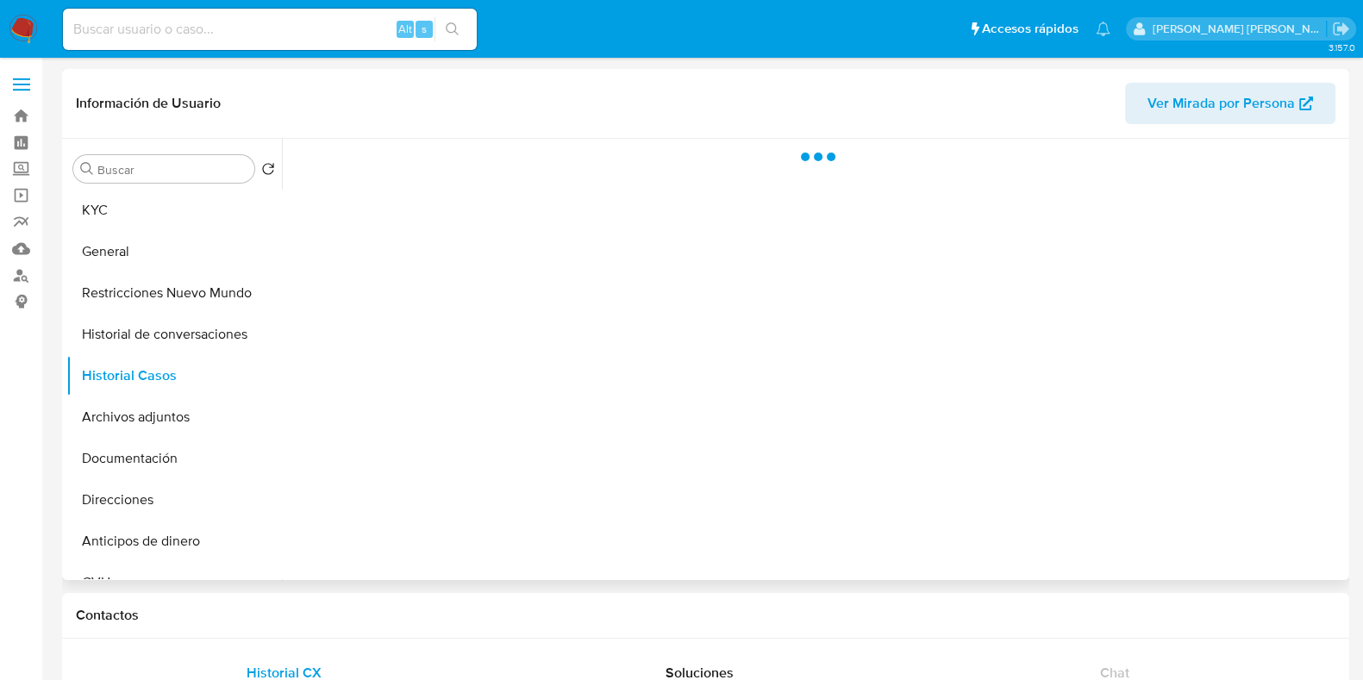
select select "10"
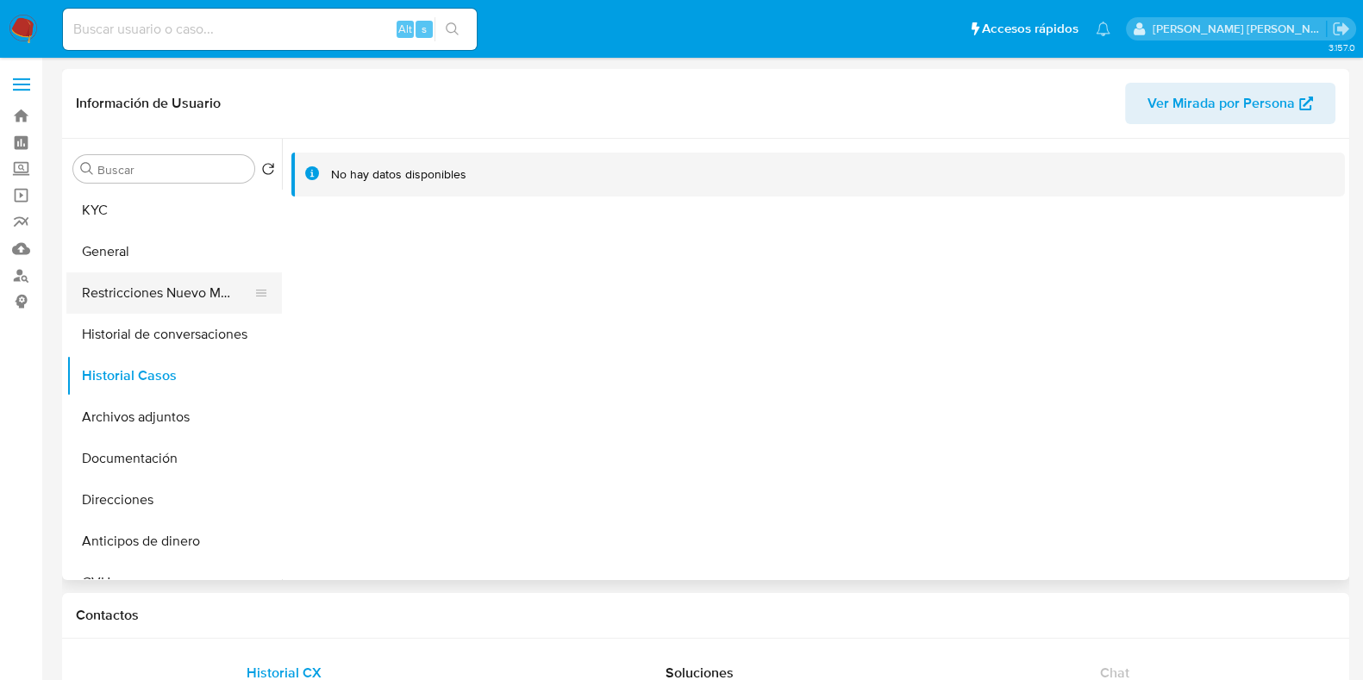
click at [134, 291] on button "Restricciones Nuevo Mundo" at bounding box center [167, 292] width 202 height 41
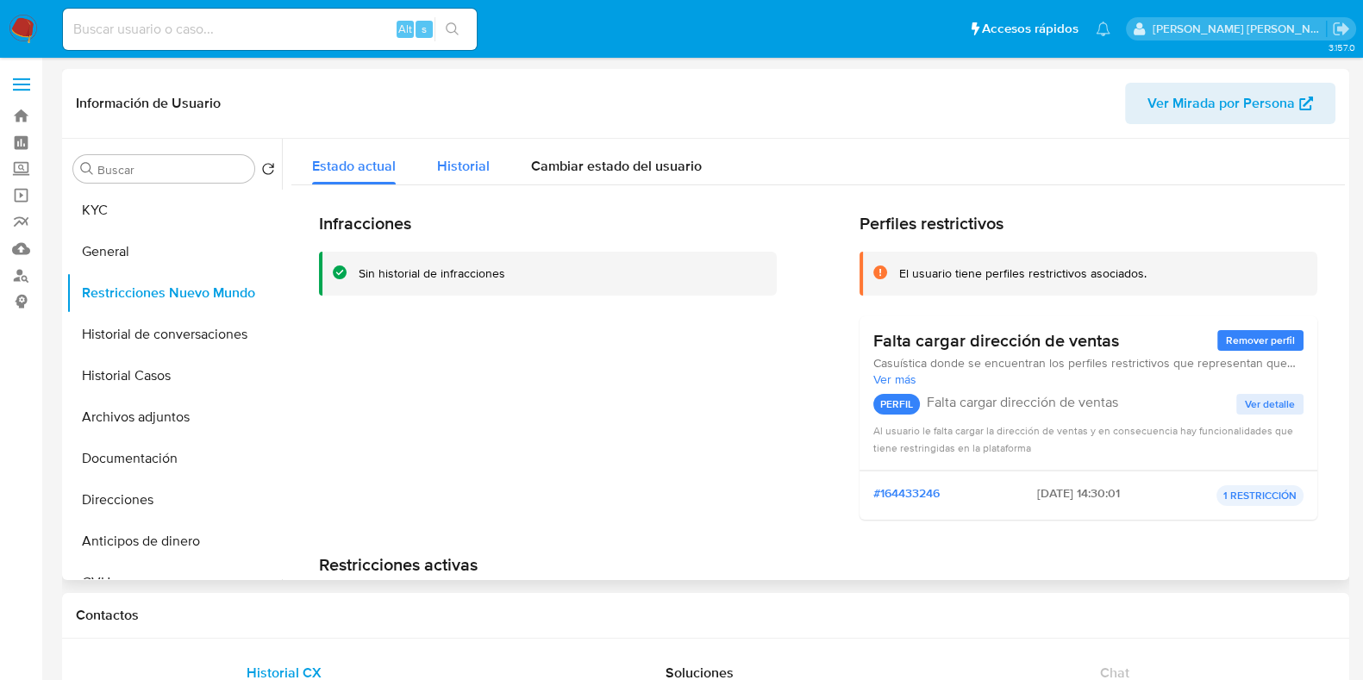
click at [465, 175] on span "Historial" at bounding box center [463, 166] width 53 height 20
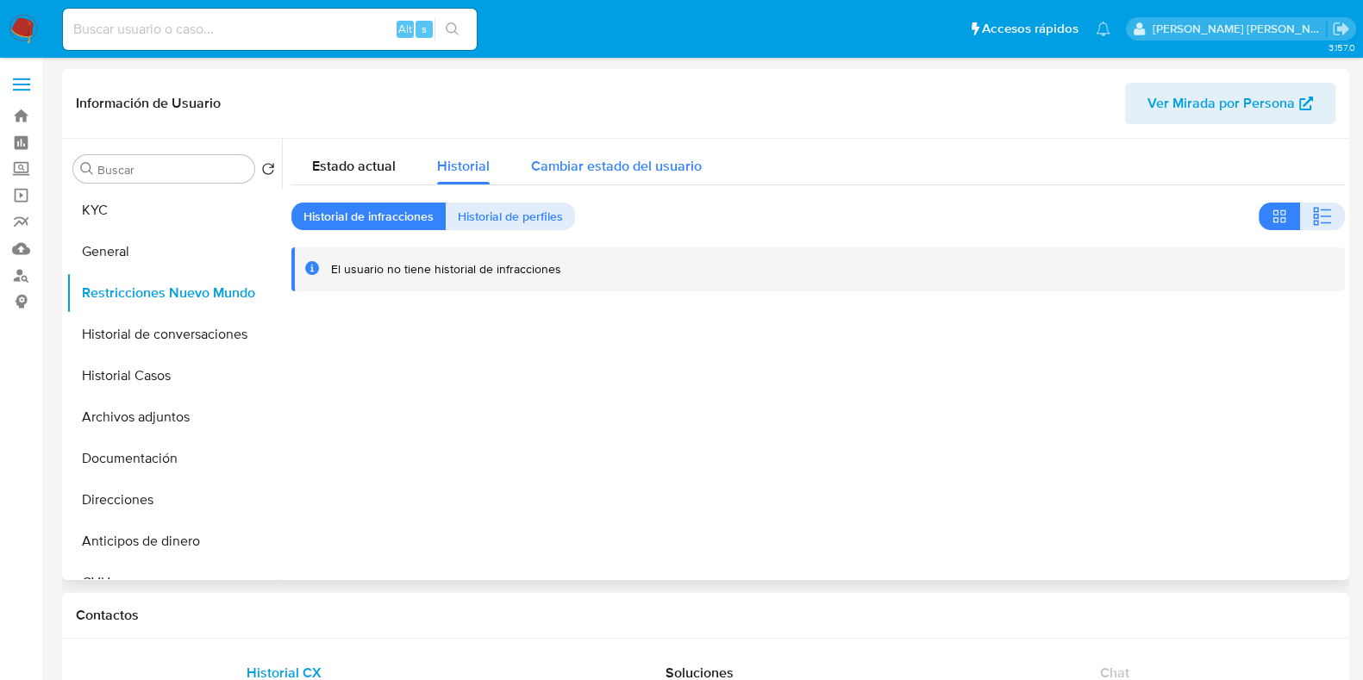
click at [598, 176] on div "Cambiar estado del usuario" at bounding box center [616, 162] width 171 height 46
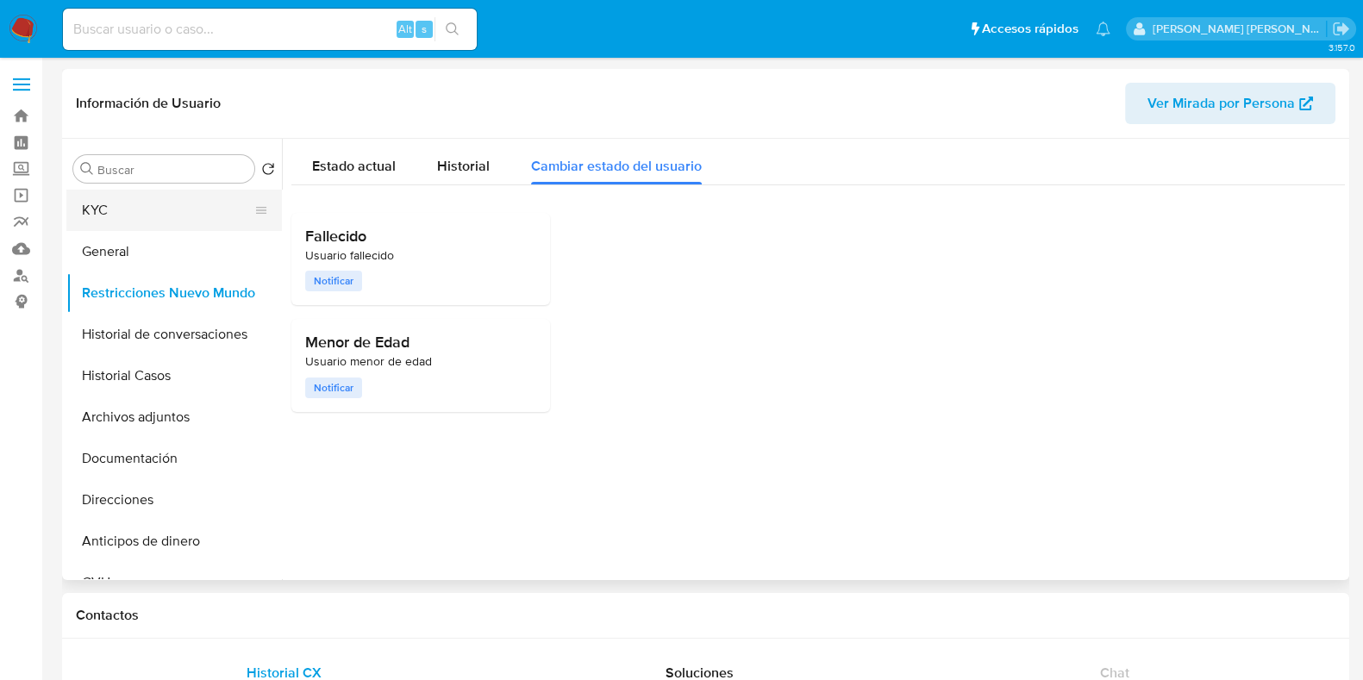
click at [138, 195] on button "KYC" at bounding box center [167, 210] width 202 height 41
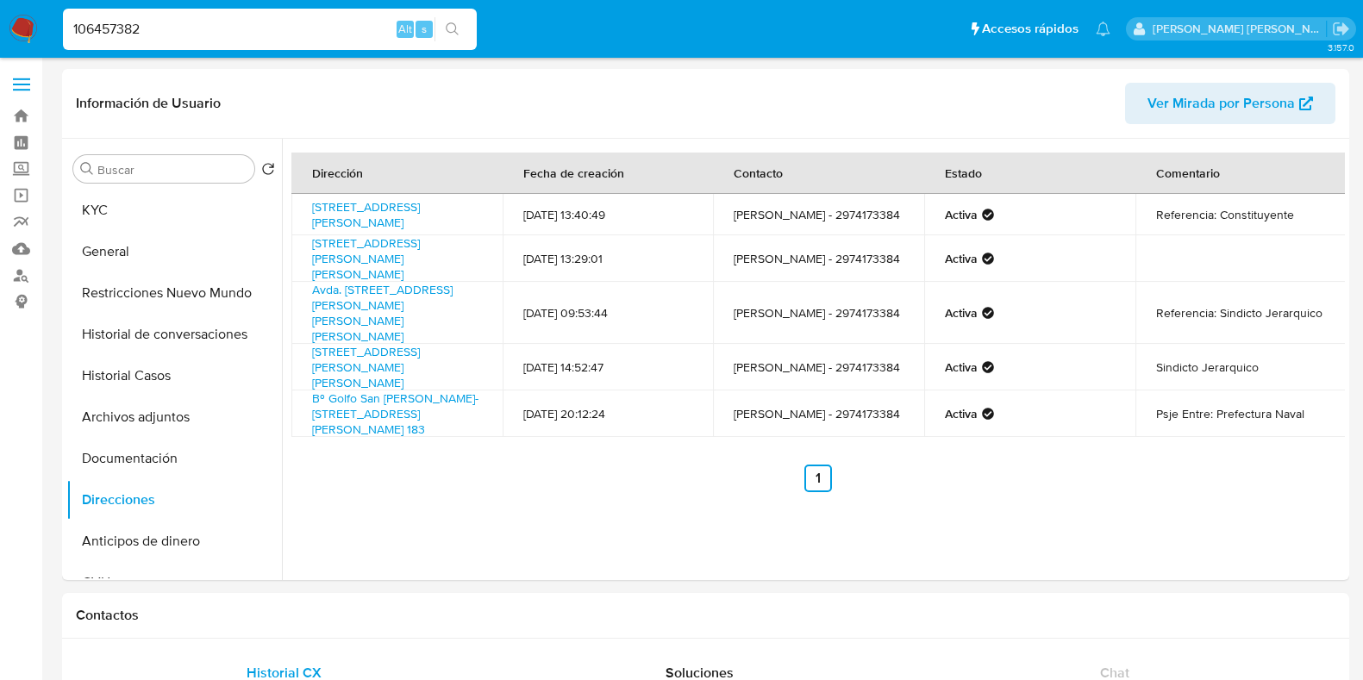
select select "10"
drag, startPoint x: 161, startPoint y: 31, endPoint x: 67, endPoint y: 17, distance: 95.0
click at [67, 18] on input "106457382" at bounding box center [270, 29] width 414 height 22
paste input "27221680"
type input "27221680"
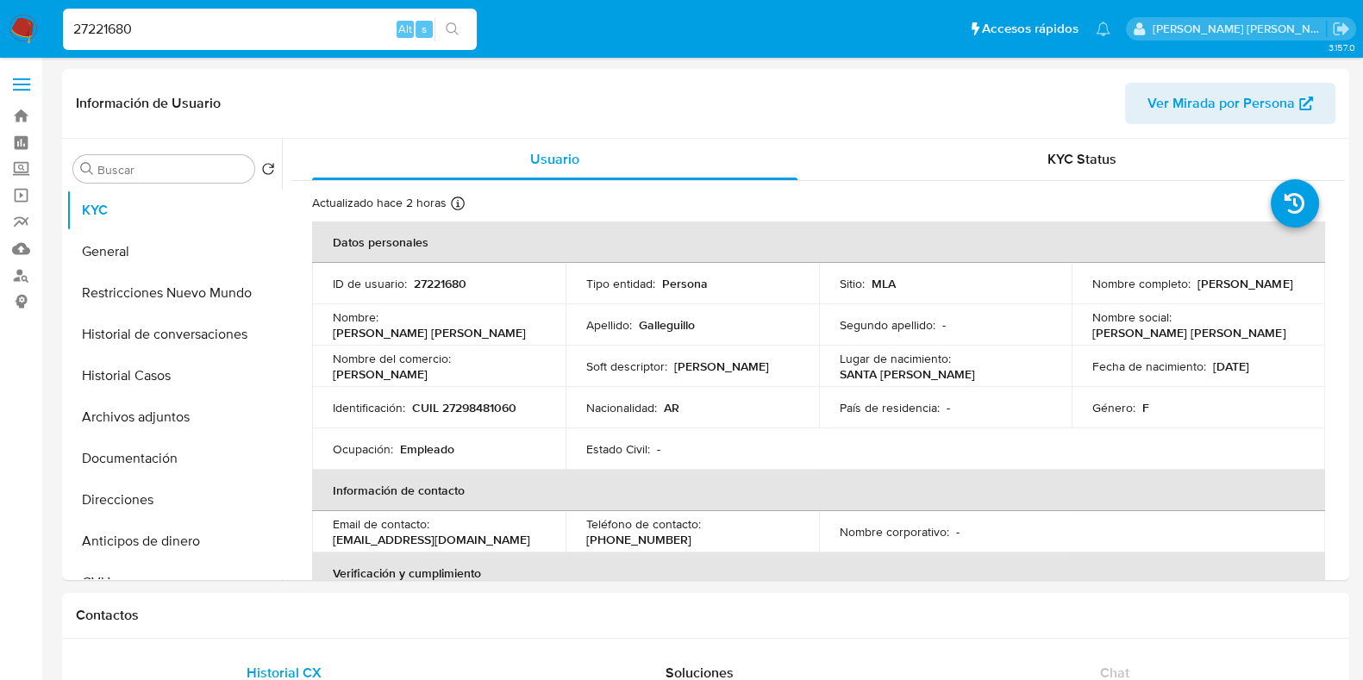
select select "10"
click at [142, 379] on button "Historial Casos" at bounding box center [167, 375] width 202 height 41
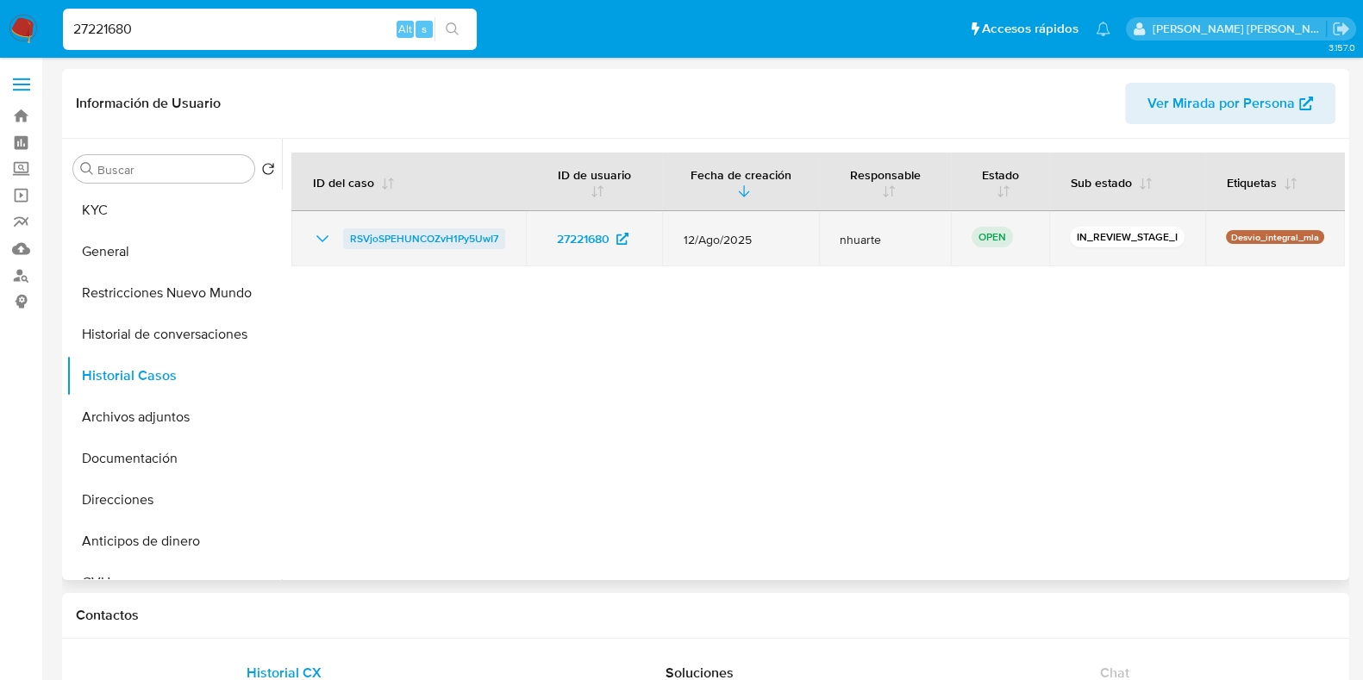
click at [410, 239] on span "RSVjoSPEHUNCOZvH1Py5UwI7" at bounding box center [424, 238] width 148 height 21
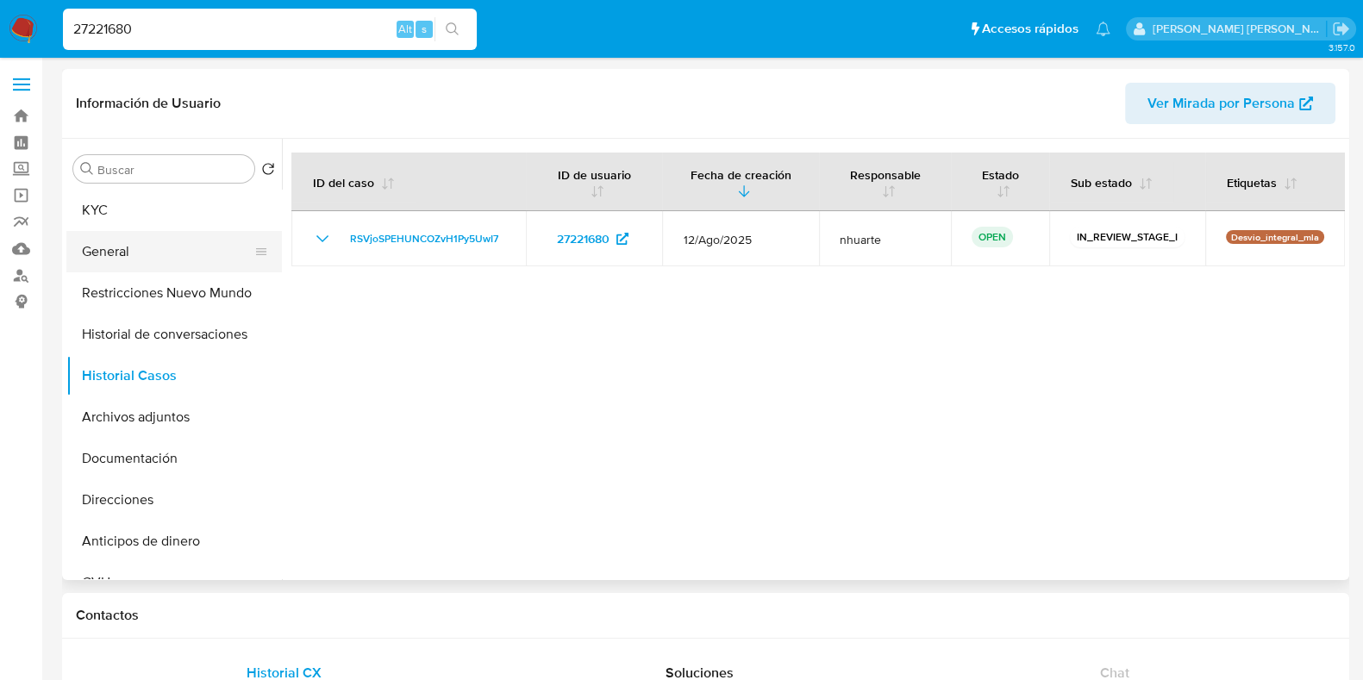
click at [154, 253] on button "General" at bounding box center [167, 251] width 202 height 41
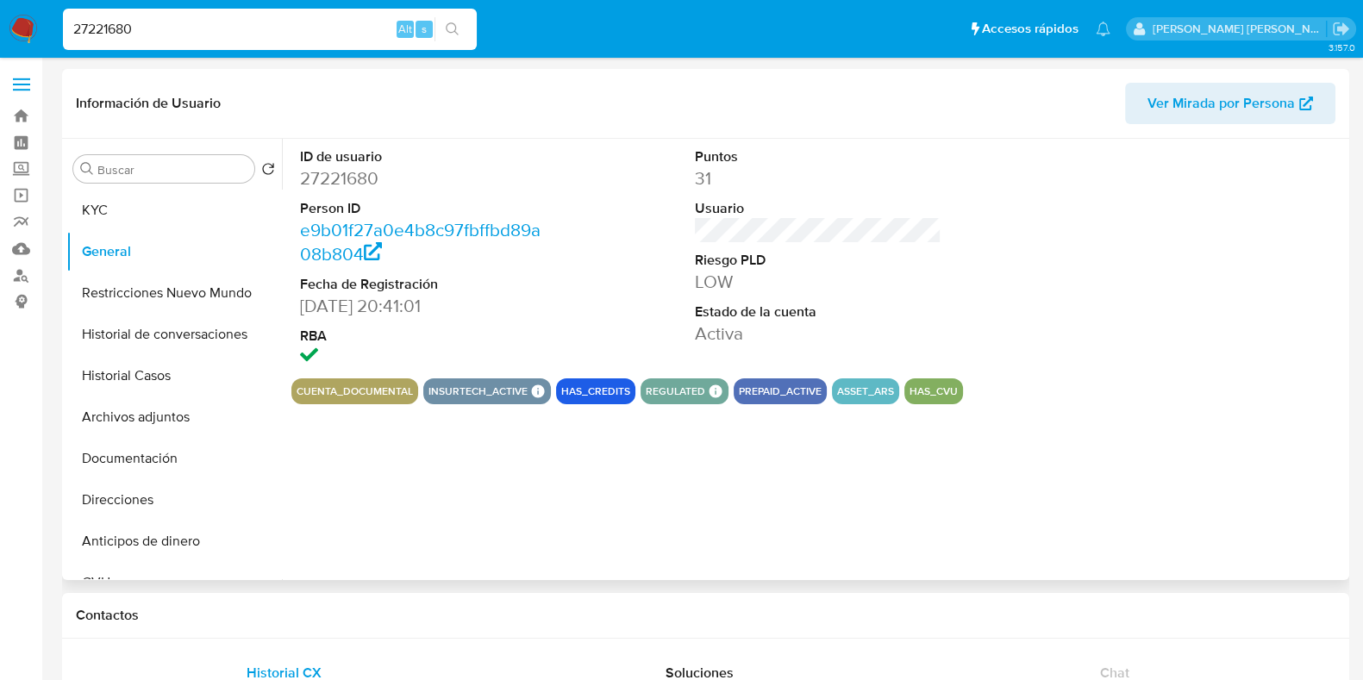
click at [368, 172] on dd "27221680" at bounding box center [423, 178] width 247 height 24
copy dd "27221680"
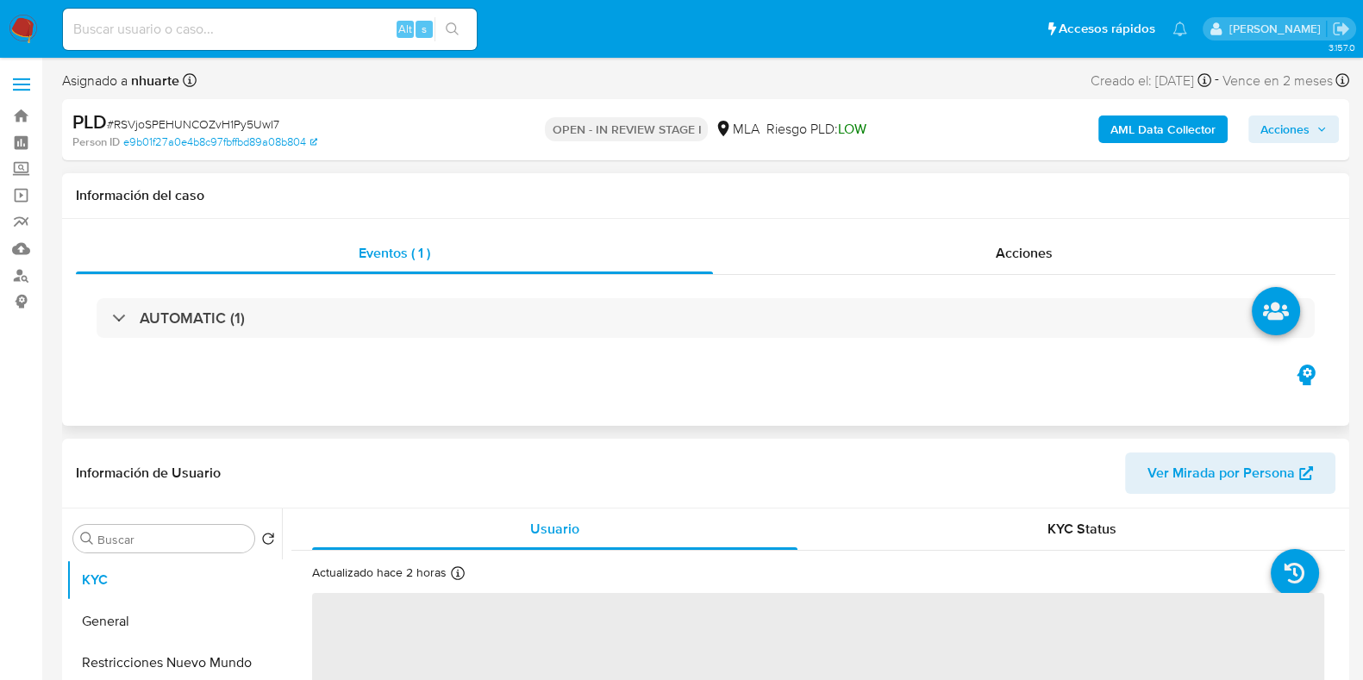
select select "10"
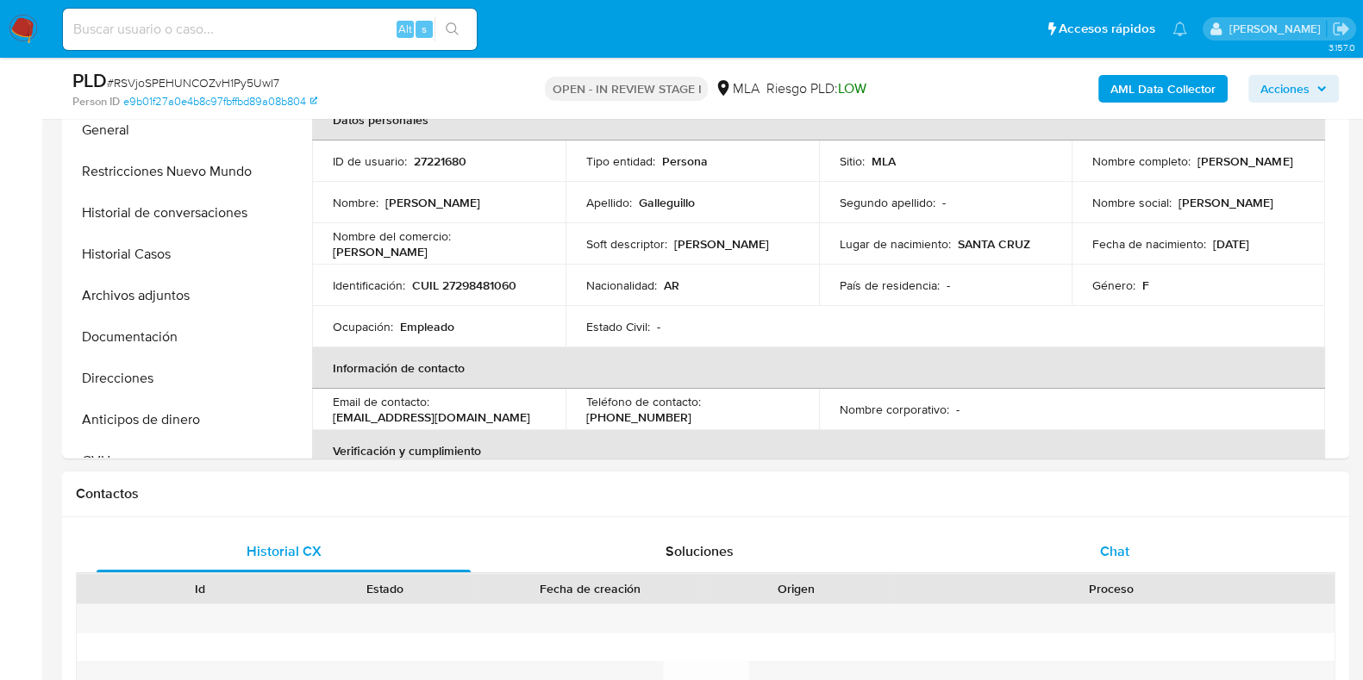
click at [1116, 547] on span "Chat" at bounding box center [1114, 551] width 29 height 20
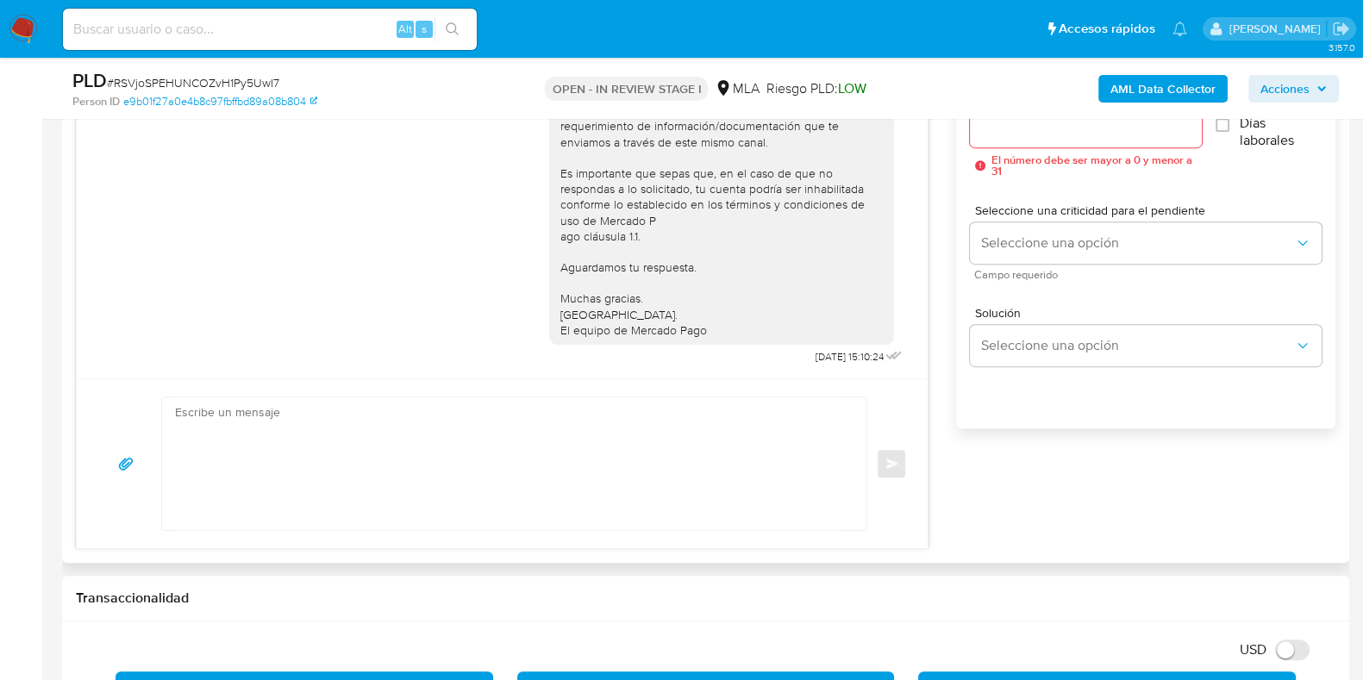
scroll to position [1078, 0]
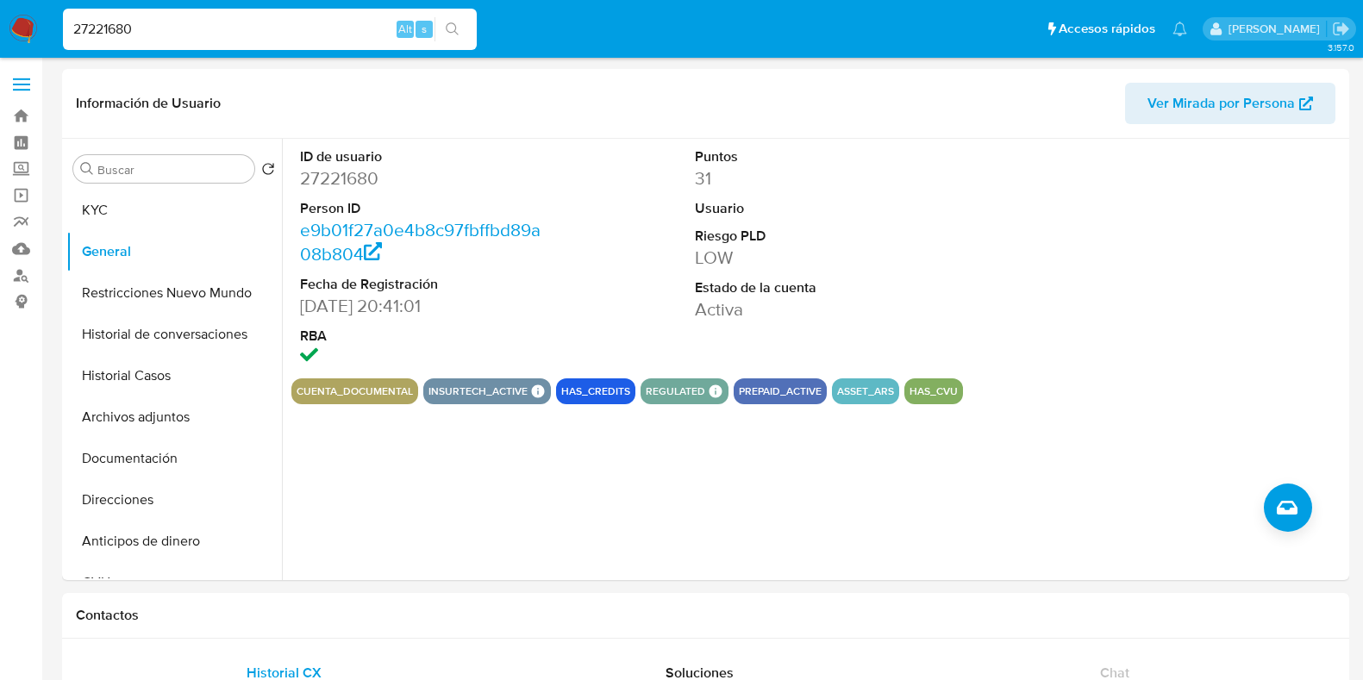
select select "10"
click at [34, 34] on nav "Pausado Ver notificaciones 27221680 Alt s Accesos rápidos Presiona las siguient…" at bounding box center [681, 29] width 1363 height 58
type input "2267212947"
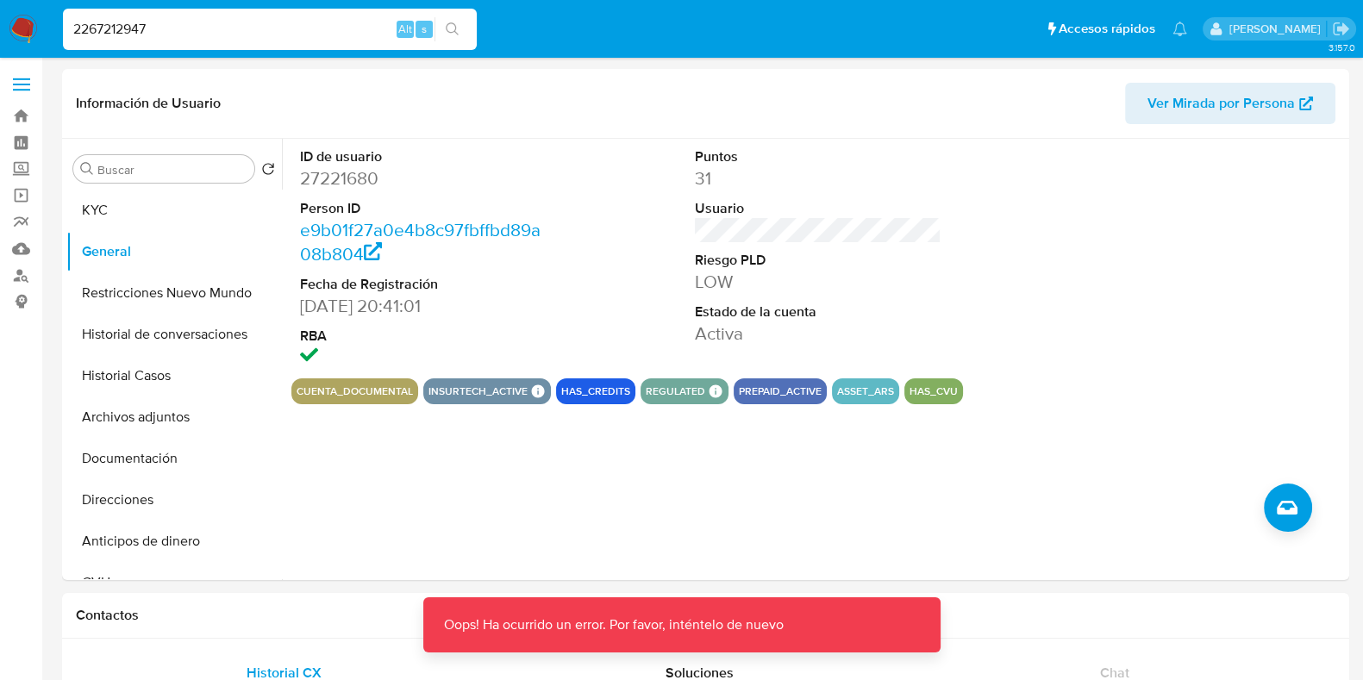
click at [236, 26] on input "2267212947" at bounding box center [270, 29] width 414 height 22
click at [454, 26] on icon "search-icon" at bounding box center [453, 29] width 14 height 14
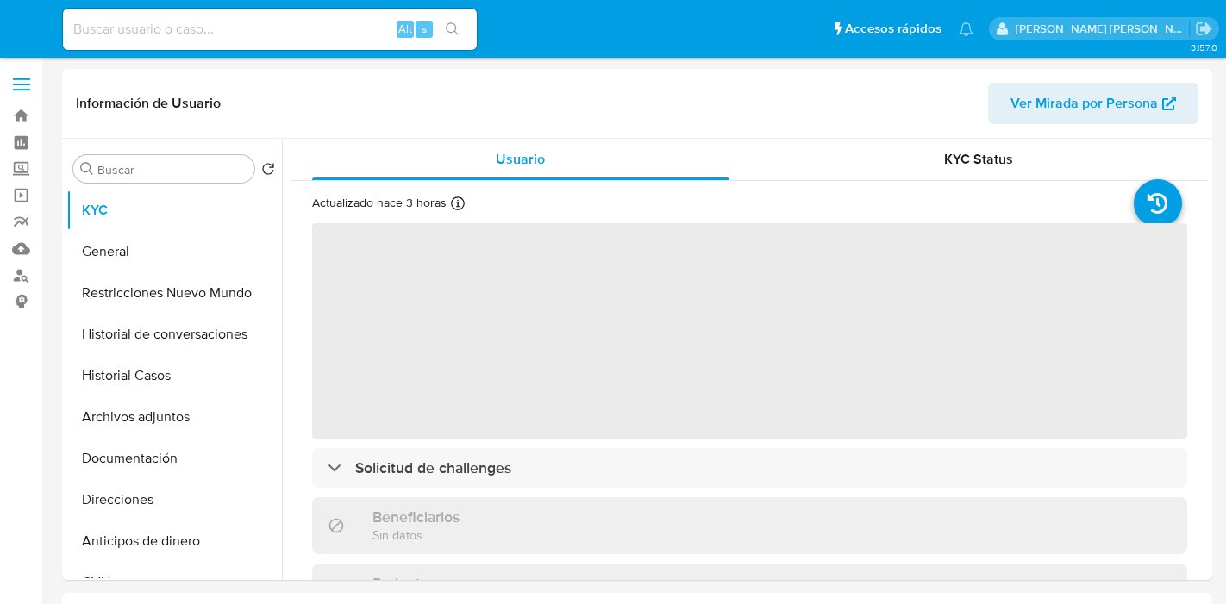
select select "10"
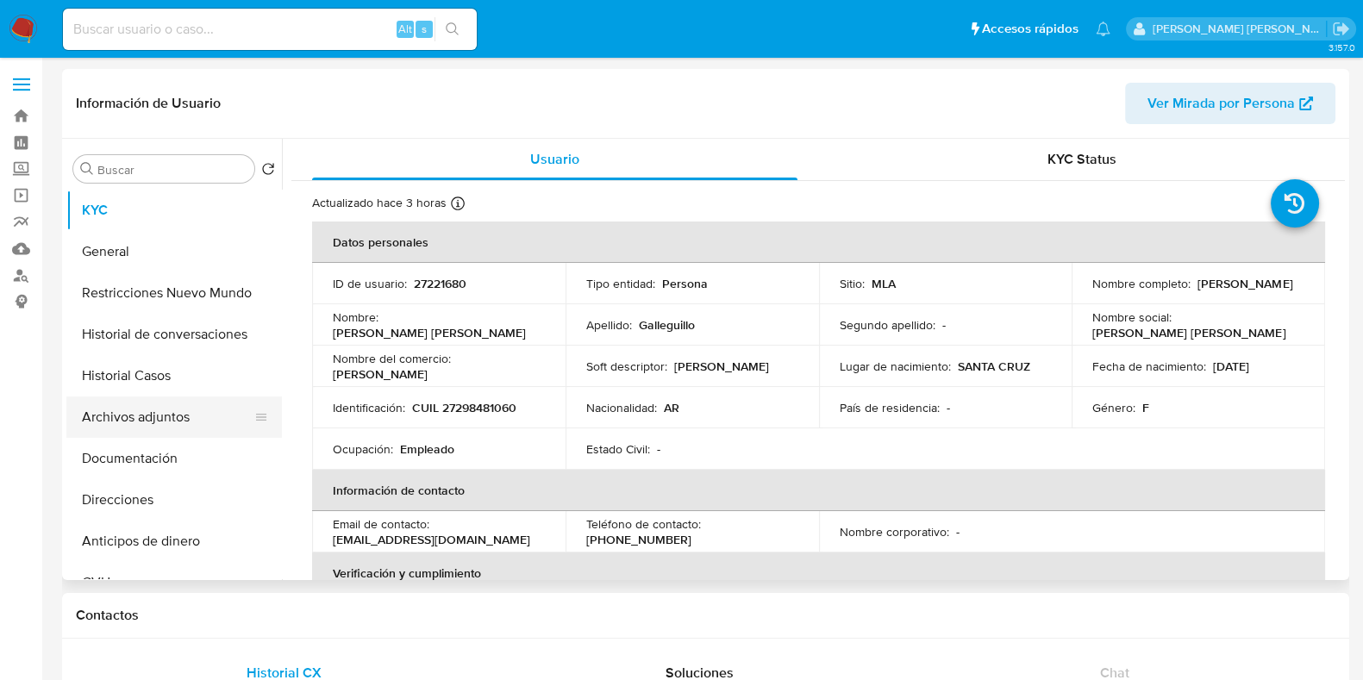
click at [200, 433] on button "Archivos adjuntos" at bounding box center [167, 417] width 202 height 41
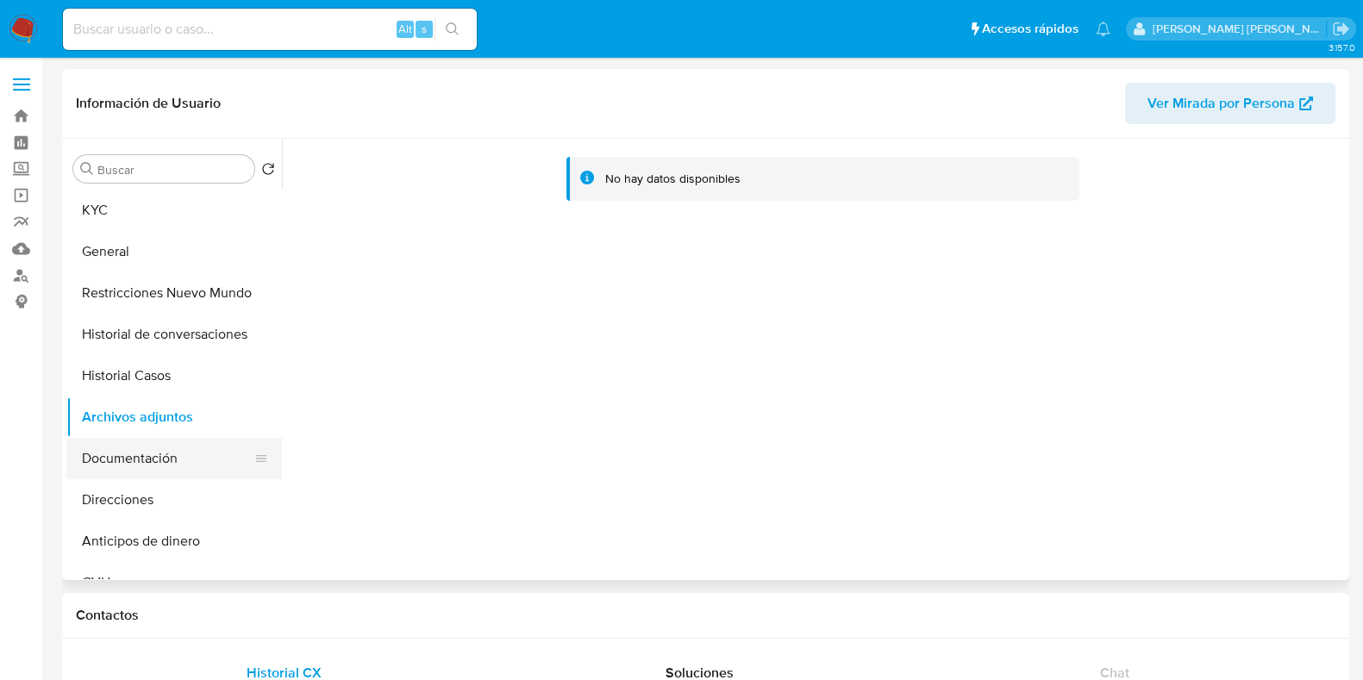
click at [195, 461] on button "Documentación" at bounding box center [167, 458] width 202 height 41
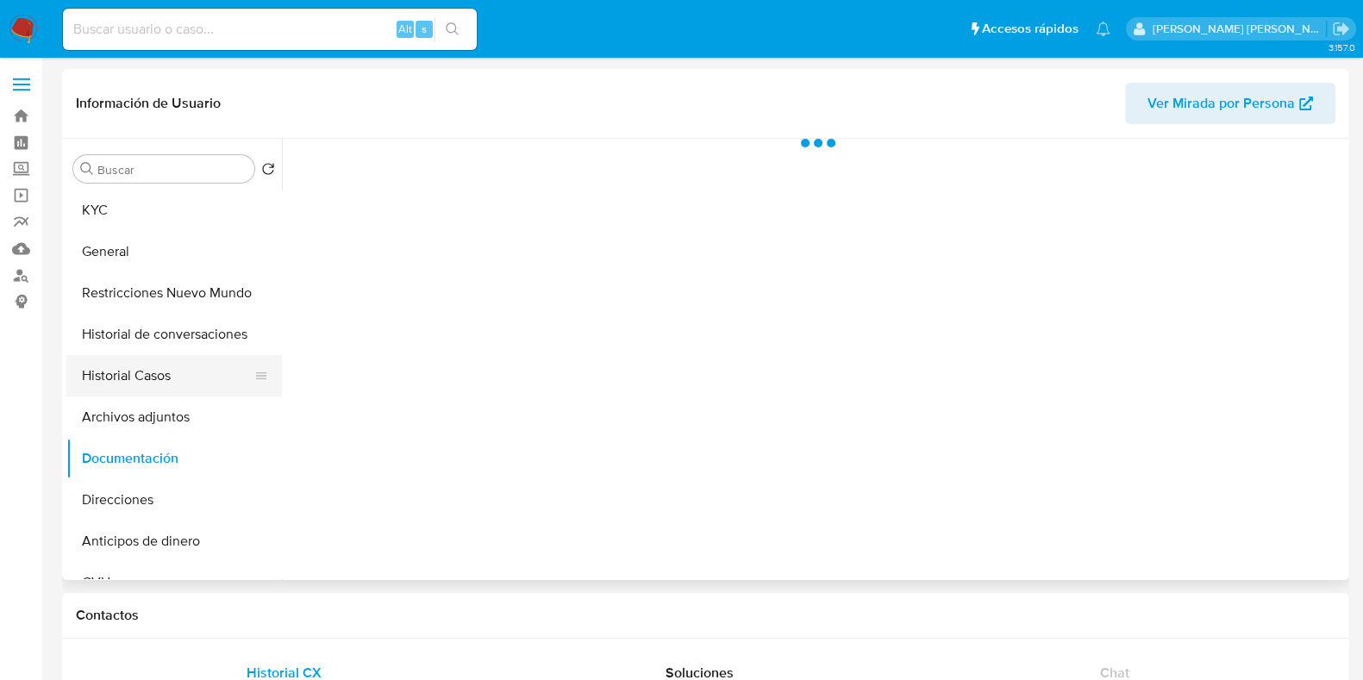
click at [191, 366] on button "Historial Casos" at bounding box center [167, 375] width 202 height 41
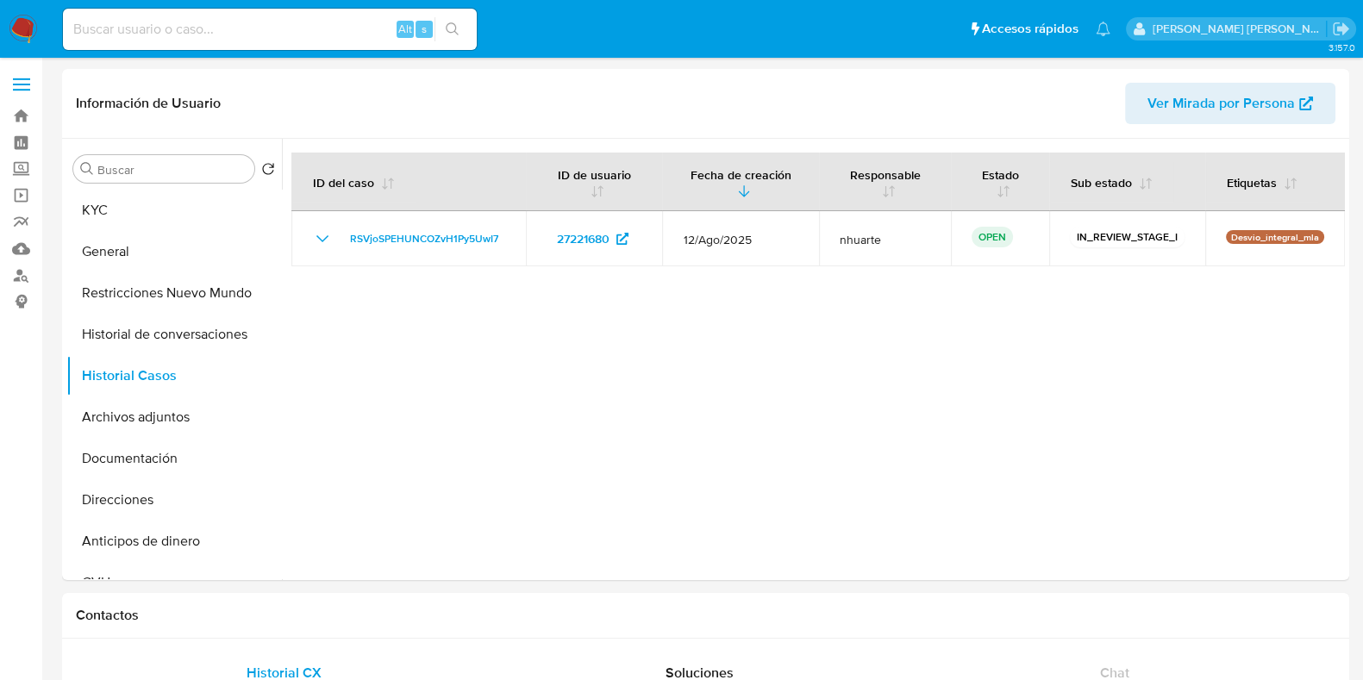
click at [204, 30] on input at bounding box center [270, 29] width 414 height 22
paste input "2267212947"
type input "2267212947"
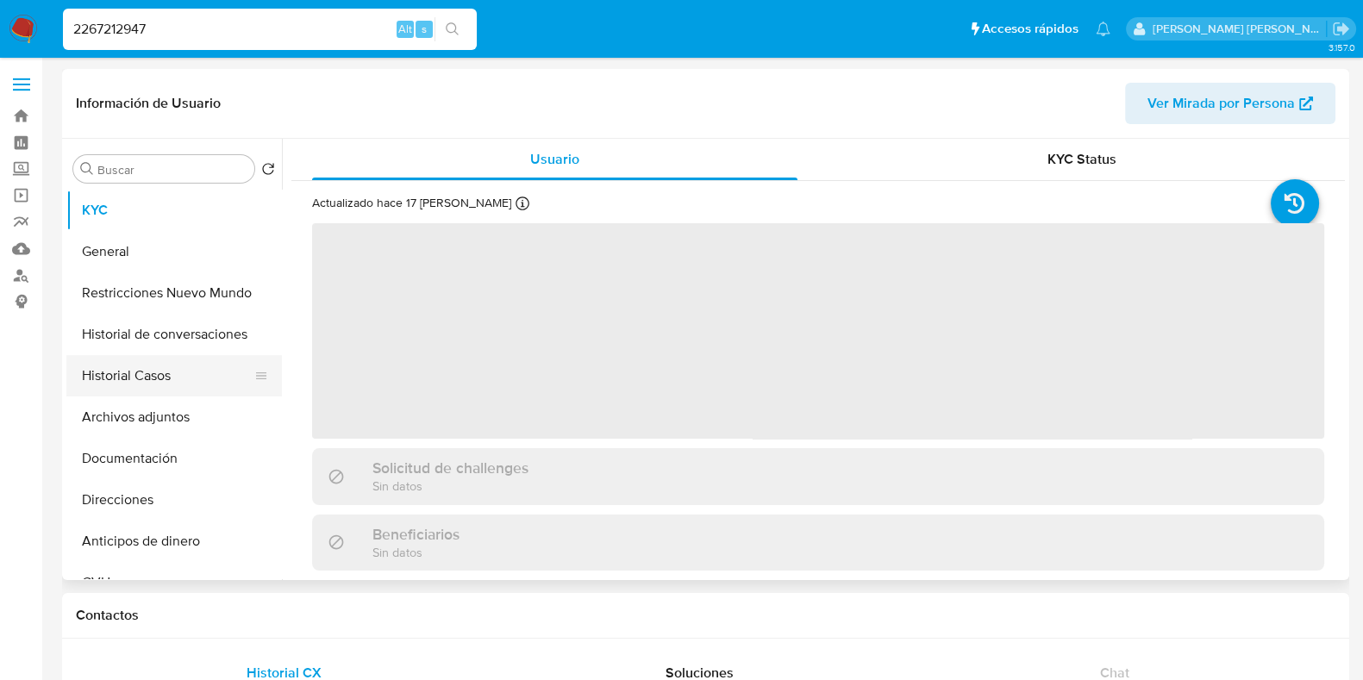
click at [158, 381] on button "Historial Casos" at bounding box center [167, 375] width 202 height 41
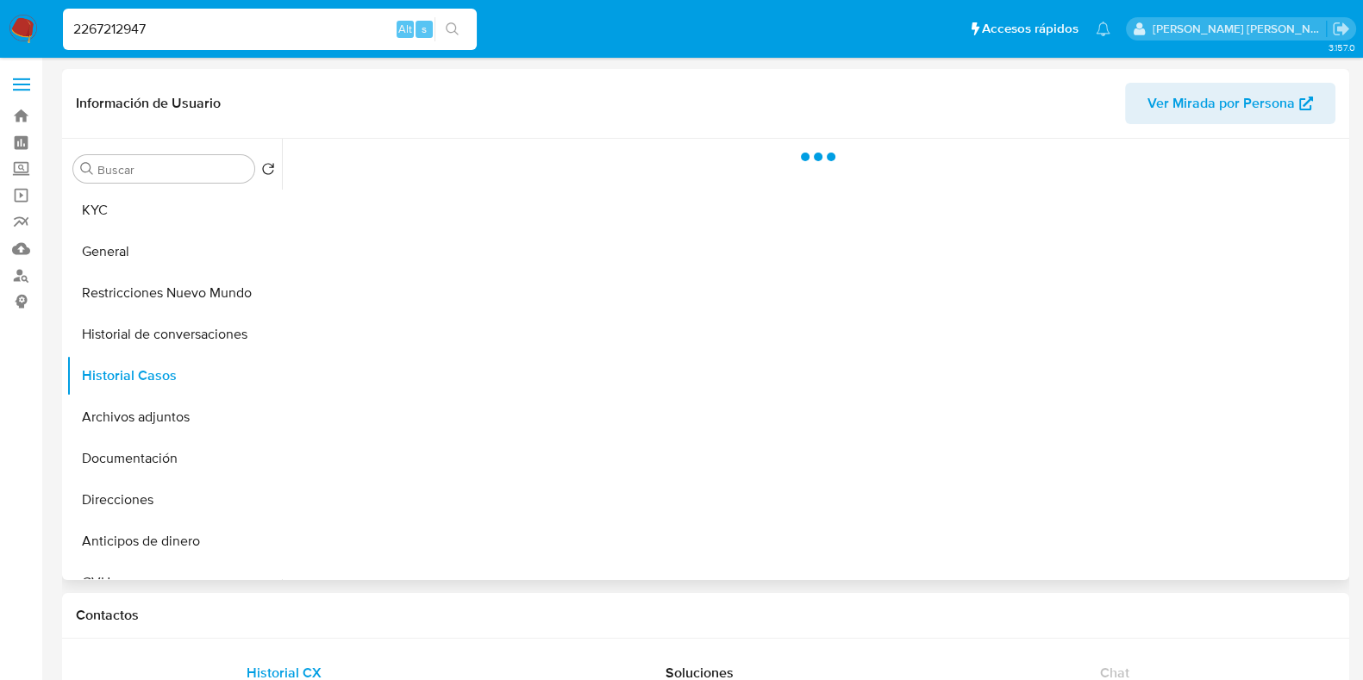
select select "10"
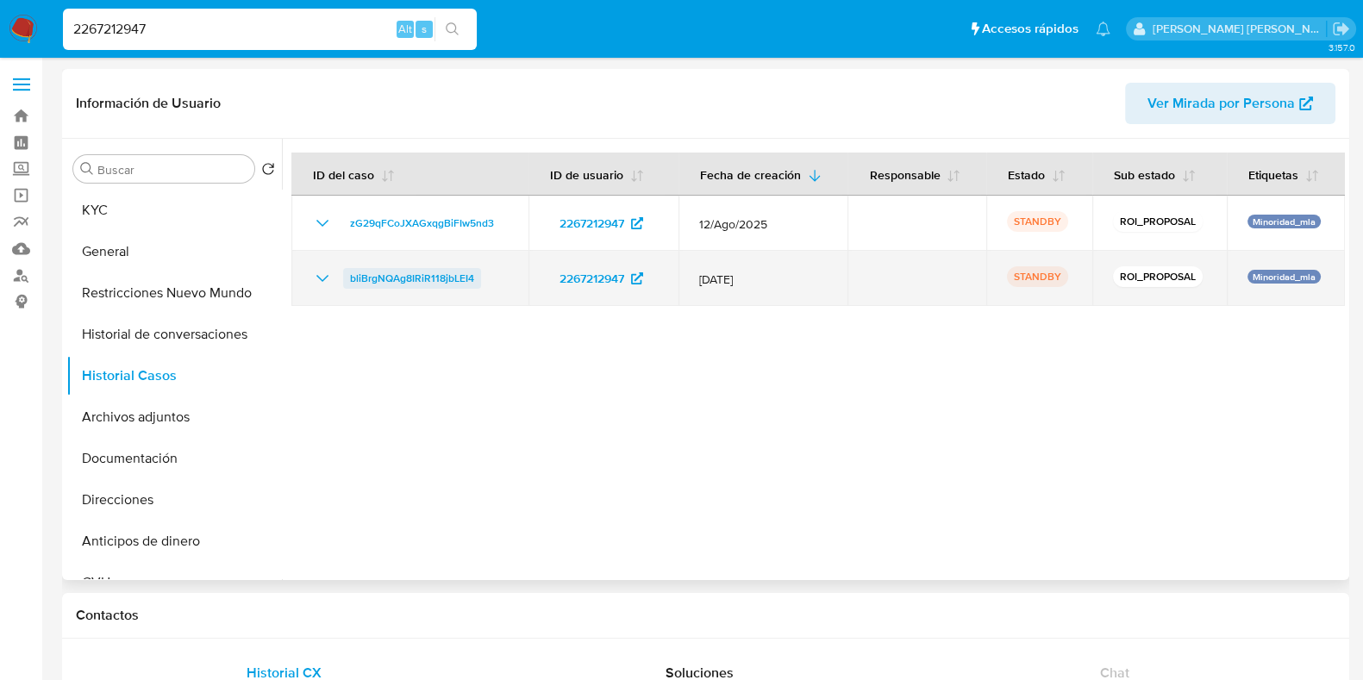
drag, startPoint x: 360, startPoint y: 279, endPoint x: 474, endPoint y: 280, distance: 114.7
click at [474, 280] on div "bliBrgNQAg8IRiR118jbLEI4" at bounding box center [410, 278] width 196 height 21
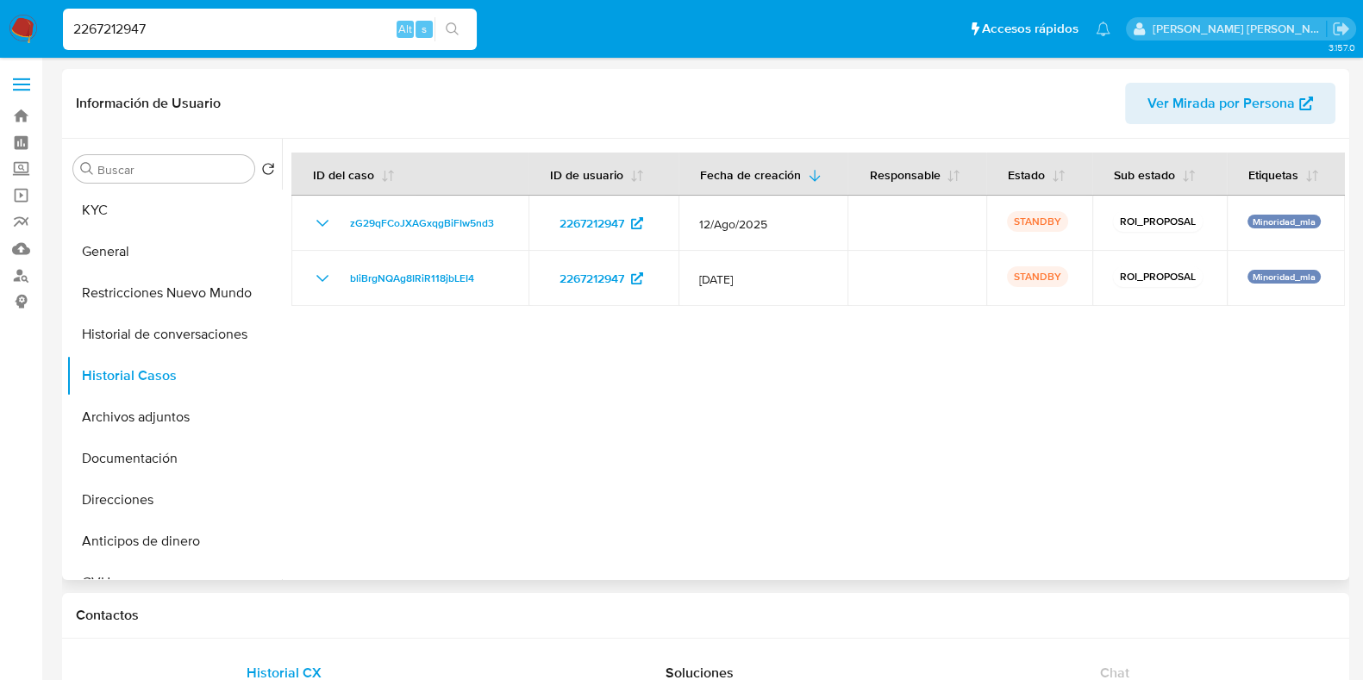
click at [791, 327] on div at bounding box center [813, 359] width 1063 height 441
drag, startPoint x: 166, startPoint y: 28, endPoint x: 59, endPoint y: 47, distance: 108.7
click at [59, 47] on li "2267212947 Alt s" at bounding box center [270, 28] width 422 height 43
paste input "453948342"
type input "2453948342"
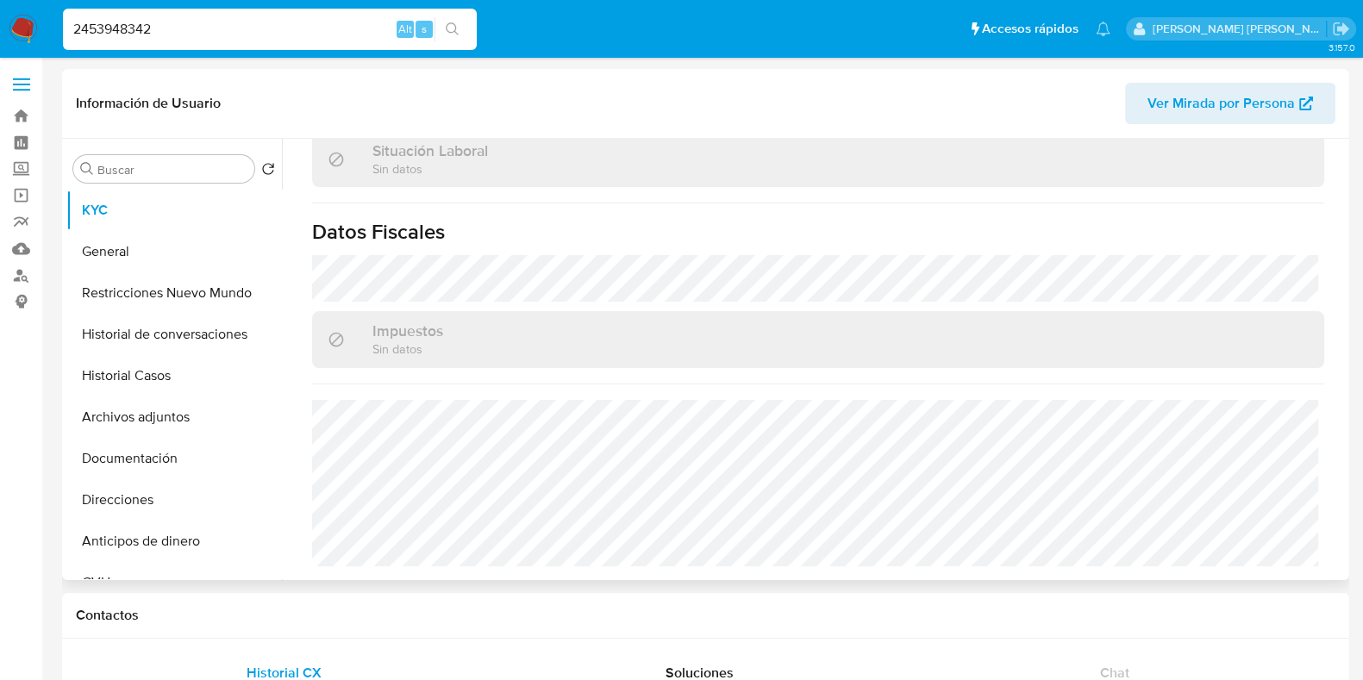
scroll to position [923, 0]
select select "10"
